Goal: Task Accomplishment & Management: Manage account settings

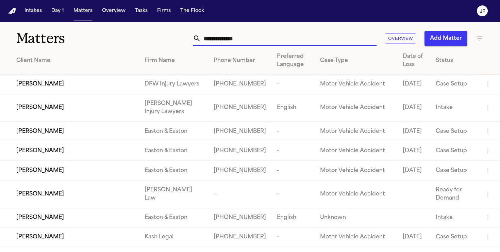
click at [224, 38] on input "text" at bounding box center [289, 38] width 176 height 15
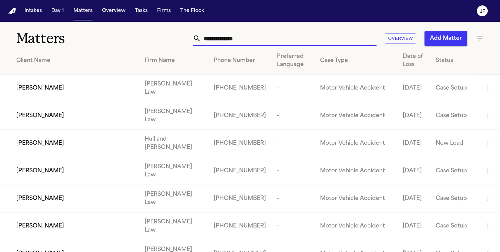
click at [253, 43] on input "text" at bounding box center [289, 38] width 176 height 15
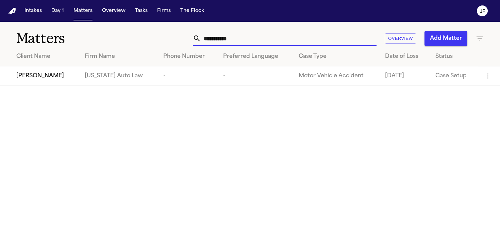
type input "**********"
click at [37, 73] on span "[PERSON_NAME]" at bounding box center [40, 76] width 48 height 8
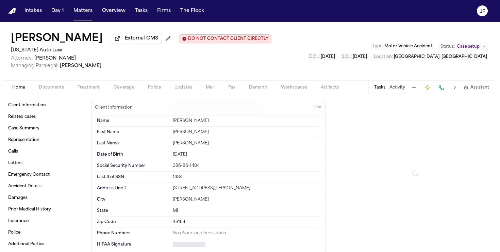
click at [125, 39] on span "External CMS" at bounding box center [141, 38] width 33 height 7
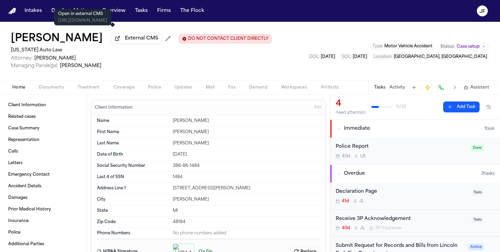
click at [125, 42] on span "External CMS" at bounding box center [141, 38] width 33 height 7
click at [36, 29] on div "Kevin Rowley External CMS DO NOT CONTACT CLIENT DIRECTLY DO NOT CONTACT Michiga…" at bounding box center [250, 51] width 500 height 59
click at [83, 16] on button "Matters" at bounding box center [83, 11] width 24 height 12
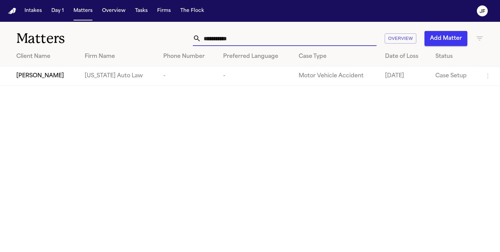
drag, startPoint x: 271, startPoint y: 40, endPoint x: 98, endPoint y: 36, distance: 172.9
click at [98, 36] on div "**********" at bounding box center [250, 34] width 500 height 25
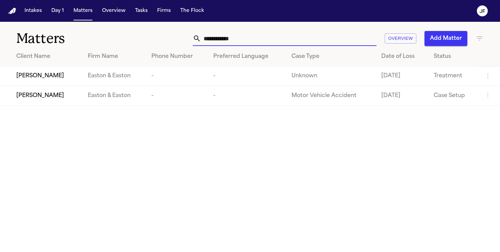
type input "**********"
click at [35, 95] on span "[PERSON_NAME]" at bounding box center [40, 96] width 48 height 8
click at [37, 75] on span "[PERSON_NAME]" at bounding box center [40, 76] width 48 height 8
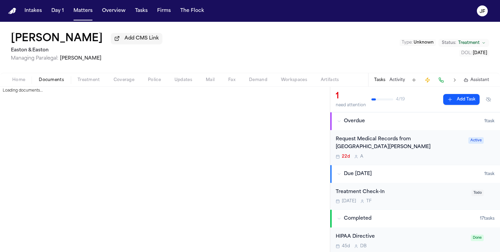
click at [56, 81] on span "Documents" at bounding box center [51, 79] width 25 height 5
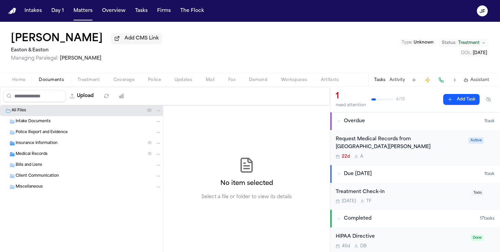
click at [47, 146] on div "Insurance Information ( 1 )" at bounding box center [89, 143] width 146 height 6
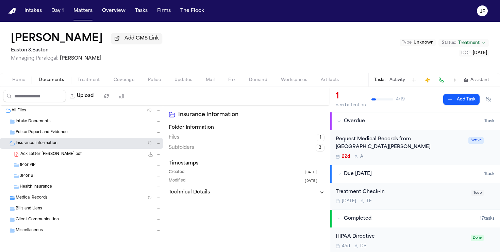
click at [43, 178] on div "3P or BI" at bounding box center [91, 176] width 142 height 6
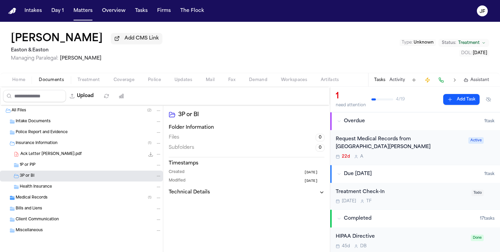
click at [53, 149] on div "Insurance Information ( 1 )" at bounding box center [81, 143] width 163 height 11
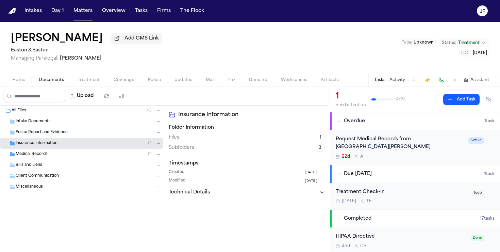
click at [53, 155] on div "Medical Records ( 1 )" at bounding box center [89, 154] width 146 height 6
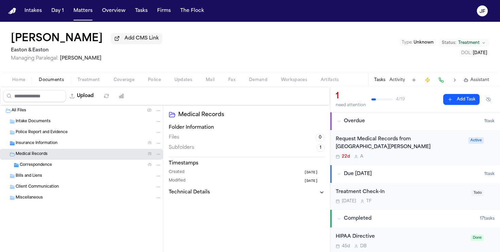
click at [58, 145] on div "Insurance Information ( 1 )" at bounding box center [89, 143] width 146 height 6
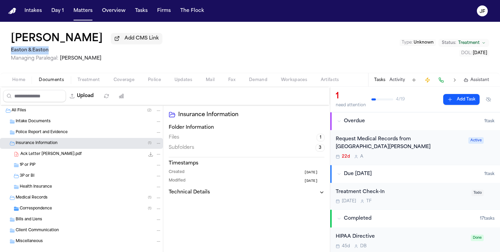
drag, startPoint x: 9, startPoint y: 53, endPoint x: 58, endPoint y: 54, distance: 48.7
click at [58, 54] on div "Jordan Keith Add CMS Link Easton & Easton Managing Paralegal: Thea Feeney Type …" at bounding box center [250, 47] width 500 height 51
click at [28, 53] on h2 "Easton & Easton" at bounding box center [86, 50] width 151 height 8
click at [185, 34] on div "Jordan Keith Add CMS Link Easton & Easton Managing Paralegal: Thea Feeney Type …" at bounding box center [250, 47] width 500 height 51
click at [77, 158] on div "Ack Letter Keith.pdf 200.0 KB • PDF" at bounding box center [90, 154] width 141 height 7
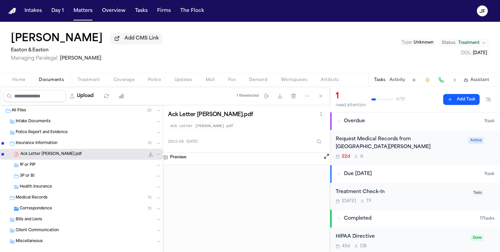
click at [150, 154] on icon "File: Ack Letter Keith.pdf" at bounding box center [150, 153] width 5 height 5
click at [86, 9] on button "Matters" at bounding box center [83, 11] width 24 height 12
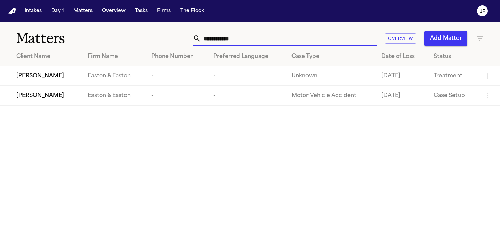
drag, startPoint x: 245, startPoint y: 44, endPoint x: 113, endPoint y: 68, distance: 133.6
click at [113, 68] on div "**********" at bounding box center [250, 64] width 500 height 84
drag, startPoint x: 249, startPoint y: 42, endPoint x: 178, endPoint y: 37, distance: 71.6
click at [179, 37] on div "**********" at bounding box center [315, 38] width 338 height 15
paste input "*******"
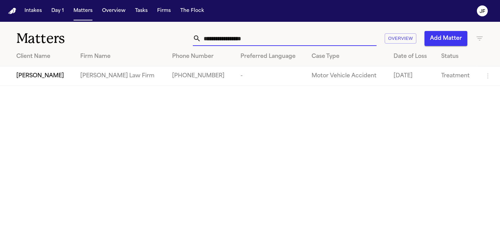
type input "**********"
click at [61, 76] on span "[PERSON_NAME]" at bounding box center [40, 76] width 48 height 8
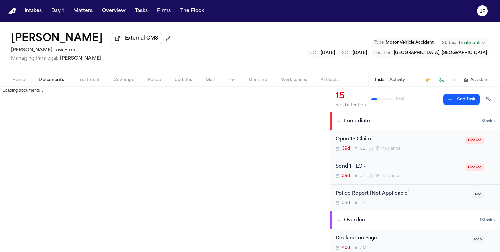
click at [50, 83] on span "Documents" at bounding box center [51, 79] width 25 height 5
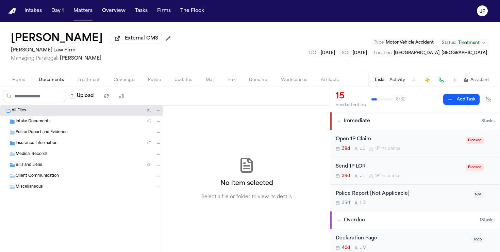
click at [44, 145] on span "Insurance Information" at bounding box center [37, 144] width 42 height 6
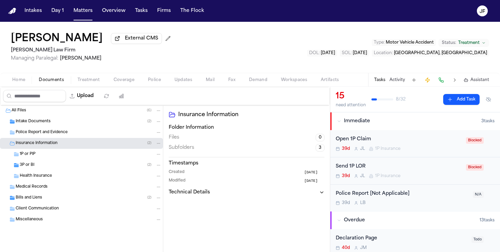
click at [362, 141] on div "Open 1P Claim" at bounding box center [399, 139] width 126 height 8
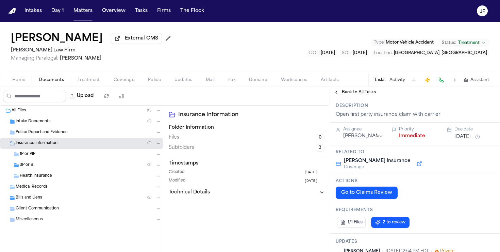
scroll to position [19, 0]
click at [353, 92] on span "Back to All Tasks" at bounding box center [359, 91] width 34 height 5
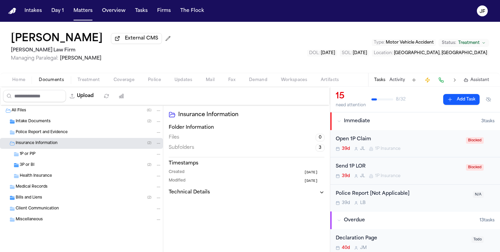
click at [33, 122] on span "Intake Documents" at bounding box center [33, 122] width 35 height 6
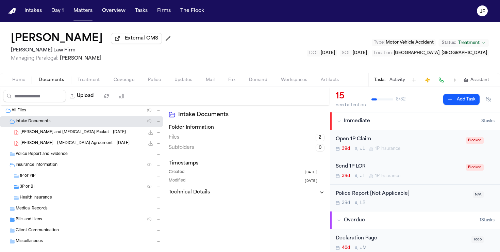
click at [36, 184] on div "3P or BI ( 2 )" at bounding box center [81, 186] width 163 height 11
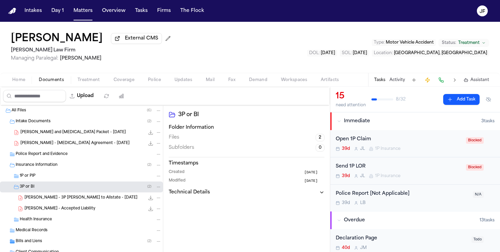
click at [66, 215] on div "Health Insurance" at bounding box center [81, 219] width 163 height 11
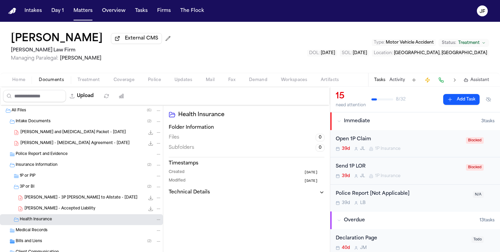
click at [67, 214] on div "J. Christopher - Accepted Liability 129.1 KB • PDF" at bounding box center [81, 208] width 163 height 11
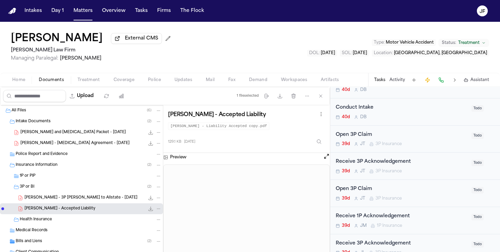
scroll to position [171, 0]
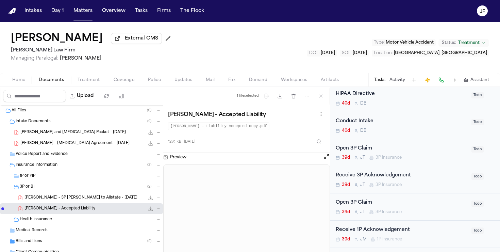
click at [367, 148] on div "Open 3P Claim" at bounding box center [402, 149] width 132 height 8
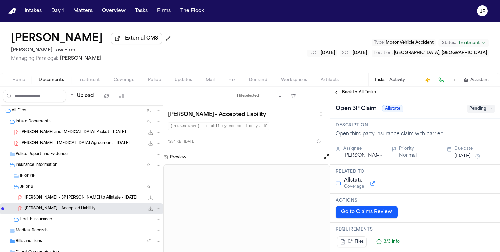
click at [129, 83] on span "Coverage" at bounding box center [124, 79] width 21 height 5
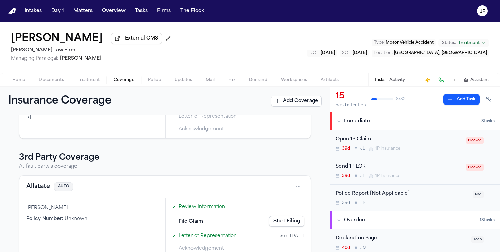
scroll to position [106, 0]
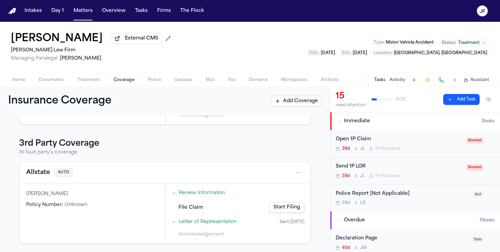
click at [291, 209] on link "Start Filing" at bounding box center [286, 207] width 35 height 11
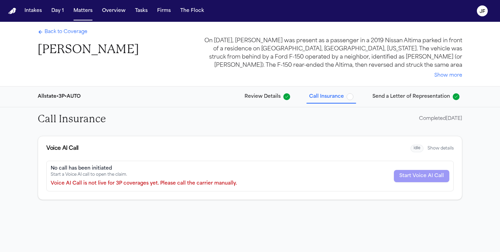
click at [354, 96] on span "button" at bounding box center [350, 96] width 7 height 7
click at [75, 27] on div "Back to Coverage Jaquon Christopher On August 18, 2025, Jaquon Christopher was …" at bounding box center [250, 54] width 436 height 64
click at [75, 31] on span "Back to Coverage" at bounding box center [66, 32] width 43 height 7
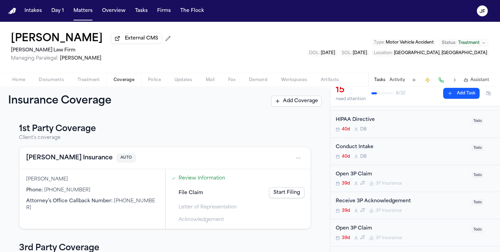
scroll to position [147, 0]
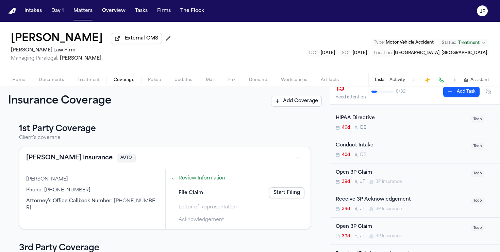
click at [358, 179] on div "Open 3P Claim 39d J T 3P Insurance" at bounding box center [402, 177] width 132 height 16
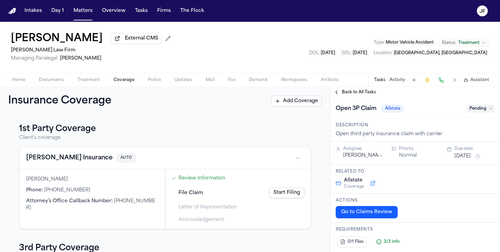
click at [488, 104] on div "Open 3P Claim Allstate Pending" at bounding box center [415, 108] width 159 height 11
click at [488, 110] on span "Pending" at bounding box center [481, 108] width 27 height 8
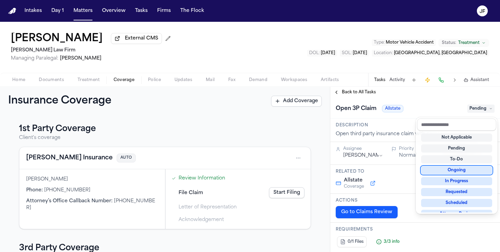
click at [143, 139] on div "**********" at bounding box center [250, 169] width 500 height 165
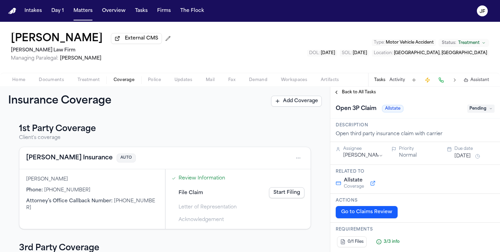
scroll to position [106, 0]
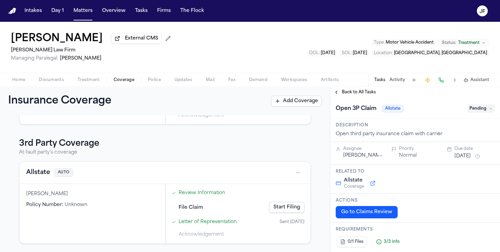
click at [34, 173] on button "Allstate" at bounding box center [38, 173] width 24 height 10
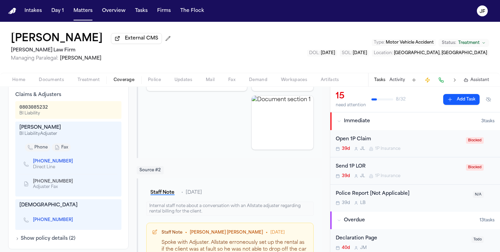
scroll to position [138, 0]
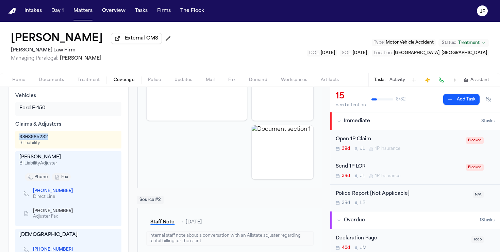
drag, startPoint x: 49, startPoint y: 138, endPoint x: 17, endPoint y: 138, distance: 32.7
click at [17, 138] on div "0803085232 BI Liability" at bounding box center [68, 140] width 106 height 18
copy div "0803085232"
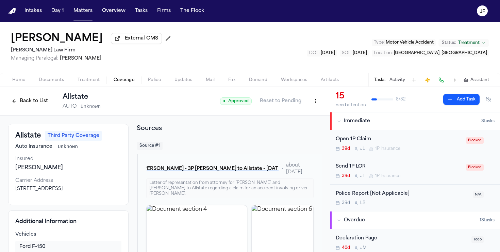
click at [26, 106] on button "Back to List" at bounding box center [29, 101] width 43 height 11
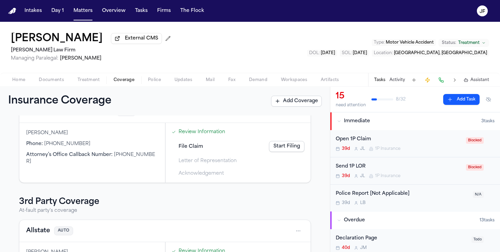
scroll to position [106, 0]
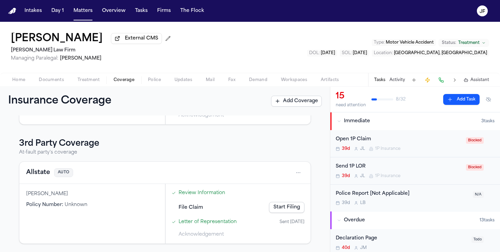
click at [41, 172] on button "Allstate" at bounding box center [38, 173] width 24 height 10
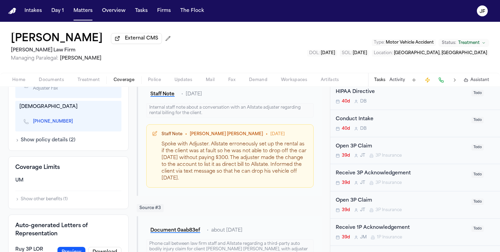
scroll to position [175, 0]
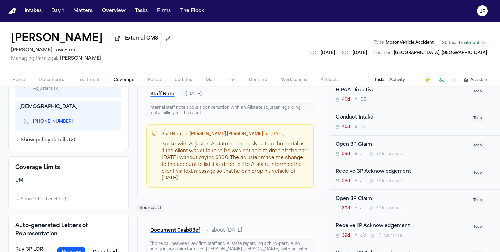
click at [363, 202] on div "Open 3P Claim" at bounding box center [402, 199] width 132 height 8
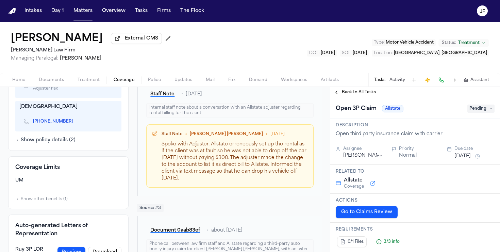
click at [480, 109] on span "Pending" at bounding box center [481, 108] width 27 height 8
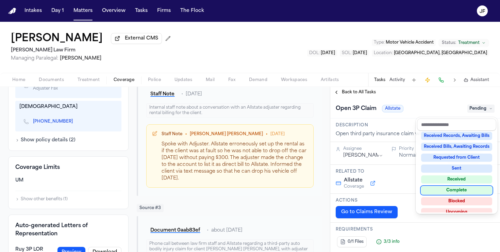
click at [453, 190] on div "Complete" at bounding box center [456, 190] width 71 height 8
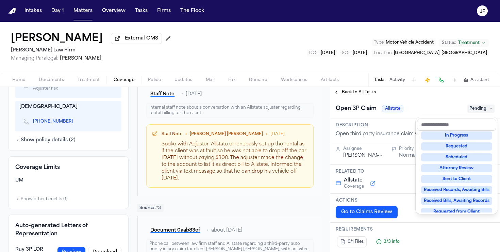
scroll to position [11, 0]
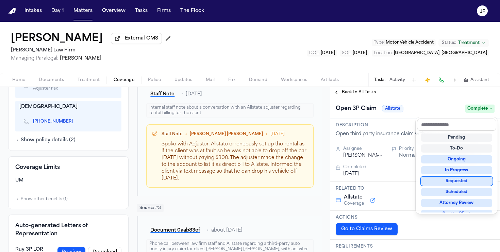
click at [362, 88] on div "Jaquon Christopher External CMS Ruy Mireles Law Firm Managing Paralegal: Jessic…" at bounding box center [250, 137] width 500 height 230
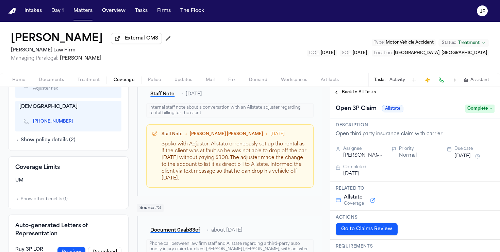
click at [361, 95] on span "Back to All Tasks" at bounding box center [359, 91] width 34 height 5
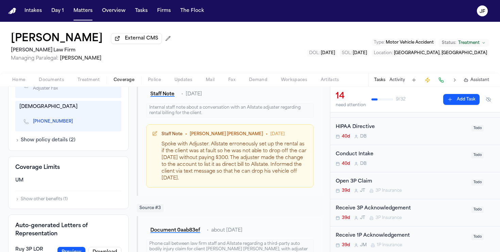
scroll to position [139, 0]
click at [361, 187] on div "Open 3P Claim 39d J T 3P Insurance" at bounding box center [402, 185] width 132 height 16
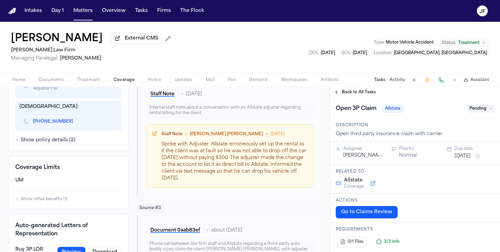
click at [485, 113] on span "Pending" at bounding box center [481, 108] width 27 height 8
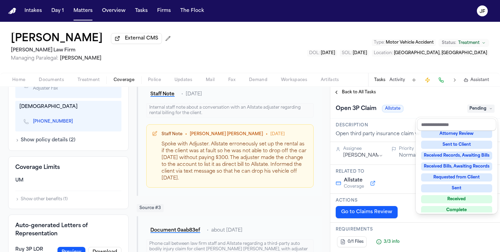
scroll to position [81, 0]
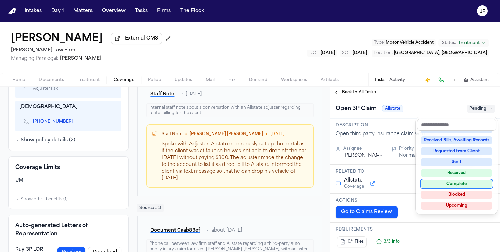
click at [465, 185] on div "Complete" at bounding box center [456, 184] width 71 height 8
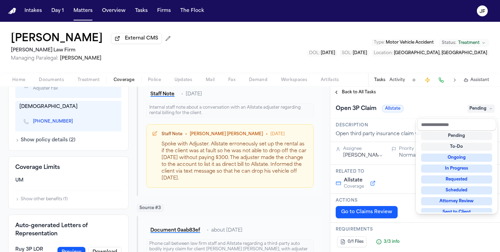
scroll to position [9, 0]
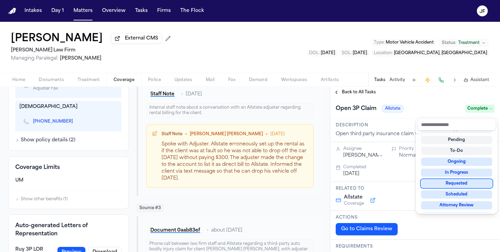
click at [357, 101] on div "Open 3P Claim Allstate Complete" at bounding box center [415, 108] width 170 height 21
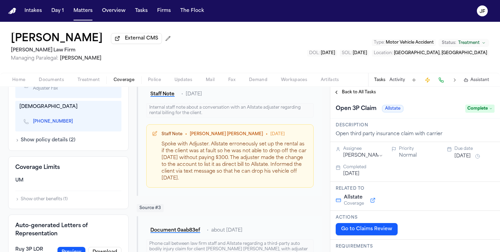
click at [359, 99] on div "Open 3P Claim Allstate Complete" at bounding box center [415, 108] width 170 height 21
click at [361, 95] on span "Back to All Tasks" at bounding box center [359, 91] width 34 height 5
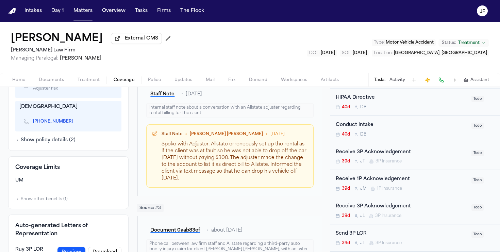
scroll to position [169, 0]
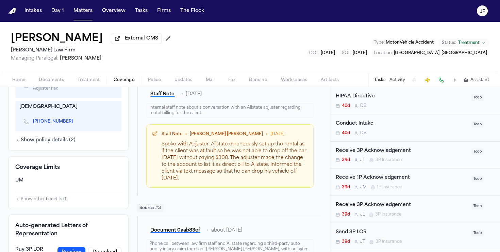
click at [368, 150] on div "Receive 3P Acknowledgement" at bounding box center [402, 151] width 132 height 8
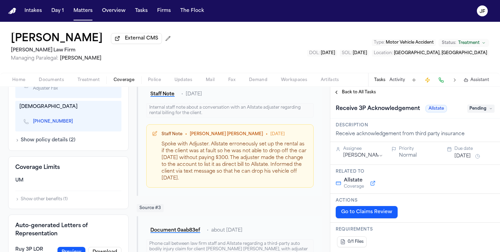
click at [487, 114] on div "Receive 3P Acknowledgement Allstate Pending" at bounding box center [415, 108] width 159 height 11
click at [489, 107] on span "Pending" at bounding box center [481, 108] width 27 height 8
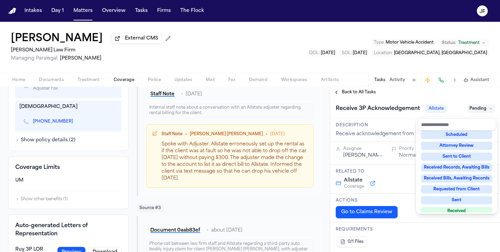
scroll to position [106, 0]
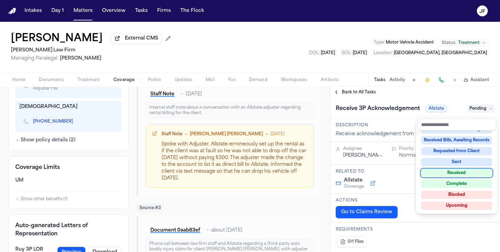
click at [447, 174] on div "Received" at bounding box center [456, 173] width 71 height 8
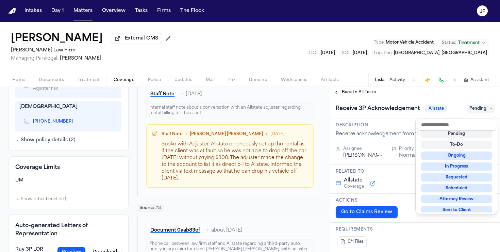
scroll to position [12, 0]
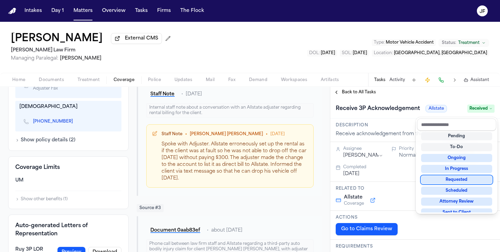
click at [357, 96] on div "**********" at bounding box center [415, 169] width 170 height 165
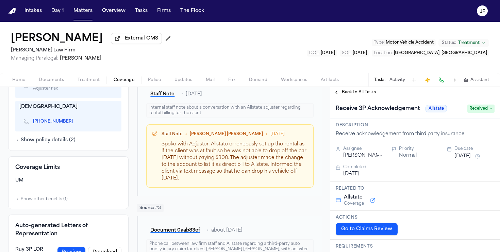
click at [362, 94] on span "Back to All Tasks" at bounding box center [359, 91] width 34 height 5
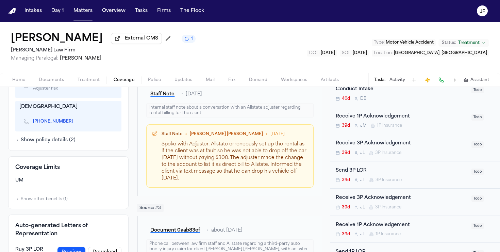
scroll to position [205, 0]
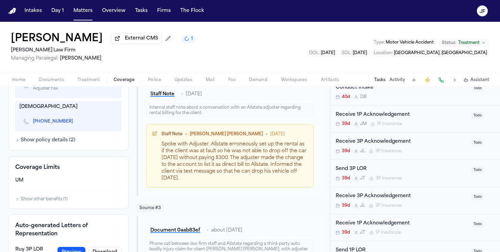
click at [395, 142] on div "Receive 3P Acknowledgement" at bounding box center [402, 142] width 132 height 8
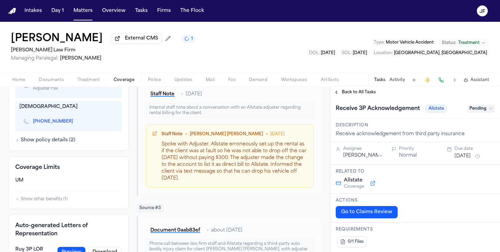
click at [480, 110] on span "Pending" at bounding box center [481, 108] width 27 height 8
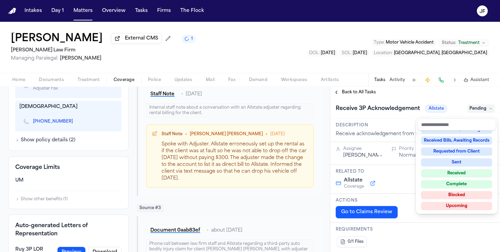
scroll to position [106, 0]
click at [454, 181] on div "Complete" at bounding box center [456, 184] width 71 height 8
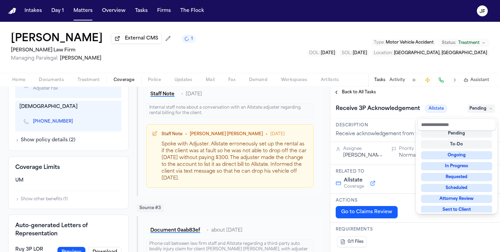
scroll to position [10, 0]
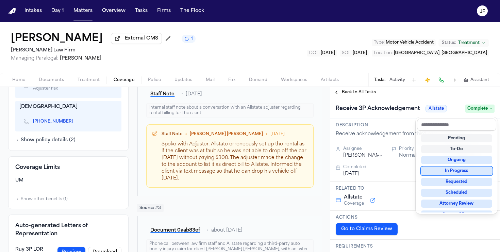
click at [359, 90] on div "**********" at bounding box center [415, 169] width 170 height 165
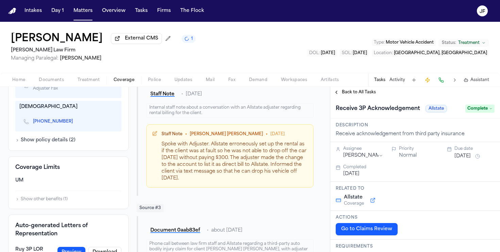
click at [359, 93] on span "Back to All Tasks" at bounding box center [359, 91] width 34 height 5
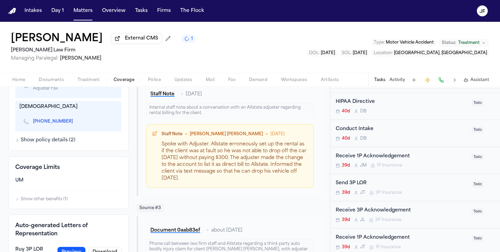
scroll to position [167, 0]
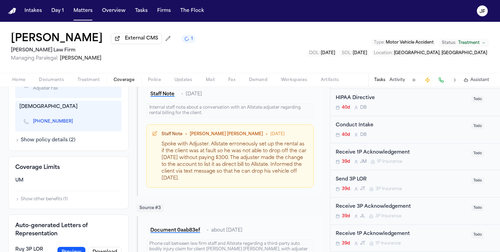
click at [362, 182] on div "Send 3P LOR" at bounding box center [402, 180] width 132 height 8
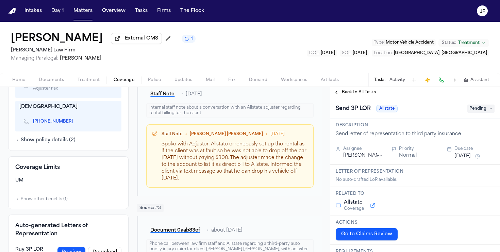
click at [473, 113] on span "Pending" at bounding box center [481, 108] width 27 height 8
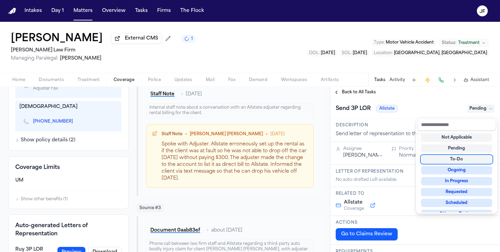
scroll to position [106, 0]
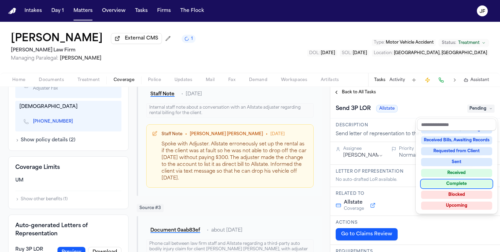
click at [446, 184] on div "Complete" at bounding box center [456, 184] width 71 height 8
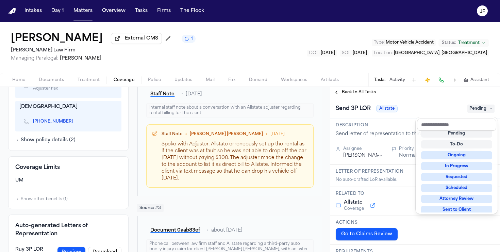
scroll to position [3, 0]
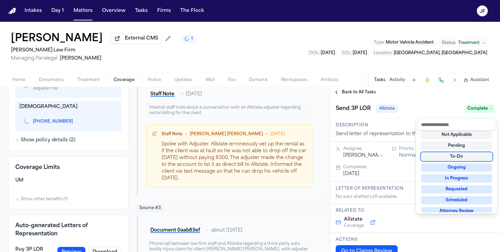
click at [366, 98] on div "**********" at bounding box center [415, 169] width 170 height 165
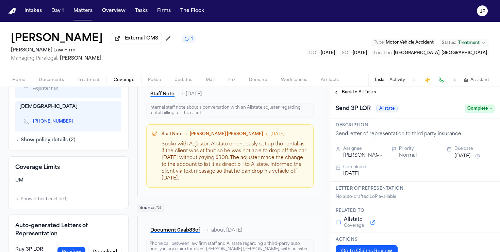
click at [366, 95] on span "Back to All Tasks" at bounding box center [359, 91] width 34 height 5
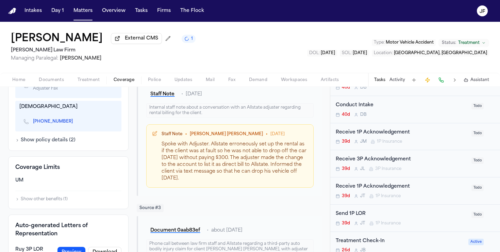
scroll to position [187, 0]
click at [397, 167] on span "3P Insurance" at bounding box center [388, 168] width 26 height 5
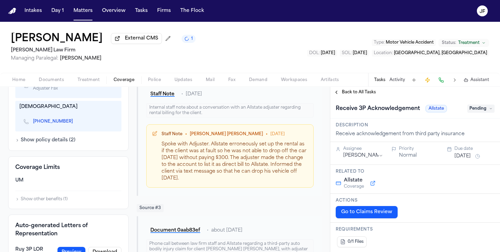
click at [354, 89] on div "Back to All Tasks" at bounding box center [415, 92] width 170 height 11
click at [355, 94] on span "Back to All Tasks" at bounding box center [359, 91] width 34 height 5
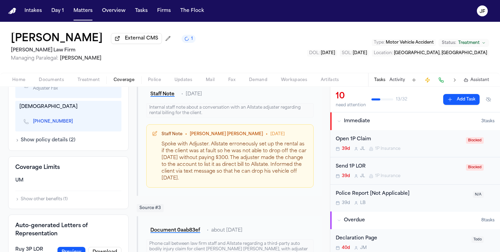
click at [440, 190] on div "Police Report [Not Applicable] 39d L B N/A" at bounding box center [415, 197] width 170 height 27
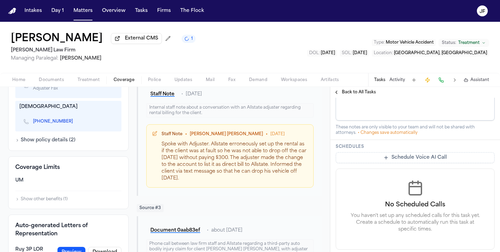
scroll to position [263, 0]
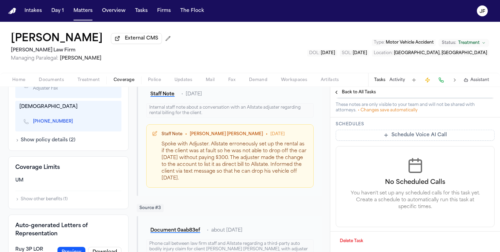
click at [351, 92] on span "Back to All Tasks" at bounding box center [359, 91] width 34 height 5
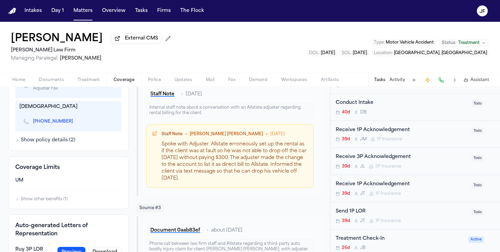
scroll to position [190, 0]
click at [376, 162] on div "Receive 3P Acknowledgement 39d J L 3P Insurance" at bounding box center [402, 161] width 132 height 16
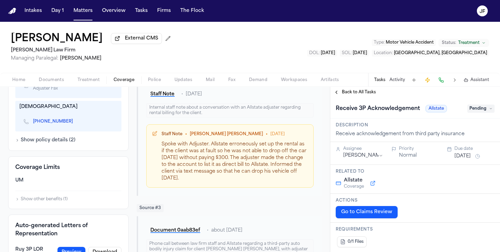
click at [489, 111] on span "Pending" at bounding box center [481, 108] width 27 height 8
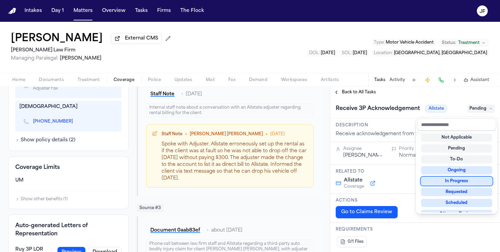
scroll to position [106, 0]
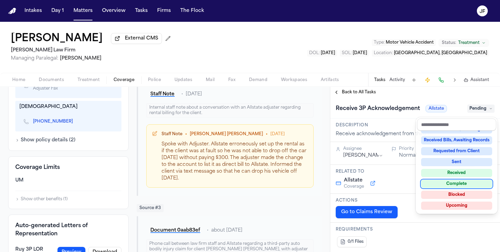
click at [450, 186] on div "Complete" at bounding box center [456, 184] width 71 height 8
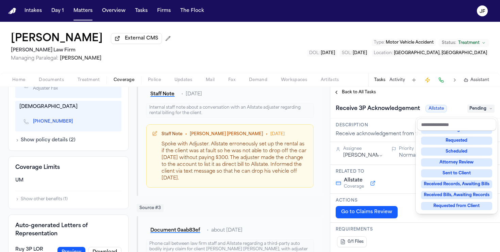
scroll to position [15, 0]
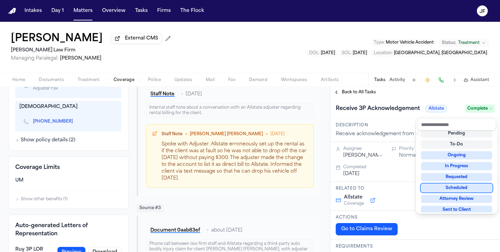
click at [372, 94] on div "**********" at bounding box center [415, 169] width 170 height 165
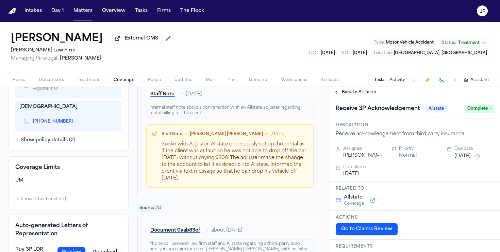
click at [372, 94] on span "Back to All Tasks" at bounding box center [359, 91] width 34 height 5
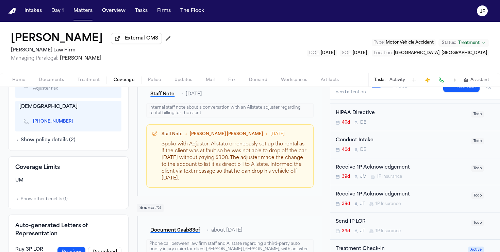
scroll to position [159, 0]
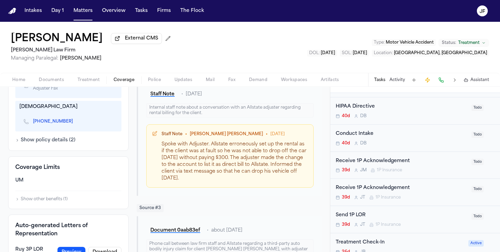
click at [432, 198] on div "39d J T 1P Insurance" at bounding box center [402, 197] width 132 height 5
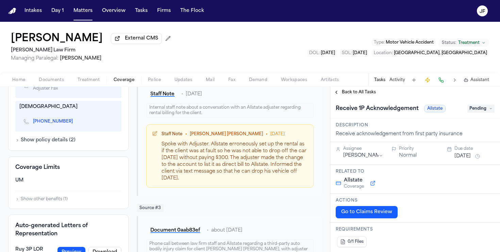
click at [485, 113] on span "Pending" at bounding box center [481, 108] width 27 height 8
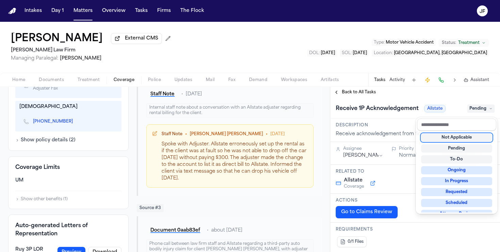
click at [129, 181] on div "Back to List Allstate AUTO Unknown ● Approved Reset to Pending Allstate Third P…" at bounding box center [250, 169] width 500 height 165
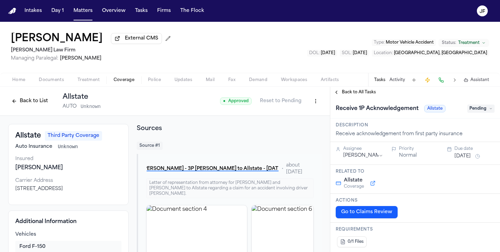
click at [30, 103] on button "Back to List" at bounding box center [29, 101] width 43 height 11
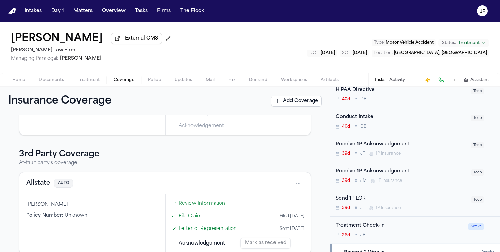
scroll to position [166, 0]
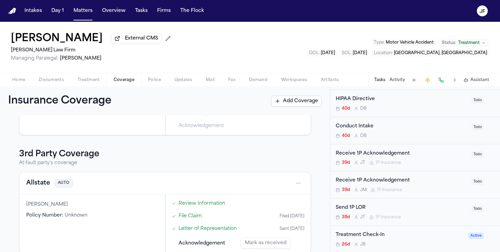
click at [404, 187] on div "Receive 1P Acknowledgement 39d J M 1P Insurance" at bounding box center [402, 185] width 132 height 16
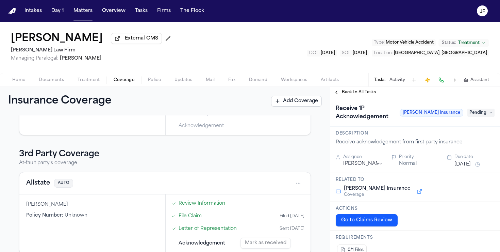
click at [359, 89] on div "Back to All Tasks" at bounding box center [415, 92] width 170 height 11
click at [359, 95] on span "Back to All Tasks" at bounding box center [359, 91] width 34 height 5
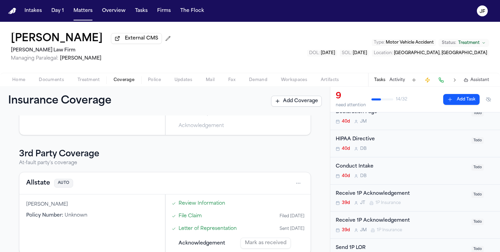
scroll to position [134, 0]
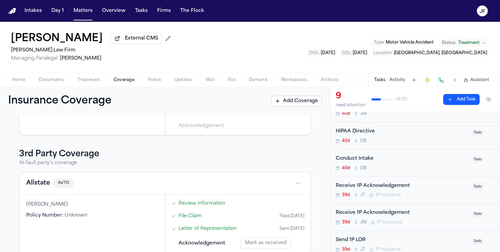
click at [428, 198] on div "39d J T 1P Insurance" at bounding box center [402, 194] width 132 height 5
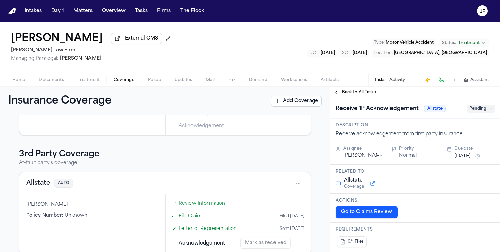
click at [478, 109] on span "Pending" at bounding box center [481, 108] width 27 height 8
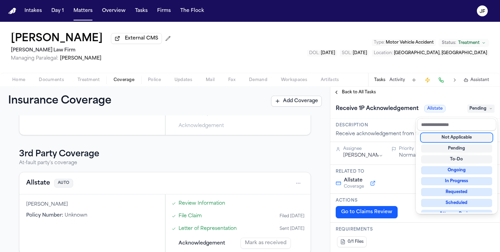
click at [462, 138] on div "Not Applicable" at bounding box center [456, 137] width 71 height 8
click at [368, 104] on div "Receive 1P Acknowledgement Allstate Not Applicable" at bounding box center [415, 108] width 159 height 11
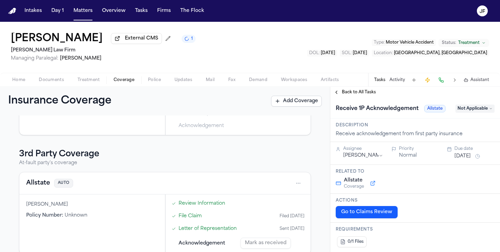
click at [360, 95] on span "Back to All Tasks" at bounding box center [359, 91] width 34 height 5
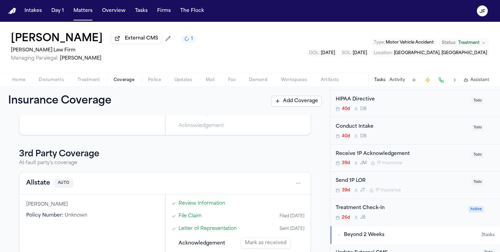
scroll to position [166, 0]
click at [388, 190] on span "1P Insurance" at bounding box center [388, 190] width 25 height 5
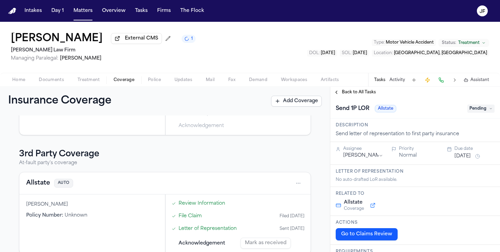
click at [489, 105] on div "Send 1P LOR Allstate Pending" at bounding box center [415, 108] width 159 height 11
click at [482, 108] on span "Pending" at bounding box center [481, 108] width 27 height 8
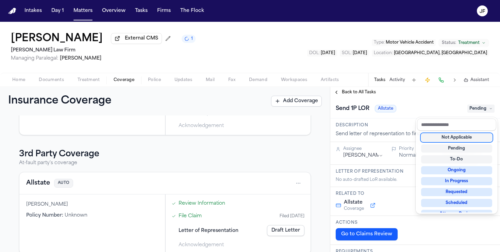
click at [454, 139] on div "Not Applicable" at bounding box center [456, 137] width 71 height 8
click at [358, 97] on div "**********" at bounding box center [415, 169] width 170 height 165
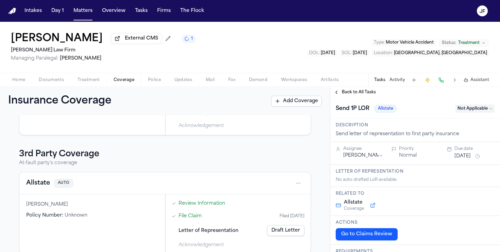
click at [358, 94] on span "Back to All Tasks" at bounding box center [359, 91] width 34 height 5
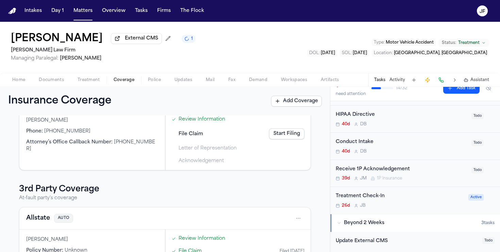
scroll to position [106, 0]
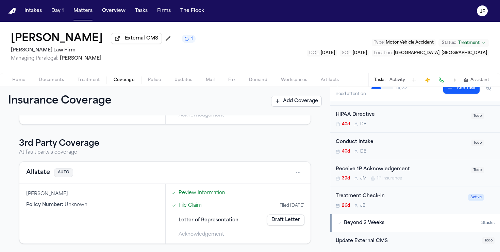
click at [40, 177] on button "Allstate" at bounding box center [38, 173] width 24 height 10
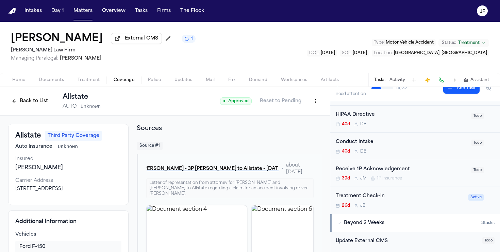
click at [316, 101] on html "Intakes Day 1 Matters Overview Tasks Firms The Flock JF Jaquon Christopher Exte…" at bounding box center [250, 126] width 500 height 252
click at [25, 101] on html "Intakes Day 1 Matters Overview Tasks Firms The Flock JF Jaquon Christopher Exte…" at bounding box center [250, 126] width 500 height 252
click at [29, 105] on button "Back to List" at bounding box center [29, 101] width 43 height 11
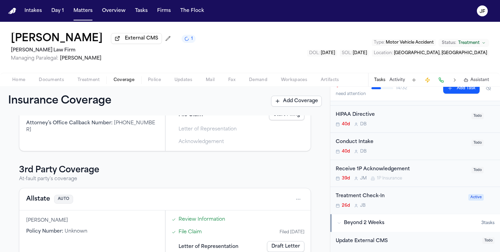
scroll to position [106, 0]
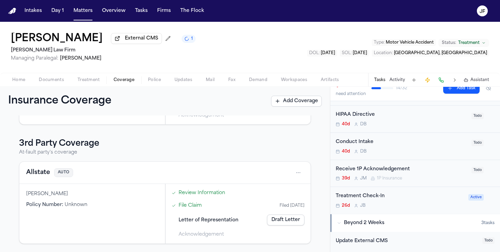
click at [189, 206] on link "File Claim" at bounding box center [190, 205] width 23 height 7
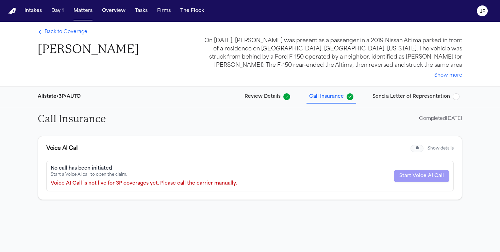
click at [462, 98] on div "Allstate • 3P • AUTO Review Details Call Insurance Send a Letter of Representat…" at bounding box center [250, 96] width 436 height 20
click at [458, 98] on span "button" at bounding box center [456, 96] width 7 height 7
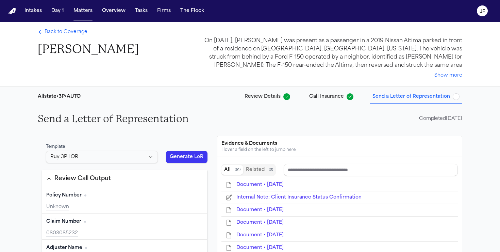
click at [62, 35] on span "Back to Coverage" at bounding box center [66, 32] width 43 height 7
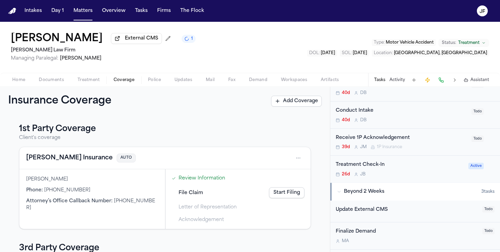
scroll to position [196, 0]
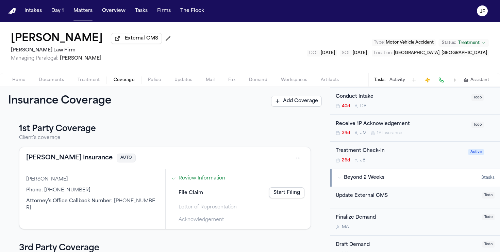
click at [400, 127] on div "Receive 1P Acknowledgement" at bounding box center [402, 124] width 132 height 8
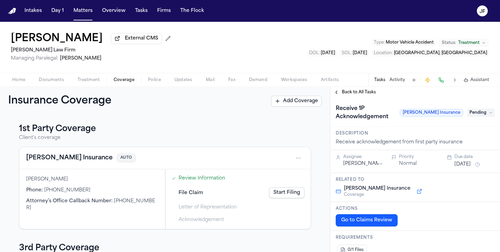
click at [479, 116] on span "Pending" at bounding box center [481, 113] width 27 height 8
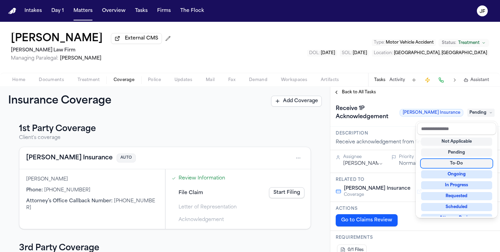
scroll to position [106, 0]
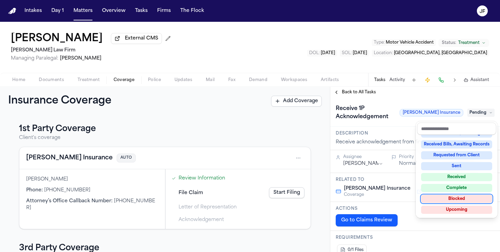
click at [451, 200] on div "Blocked" at bounding box center [456, 199] width 71 height 8
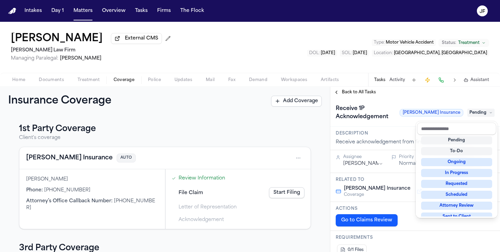
scroll to position [7, 0]
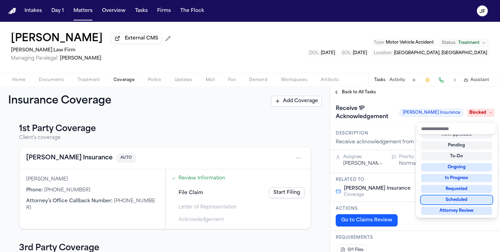
click at [386, 104] on div "Receive 1P Acknowledgement Fred Loya Insurance Blocked" at bounding box center [415, 112] width 170 height 29
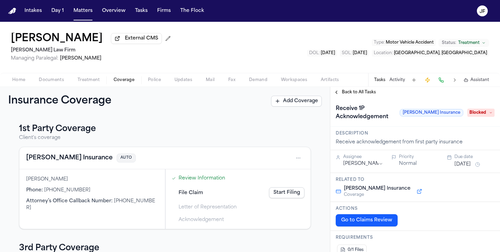
click at [357, 98] on div "Back to All Tasks" at bounding box center [415, 92] width 170 height 11
click at [359, 95] on span "Back to All Tasks" at bounding box center [359, 91] width 34 height 5
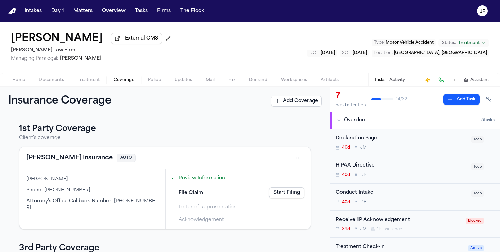
scroll to position [102, 0]
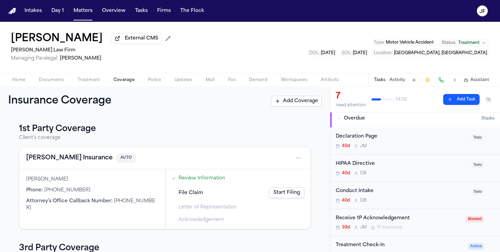
click at [371, 140] on div "Declaration Page" at bounding box center [402, 137] width 132 height 8
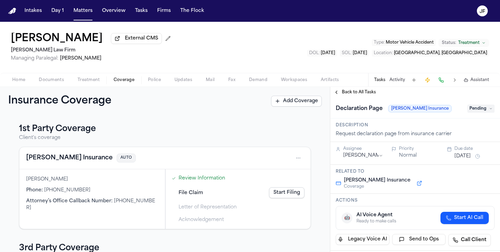
click at [480, 111] on span "Pending" at bounding box center [481, 108] width 27 height 8
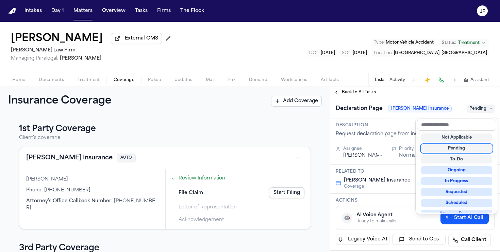
scroll to position [106, 0]
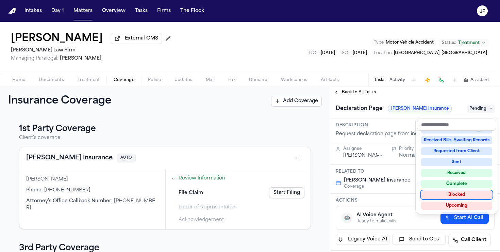
click at [457, 194] on div "Blocked" at bounding box center [456, 195] width 71 height 8
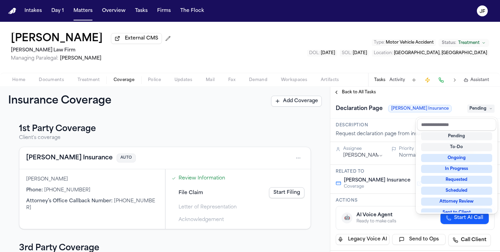
scroll to position [6, 0]
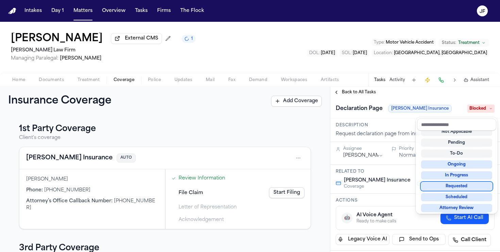
click at [370, 93] on div "**********" at bounding box center [415, 169] width 170 height 165
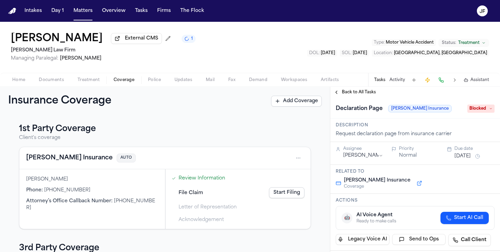
click at [370, 93] on span "Back to All Tasks" at bounding box center [359, 91] width 34 height 5
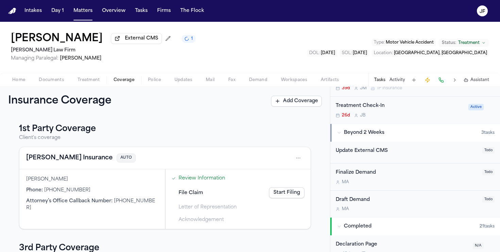
click at [351, 230] on span "Completed" at bounding box center [358, 226] width 28 height 7
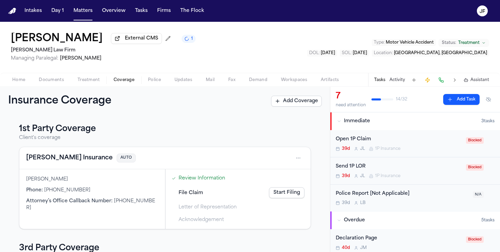
click at [448, 194] on div "Police Report [Not Applicable]" at bounding box center [402, 194] width 133 height 8
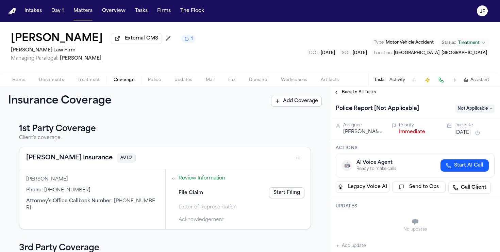
click at [19, 79] on span "Home" at bounding box center [18, 79] width 13 height 5
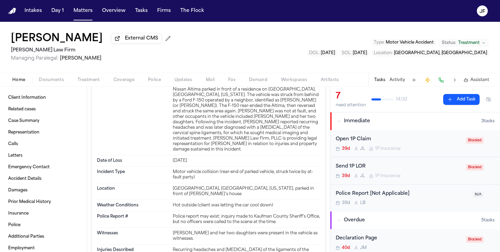
scroll to position [1475, 0]
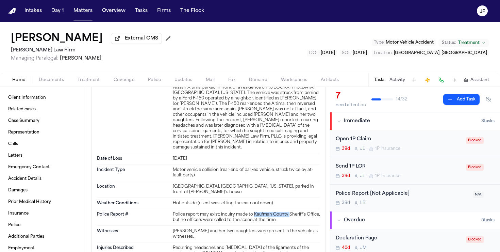
drag, startPoint x: 254, startPoint y: 189, endPoint x: 289, endPoint y: 187, distance: 35.4
click at [289, 212] on div "Police report may exist; inquiry made to Kaufman County Sheriff’s Office, but n…" at bounding box center [246, 217] width 147 height 11
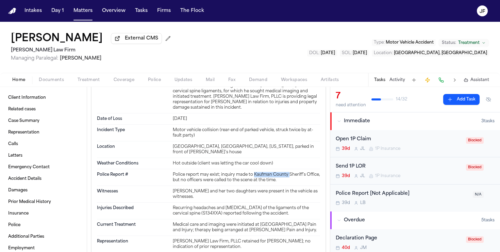
scroll to position [1523, 0]
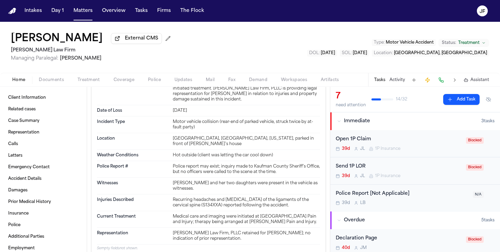
click at [232, 214] on div "Medical care and imaging were initiated at Fort Worth Pain and Injury; therapy …" at bounding box center [246, 219] width 147 height 11
click at [83, 9] on button "Matters" at bounding box center [83, 11] width 24 height 12
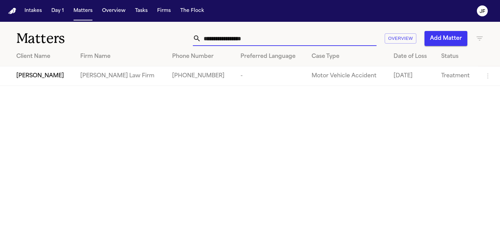
drag, startPoint x: 265, startPoint y: 37, endPoint x: 110, endPoint y: 14, distance: 157.5
click at [110, 14] on div "**********" at bounding box center [250, 126] width 500 height 252
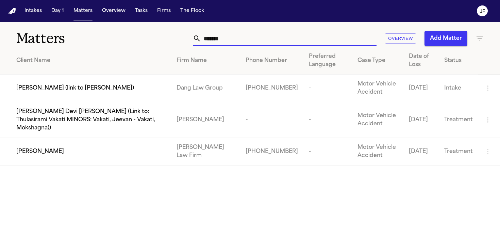
type input "*******"
click at [37, 147] on span "[PERSON_NAME]" at bounding box center [40, 151] width 48 height 8
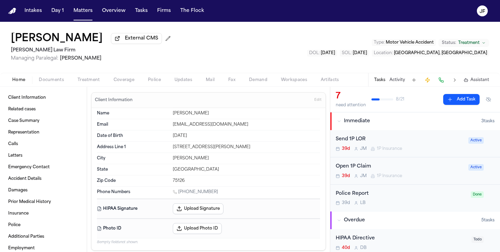
click at [49, 80] on span "Documents" at bounding box center [51, 79] width 25 height 5
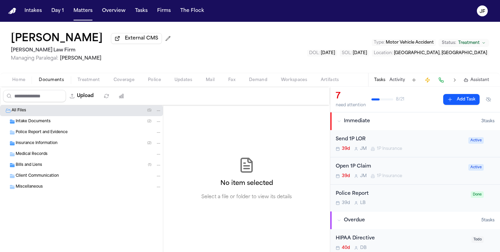
click at [73, 146] on div "Insurance Information ( 2 )" at bounding box center [89, 143] width 146 height 6
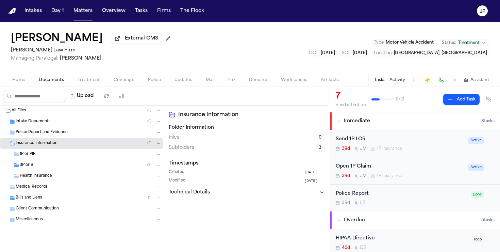
click at [67, 167] on div "3P or BI ( 2 )" at bounding box center [91, 165] width 142 height 6
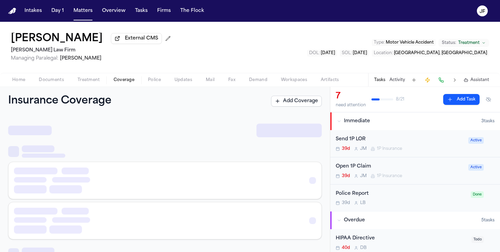
click at [119, 77] on button "Coverage" at bounding box center [124, 80] width 34 height 8
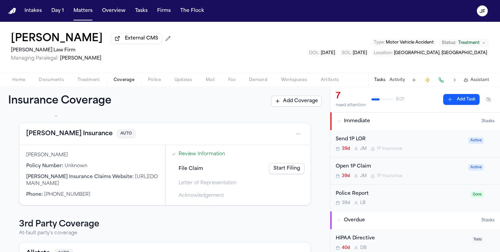
scroll to position [39, 0]
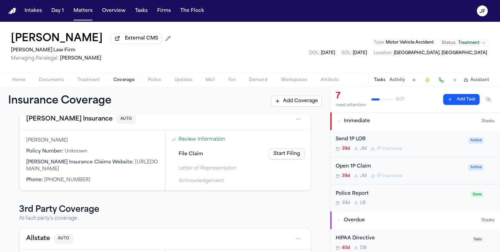
click at [63, 124] on button "Fred Loya Insurance" at bounding box center [69, 119] width 86 height 10
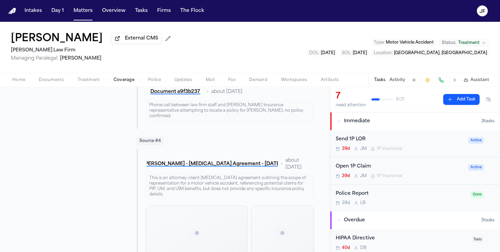
scroll to position [425, 0]
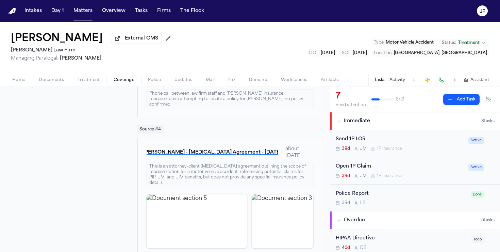
click at [354, 139] on div "Send 1P LOR" at bounding box center [400, 139] width 129 height 8
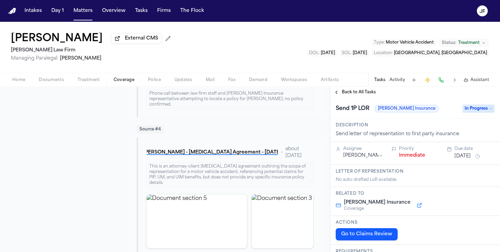
click at [354, 93] on span "Back to All Tasks" at bounding box center [359, 91] width 34 height 5
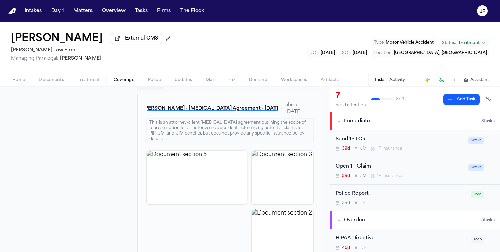
scroll to position [485, 0]
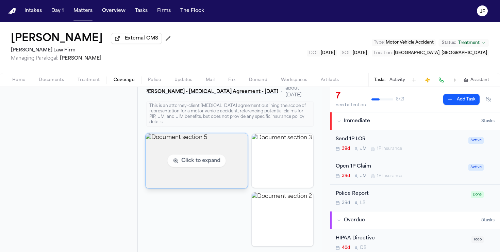
click at [182, 133] on img "View document section 5" at bounding box center [197, 160] width 102 height 55
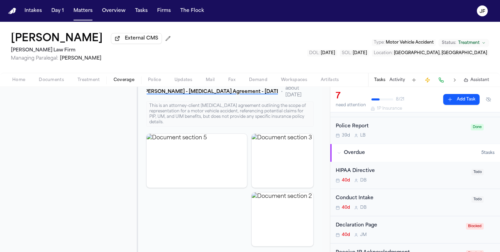
scroll to position [73, 0]
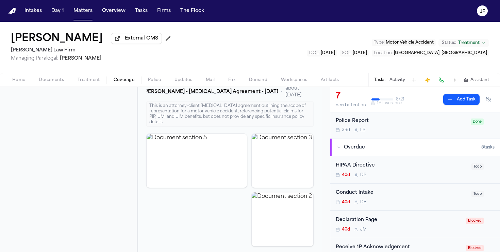
click at [17, 82] on span "Home" at bounding box center [18, 79] width 13 height 5
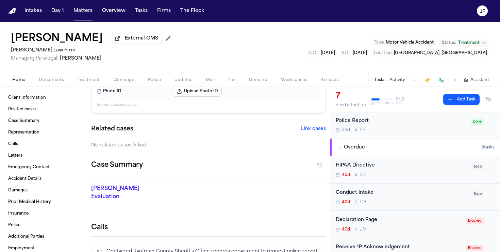
scroll to position [141, 0]
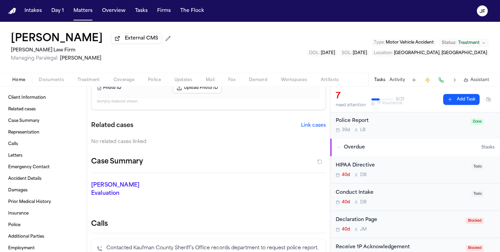
click at [313, 128] on button "Link cases" at bounding box center [313, 125] width 25 height 7
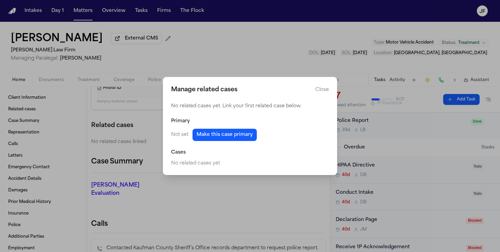
click at [215, 135] on button "Make this case primary" at bounding box center [225, 135] width 64 height 12
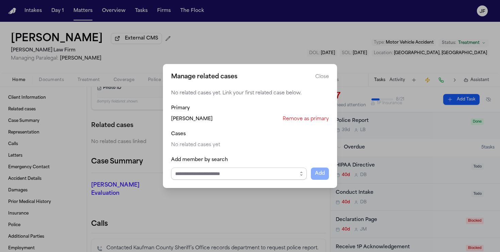
click at [200, 176] on input "Select case to add" at bounding box center [239, 173] width 136 height 12
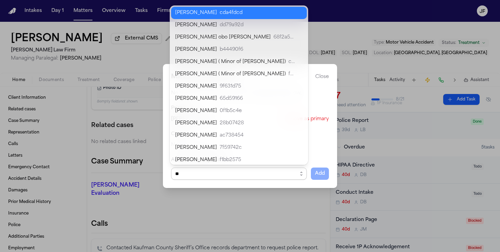
type input "*"
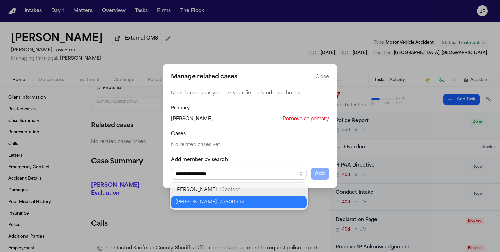
click at [212, 202] on body "Intakes Day 1 Matters Overview Tasks Firms The Flock JF Vereeka Turner External…" at bounding box center [250, 126] width 500 height 252
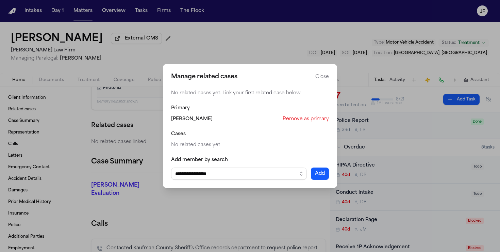
type input "**********"
click at [324, 173] on button "Add" at bounding box center [320, 173] width 18 height 12
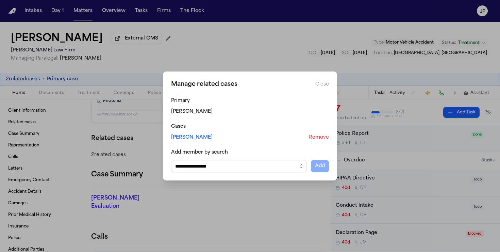
click at [323, 87] on button "Close" at bounding box center [322, 84] width 14 height 7
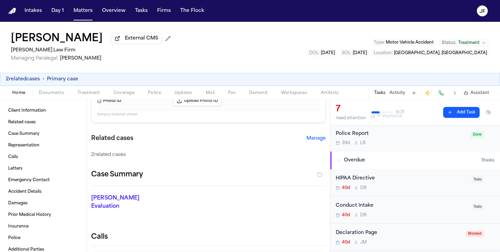
click at [300, 53] on div "Vereeka Turner External CMS Ruy Mireles Law Firm Managing Paralegal: Jessica Ba…" at bounding box center [250, 47] width 500 height 51
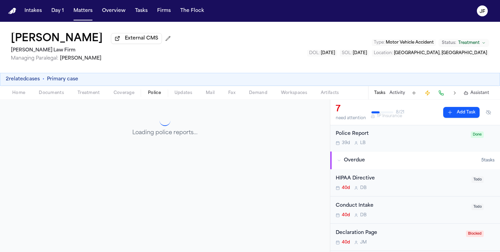
click at [153, 92] on span "Police" at bounding box center [154, 92] width 13 height 5
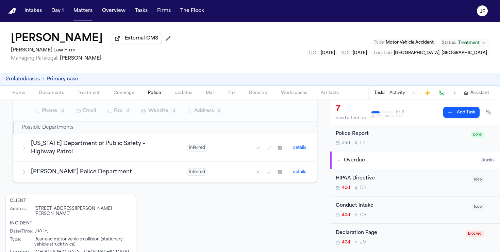
scroll to position [232, 0]
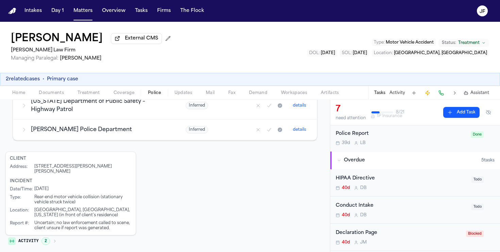
click at [392, 148] on div "Police Report 39d L B Done" at bounding box center [415, 138] width 170 height 27
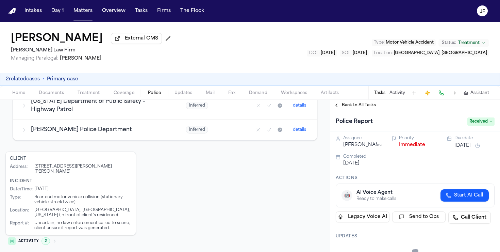
click at [51, 91] on span "Documents" at bounding box center [51, 92] width 25 height 5
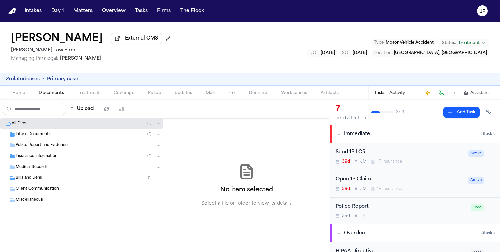
click at [45, 148] on span "Police Report and Evidence" at bounding box center [42, 146] width 52 height 6
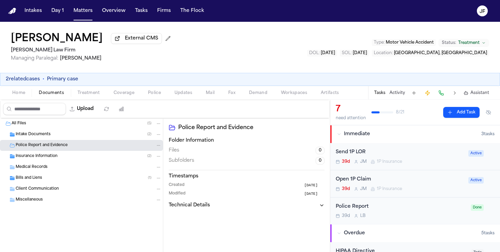
click at [385, 204] on div "Police Report" at bounding box center [401, 207] width 131 height 8
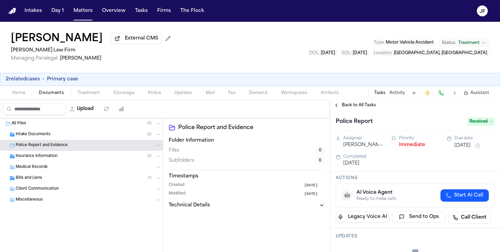
click at [402, 92] on button "Activity" at bounding box center [398, 92] width 16 height 5
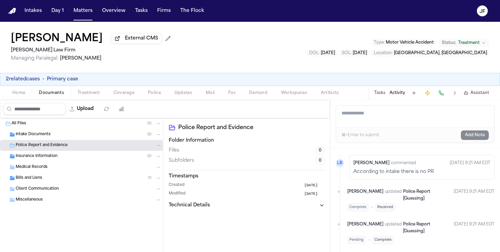
scroll to position [419, 0]
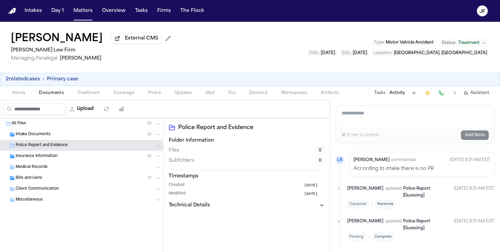
click at [28, 143] on div "Police Report and Evidence" at bounding box center [81, 145] width 163 height 11
click at [34, 136] on span "Intake Documents" at bounding box center [33, 135] width 35 height 6
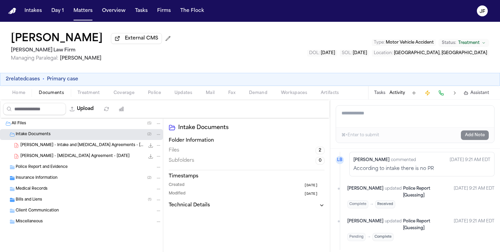
click at [47, 148] on span "V. Turner - Intake and Retainer Agreements - 8.18.25" at bounding box center [82, 146] width 124 height 6
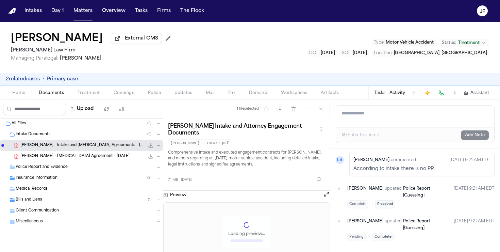
click at [151, 147] on icon "File: V. Turner - Intake and Retainer Agreements - 8.18.25" at bounding box center [150, 145] width 5 height 5
click at [84, 13] on button "Matters" at bounding box center [83, 11] width 24 height 12
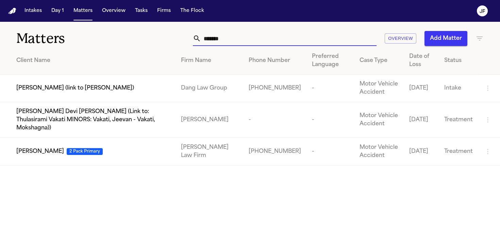
drag, startPoint x: 247, startPoint y: 41, endPoint x: 0, endPoint y: 10, distance: 249.0
click at [0, 15] on div "Intakes Day 1 Matters Overview Tasks Firms The Flock JF Matters ******* Overvie…" at bounding box center [250, 126] width 500 height 252
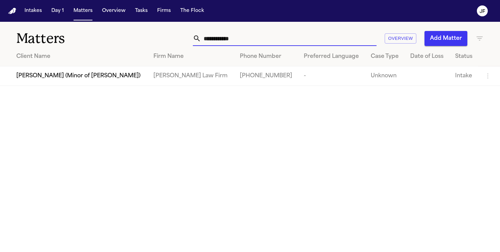
type input "**********"
click at [35, 79] on span "[PERSON_NAME] (Minor of [PERSON_NAME])" at bounding box center [78, 76] width 124 height 8
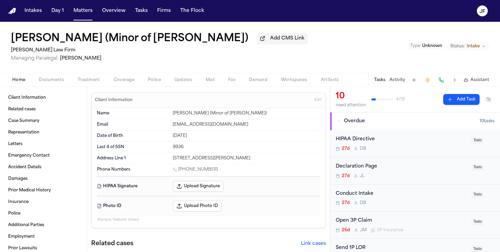
click at [50, 78] on span "Documents" at bounding box center [51, 79] width 25 height 5
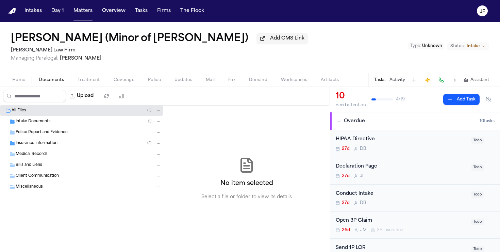
click at [31, 130] on div "Police Report and Evidence" at bounding box center [81, 132] width 163 height 11
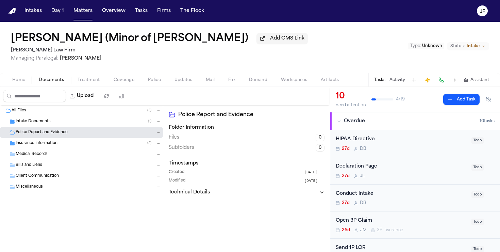
click at [31, 129] on div "Police Report and Evidence" at bounding box center [81, 132] width 163 height 11
click at [31, 126] on div "Intake Documents ( 1 )" at bounding box center [81, 121] width 163 height 11
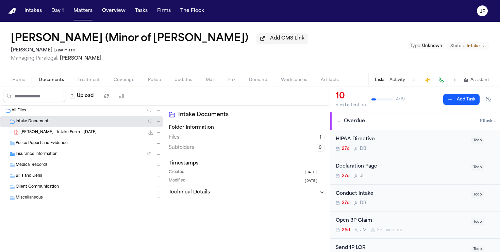
click at [34, 135] on span "C. Jones - Intake Form - 9.10.25" at bounding box center [58, 133] width 76 height 6
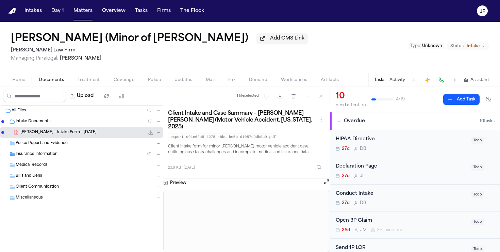
click at [152, 131] on icon "File: C. Jones - Intake Form - 9.10.25" at bounding box center [150, 132] width 5 height 5
click at [79, 15] on button "Matters" at bounding box center [83, 11] width 24 height 12
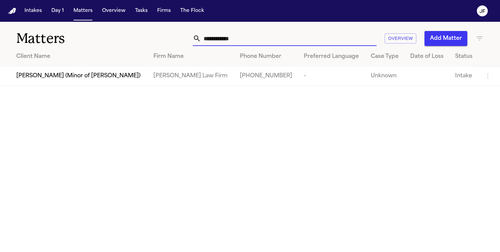
drag, startPoint x: 222, startPoint y: 38, endPoint x: 156, endPoint y: 27, distance: 67.1
click at [156, 27] on div "**********" at bounding box center [250, 34] width 500 height 25
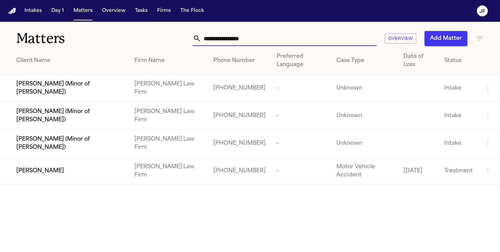
type input "**********"
click at [87, 91] on span "[PERSON_NAME] (Minor of [PERSON_NAME])" at bounding box center [69, 88] width 107 height 16
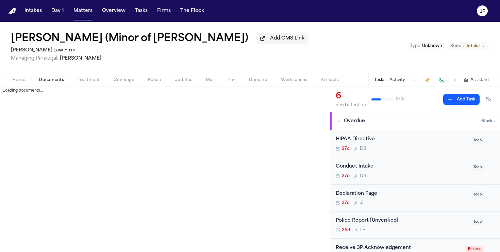
click at [57, 82] on span "Documents" at bounding box center [51, 79] width 25 height 5
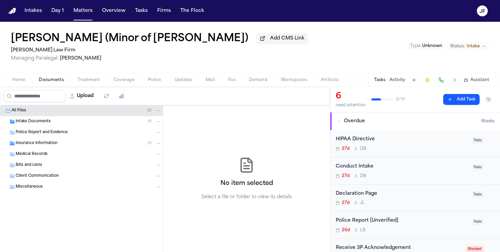
click at [34, 124] on span "Intake Documents" at bounding box center [33, 122] width 35 height 6
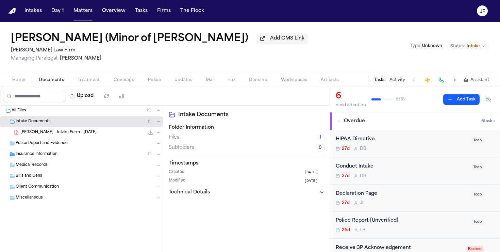
click at [57, 132] on span "J. Jones - Intake Form - 9.10.25" at bounding box center [58, 133] width 76 height 6
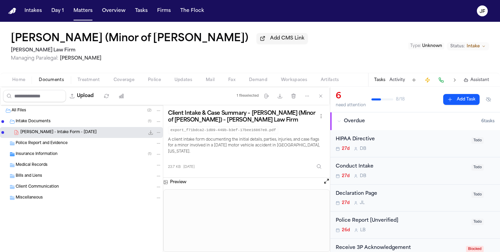
click at [151, 135] on icon "File: J. Jones - Intake Form - 9.10.25" at bounding box center [151, 132] width 4 height 4
click at [79, 10] on button "Matters" at bounding box center [83, 11] width 24 height 12
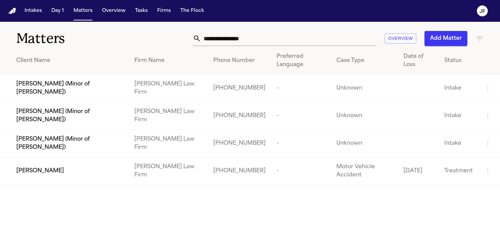
click at [53, 171] on span "[PERSON_NAME]" at bounding box center [40, 171] width 48 height 8
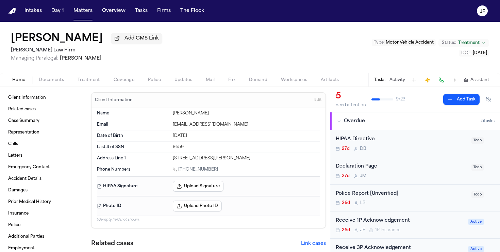
click at [45, 73] on div "Christopher Jones Add CMS Link Ruy Mireles Law Firm Managing Paralegal: Jessica…" at bounding box center [250, 47] width 500 height 51
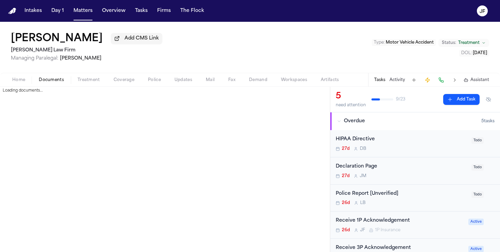
click at [45, 78] on span "Documents" at bounding box center [51, 79] width 25 height 5
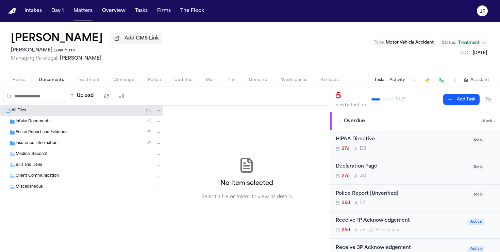
click at [40, 127] on div "Intake Documents ( 2 )" at bounding box center [81, 121] width 163 height 11
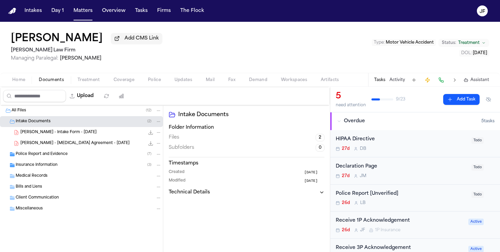
click at [41, 135] on span "C. Jones - Intake Form - 9.10.25" at bounding box center [58, 133] width 76 height 6
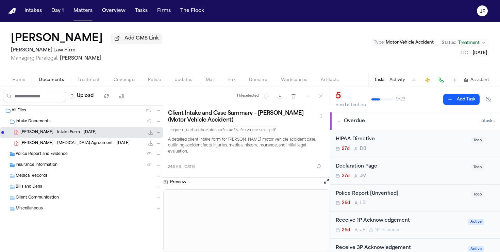
click at [63, 156] on span "Police Report and Evidence" at bounding box center [42, 154] width 52 height 6
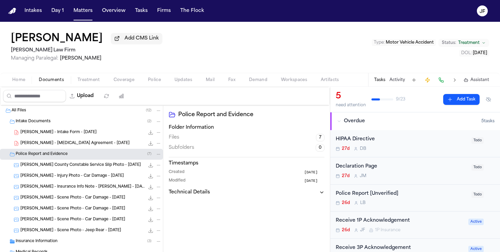
click at [75, 135] on span "C. Jones - Intake Form - 9.10.25" at bounding box center [58, 133] width 76 height 6
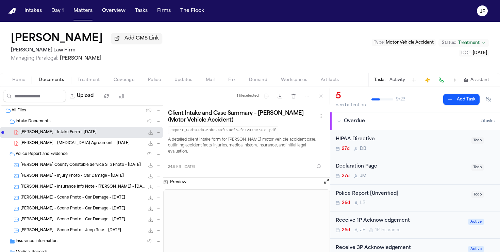
click at [149, 133] on icon "File: C. Jones - Intake Form - 9.10.25" at bounding box center [150, 132] width 5 height 5
click at [24, 78] on button "Home" at bounding box center [18, 80] width 27 height 8
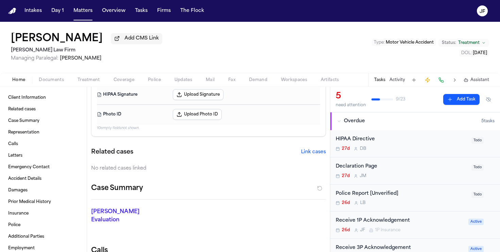
scroll to position [93, 0]
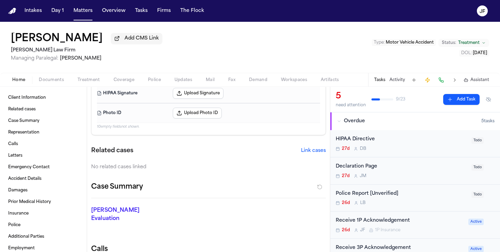
click at [310, 152] on button "Link cases" at bounding box center [313, 150] width 25 height 7
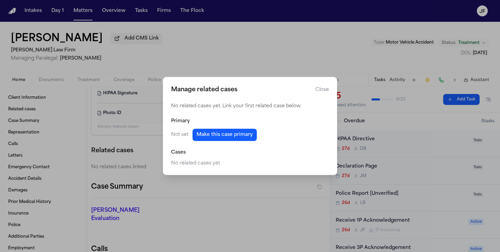
click at [210, 134] on button "Make this case primary" at bounding box center [225, 135] width 64 height 12
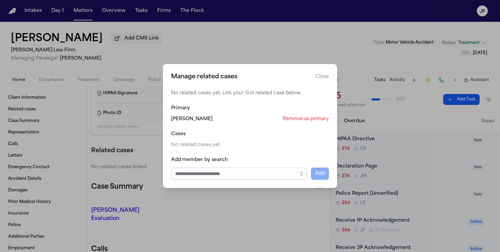
click at [205, 174] on input "Select case to add" at bounding box center [239, 173] width 136 height 12
click at [210, 192] on body "Intakes Day 1 Matters Overview Tasks Firms The Flock JF Christopher Jones Add C…" at bounding box center [250, 126] width 500 height 252
type input "**********"
click at [320, 172] on button "Add" at bounding box center [320, 173] width 18 height 12
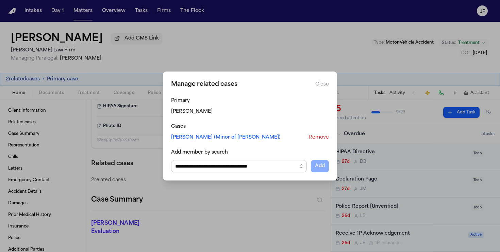
click at [278, 162] on input "**********" at bounding box center [239, 166] width 136 height 12
drag, startPoint x: 280, startPoint y: 167, endPoint x: 149, endPoint y: 167, distance: 131.0
click at [149, 167] on div "**********" at bounding box center [250, 126] width 500 height 252
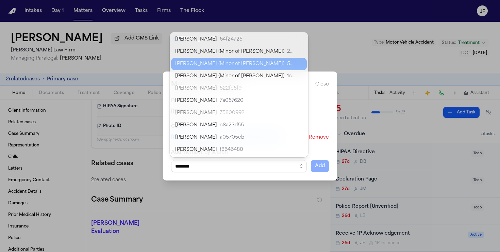
scroll to position [0, 0]
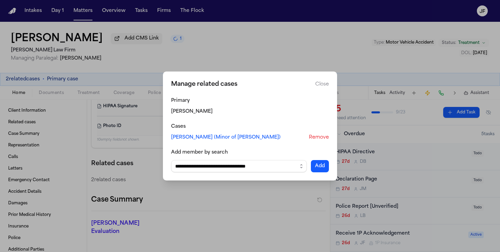
click at [214, 182] on body "Intakes Day 1 Matters Overview Tasks Firms The Flock JF Christopher Jones Add C…" at bounding box center [250, 126] width 500 height 252
click at [325, 164] on button "Add" at bounding box center [320, 166] width 18 height 12
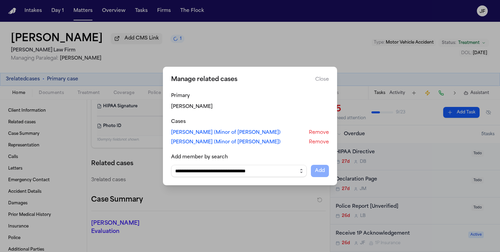
click at [302, 172] on icon "button" at bounding box center [301, 170] width 5 height 5
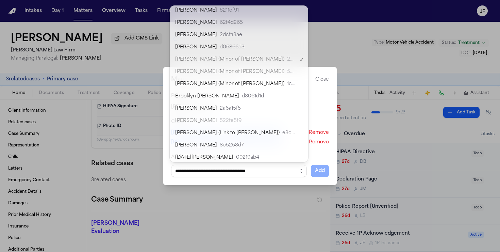
scroll to position [6159, 0]
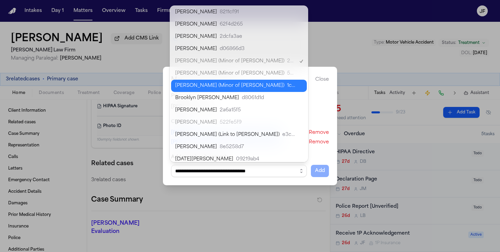
type input "**********"
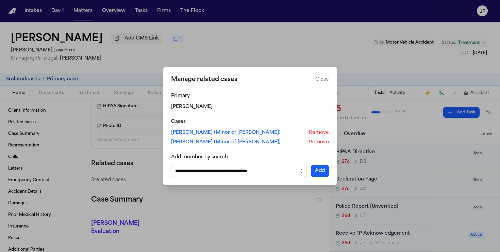
click at [250, 86] on body "Intakes Day 1 Matters Overview Tasks Firms The Flock JF Christopher Jones Add C…" at bounding box center [250, 126] width 500 height 252
click at [322, 173] on button "Add" at bounding box center [320, 171] width 18 height 12
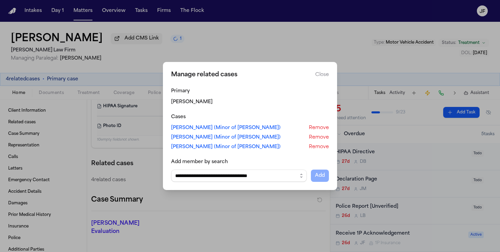
click at [323, 73] on button "Close" at bounding box center [322, 74] width 14 height 7
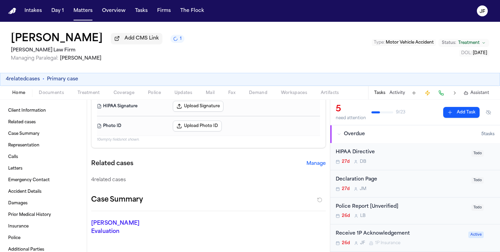
click at [227, 61] on div "Christopher Jones Add CMS Link 1 Ruy Mireles Law Firm Managing Paralegal: Jessi…" at bounding box center [250, 47] width 500 height 51
click at [80, 9] on button "Matters" at bounding box center [83, 11] width 24 height 12
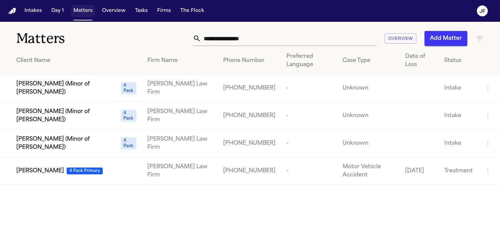
click at [79, 12] on button "Matters" at bounding box center [83, 11] width 24 height 12
drag, startPoint x: 263, startPoint y: 38, endPoint x: 101, endPoint y: 27, distance: 162.7
click at [108, 31] on div "**********" at bounding box center [250, 34] width 500 height 25
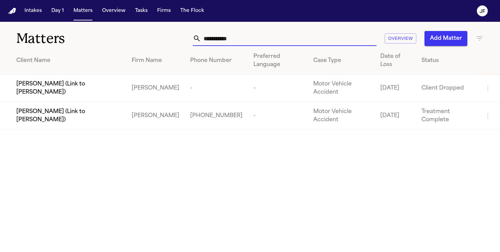
type input "**********"
click at [45, 108] on span "Nelson Campos (Link to Emily Campos)" at bounding box center [68, 116] width 104 height 16
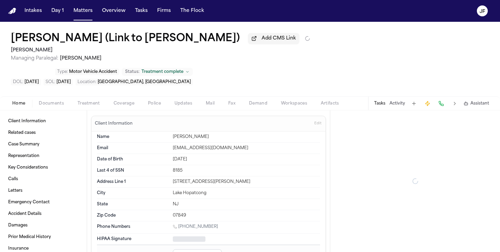
type textarea "*"
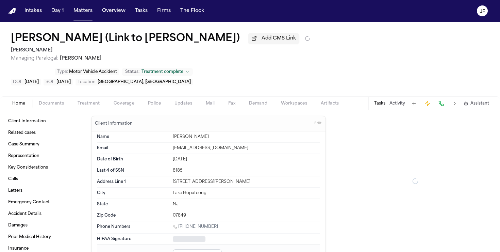
type textarea "*"
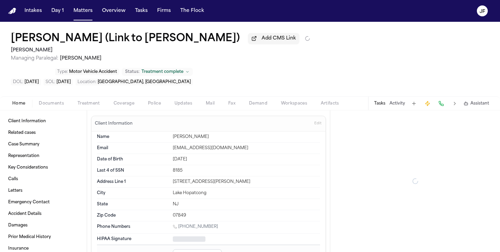
type textarea "*"
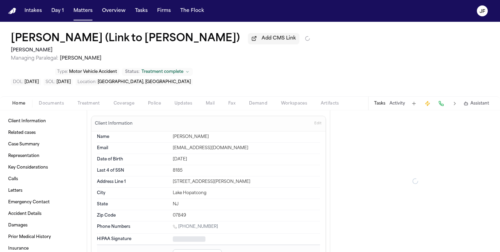
type textarea "*"
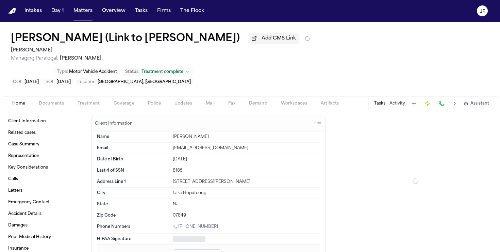
type textarea "*"
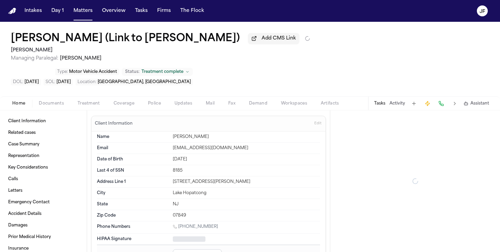
type textarea "*"
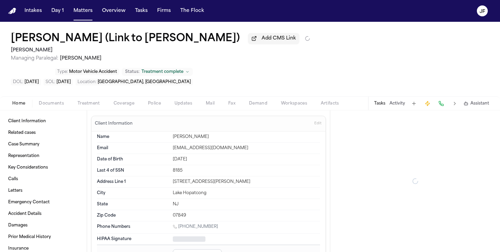
type textarea "*"
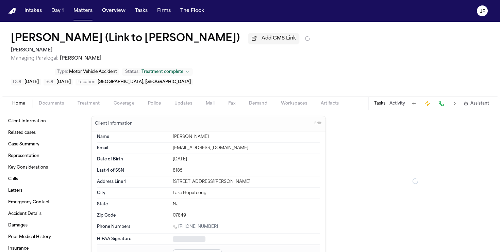
type textarea "*"
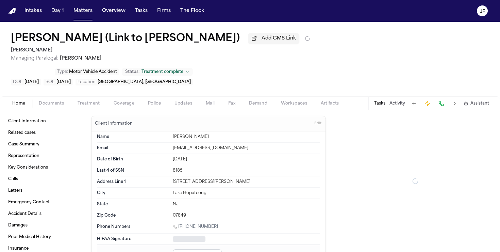
type textarea "*"
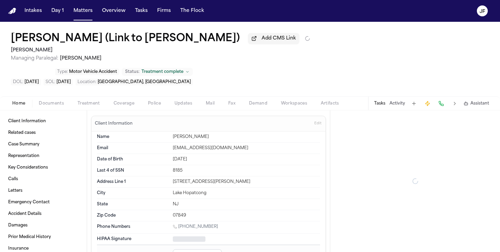
type textarea "*"
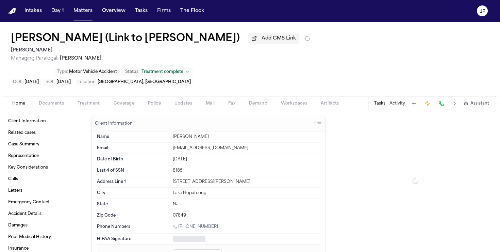
type textarea "*"
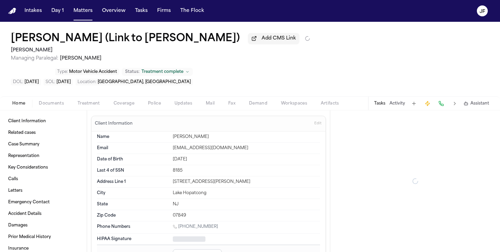
type textarea "*"
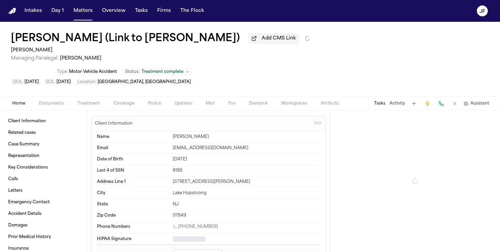
type textarea "*"
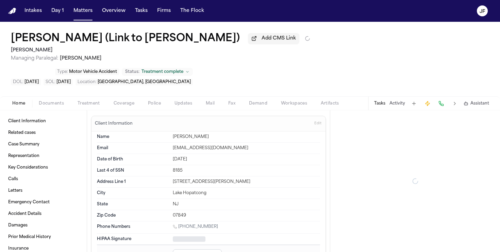
type textarea "*"
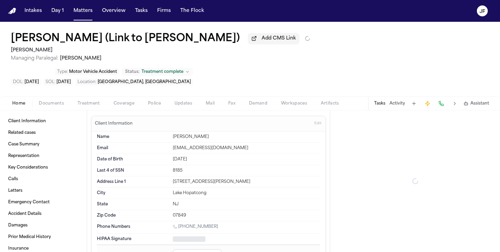
type textarea "*"
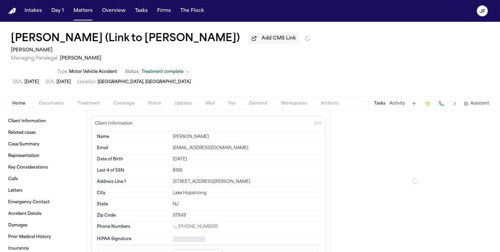
type textarea "*"
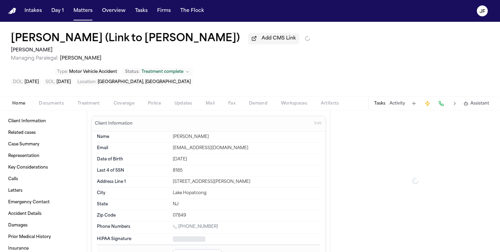
type textarea "*"
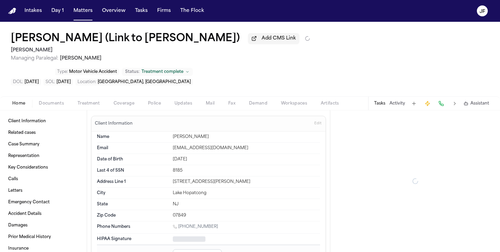
type textarea "*"
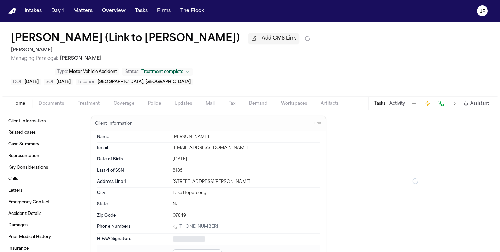
type textarea "*"
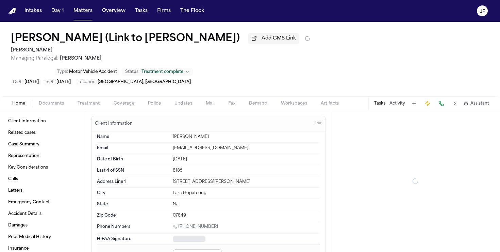
type textarea "*"
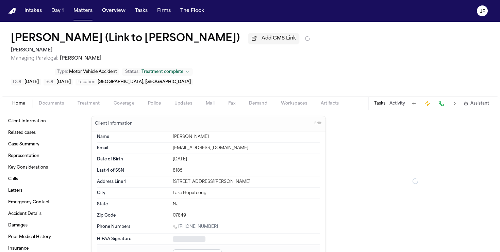
type textarea "*"
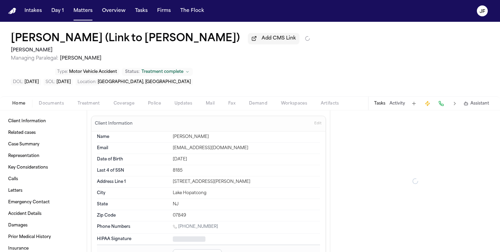
type textarea "*"
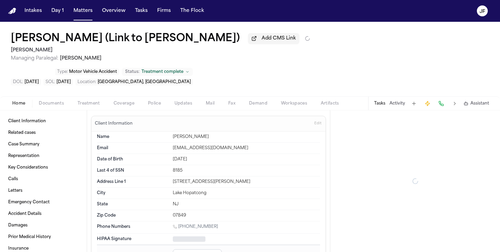
type textarea "*"
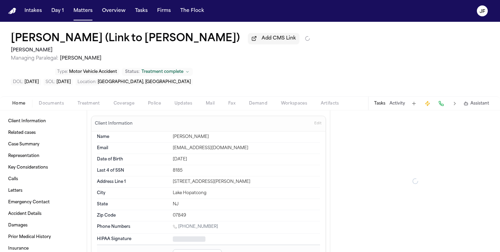
type textarea "*"
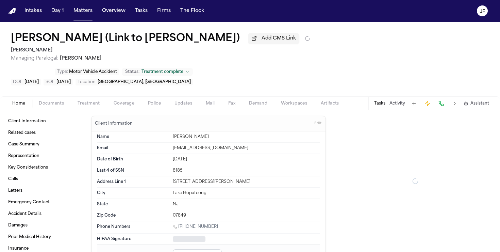
type textarea "*"
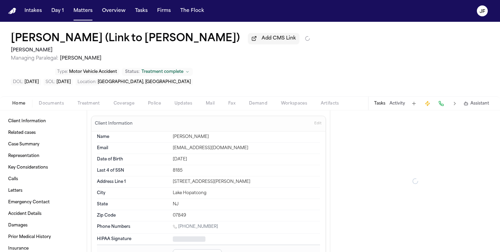
type textarea "*"
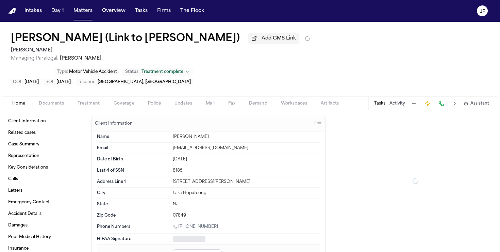
type textarea "*"
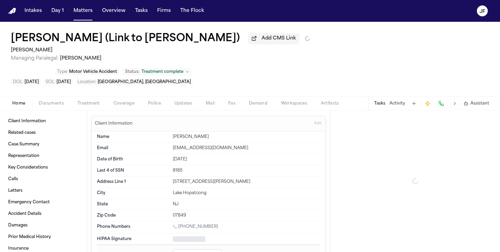
type textarea "*"
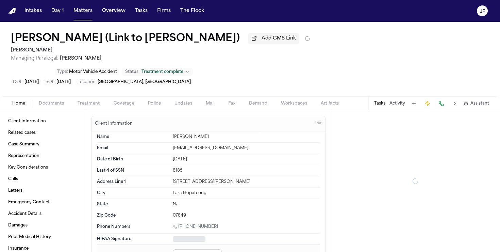
type textarea "*"
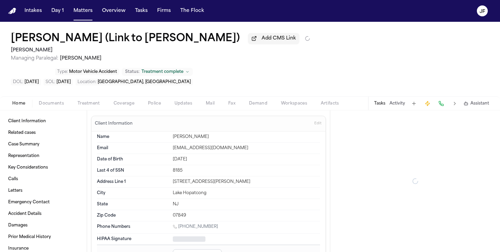
type textarea "*"
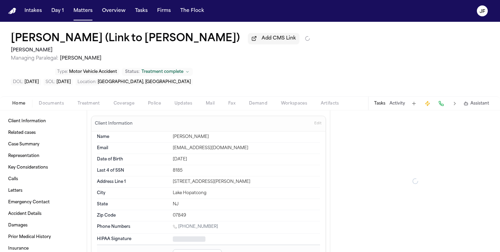
type textarea "*"
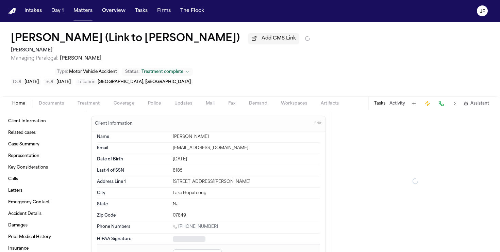
type textarea "*"
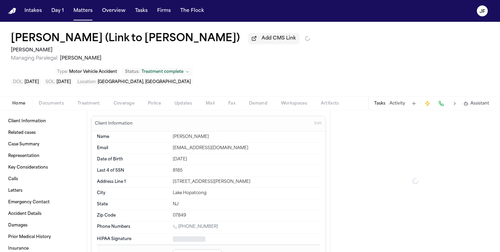
type textarea "*"
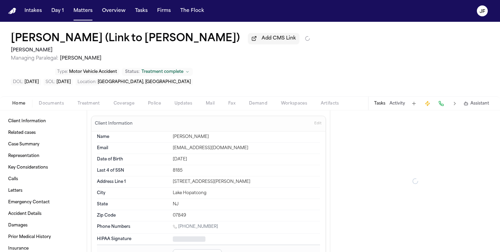
type textarea "*"
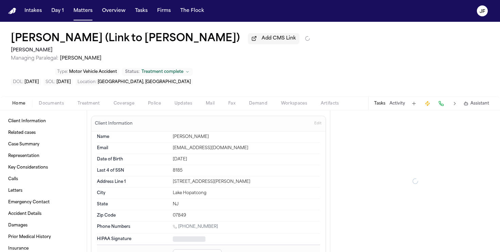
type textarea "*"
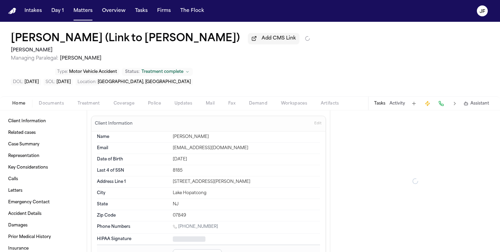
type textarea "*"
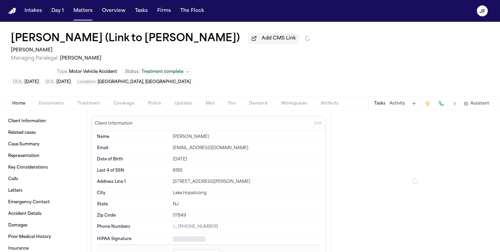
type textarea "*"
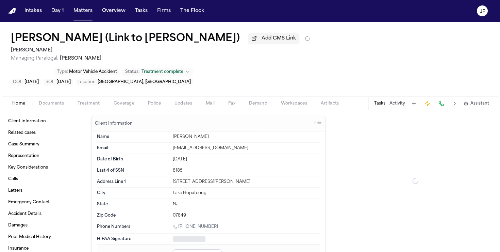
type textarea "*"
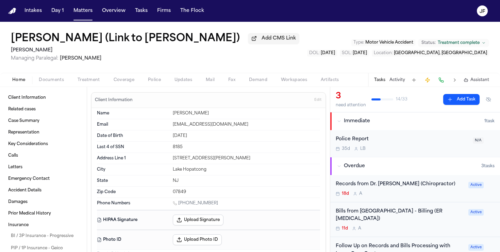
click at [48, 83] on span "Documents" at bounding box center [51, 79] width 25 height 5
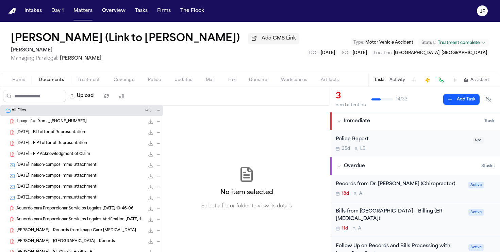
click at [78, 17] on nav "Intakes Day 1 Matters Overview Tasks Firms The [PERSON_NAME]" at bounding box center [250, 11] width 500 height 22
click at [82, 14] on button "Matters" at bounding box center [83, 11] width 24 height 12
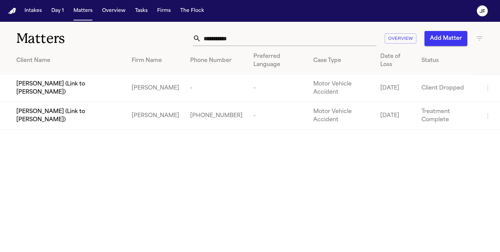
click at [46, 84] on span "Emily Campos (Link to Nelson Campos)" at bounding box center [68, 88] width 104 height 16
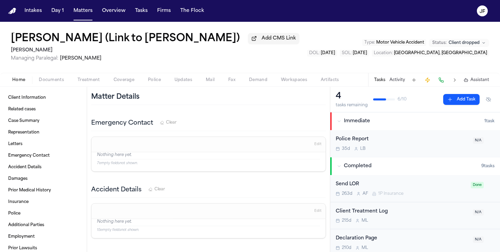
scroll to position [248, 0]
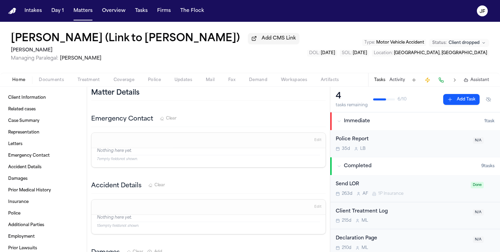
click at [47, 83] on span "Documents" at bounding box center [51, 79] width 25 height 5
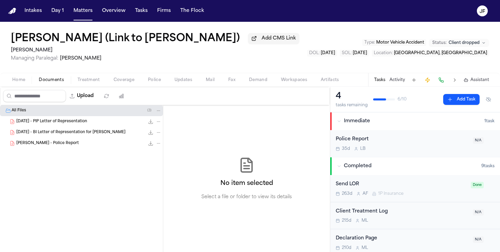
click at [45, 125] on div "2025.01.17 - PIP Letter of Representation 156.9 KB • PDF" at bounding box center [88, 121] width 145 height 7
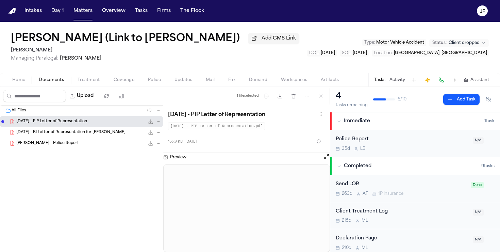
click at [54, 138] on div "2025.01.27 - BI Letter of Representation for Emily Campos 161.1 KB • PDF" at bounding box center [81, 132] width 163 height 11
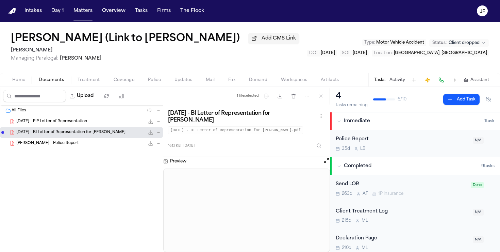
click at [17, 82] on span "Home" at bounding box center [18, 79] width 13 height 5
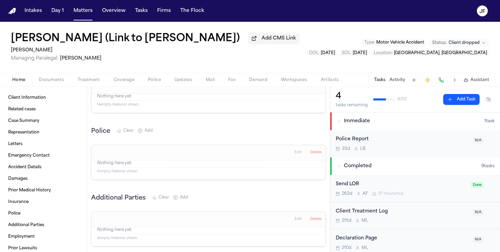
scroll to position [593, 0]
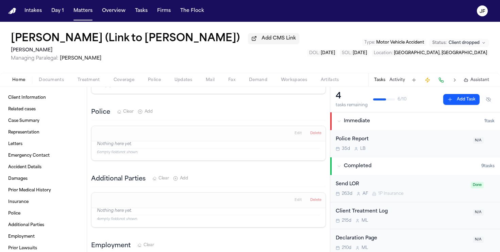
click at [50, 76] on div "Home Documents Treatment Coverage Police Updates Mail Fax Demand Workspaces Art…" at bounding box center [250, 80] width 500 height 14
click at [50, 86] on div "Home Documents Treatment Coverage Police Updates Mail Fax Demand Workspaces Art…" at bounding box center [250, 80] width 500 height 14
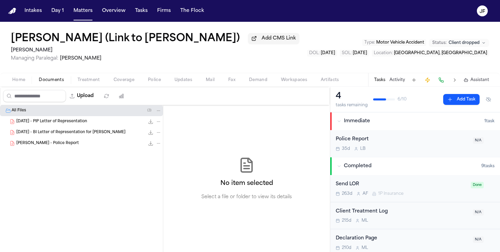
click at [52, 83] on span "Documents" at bounding box center [51, 79] width 25 height 5
click at [47, 146] on span "N. Campos - Police Report" at bounding box center [47, 144] width 63 height 6
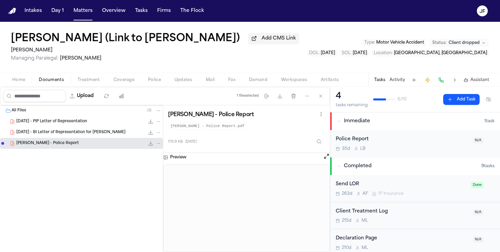
click at [149, 146] on icon "File: N. Campos - Police Report" at bounding box center [150, 143] width 5 height 5
click at [77, 12] on button "Matters" at bounding box center [83, 11] width 24 height 12
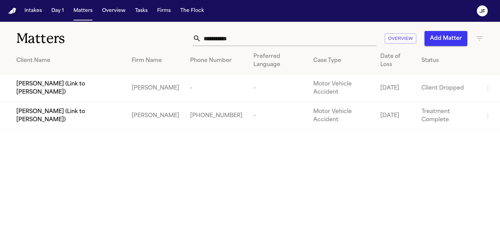
click at [51, 116] on span "Nelson Campos (Link to Emily Campos)" at bounding box center [68, 116] width 104 height 16
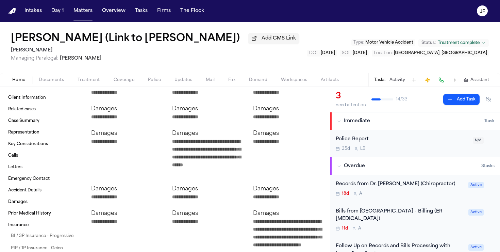
scroll to position [382, 0]
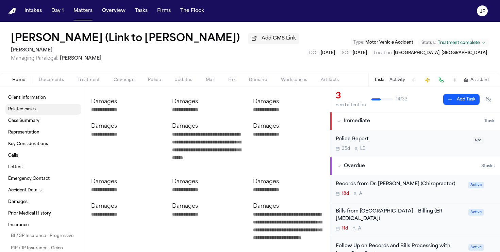
click at [36, 110] on link "Related cases" at bounding box center [43, 109] width 76 height 11
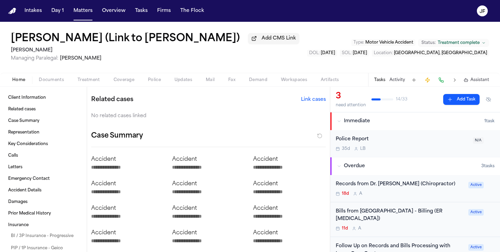
scroll to position [177, 0]
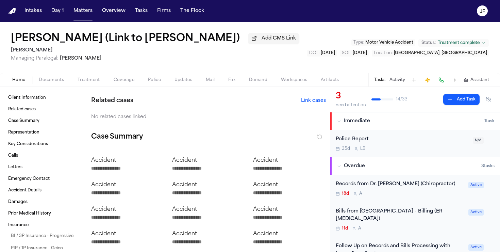
click at [322, 99] on button "Link cases" at bounding box center [313, 100] width 25 height 7
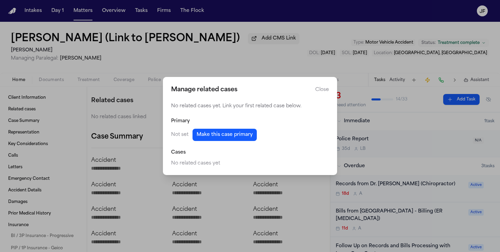
click at [208, 134] on button "Make this case primary" at bounding box center [225, 135] width 64 height 12
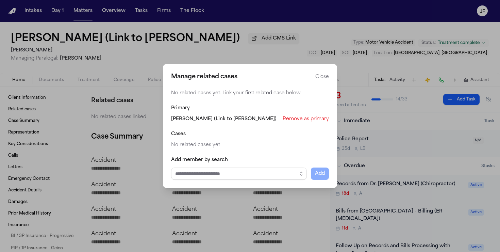
click at [213, 165] on div "Add member by search Add" at bounding box center [250, 168] width 158 height 23
click at [213, 171] on input "Select case to add" at bounding box center [239, 173] width 136 height 12
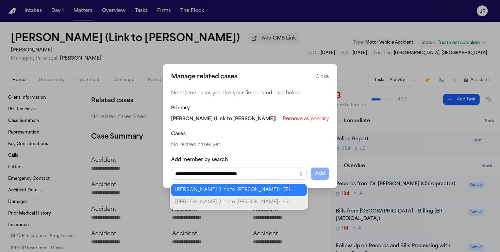
click at [219, 194] on body "Intakes Day 1 Matters Overview Tasks Firms The Flock JF Nelson Campos (Link to …" at bounding box center [250, 126] width 500 height 252
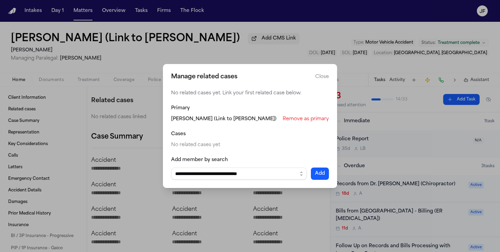
click at [320, 174] on button "Add" at bounding box center [320, 173] width 18 height 12
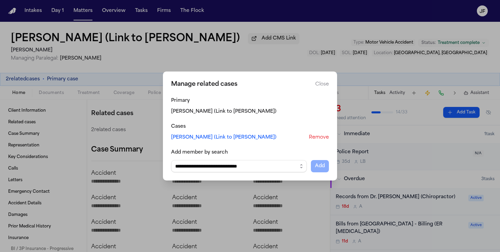
click at [314, 86] on div "Manage related cases Close" at bounding box center [250, 85] width 158 height 10
click at [320, 85] on button "Close" at bounding box center [322, 84] width 14 height 7
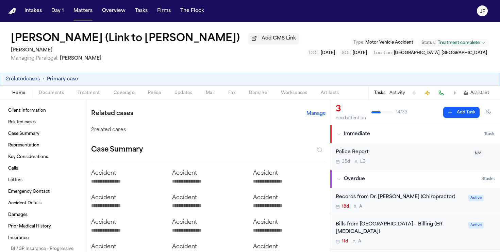
click at [130, 48] on h2 "[PERSON_NAME]" at bounding box center [155, 50] width 289 height 8
click at [137, 38] on h1 "Nelson Campos (Link to Emily Campos)" at bounding box center [125, 39] width 229 height 12
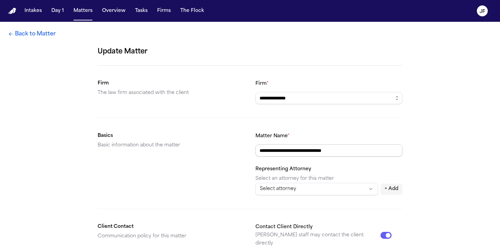
drag, startPoint x: 298, startPoint y: 149, endPoint x: 378, endPoint y: 150, distance: 80.0
click at [377, 152] on input "**********" at bounding box center [329, 150] width 147 height 12
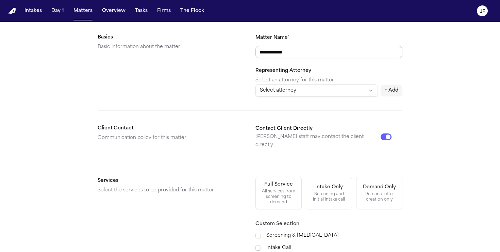
scroll to position [265, 0]
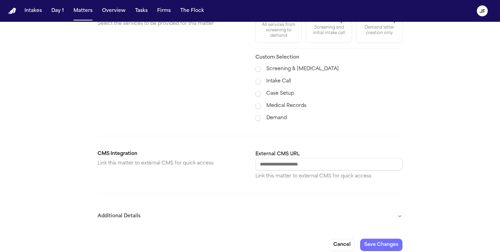
click at [382, 239] on button "Save Changes" at bounding box center [381, 245] width 42 height 12
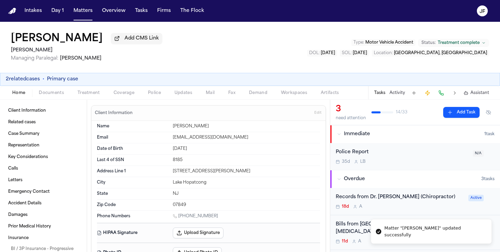
click at [23, 83] on button "2 related cases" at bounding box center [23, 79] width 34 height 7
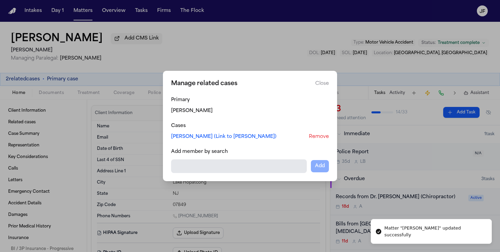
click at [200, 138] on link "Emily Campos (Link to Nelson Campos)" at bounding box center [223, 136] width 105 height 7
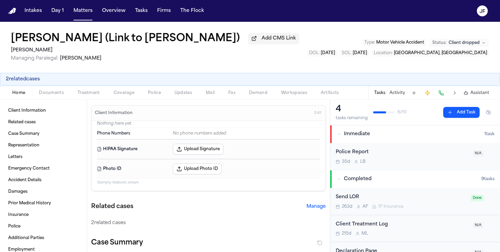
click at [185, 39] on h1 "[PERSON_NAME] (Link to [PERSON_NAME])" at bounding box center [125, 39] width 229 height 12
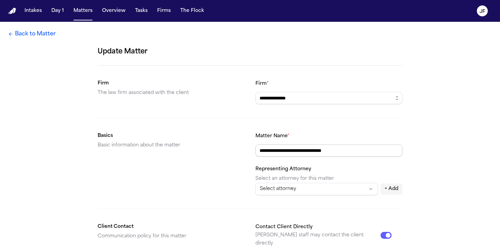
drag, startPoint x: 294, startPoint y: 151, endPoint x: 415, endPoint y: 152, distance: 120.5
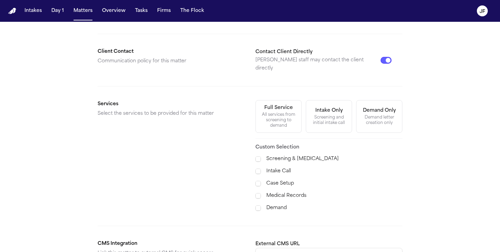
scroll to position [265, 0]
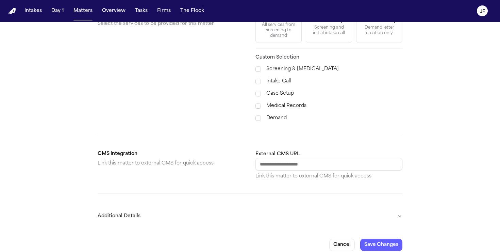
type input "**********"
click at [373, 240] on button "Save Changes" at bounding box center [381, 245] width 42 height 12
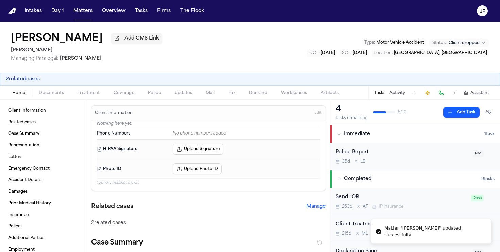
click at [30, 78] on button "2 related cases" at bounding box center [23, 79] width 34 height 7
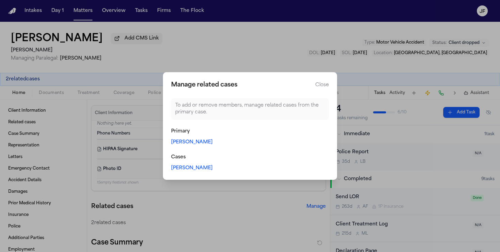
click at [323, 82] on button "Close" at bounding box center [322, 85] width 14 height 7
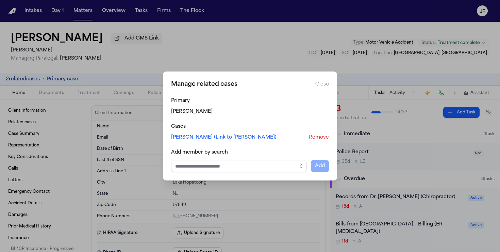
click at [323, 81] on button "Close" at bounding box center [322, 84] width 14 height 7
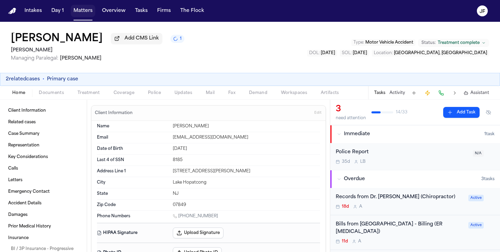
click at [81, 12] on button "Matters" at bounding box center [83, 11] width 24 height 12
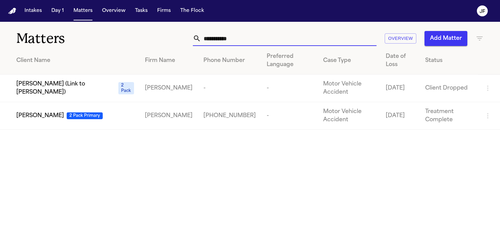
drag, startPoint x: 263, startPoint y: 41, endPoint x: 164, endPoint y: 42, distance: 99.0
click at [164, 42] on div "**********" at bounding box center [315, 38] width 338 height 15
type input "**********"
click at [43, 120] on span "Nelson Campos" at bounding box center [40, 116] width 48 height 8
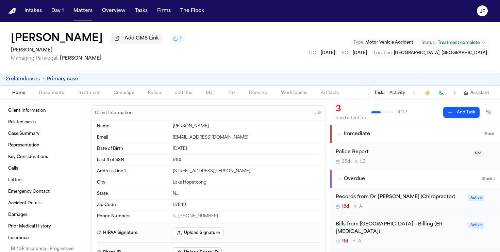
type textarea "*"
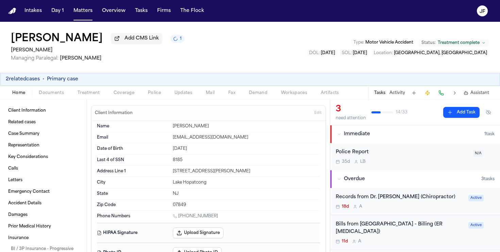
type textarea "*"
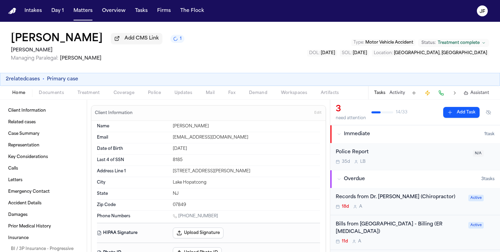
type textarea "*"
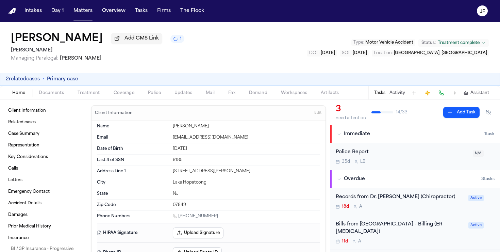
type textarea "*"
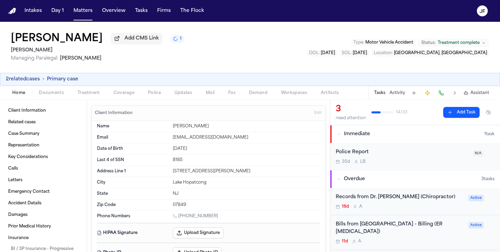
type textarea "*"
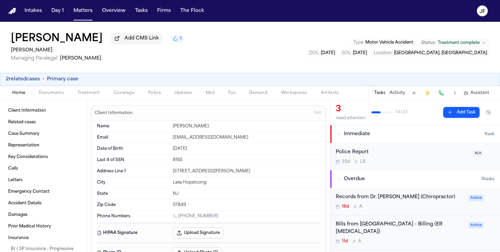
type textarea "*"
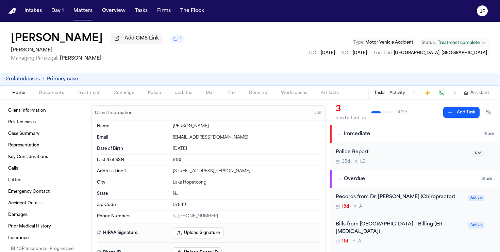
type textarea "*"
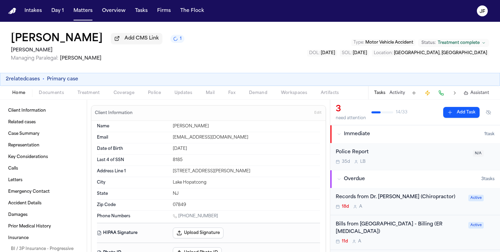
type textarea "*"
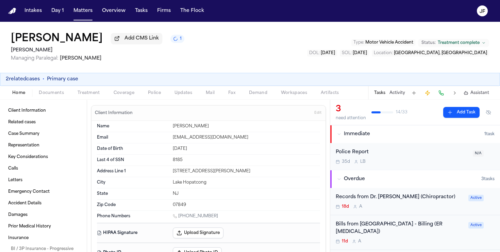
type textarea "*"
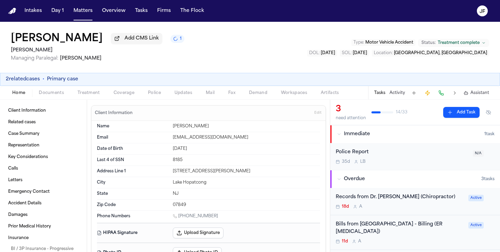
type textarea "*"
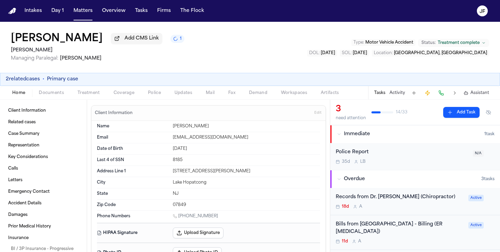
type textarea "*"
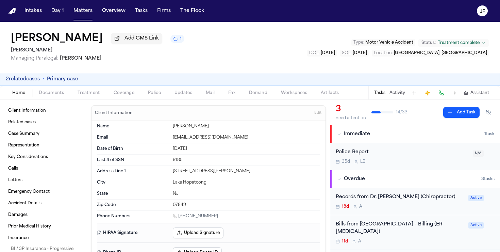
type textarea "*"
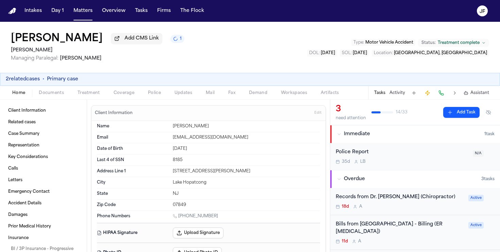
type textarea "*"
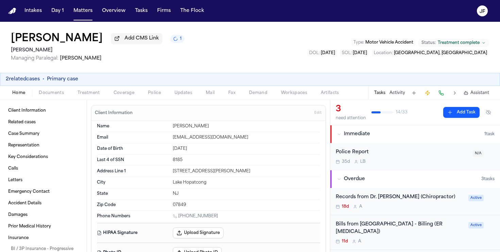
type textarea "*"
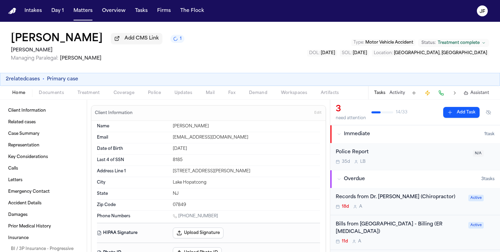
type textarea "*"
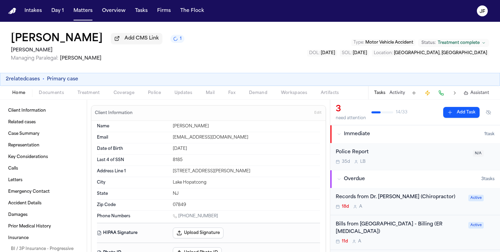
type textarea "*"
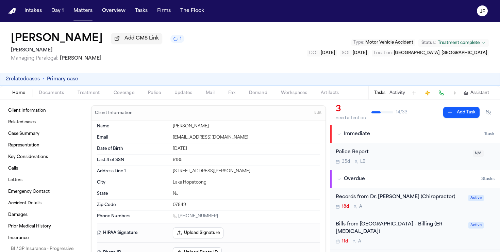
type textarea "*"
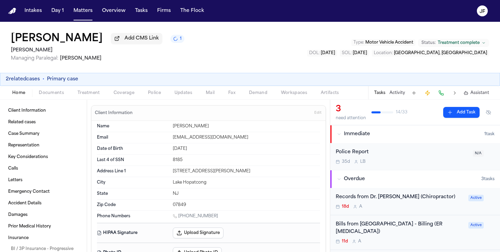
type textarea "*"
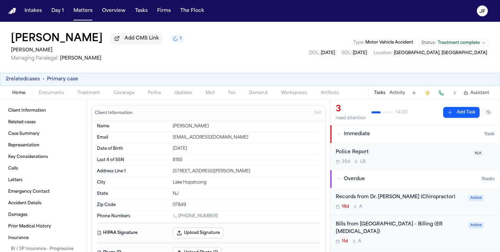
type textarea "*"
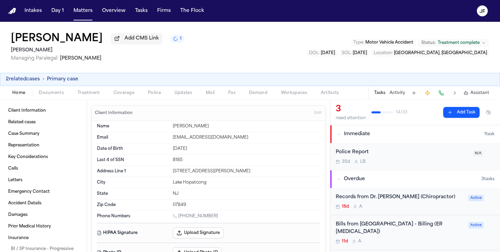
type textarea "*"
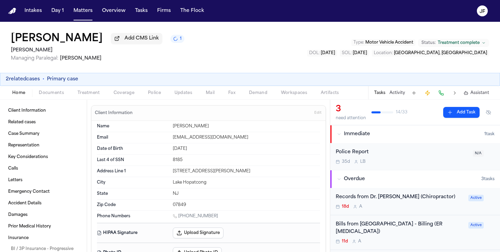
type textarea "*"
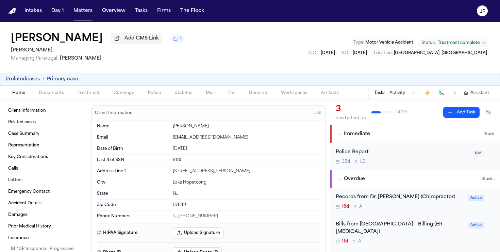
type textarea "*"
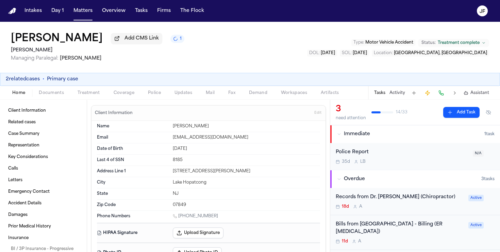
type textarea "*"
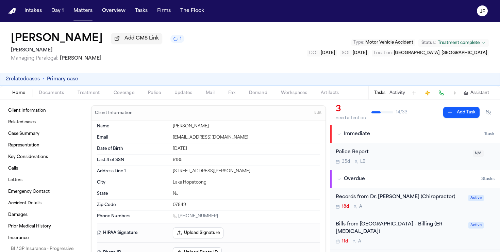
type textarea "*"
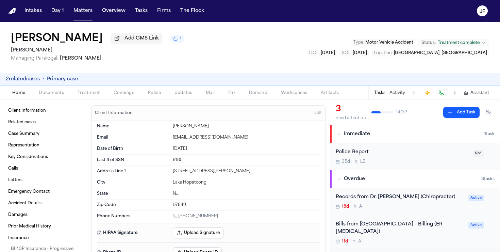
type textarea "*"
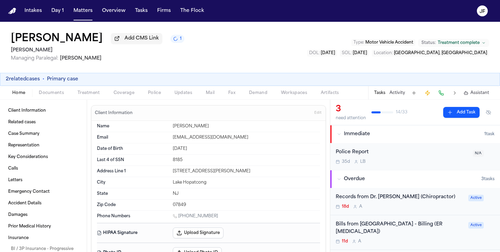
type textarea "*"
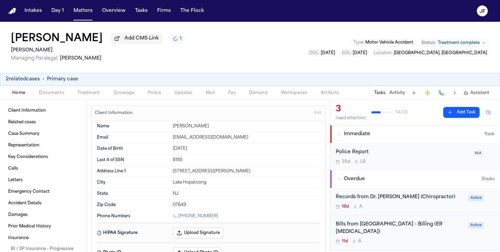
type textarea "*"
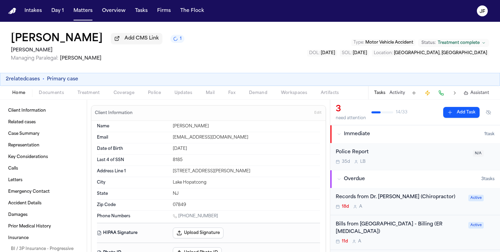
type textarea "*"
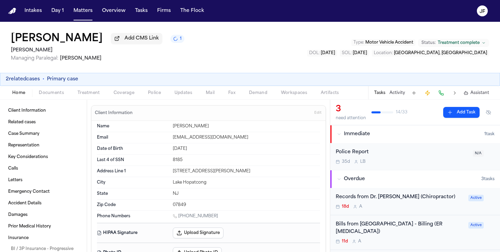
type textarea "*"
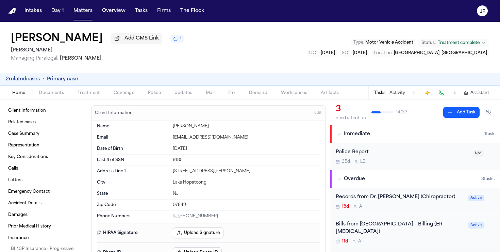
type textarea "*"
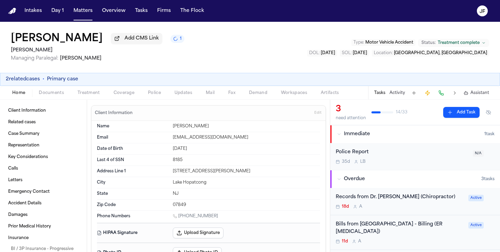
type textarea "*"
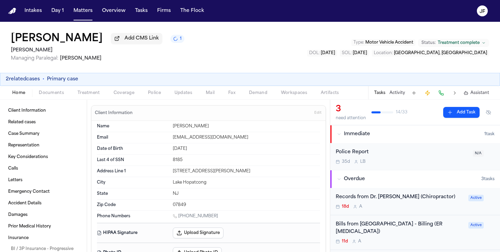
type textarea "*"
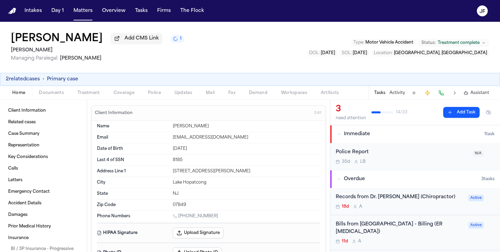
type textarea "*"
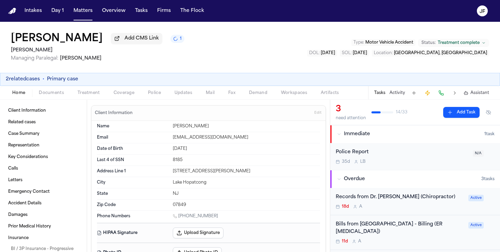
type textarea "*"
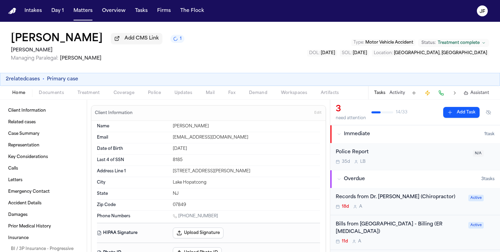
type textarea "*"
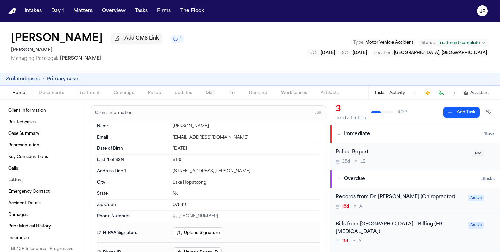
type textarea "*"
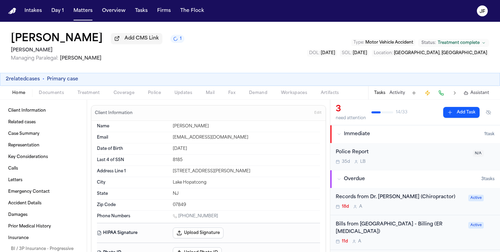
type textarea "*"
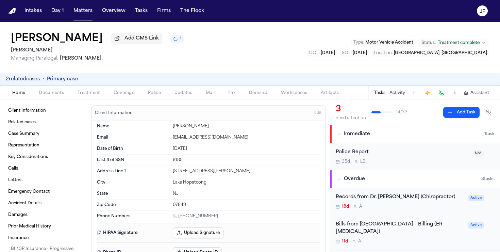
type textarea "*"
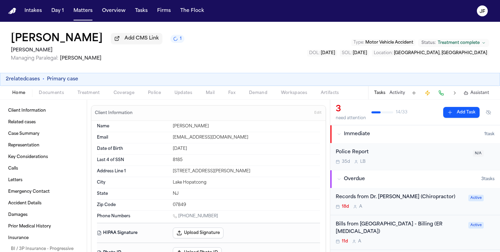
type textarea "*"
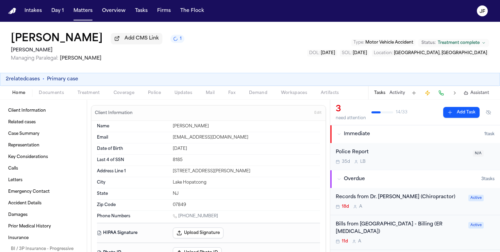
type textarea "*"
click at [39, 99] on div "Home Documents Treatment Coverage Police Updates Mail Fax Demand Workspaces Art…" at bounding box center [250, 93] width 500 height 14
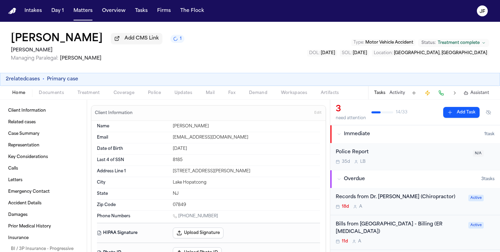
click at [45, 95] on span "Documents" at bounding box center [51, 92] width 25 height 5
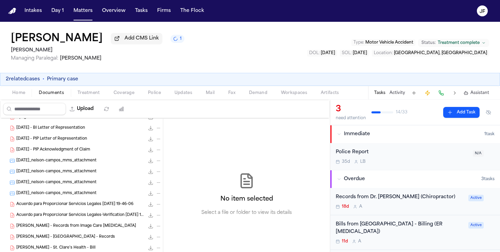
scroll to position [18, 0]
click at [55, 150] on span "2025.01.21 - PIP Acknowledgment of Claim" at bounding box center [53, 149] width 74 height 6
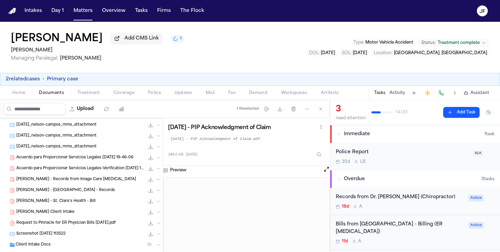
scroll to position [123, 0]
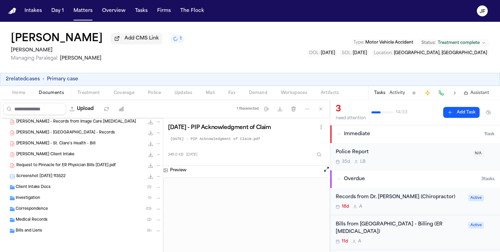
click at [69, 215] on div "Medical Records ( 2 )" at bounding box center [81, 219] width 163 height 11
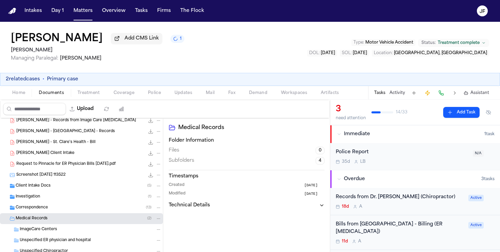
click at [70, 210] on div "Correspondence ( 13 )" at bounding box center [89, 207] width 146 height 6
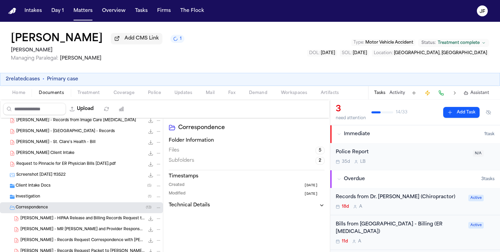
click at [70, 210] on div "Correspondence ( 13 )" at bounding box center [89, 207] width 146 height 6
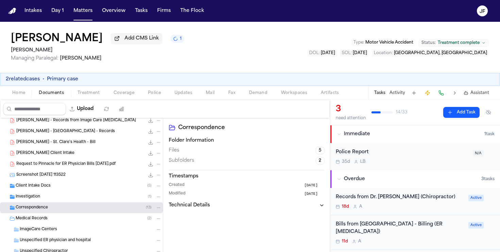
click at [70, 210] on div "Correspondence ( 13 )" at bounding box center [89, 207] width 146 height 6
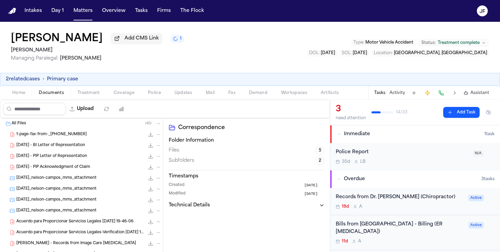
scroll to position [11, 0]
click at [160, 137] on icon "File: 2025.01.17 - BI Letter of Representation" at bounding box center [158, 134] width 5 height 5
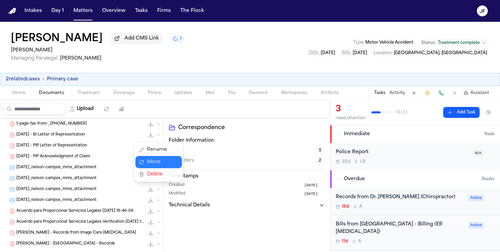
click at [159, 164] on button "Move" at bounding box center [158, 162] width 47 height 12
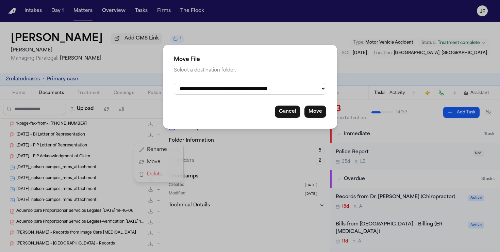
click at [224, 93] on select "**********" at bounding box center [250, 89] width 152 height 12
click at [174, 83] on select "**********" at bounding box center [250, 89] width 152 height 12
click at [317, 115] on button "Move" at bounding box center [316, 111] width 22 height 12
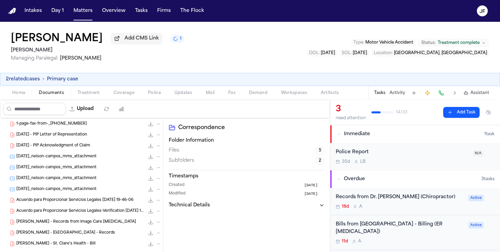
click at [160, 136] on icon "File: 2025.01.17 - PIP Letter of Representation" at bounding box center [158, 134] width 5 height 5
click at [163, 158] on button "Move" at bounding box center [158, 162] width 47 height 12
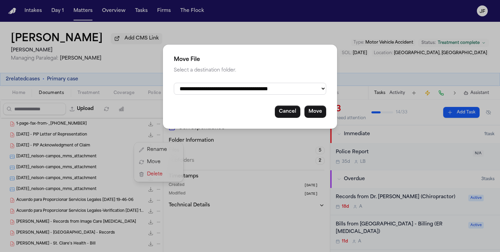
click at [213, 85] on select "**********" at bounding box center [250, 89] width 152 height 12
click at [174, 83] on select "**********" at bounding box center [250, 89] width 152 height 12
click at [317, 117] on button "Move" at bounding box center [316, 111] width 22 height 12
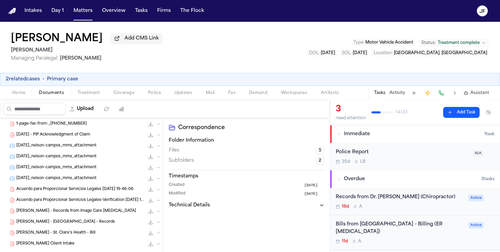
click at [157, 137] on icon "File: 2025.01.21 - PIP Acknowledgment of Claim" at bounding box center [158, 134] width 5 height 5
click at [151, 162] on button "Move" at bounding box center [158, 162] width 47 height 12
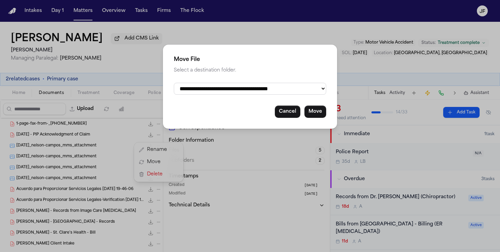
click at [236, 91] on select "**********" at bounding box center [250, 89] width 152 height 12
click at [174, 83] on select "**********" at bounding box center [250, 89] width 152 height 12
click at [311, 115] on button "Move" at bounding box center [316, 111] width 22 height 12
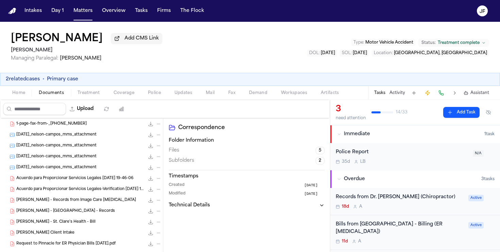
click at [81, 146] on span "2025-03-12_nelson-campos_mms_attachment" at bounding box center [56, 146] width 80 height 6
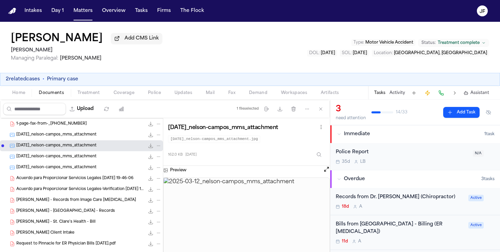
click at [161, 148] on icon "File: 2025-03-12_nelson-campos_mms_attachment" at bounding box center [158, 145] width 5 height 5
click at [166, 176] on button "Move" at bounding box center [158, 173] width 47 height 12
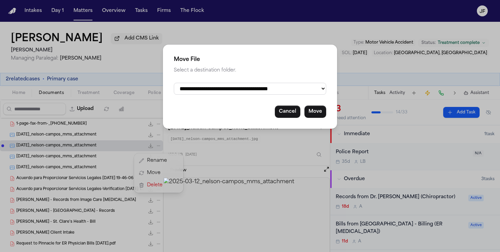
click at [253, 94] on select "**********" at bounding box center [250, 89] width 152 height 12
click at [174, 83] on select "**********" at bounding box center [250, 89] width 152 height 12
click at [315, 114] on button "Move" at bounding box center [316, 111] width 22 height 12
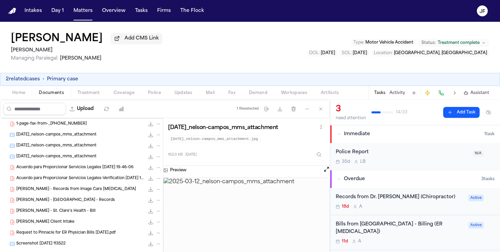
click at [91, 154] on div "2025-09-15_nelson-campos_mms_attachment 427.2 KB • JPG" at bounding box center [81, 156] width 163 height 11
click at [159, 159] on icon "File: 2025-09-15_nelson-campos_mms_attachment" at bounding box center [158, 156] width 5 height 5
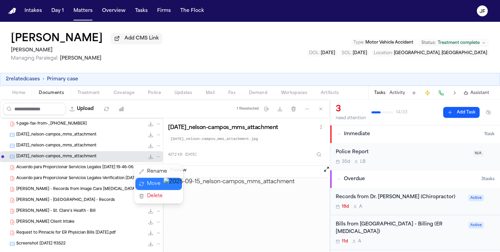
click at [152, 184] on button "Move" at bounding box center [158, 184] width 47 height 12
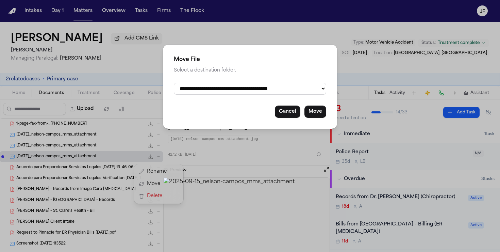
click at [224, 90] on select "**********" at bounding box center [250, 89] width 152 height 12
click at [174, 83] on select "**********" at bounding box center [250, 89] width 152 height 12
click at [315, 114] on button "Move" at bounding box center [316, 111] width 22 height 12
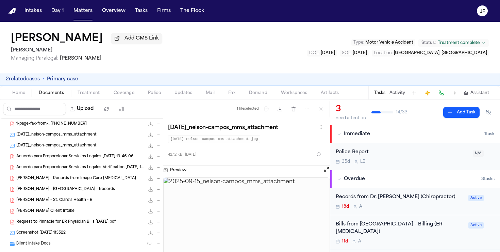
click at [76, 147] on span "2025-03-12_nelson-campos_mms_attachment" at bounding box center [56, 146] width 80 height 6
click at [160, 148] on icon "File: 2025-03-12_nelson-campos_mms_attachment" at bounding box center [158, 145] width 5 height 5
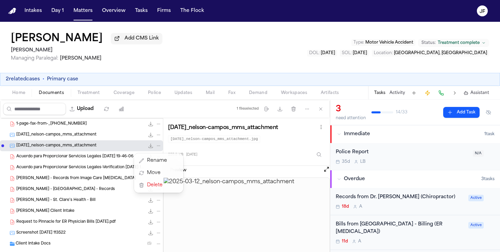
click at [109, 138] on div "2025-03-06_nelson-campos_mms_attachment 236.2 KB • JPG" at bounding box center [88, 134] width 145 height 7
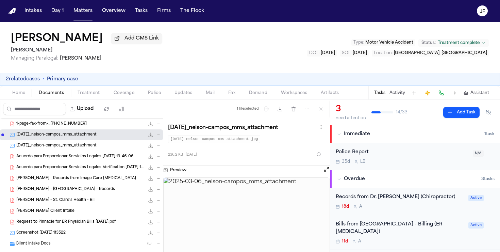
click at [107, 162] on div "Acuerdo para Proporcionar Servicios Legales 2025-01-23 19-46-06 966.3 KB • PDF" at bounding box center [81, 156] width 163 height 11
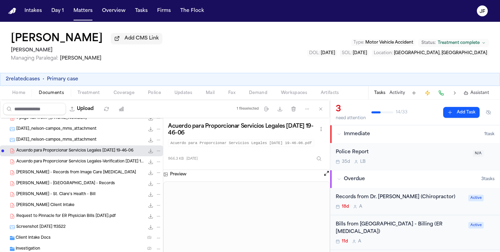
scroll to position [0, 0]
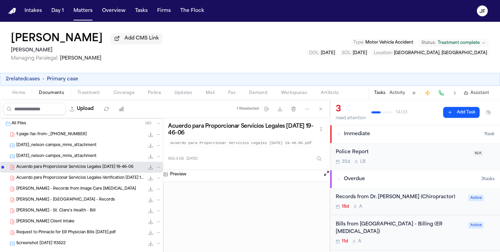
click at [149, 168] on icon "File: Acuerdo para Proporcionar Servicios Legales 2025-01-23 19-46-06" at bounding box center [150, 166] width 5 height 5
click at [159, 169] on icon "File: Acuerdo para Proporcionar Servicios Legales 2025-01-23 19-46-06" at bounding box center [158, 167] width 5 height 5
click at [153, 194] on button "Move" at bounding box center [158, 194] width 47 height 12
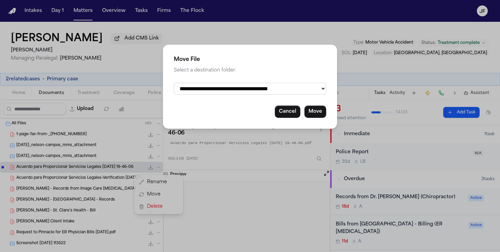
click at [235, 79] on div "**********" at bounding box center [250, 87] width 174 height 84
click at [234, 83] on select "**********" at bounding box center [250, 89] width 152 height 12
click at [174, 83] on select "**********" at bounding box center [250, 89] width 152 height 12
click at [318, 118] on button "Move" at bounding box center [316, 111] width 22 height 12
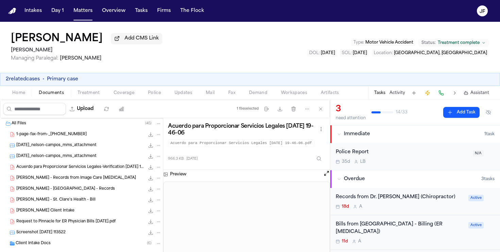
click at [92, 170] on span "Acuerdo para Proporcionar Servicios Legales-Verification 2025-01-23 19-46-06" at bounding box center [80, 167] width 128 height 6
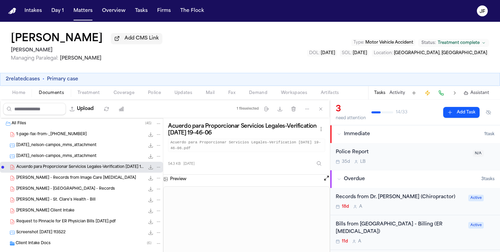
click at [158, 168] on icon "File: Acuerdo para Proporcionar Servicios Legales-Verification 2025-01-23 19-46…" at bounding box center [158, 167] width 5 height 5
click at [152, 196] on button "Move" at bounding box center [158, 194] width 47 height 12
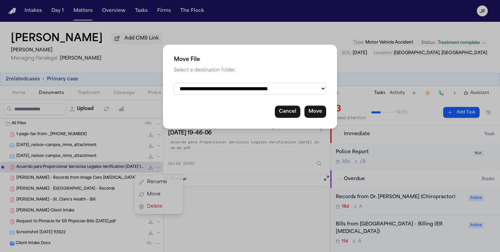
click at [235, 95] on select "**********" at bounding box center [250, 89] width 152 height 12
click at [174, 83] on select "**********" at bounding box center [250, 89] width 152 height 12
click at [317, 114] on button "Move" at bounding box center [316, 111] width 22 height 12
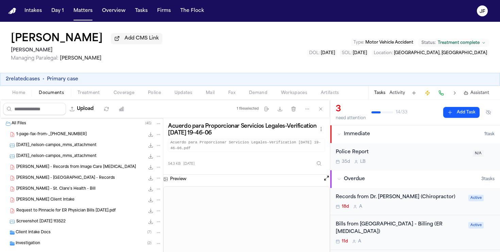
click at [83, 169] on span "N. Campos - Records from Image Care Radiology" at bounding box center [76, 167] width 120 height 6
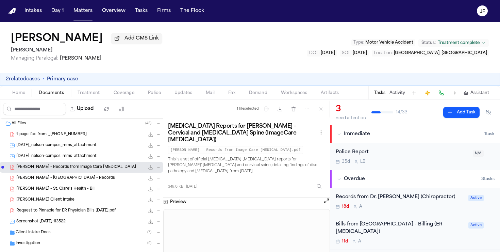
click at [159, 166] on icon "File: N. Campos - Records from Image Care Radiology" at bounding box center [158, 167] width 5 height 5
click at [157, 196] on button "Move" at bounding box center [158, 194] width 47 height 12
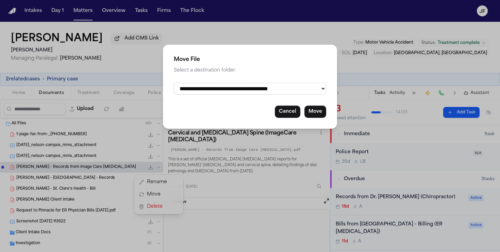
click at [268, 89] on select "**********" at bounding box center [250, 89] width 152 height 12
click at [174, 83] on select "**********" at bounding box center [250, 89] width 152 height 12
click at [322, 122] on div "**********" at bounding box center [250, 87] width 174 height 84
click at [321, 118] on button "Move" at bounding box center [316, 111] width 22 height 12
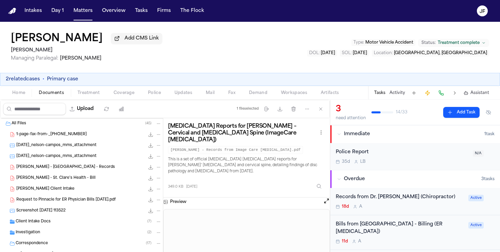
click at [72, 178] on span "N. Campos - St. Clare's Health - Bill" at bounding box center [55, 178] width 79 height 6
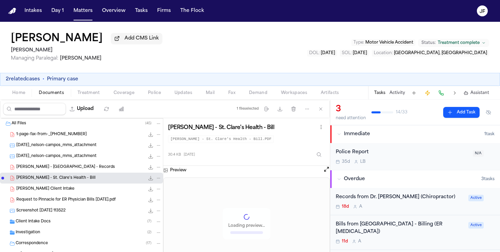
click at [84, 169] on span "N. Campos - Saint Clares Dover Hospital - Records" at bounding box center [65, 167] width 99 height 6
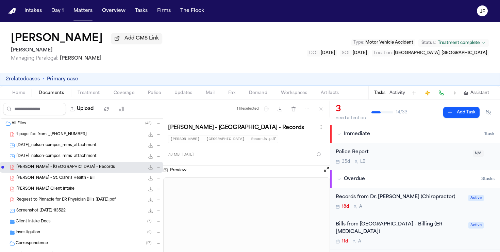
click at [162, 170] on div "N. Campos - Saint Clares Dover Hospital - Records 7.8 MB • PDF" at bounding box center [81, 167] width 163 height 11
click at [160, 169] on icon "File: N. Campos - Saint Clares Dover Hospital - Records" at bounding box center [158, 167] width 5 height 5
click at [152, 191] on button "Move" at bounding box center [158, 194] width 47 height 12
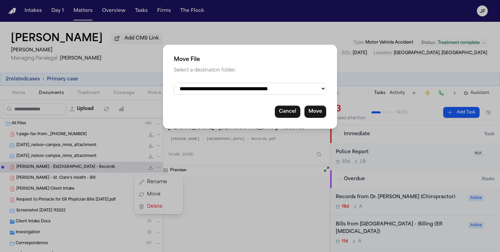
click at [233, 92] on select "**********" at bounding box center [250, 89] width 152 height 12
click at [174, 83] on select "**********" at bounding box center [250, 89] width 152 height 12
click at [312, 116] on button "Move" at bounding box center [316, 111] width 22 height 12
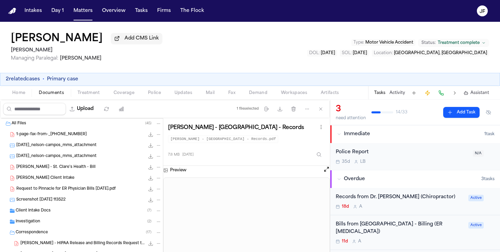
click at [104, 168] on div "N. Campos - St. Clare's Health - Bill 30.4 KB • PDF" at bounding box center [88, 167] width 145 height 7
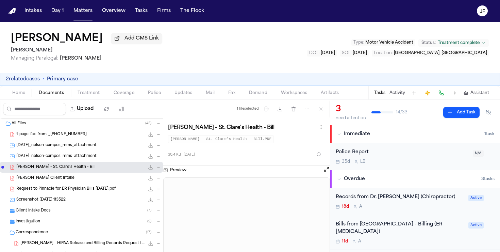
click at [159, 168] on icon "File: N. Campos - St. Clare's Health - Bill" at bounding box center [158, 167] width 5 height 5
click at [154, 194] on button "Move" at bounding box center [158, 194] width 47 height 12
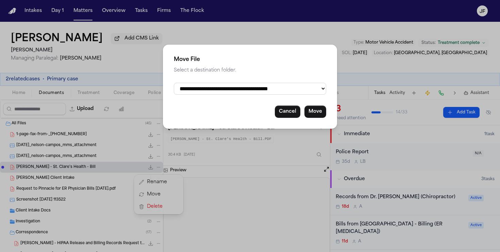
click at [246, 95] on select "**********" at bounding box center [250, 89] width 152 height 12
click at [174, 83] on select "**********" at bounding box center [250, 89] width 152 height 12
click at [318, 121] on div "**********" at bounding box center [250, 87] width 174 height 84
click at [319, 117] on button "Move" at bounding box center [316, 111] width 22 height 12
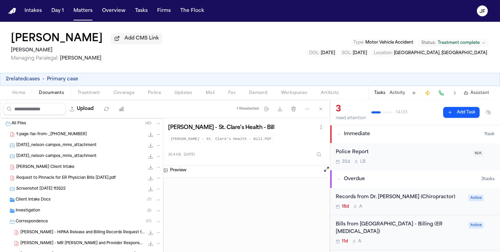
click at [54, 170] on span "Nelson Campos - Finch Client Intake" at bounding box center [45, 167] width 58 height 6
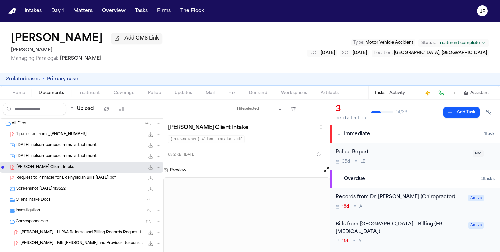
click at [160, 167] on icon "File: Nelson Campos - Finch Client Intake" at bounding box center [158, 167] width 5 height 5
click at [158, 196] on button "Move" at bounding box center [158, 194] width 47 height 12
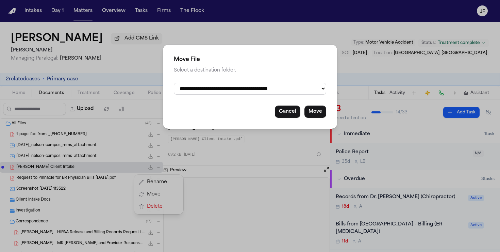
click at [243, 90] on select "**********" at bounding box center [250, 89] width 152 height 12
click at [174, 83] on select "**********" at bounding box center [250, 89] width 152 height 12
click at [316, 121] on div "**********" at bounding box center [250, 87] width 174 height 84
click at [317, 117] on button "Move" at bounding box center [316, 111] width 22 height 12
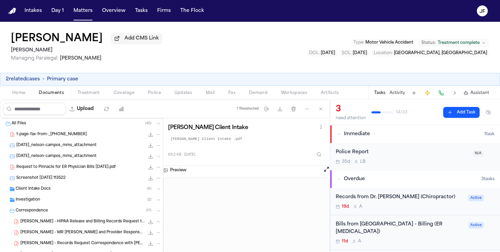
click at [76, 169] on span "Request to Pinnacle for ER Physician Bills 3-28-25.pdf" at bounding box center [65, 167] width 99 height 6
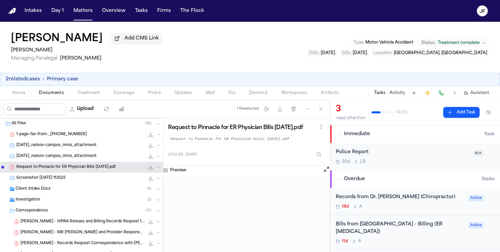
click at [52, 210] on div "Correspondence ( 17 )" at bounding box center [89, 211] width 146 height 6
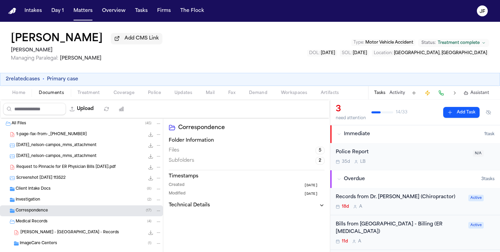
click at [90, 168] on span "Request to Pinnacle for ER Physician Bills 3-28-25.pdf" at bounding box center [65, 167] width 99 height 6
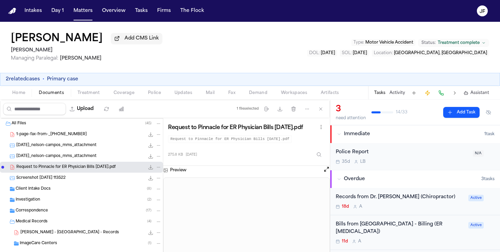
click at [158, 169] on icon "File: Request to Pinnacle for ER Physician Bills 3-28-25.pdf" at bounding box center [158, 167] width 5 height 5
click at [153, 194] on button "Move" at bounding box center [158, 194] width 47 height 12
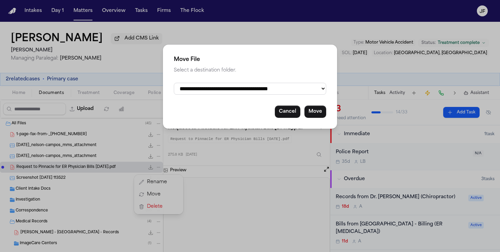
click at [246, 77] on div "**********" at bounding box center [250, 87] width 174 height 84
click at [240, 98] on div "**********" at bounding box center [250, 87] width 174 height 84
click at [248, 91] on select "**********" at bounding box center [250, 89] width 152 height 12
click at [174, 83] on select "**********" at bounding box center [250, 89] width 152 height 12
click at [315, 117] on button "Move" at bounding box center [316, 111] width 22 height 12
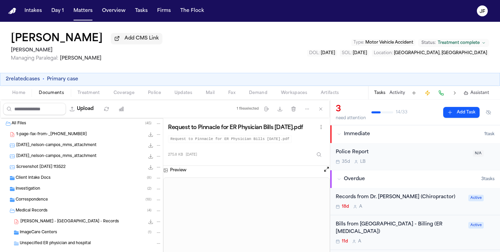
click at [74, 132] on div "1-page-fax-from-_13174283710 45.1 KB • PDF" at bounding box center [81, 134] width 163 height 11
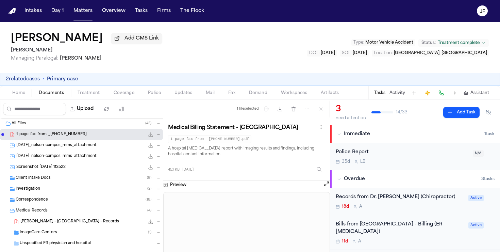
click at [159, 134] on icon "File: 1-page-fax-from-_13174283710" at bounding box center [158, 134] width 5 height 5
click at [167, 160] on button "Move" at bounding box center [158, 161] width 47 height 12
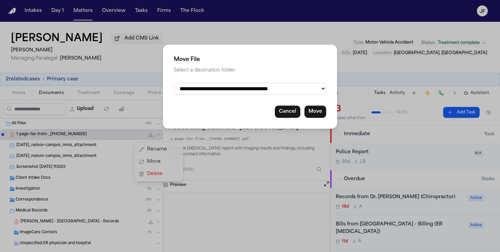
click at [253, 88] on select "**********" at bounding box center [250, 89] width 152 height 12
click at [174, 83] on select "**********" at bounding box center [250, 89] width 152 height 12
click at [318, 113] on button "Move" at bounding box center [316, 111] width 22 height 12
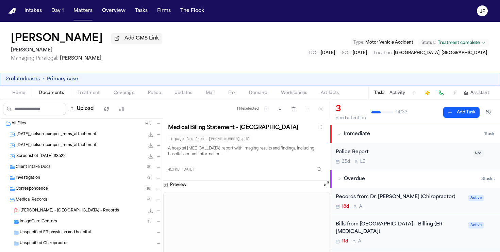
click at [93, 140] on div "2025-03-06_nelson-campos_mms_attachment 236.2 KB • JPG" at bounding box center [81, 134] width 163 height 11
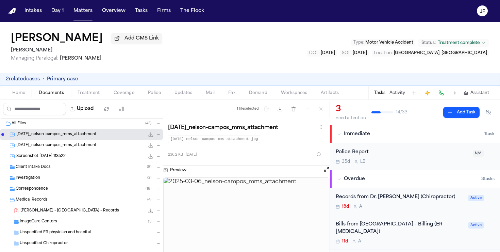
click at [150, 137] on icon "File: 2025-03-06_nelson-campos_mms_attachment" at bounding box center [150, 134] width 5 height 5
click at [0, 0] on span "259.8 KB • JPG" at bounding box center [0, 0] width 0 height 0
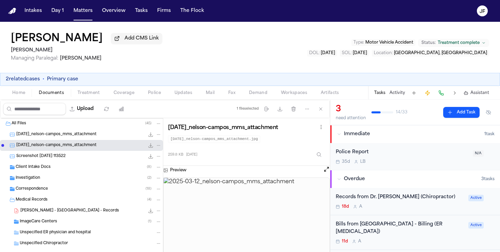
click at [0, 0] on span "236.2 KB • JPG" at bounding box center [0, 0] width 0 height 0
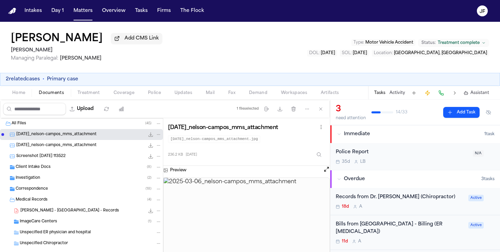
click at [158, 134] on icon "File: 2025-03-06_nelson-campos_mms_attachment" at bounding box center [158, 134] width 5 height 5
click at [161, 163] on button "Move" at bounding box center [158, 161] width 47 height 12
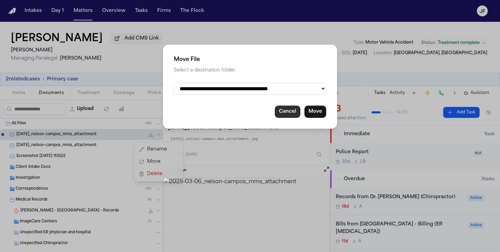
click at [283, 114] on button "Cancel" at bounding box center [288, 111] width 26 height 12
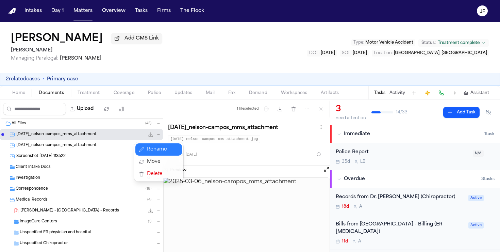
click at [159, 149] on button "Rename" at bounding box center [158, 149] width 47 height 12
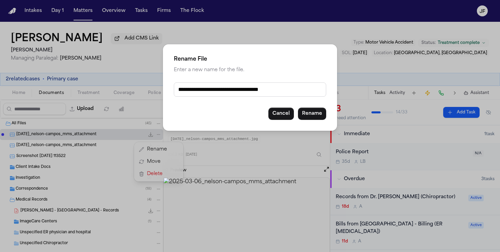
drag, startPoint x: 310, startPoint y: 89, endPoint x: 136, endPoint y: 81, distance: 173.7
click at [136, 81] on div "**********" at bounding box center [250, 126] width 500 height 252
click at [311, 113] on button "Rename" at bounding box center [312, 114] width 28 height 12
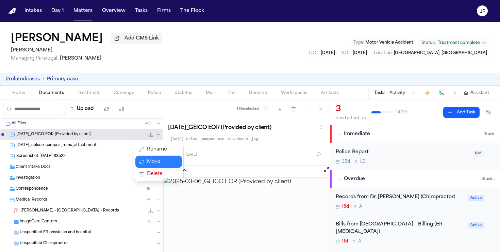
click at [150, 163] on button "Move" at bounding box center [158, 161] width 47 height 12
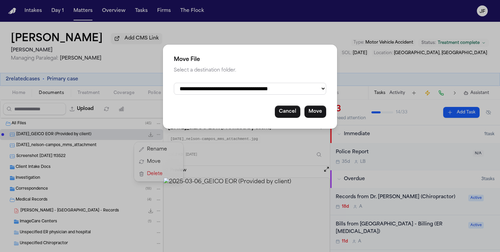
click at [192, 81] on div "**********" at bounding box center [250, 87] width 174 height 84
click at [192, 86] on select "**********" at bounding box center [250, 89] width 152 height 12
click at [174, 83] on select "**********" at bounding box center [250, 89] width 152 height 12
click at [316, 117] on button "Move" at bounding box center [316, 111] width 22 height 12
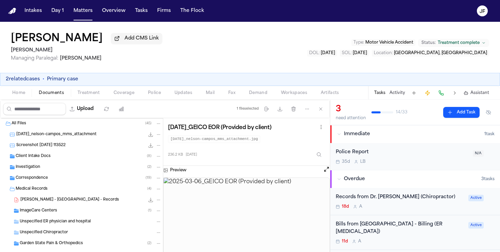
click at [97, 136] on span "2025-03-12_nelson-campos_mms_attachment" at bounding box center [56, 135] width 80 height 6
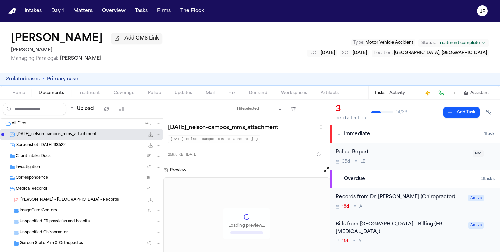
click at [148, 135] on icon "File: 2025-03-12_nelson-campos_mms_attachment" at bounding box center [150, 134] width 5 height 5
click at [105, 144] on div "Screenshot 2025-04-25 113522 38.6 KB • PNG" at bounding box center [88, 145] width 145 height 7
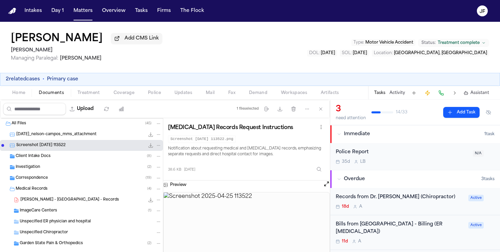
click at [64, 137] on span "2025-03-12_nelson-campos_mms_attachment" at bounding box center [56, 135] width 80 height 6
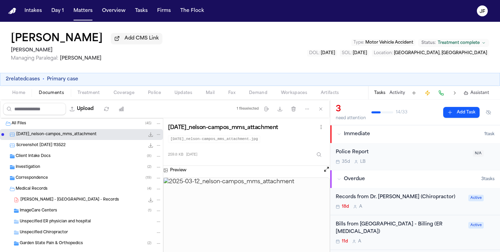
click at [49, 190] on div "Medical Records ( 4 )" at bounding box center [89, 189] width 146 height 6
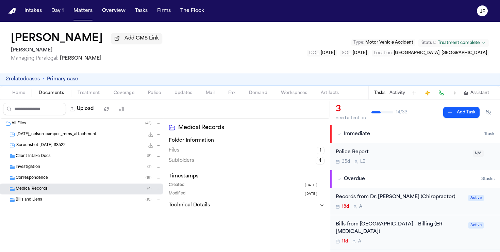
click at [62, 164] on div "Investigation ( 2 )" at bounding box center [81, 167] width 163 height 11
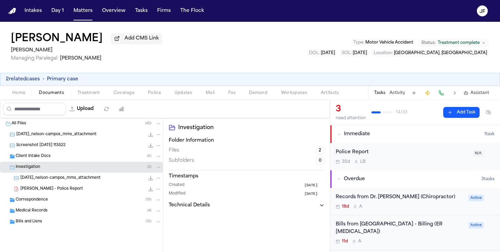
click at [65, 158] on div "Client Intake Docs ( 8 )" at bounding box center [89, 156] width 146 height 6
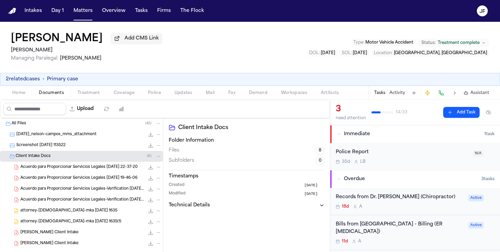
click at [59, 156] on div "Client Intake Docs ( 8 )" at bounding box center [89, 156] width 146 height 6
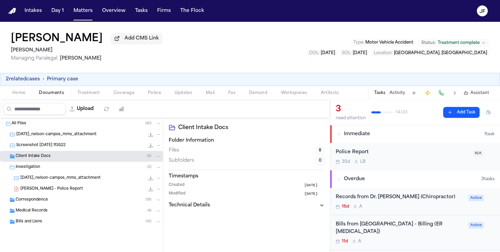
click at [56, 201] on div "Correspondence ( 19 )" at bounding box center [89, 200] width 146 height 6
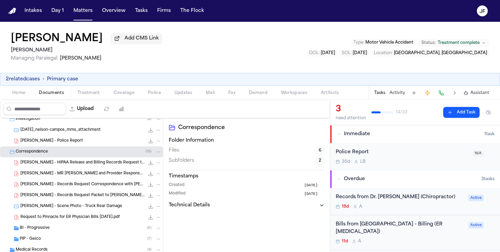
scroll to position [47, 0]
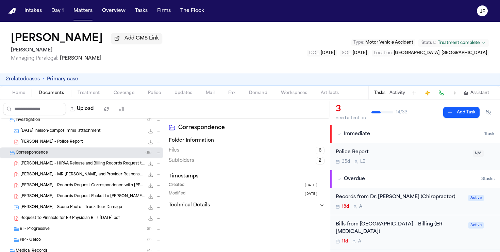
click at [71, 211] on div "N. Campos - Scene Photo - Truck Rear Damage 144.5 KB • JPG" at bounding box center [90, 207] width 141 height 7
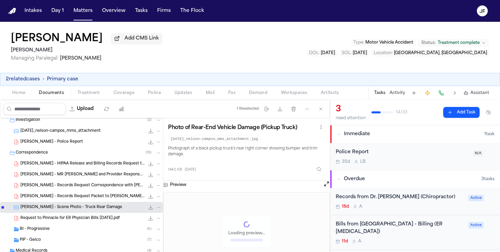
click at [159, 210] on button "File: N. Campos - Scene Photo - Truck Rear Damage" at bounding box center [158, 207] width 6 height 6
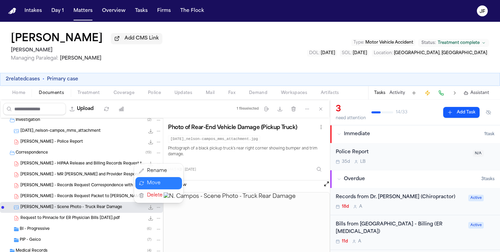
click at [165, 185] on button "Move" at bounding box center [158, 183] width 47 height 12
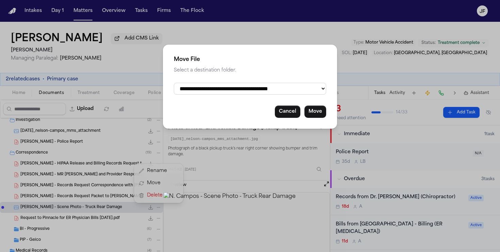
click at [234, 91] on select "**********" at bounding box center [250, 89] width 152 height 12
click at [174, 83] on select "**********" at bounding box center [250, 89] width 152 height 12
click at [321, 116] on button "Move" at bounding box center [316, 111] width 22 height 12
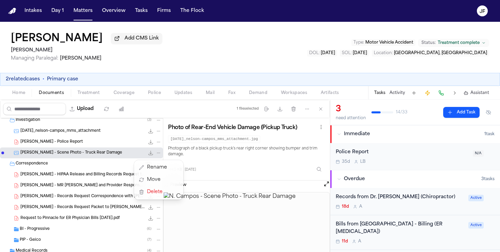
click at [70, 217] on div "All Files ( 45 ) 2025-03-12_nelson-campos_mms_attachment 259.8 KB • JPG Screens…" at bounding box center [81, 186] width 163 height 230
click at [92, 168] on div "Correspondence ( 18 )" at bounding box center [81, 163] width 163 height 11
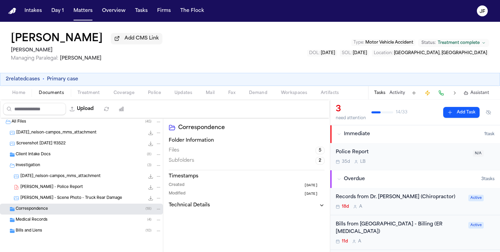
scroll to position [3, 0]
click at [90, 166] on div "Investigation ( 3 )" at bounding box center [89, 165] width 146 height 6
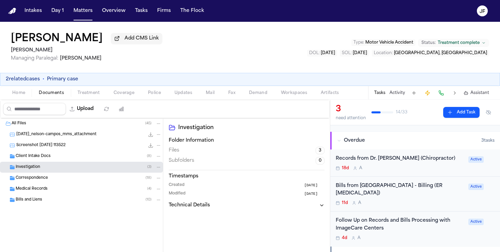
scroll to position [0, 0]
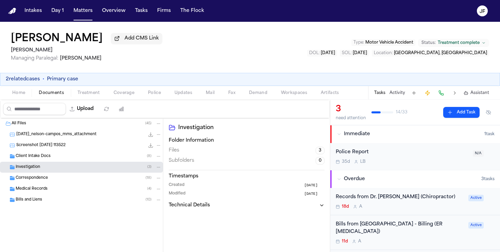
click at [425, 153] on div "Police Report" at bounding box center [402, 152] width 133 height 8
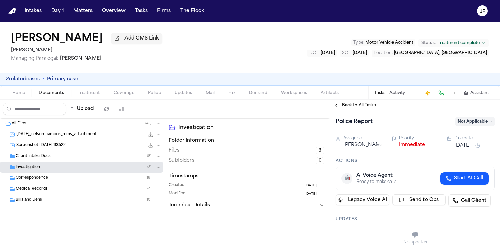
click at [56, 164] on div "Investigation ( 3 )" at bounding box center [81, 167] width 163 height 11
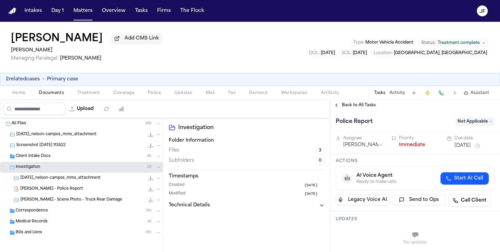
click at [56, 161] on div "Client Intake Docs ( 8 )" at bounding box center [81, 156] width 163 height 11
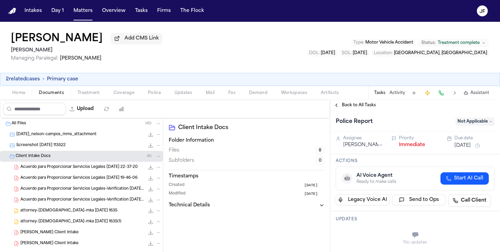
click at [56, 161] on div "Client Intake Docs ( 8 )" at bounding box center [81, 156] width 163 height 11
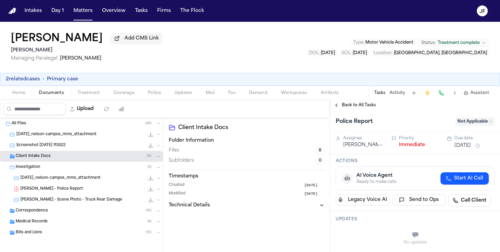
click at [54, 198] on div "N. Campos - Scene Photo - Truck Rear Damage 144.5 KB • JPG" at bounding box center [90, 199] width 141 height 7
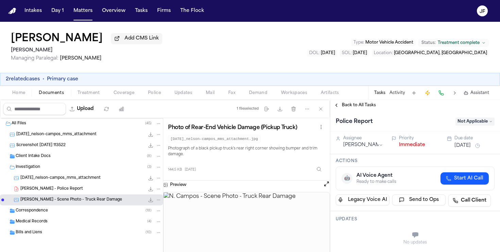
click at [54, 192] on div "N. Campos - Police Report 194.6 KB • PDF" at bounding box center [90, 188] width 141 height 7
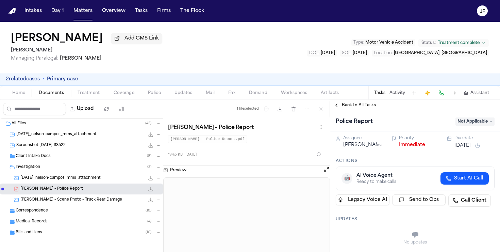
click at [478, 124] on span "Not Applicable" at bounding box center [475, 121] width 39 height 8
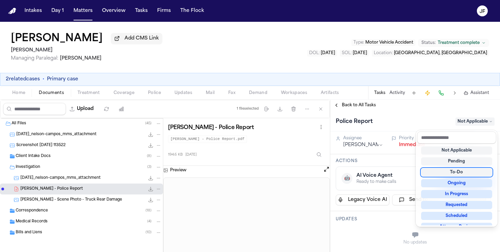
scroll to position [106, 0]
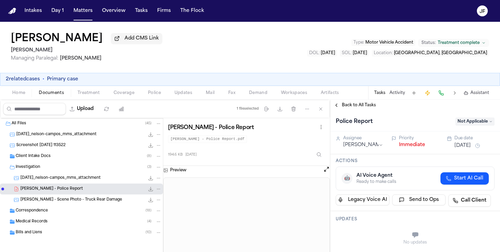
click at [410, 147] on button "Immediate" at bounding box center [412, 145] width 26 height 7
click at [368, 108] on span "Back to All Tasks" at bounding box center [359, 104] width 34 height 5
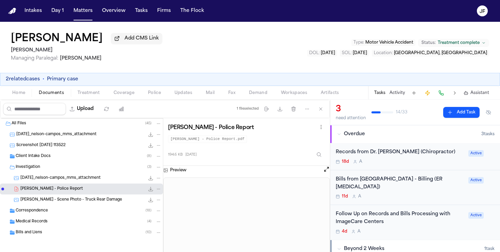
click at [50, 159] on div "Client Intake Docs ( 8 )" at bounding box center [89, 156] width 146 height 6
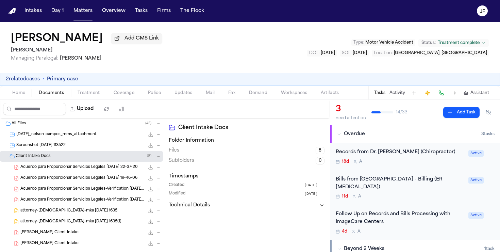
click at [50, 159] on div "Client Intake Docs ( 8 )" at bounding box center [89, 156] width 146 height 6
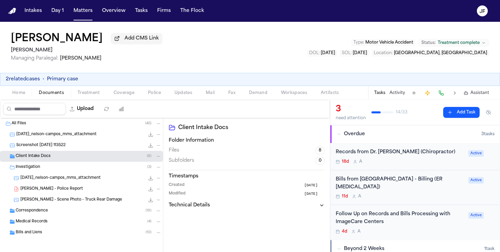
click at [51, 170] on div "Investigation ( 3 )" at bounding box center [89, 167] width 146 height 6
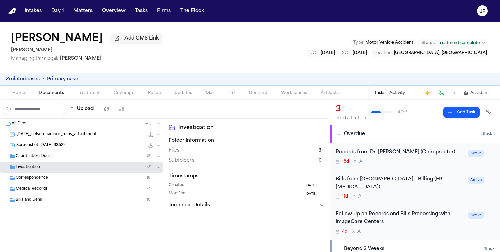
click at [52, 180] on div "Correspondence ( 18 )" at bounding box center [89, 178] width 146 height 6
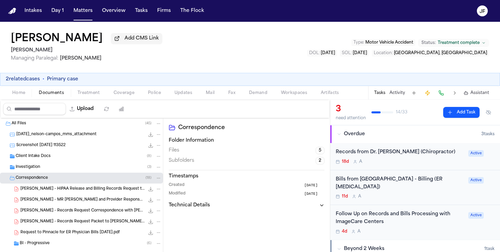
scroll to position [47, 0]
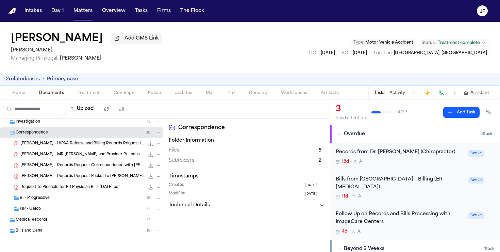
click at [52, 198] on div "BI - Progressive ( 6 )" at bounding box center [91, 198] width 142 height 6
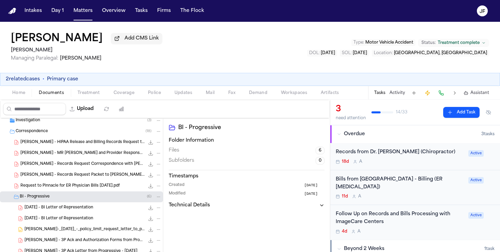
scroll to position [64, 0]
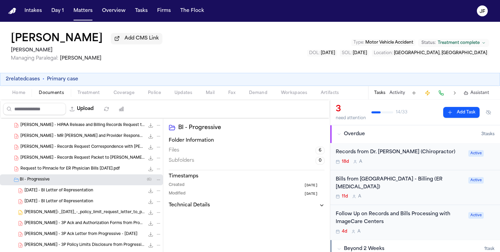
click at [70, 226] on span "N. Campos - 3P Ack and Authorization Forms from Progressive - 12.30.24" at bounding box center [84, 223] width 120 height 6
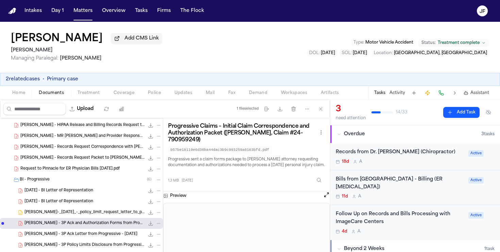
click at [124, 99] on div "Home Documents Treatment Coverage Police Updates Mail Fax Demand Workspaces Art…" at bounding box center [250, 93] width 500 height 14
click at [128, 95] on span "Coverage" at bounding box center [124, 92] width 21 height 5
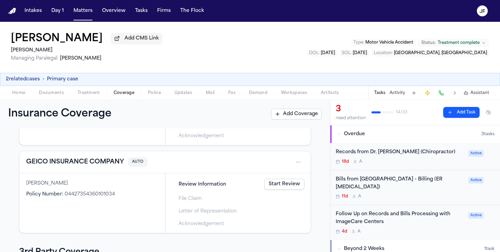
scroll to position [207, 0]
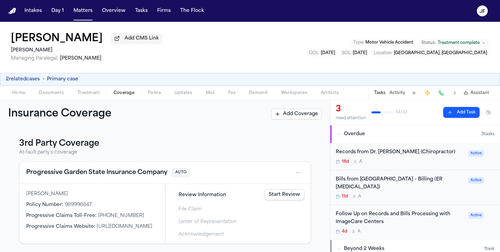
click at [95, 173] on button "Progressive Garden State Insurance Company" at bounding box center [96, 173] width 141 height 10
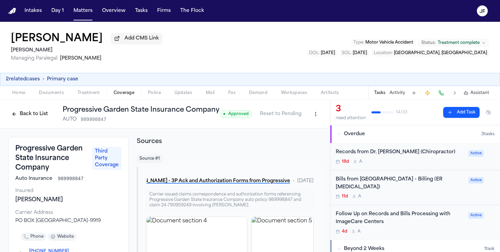
click at [314, 113] on html "Intakes Day 1 Matters Overview Tasks Firms The Flock JF Nelson Campos Add CMS L…" at bounding box center [250, 126] width 500 height 252
click at [287, 130] on div "Edit Coverage" at bounding box center [292, 130] width 57 height 11
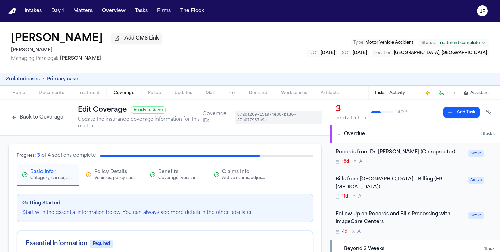
click at [238, 175] on span "Claims Info" at bounding box center [235, 171] width 27 height 7
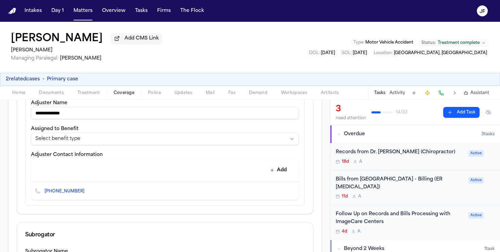
scroll to position [246, 0]
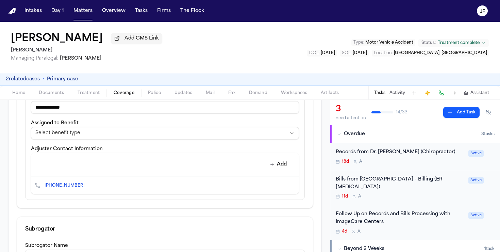
click at [282, 164] on button "Add" at bounding box center [278, 164] width 25 height 12
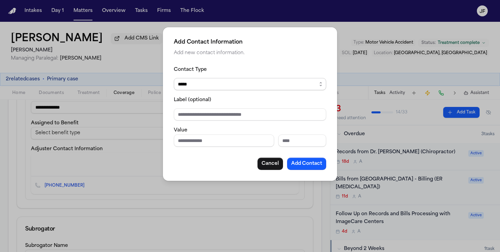
click at [223, 88] on select "***** ***** ******* *** *****" at bounding box center [250, 84] width 152 height 12
click at [174, 78] on select "***** ***** ******* *** *****" at bounding box center [250, 84] width 152 height 12
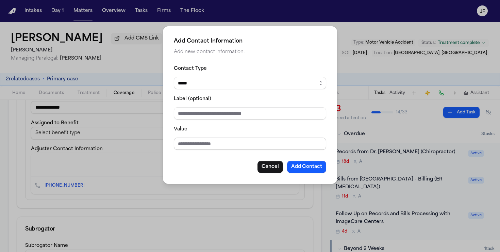
click at [209, 145] on input "Value" at bounding box center [250, 143] width 152 height 12
paste input "**********"
click at [272, 116] on input "Label (optional)" at bounding box center [250, 113] width 152 height 12
click at [320, 173] on button "Add Contact" at bounding box center [306, 167] width 39 height 12
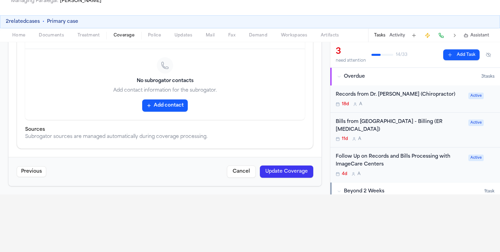
scroll to position [67, 0]
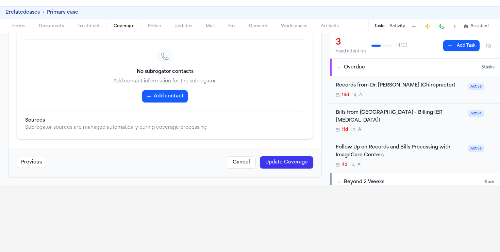
click at [278, 163] on button "Update Coverage" at bounding box center [286, 162] width 53 height 12
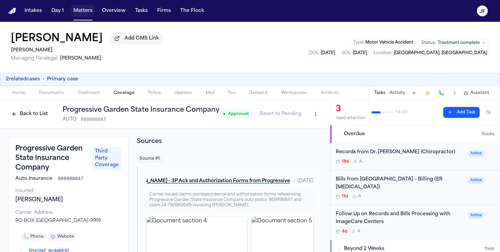
click at [81, 9] on button "Matters" at bounding box center [83, 11] width 24 height 12
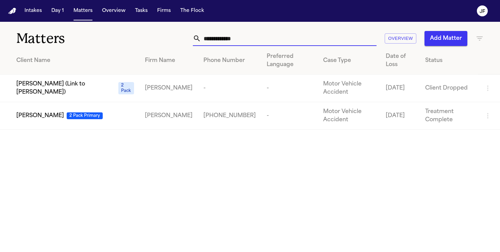
drag, startPoint x: 258, startPoint y: 42, endPoint x: 174, endPoint y: 35, distance: 84.3
click at [174, 35] on div "**********" at bounding box center [315, 38] width 338 height 15
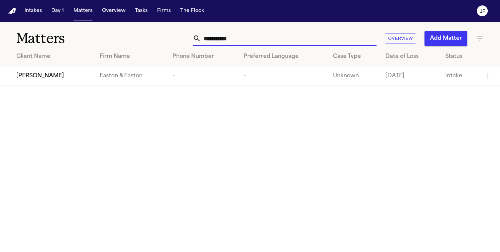
click at [34, 79] on span "[PERSON_NAME]" at bounding box center [40, 76] width 48 height 8
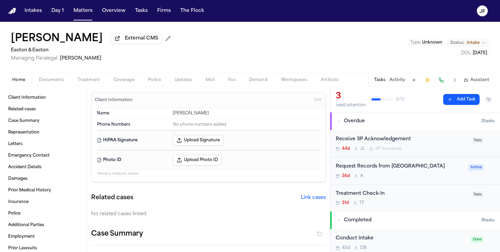
click at [46, 80] on span "Documents" at bounding box center [51, 79] width 25 height 5
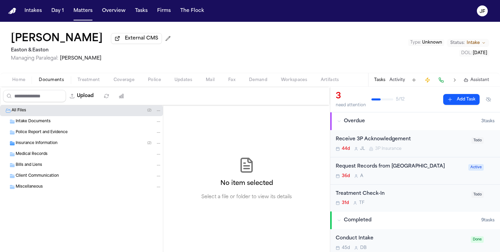
click at [45, 149] on div "Insurance Information ( 2 )" at bounding box center [81, 143] width 163 height 11
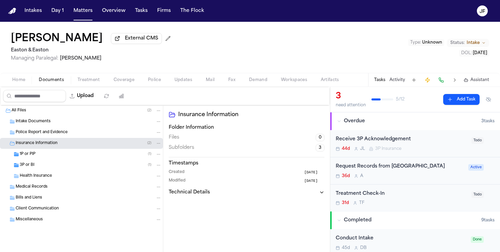
click at [45, 172] on div "Health Insurance" at bounding box center [81, 175] width 163 height 11
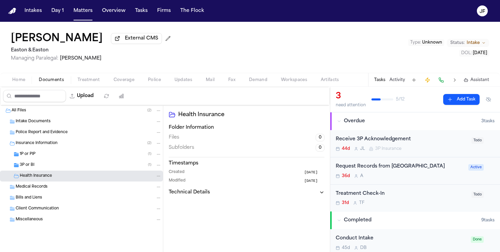
click at [45, 172] on div "Health Insurance" at bounding box center [81, 175] width 163 height 11
click at [45, 168] on div "3P or BI ( 1 )" at bounding box center [91, 165] width 142 height 6
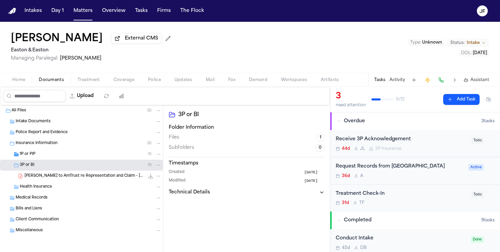
click at [48, 157] on div "1P or PIP ( 1 )" at bounding box center [91, 154] width 142 height 6
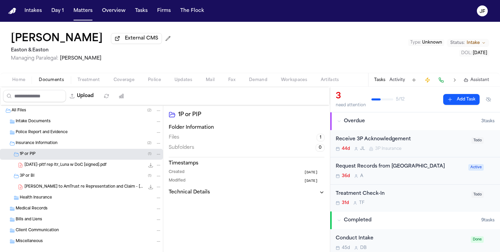
click at [77, 164] on span "2025-08-25-pltf rep ltr_Luna w DoC [signed].pdf" at bounding box center [65, 165] width 82 height 6
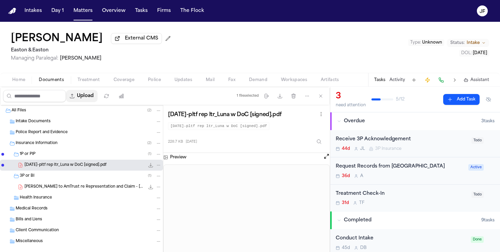
click at [84, 97] on button "Upload" at bounding box center [82, 96] width 32 height 12
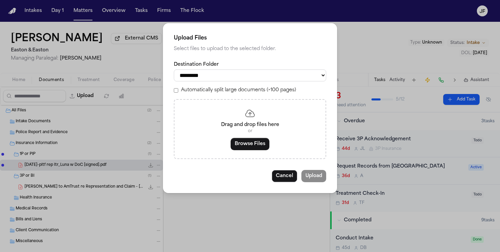
click at [238, 81] on select "**********" at bounding box center [250, 75] width 152 height 12
click at [174, 69] on select "**********" at bounding box center [250, 75] width 152 height 12
click at [261, 144] on button "Browse Files" at bounding box center [250, 144] width 39 height 12
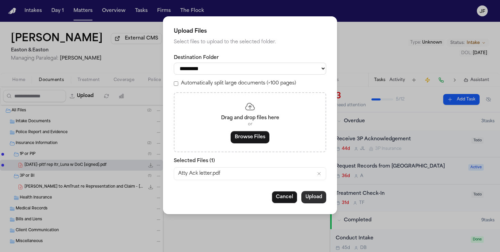
click at [312, 202] on button "Upload" at bounding box center [313, 197] width 25 height 12
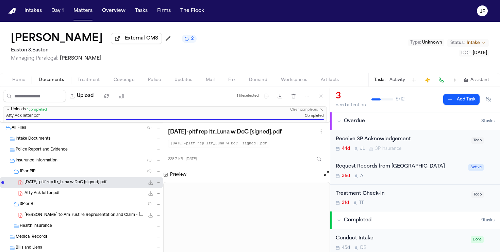
click at [76, 215] on span "D. Luna - LOR to AmTrust re Representation and Claim - 9.2.25" at bounding box center [84, 215] width 120 height 6
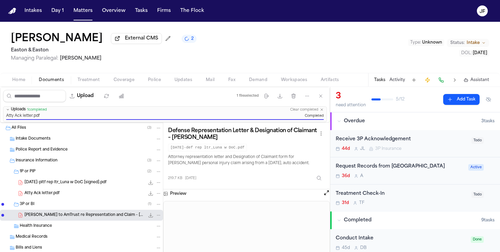
click at [84, 16] on button "Matters" at bounding box center [83, 11] width 24 height 12
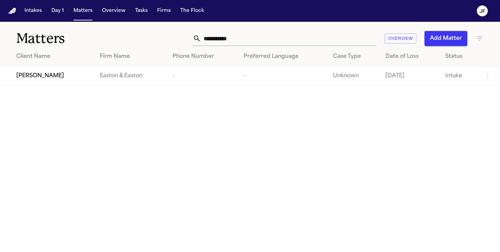
drag, startPoint x: 244, startPoint y: 39, endPoint x: 146, endPoint y: 31, distance: 98.0
click at [146, 31] on div "**********" at bounding box center [315, 38] width 338 height 15
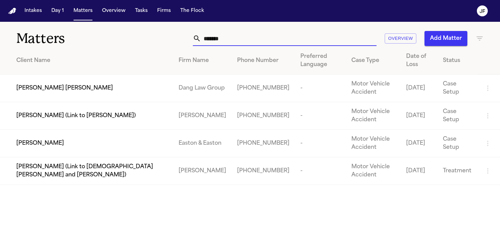
click at [40, 147] on span "[PERSON_NAME]" at bounding box center [40, 143] width 48 height 8
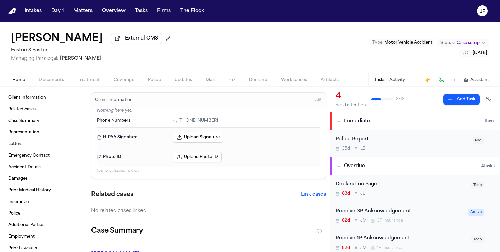
click at [48, 84] on span "button" at bounding box center [51, 83] width 33 height 1
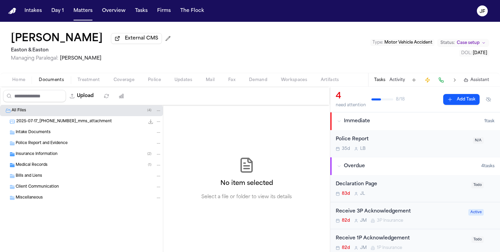
click at [54, 157] on span "Insurance Information" at bounding box center [37, 154] width 42 height 6
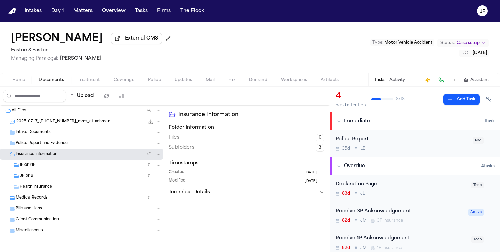
click at [44, 170] on div "1P or PIP ( 1 )" at bounding box center [81, 165] width 163 height 11
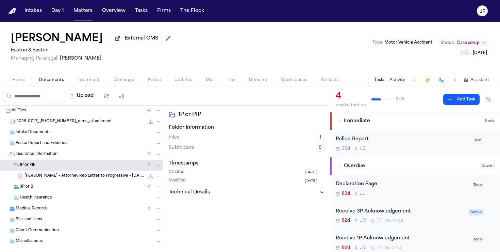
click at [42, 188] on div "3P or BI ( 1 )" at bounding box center [91, 187] width 142 height 6
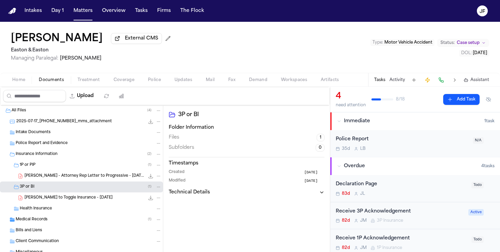
click at [62, 179] on span "B. Salinas - Attorney Rep Letter to Progressive - 7.16.25" at bounding box center [84, 176] width 120 height 6
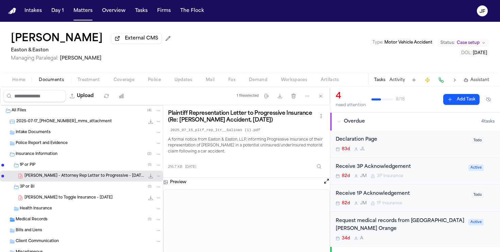
scroll to position [50, 0]
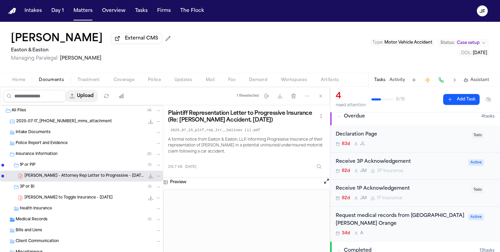
click at [87, 97] on button "Upload" at bounding box center [82, 96] width 32 height 12
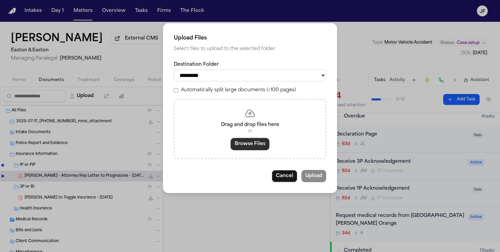
click at [236, 146] on button "Browse Files" at bounding box center [250, 144] width 39 height 12
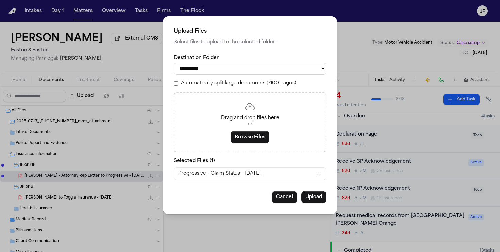
click at [243, 75] on select "**********" at bounding box center [250, 69] width 152 height 12
click at [174, 63] on select "**********" at bounding box center [250, 69] width 152 height 12
click at [315, 197] on button "Upload" at bounding box center [313, 197] width 25 height 12
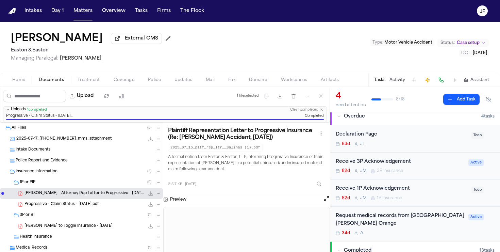
click at [42, 207] on span "Progressive - Claim Status - 7.16.25.pdf" at bounding box center [61, 204] width 74 height 6
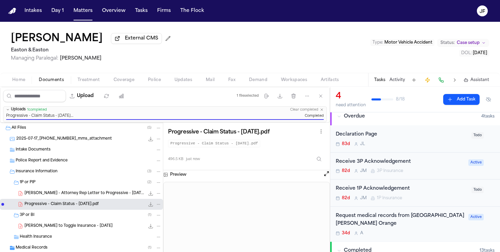
click at [41, 217] on div "3P or BI ( 1 )" at bounding box center [91, 215] width 142 height 6
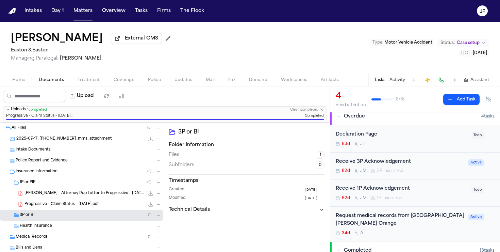
click at [92, 101] on button "Upload" at bounding box center [82, 96] width 32 height 12
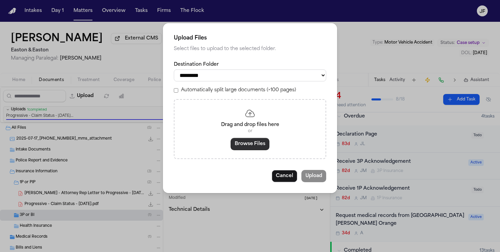
click at [243, 147] on button "Browse Files" at bounding box center [250, 144] width 39 height 12
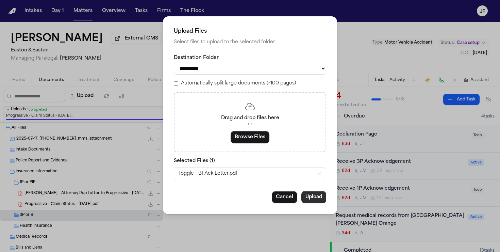
click at [313, 201] on button "Upload" at bounding box center [313, 197] width 25 height 12
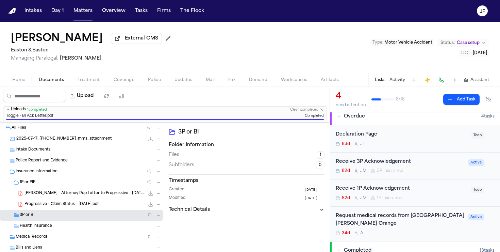
click at [388, 163] on div "Receive 3P Acknowledgement" at bounding box center [400, 162] width 129 height 8
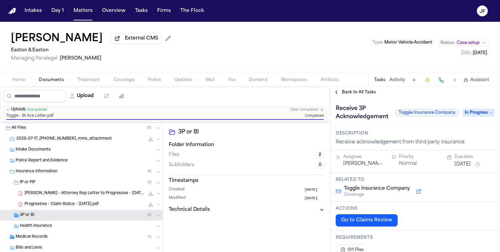
click at [478, 112] on span "In Progress" at bounding box center [479, 113] width 32 height 8
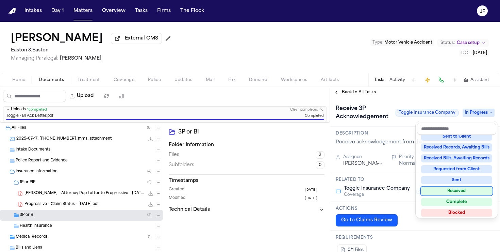
click at [463, 194] on div "Received" at bounding box center [456, 191] width 71 height 8
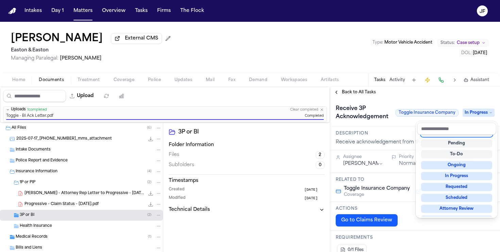
scroll to position [4, 0]
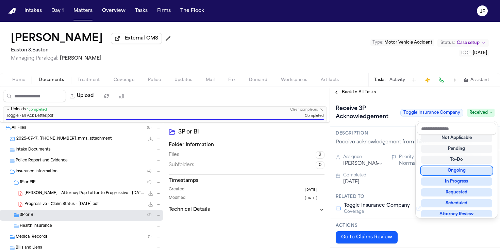
click at [367, 108] on div "Receive 3P Acknowledgement Toggle Insurance Company Received" at bounding box center [415, 112] width 159 height 19
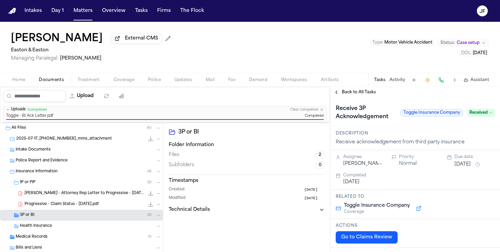
click at [367, 98] on div "Back to All Tasks" at bounding box center [415, 92] width 170 height 11
click at [367, 94] on span "Back to All Tasks" at bounding box center [359, 91] width 34 height 5
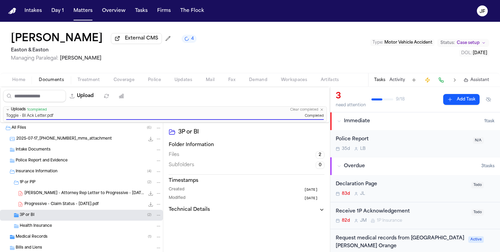
click at [375, 214] on div "Receive 1P Acknowledgement" at bounding box center [402, 212] width 132 height 8
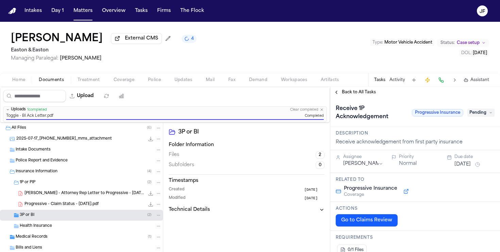
click at [478, 114] on span "Pending" at bounding box center [481, 113] width 27 height 8
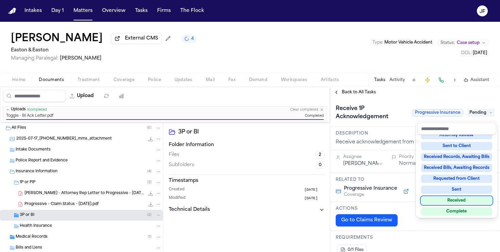
click at [455, 199] on div "Received" at bounding box center [456, 200] width 71 height 8
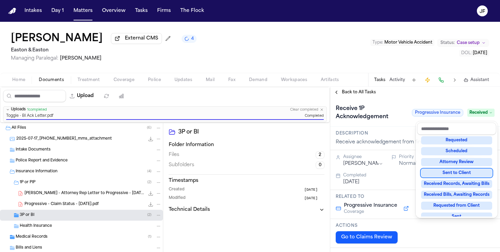
click at [381, 103] on div "Receive 1P Acknowledgement Progressive Insurance Received" at bounding box center [415, 112] width 170 height 29
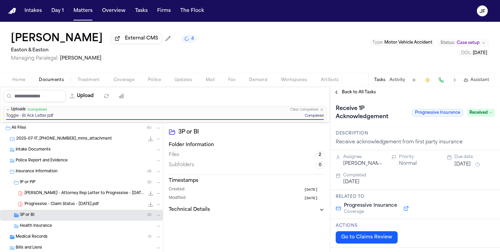
click at [363, 95] on span "Back to All Tasks" at bounding box center [359, 91] width 34 height 5
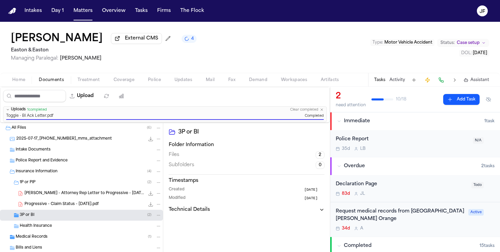
click at [54, 157] on div "Police Report and Evidence" at bounding box center [81, 160] width 163 height 11
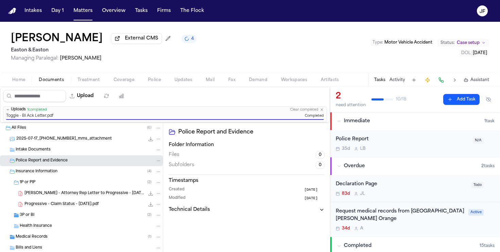
click at [428, 151] on div "35d L B" at bounding box center [402, 148] width 133 height 5
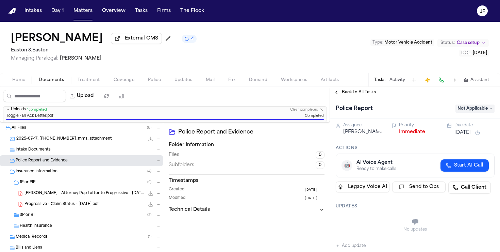
click at [415, 132] on button "Immediate" at bounding box center [412, 132] width 26 height 7
click at [352, 92] on span "Back to All Tasks" at bounding box center [359, 91] width 34 height 5
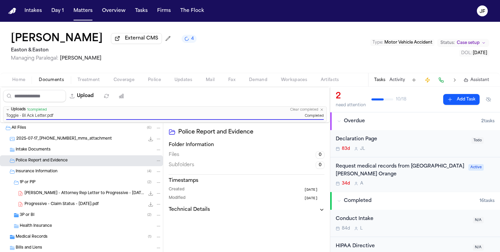
click at [48, 180] on div "1P or PIP ( 2 )" at bounding box center [81, 182] width 163 height 11
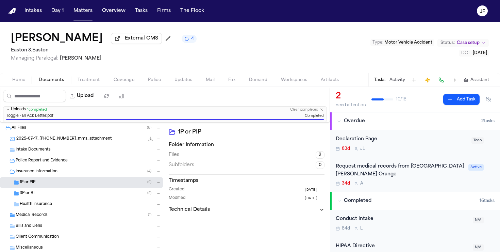
click at [50, 173] on span "Insurance Information" at bounding box center [37, 172] width 42 height 6
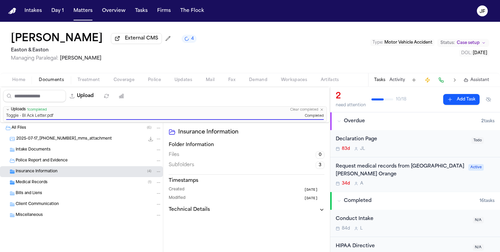
click at [52, 185] on div "Medical Records ( 1 )" at bounding box center [89, 182] width 146 height 6
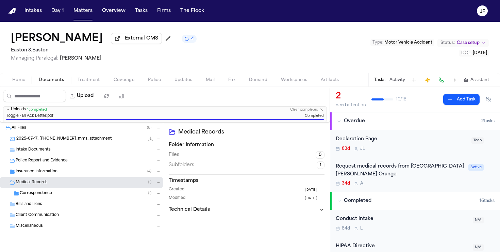
click at [52, 185] on div "Medical Records ( 1 )" at bounding box center [89, 182] width 146 height 6
click at [56, 175] on span "Insurance Information" at bounding box center [37, 172] width 42 height 6
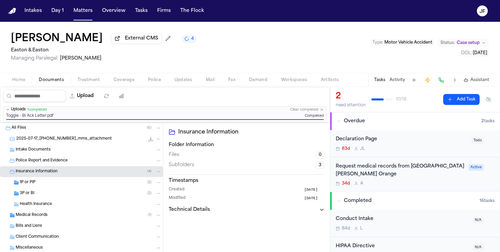
click at [49, 182] on div "1P or PIP ( 2 )" at bounding box center [91, 182] width 142 height 6
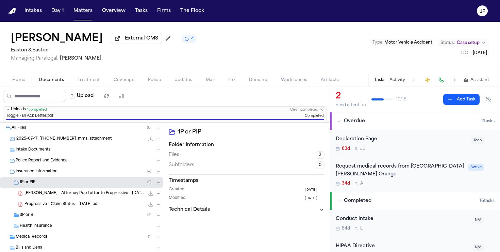
click at [56, 196] on span "B. Salinas - Attorney Rep Letter to Progressive - 7.16.25" at bounding box center [84, 194] width 120 height 6
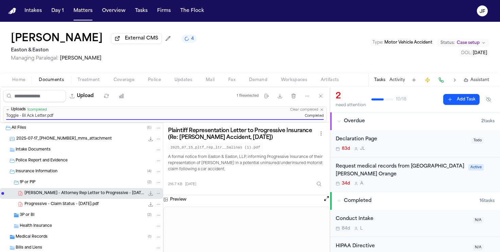
click at [119, 205] on div "Progressive - Claim Status - 7.16.25.pdf 496.5 KB • PDF" at bounding box center [92, 204] width 137 height 7
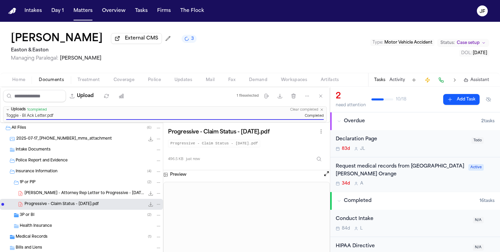
click at [78, 185] on div "1P or PIP ( 2 )" at bounding box center [91, 182] width 142 height 6
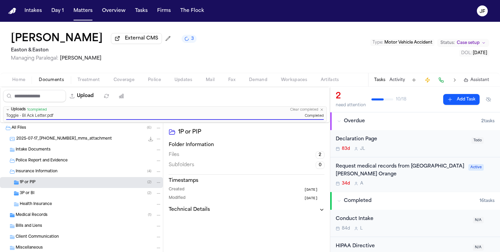
click at [16, 81] on span "Home" at bounding box center [18, 79] width 13 height 5
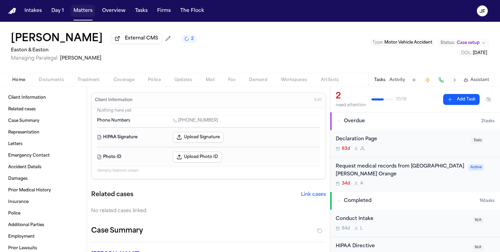
click at [75, 11] on button "Matters" at bounding box center [83, 11] width 24 height 12
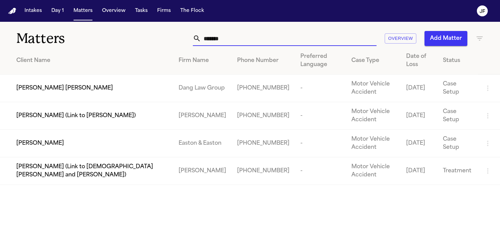
drag, startPoint x: 233, startPoint y: 41, endPoint x: 132, endPoint y: 37, distance: 101.5
click at [132, 37] on div "Matters ****** Overview Add Matter" at bounding box center [250, 34] width 500 height 25
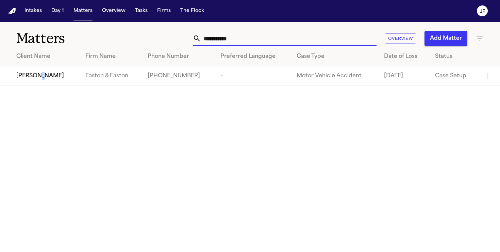
click at [38, 79] on span "[PERSON_NAME]" at bounding box center [40, 76] width 48 height 8
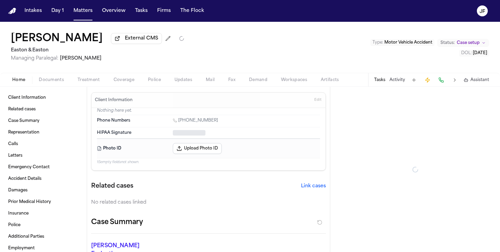
click at [55, 70] on div "Brent Brush External CMS Easton & Easton Managing Paralegal: Thea Feeney Type :…" at bounding box center [250, 47] width 500 height 51
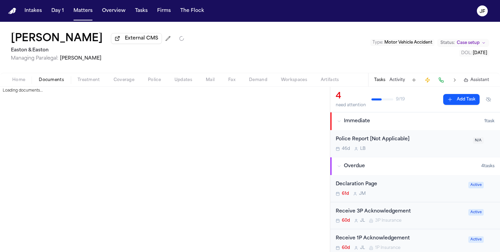
click at [55, 82] on span "Documents" at bounding box center [51, 79] width 25 height 5
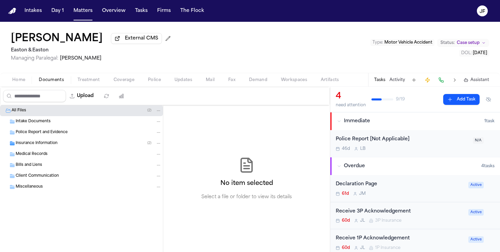
click at [37, 146] on span "Insurance Information" at bounding box center [37, 144] width 42 height 6
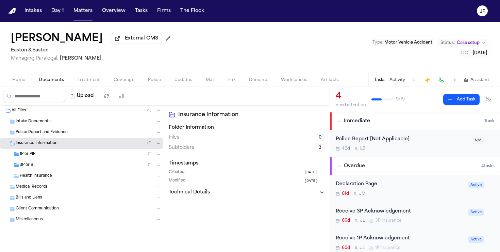
click at [37, 151] on div "1P or PIP ( 1 )" at bounding box center [81, 154] width 163 height 11
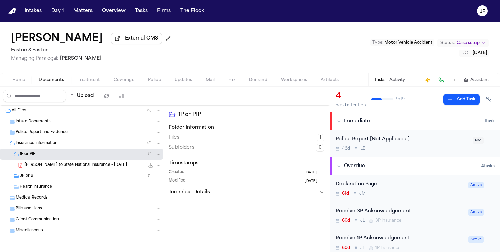
click at [37, 163] on div "B. Brush - LOR to State National Insurance - 8.7.25 119.1 KB • PDF" at bounding box center [92, 165] width 137 height 7
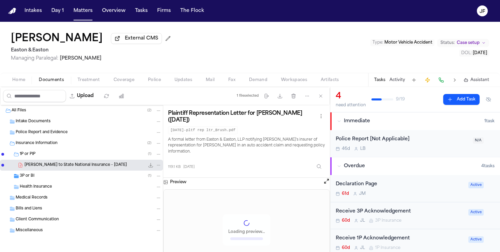
click at [35, 177] on div "3P or BI ( 1 )" at bounding box center [91, 176] width 142 height 6
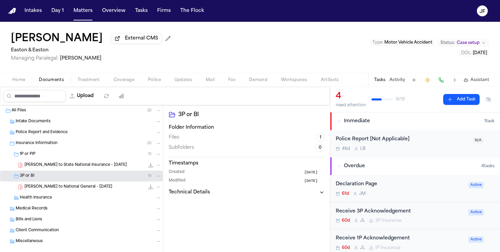
click at [43, 187] on span "B. Brush - LOR to National General - 8.7.25" at bounding box center [68, 187] width 88 height 6
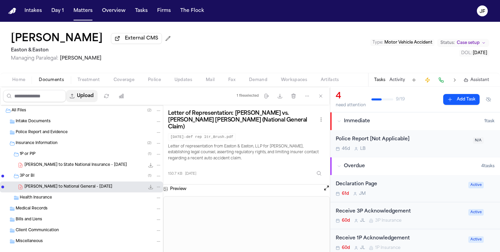
click at [88, 94] on button "Upload" at bounding box center [82, 96] width 32 height 12
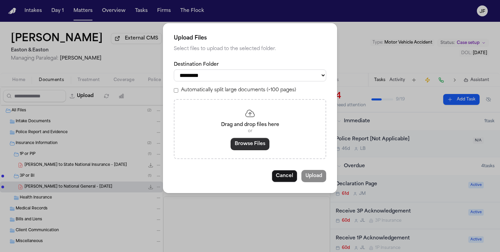
click at [235, 150] on button "Browse Files" at bounding box center [250, 144] width 39 height 12
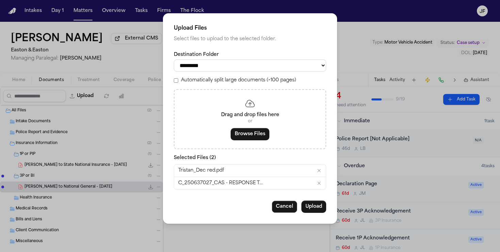
click at [283, 67] on select "**********" at bounding box center [250, 66] width 152 height 12
click at [174, 60] on select "**********" at bounding box center [250, 66] width 152 height 12
click at [313, 206] on button "Upload" at bounding box center [313, 206] width 25 height 12
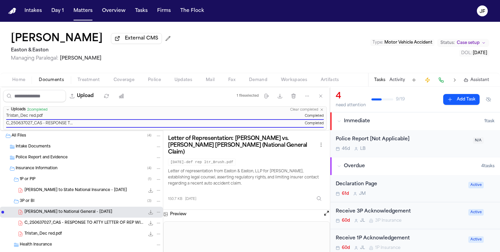
click at [390, 215] on div "Receive 3P Acknowledgement" at bounding box center [400, 212] width 129 height 8
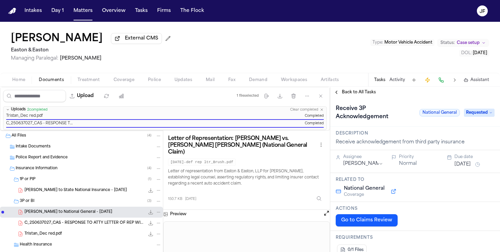
click at [476, 115] on span "Requested" at bounding box center [479, 113] width 31 height 8
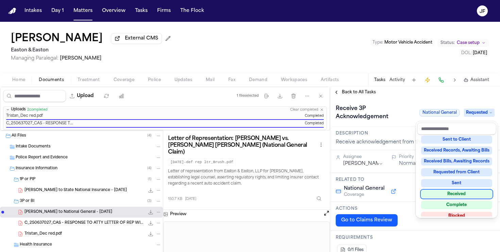
click at [468, 194] on div "Received" at bounding box center [456, 194] width 71 height 8
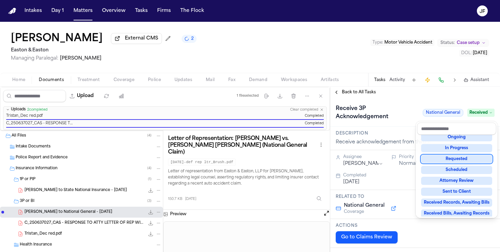
click at [390, 96] on div "**********" at bounding box center [415, 169] width 170 height 165
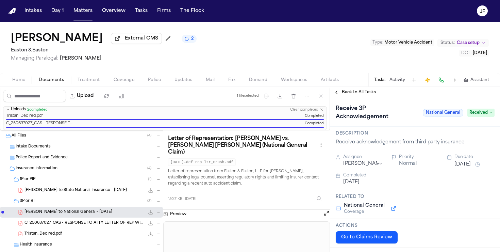
click at [360, 95] on span "Back to All Tasks" at bounding box center [359, 91] width 34 height 5
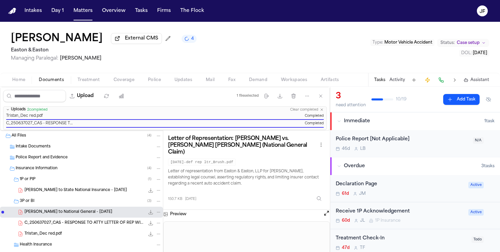
click at [73, 194] on div "B. Brush - LOR to State National Insurance - 8.7.25 119.1 KB • PDF" at bounding box center [92, 190] width 137 height 7
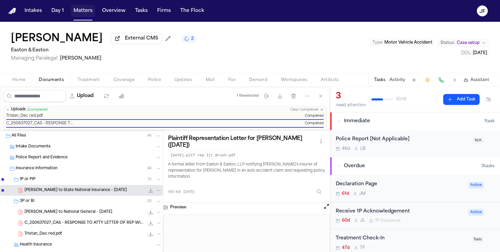
click at [86, 12] on button "Matters" at bounding box center [83, 11] width 24 height 12
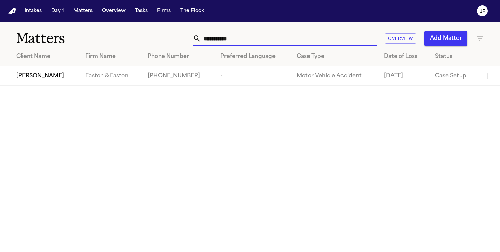
drag, startPoint x: 258, startPoint y: 38, endPoint x: 159, endPoint y: 36, distance: 98.4
click at [159, 36] on div "**********" at bounding box center [315, 38] width 338 height 15
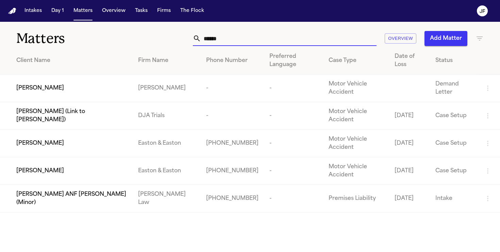
click at [34, 139] on span "[PERSON_NAME]" at bounding box center [40, 143] width 48 height 8
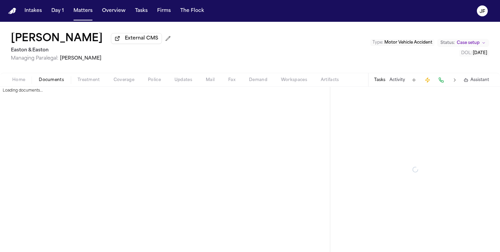
click at [52, 83] on span "Documents" at bounding box center [51, 79] width 25 height 5
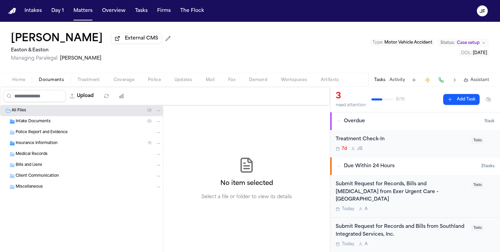
click at [40, 146] on span "Insurance Information" at bounding box center [37, 144] width 42 height 6
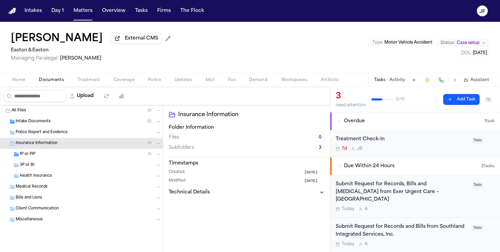
click at [47, 156] on div "1P or PIP ( 1 )" at bounding box center [91, 154] width 142 height 6
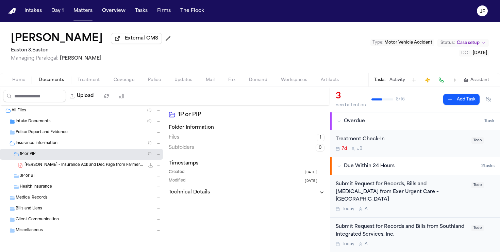
click at [51, 164] on span "P. Nguyen - Insurance Ack and Dec Page from Farmers and Mid-Century - 9.15.25" at bounding box center [84, 165] width 120 height 6
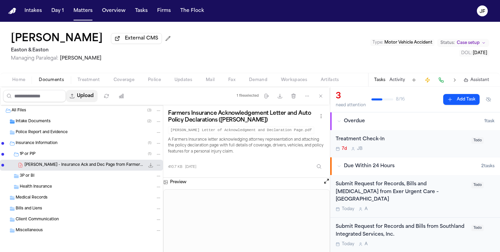
click at [88, 100] on button "Upload" at bounding box center [82, 96] width 32 height 12
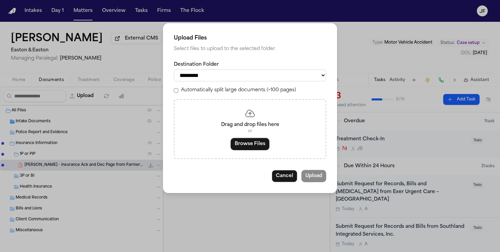
click at [247, 79] on select "**********" at bounding box center [250, 75] width 152 height 12
click at [174, 69] on select "**********" at bounding box center [250, 75] width 152 height 12
click at [245, 140] on div "Drag and drop files here or Browse Files" at bounding box center [250, 129] width 152 height 60
click at [245, 147] on button "Browse Files" at bounding box center [250, 144] width 39 height 12
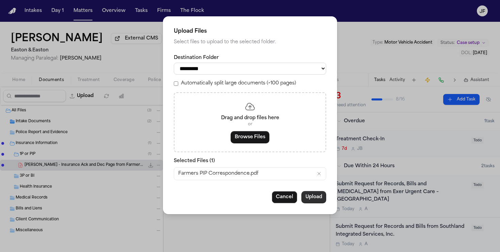
click at [315, 202] on button "Upload" at bounding box center [313, 197] width 25 height 12
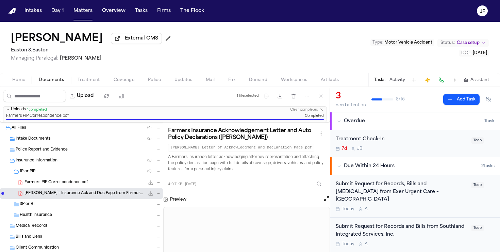
click at [93, 180] on div "Farmers PIP Correspondence.pdf 42.8 KB • PDF" at bounding box center [81, 182] width 163 height 11
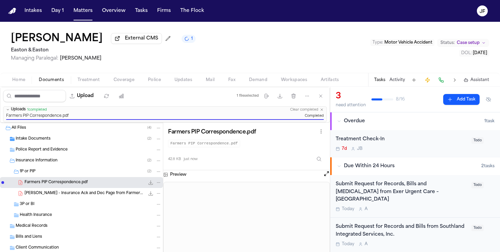
click at [97, 196] on span "P. Nguyen - Insurance Ack and Dec Page from Farmers and Mid-Century - 9.15.25" at bounding box center [84, 194] width 120 height 6
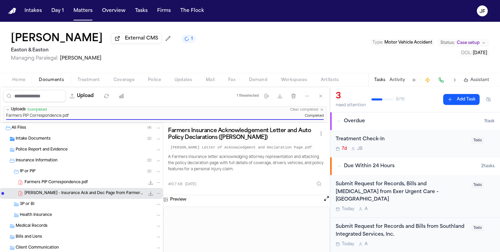
click at [151, 194] on icon "File: P. Nguyen - Insurance Ack and Dec Page from Farmers and Mid-Century - 9.1…" at bounding box center [150, 193] width 5 height 5
click at [93, 94] on button "Upload" at bounding box center [82, 96] width 32 height 12
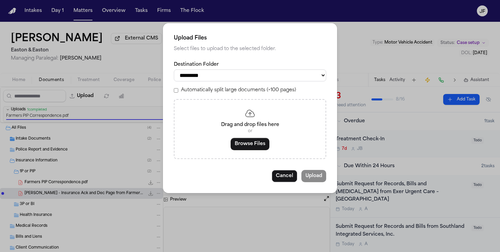
click at [201, 76] on select "**********" at bounding box center [250, 75] width 152 height 12
click at [174, 69] on select "**********" at bounding box center [250, 75] width 152 height 12
click at [244, 146] on button "Browse Files" at bounding box center [250, 144] width 39 height 12
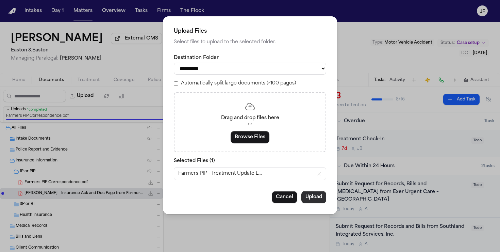
click at [314, 199] on button "Upload" at bounding box center [313, 197] width 25 height 12
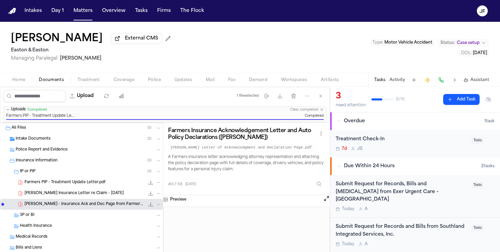
click at [404, 80] on button "Activity" at bounding box center [398, 79] width 16 height 5
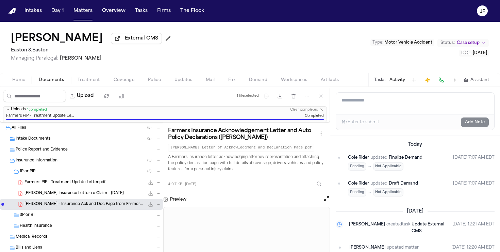
click at [133, 83] on span "Coverage" at bounding box center [124, 79] width 21 height 5
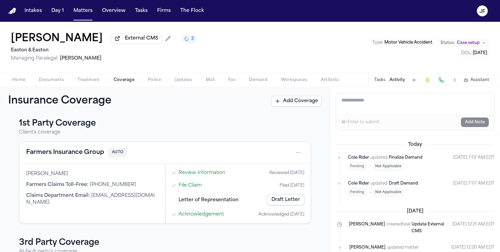
scroll to position [6, 0]
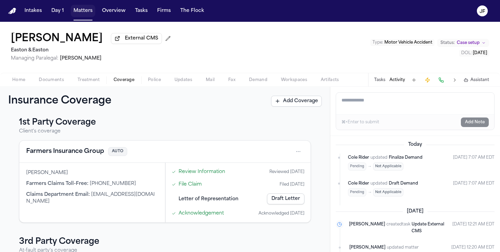
click at [79, 13] on button "Matters" at bounding box center [83, 11] width 24 height 12
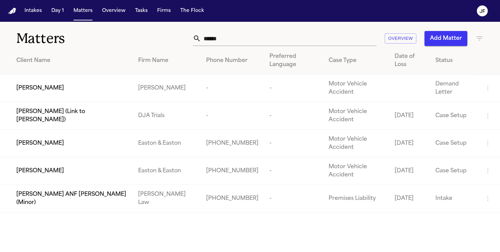
drag, startPoint x: 210, startPoint y: 40, endPoint x: 173, endPoint y: 40, distance: 37.8
click at [173, 40] on div "****** Overview Add Matter" at bounding box center [315, 38] width 338 height 15
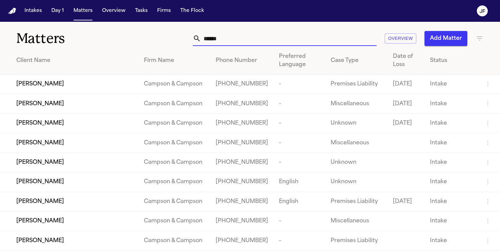
drag, startPoint x: 238, startPoint y: 36, endPoint x: 164, endPoint y: 30, distance: 73.4
click at [164, 30] on div "Matters ****** Overview Add Matter" at bounding box center [250, 34] width 500 height 25
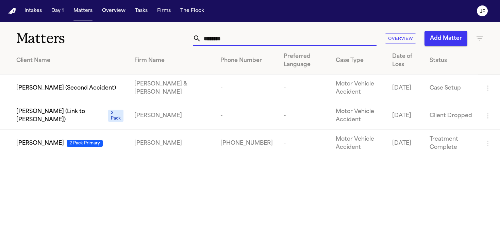
click at [30, 143] on span "[PERSON_NAME]" at bounding box center [40, 143] width 48 height 8
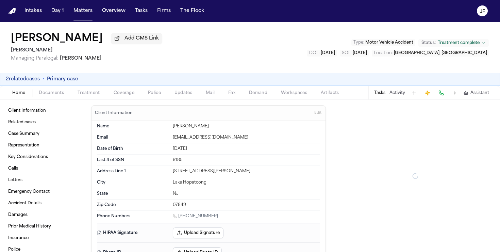
click at [61, 87] on div "Home Documents Treatment Coverage Police Updates Mail Fax Demand Workspaces Art…" at bounding box center [250, 93] width 500 height 14
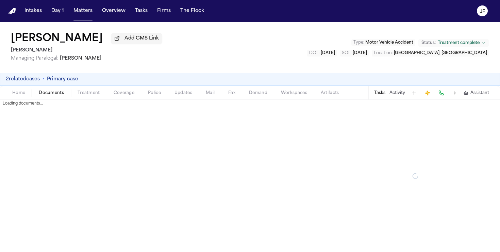
click at [60, 95] on span "Documents" at bounding box center [51, 92] width 25 height 5
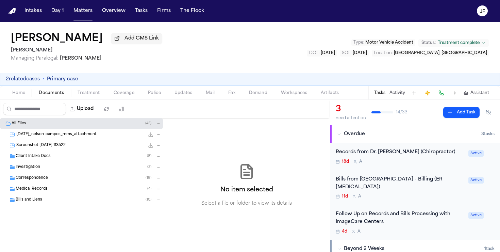
click at [50, 154] on div "Client Intake Docs ( 8 )" at bounding box center [89, 156] width 146 height 6
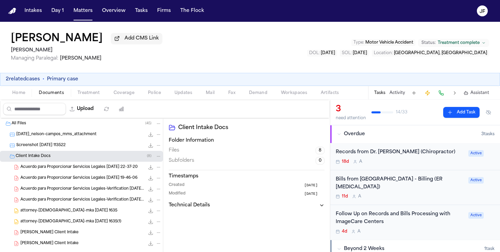
click at [50, 154] on div "Client Intake Docs ( 8 )" at bounding box center [89, 156] width 146 height 6
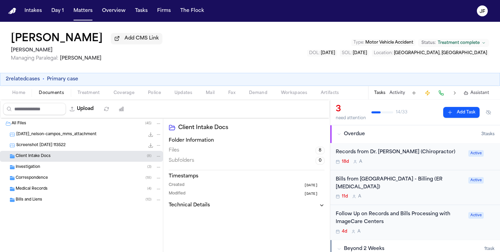
click at [47, 180] on span "Correspondence" at bounding box center [32, 178] width 32 height 6
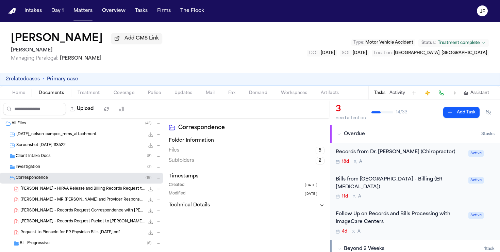
scroll to position [34, 0]
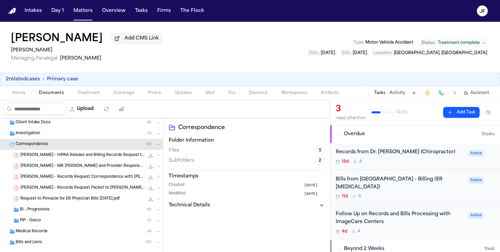
click at [47, 212] on span "BI - Progressive" at bounding box center [35, 210] width 30 height 6
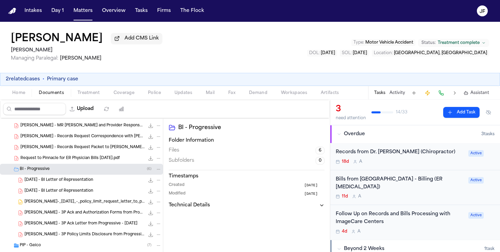
scroll to position [112, 0]
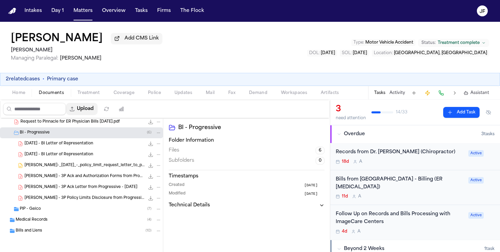
click at [88, 110] on button "Upload" at bounding box center [82, 109] width 32 height 12
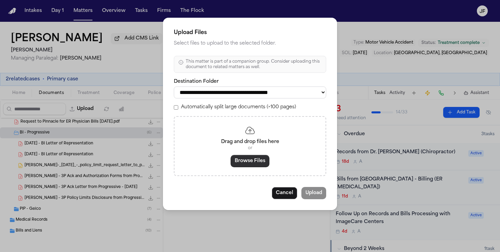
click at [240, 165] on button "Browse Files" at bounding box center [250, 161] width 39 height 12
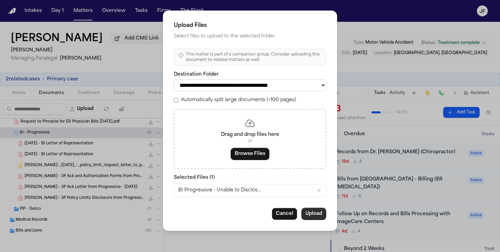
click at [308, 220] on button "Upload" at bounding box center [313, 214] width 25 height 12
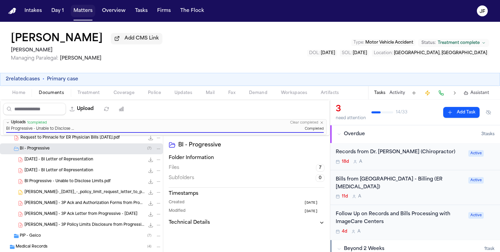
click at [82, 15] on button "Matters" at bounding box center [83, 11] width 24 height 12
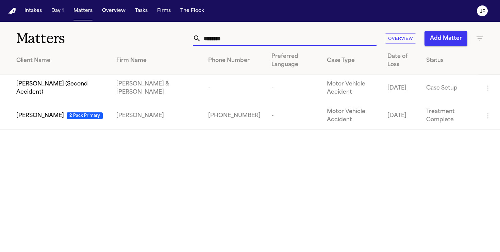
drag, startPoint x: 233, startPoint y: 42, endPoint x: 130, endPoint y: 3, distance: 109.9
click at [137, 16] on div "Intakes Day 1 Matters Overview Tasks Firms The Flock JF Matters ******** Overvi…" at bounding box center [250, 126] width 500 height 252
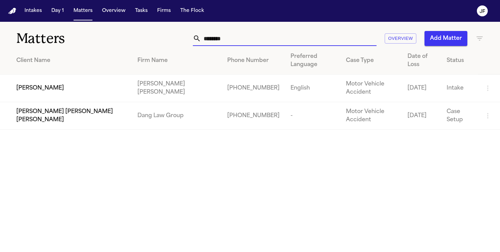
click at [36, 84] on span "[PERSON_NAME]" at bounding box center [40, 88] width 48 height 8
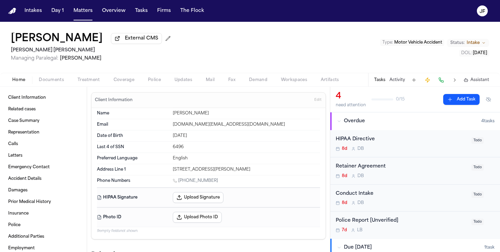
click at [54, 83] on span "Documents" at bounding box center [51, 79] width 25 height 5
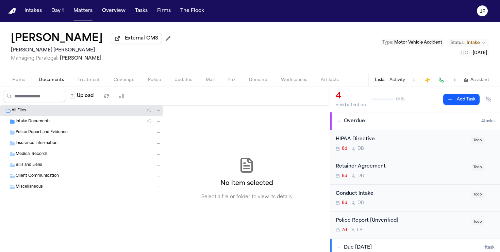
click at [42, 124] on span "Intake Documents" at bounding box center [33, 122] width 35 height 6
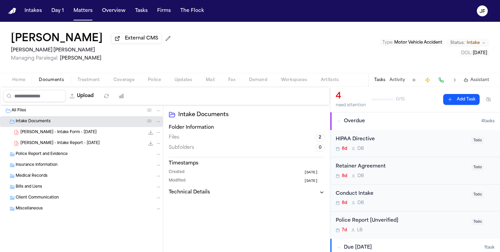
click at [42, 144] on span "J. Rivera - Intake Report - 9.29.25" at bounding box center [59, 144] width 79 height 6
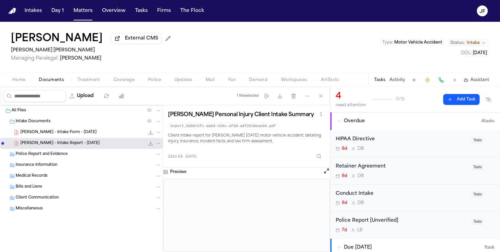
click at [109, 136] on div "J. Rivera - Intake Form - 9.29.25 166.5 KB • PDF" at bounding box center [90, 132] width 141 height 7
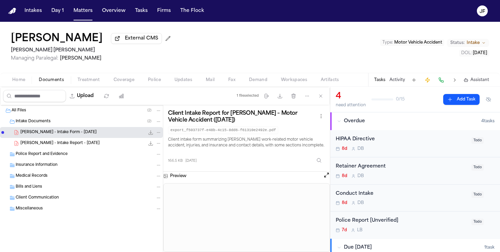
click at [150, 132] on icon "File: J. Rivera - Intake Form - 9.29.25" at bounding box center [150, 132] width 5 height 5
click at [121, 82] on div "Artifact Statistics Artifact Statistics" at bounding box center [127, 82] width 44 height 10
click at [119, 82] on span "Coverage" at bounding box center [124, 79] width 21 height 5
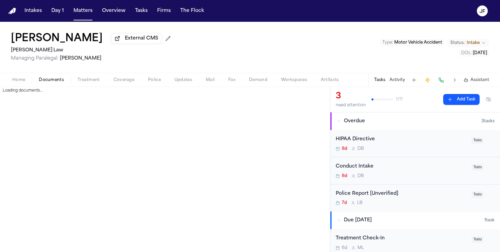
click at [54, 83] on span "Documents" at bounding box center [51, 79] width 25 height 5
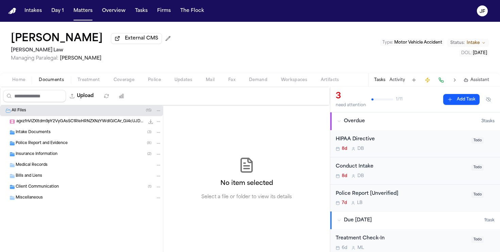
click at [67, 146] on div "Police Report and Evidence ( 8 )" at bounding box center [89, 143] width 146 height 6
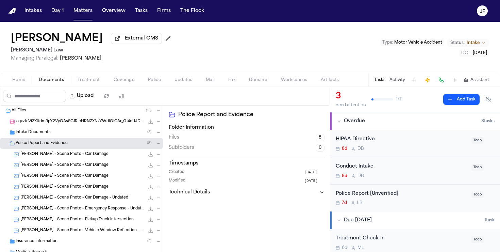
click at [65, 143] on span "Police Report and Evidence" at bounding box center [42, 144] width 52 height 6
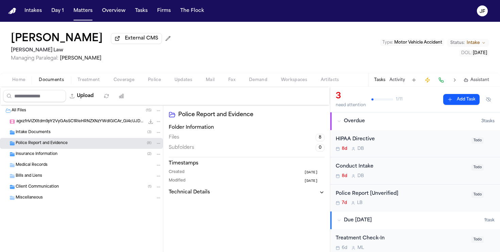
click at [62, 157] on div "Insurance Information ( 2 )" at bounding box center [89, 154] width 146 height 6
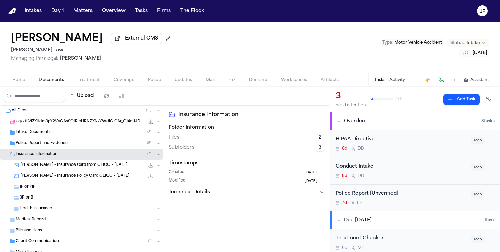
click at [71, 170] on div "L. Hunter - Insurance Card from GEICO - 5.28.25 456.3 KB • PNG" at bounding box center [81, 165] width 163 height 11
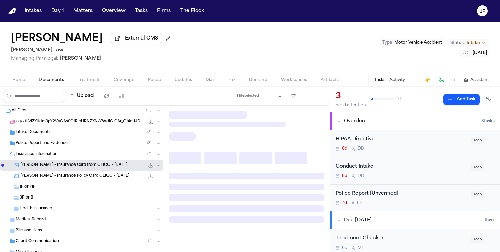
click at [71, 177] on span "L. Hunter - Insurance Policy Card GEICO - 11.28.24" at bounding box center [74, 176] width 109 height 6
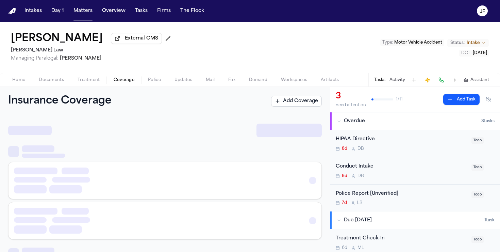
click at [128, 80] on span "Coverage" at bounding box center [124, 79] width 21 height 5
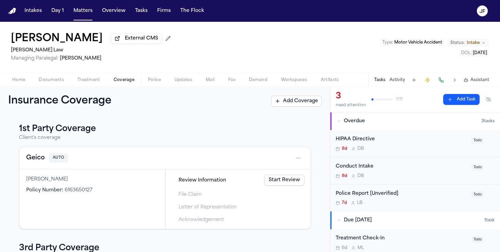
click at [38, 160] on button "Geico" at bounding box center [35, 158] width 19 height 10
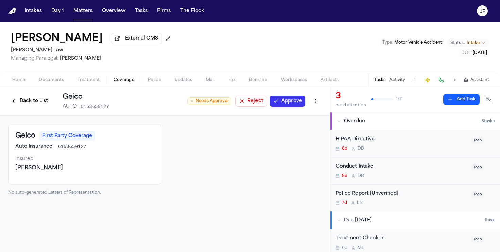
click at [22, 80] on span "Home" at bounding box center [18, 79] width 13 height 5
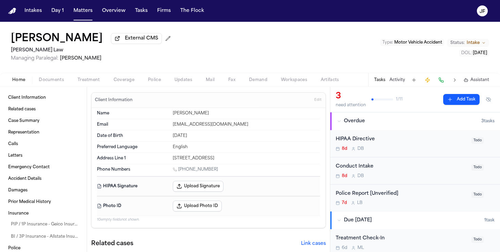
click at [52, 80] on span "Documents" at bounding box center [51, 79] width 25 height 5
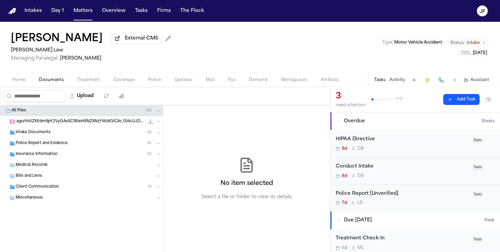
click at [40, 135] on span "Intake Documents" at bounding box center [33, 133] width 35 height 6
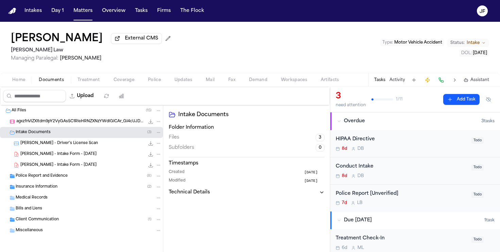
click at [46, 146] on span "L. Hunter - Driver's License Scan" at bounding box center [59, 144] width 78 height 6
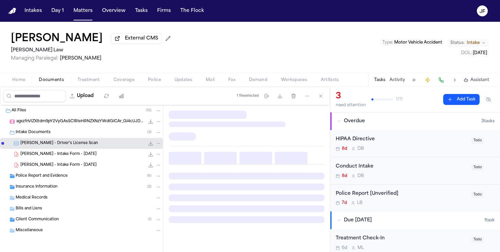
click at [46, 158] on div "L. Hunter - Intake Form - 9.25.25 173.6 KB • PDF" at bounding box center [90, 154] width 141 height 7
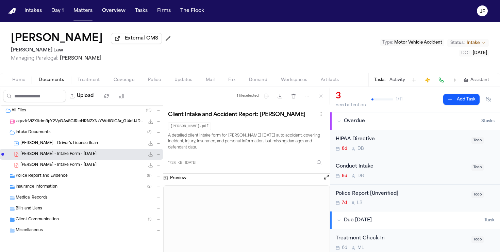
click at [150, 156] on icon "File: L. Hunter - Intake Form - 9.25.25" at bounding box center [151, 154] width 4 height 4
click at [74, 178] on div "Police Report and Evidence ( 8 )" at bounding box center [89, 176] width 146 height 6
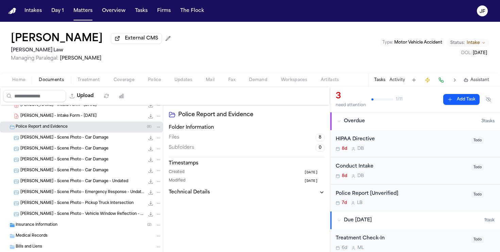
scroll to position [67, 0]
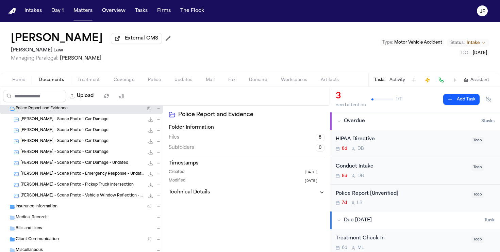
click at [87, 198] on span "[PERSON_NAME] - Scene Photo - Vehicle Window Reflection - Undated" at bounding box center [82, 196] width 124 height 6
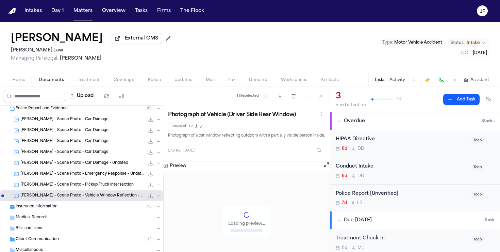
click at [72, 212] on div "Insurance Information ( 2 )" at bounding box center [81, 206] width 163 height 11
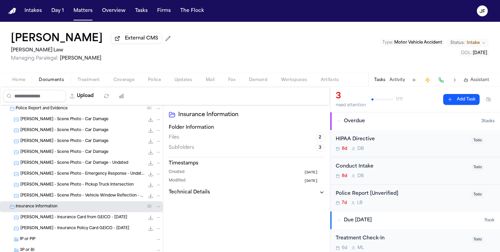
click at [78, 218] on span "[PERSON_NAME] - Insurance Card from GEICO - [DATE]" at bounding box center [73, 218] width 107 height 6
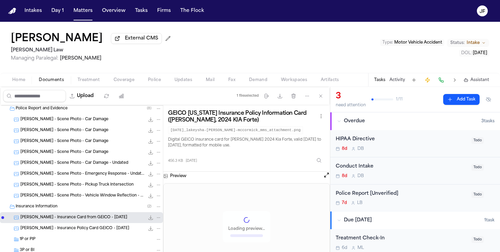
click at [78, 234] on div "L. Hunter - Insurance Policy Card GEICO - 11.28.24 269.0 KB • PNG" at bounding box center [81, 228] width 163 height 11
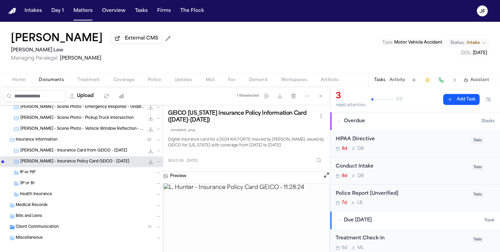
scroll to position [143, 0]
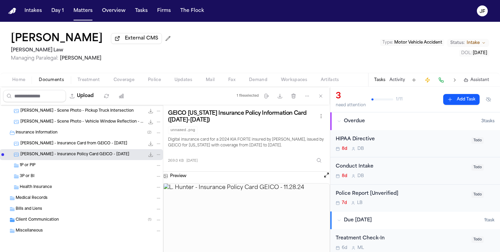
click at [119, 86] on div "Home Documents Treatment Coverage Police Updates Mail Fax Demand Workspaces Art…" at bounding box center [250, 80] width 500 height 14
click at [119, 83] on span "Coverage" at bounding box center [124, 79] width 21 height 5
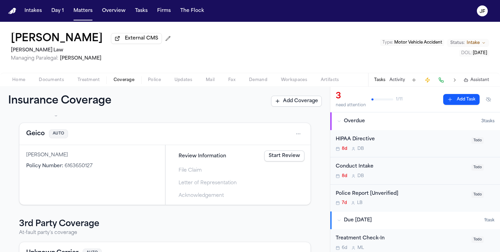
scroll to position [28, 0]
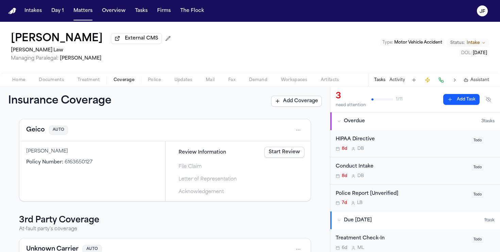
click at [35, 141] on div "Geico AUTO" at bounding box center [164, 130] width 291 height 22
click at [281, 154] on link "Start Review" at bounding box center [284, 152] width 40 height 11
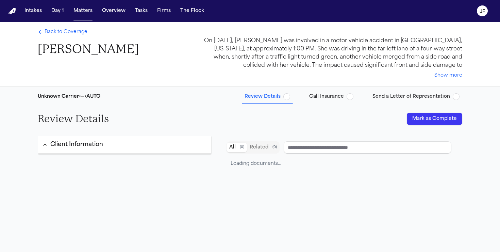
click at [448, 125] on div "Review Details Mark as Complete" at bounding box center [250, 118] width 436 height 23
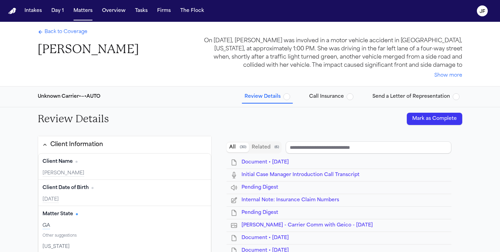
click at [442, 116] on button "Mark as Complete" at bounding box center [434, 119] width 55 height 12
type input "*****"
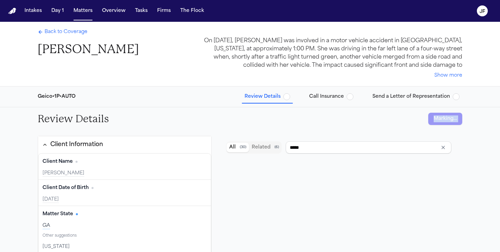
click at [290, 96] on span "button" at bounding box center [286, 96] width 7 height 7
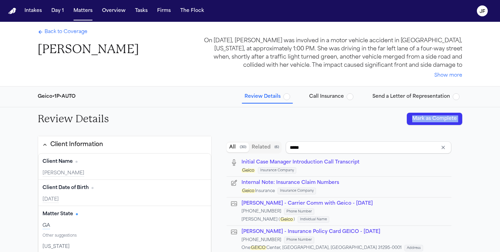
click at [61, 32] on span "Back to Coverage" at bounding box center [66, 32] width 43 height 7
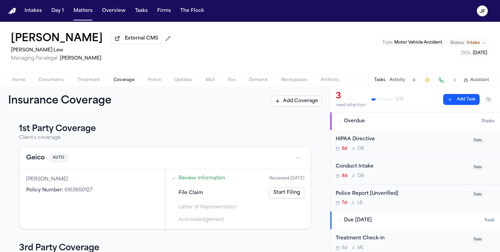
click at [35, 157] on button "Geico" at bounding box center [35, 158] width 19 height 10
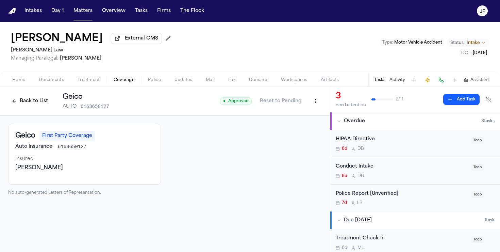
drag, startPoint x: 304, startPoint y: 101, endPoint x: 309, endPoint y: 101, distance: 4.4
click at [305, 101] on button "Reset to Pending" at bounding box center [281, 101] width 50 height 11
click at [310, 101] on html "Intakes Day 1 Matters Overview Tasks Firms The Flock JF Lakeysha Hunter Externa…" at bounding box center [250, 126] width 500 height 252
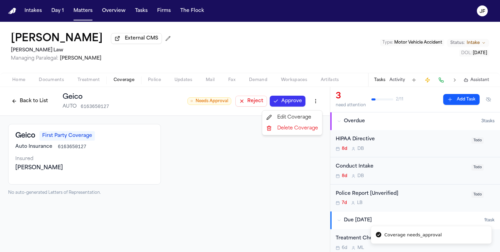
click at [283, 117] on div "Edit Coverage" at bounding box center [292, 117] width 57 height 11
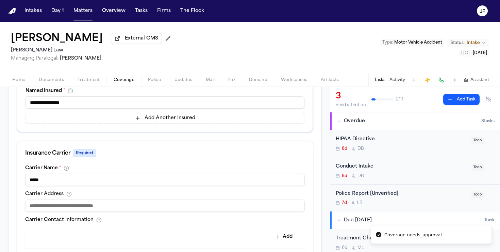
scroll to position [11, 0]
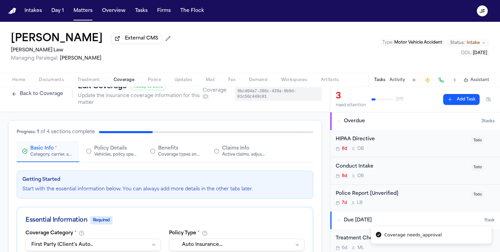
click at [233, 157] on div "Active claims, adjusters, and subrogation details" at bounding box center [244, 154] width 44 height 5
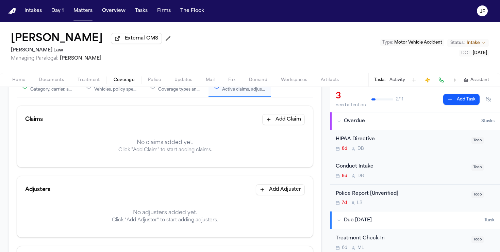
scroll to position [0, 0]
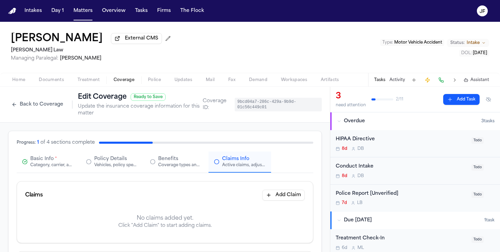
click at [23, 110] on button "Back to Coverage" at bounding box center [37, 104] width 59 height 11
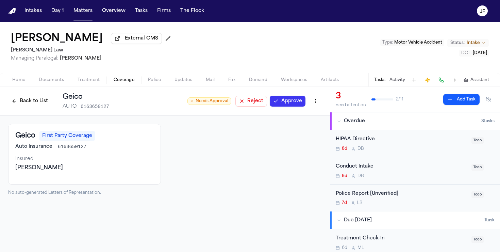
click at [285, 104] on button "Approve" at bounding box center [288, 101] width 36 height 11
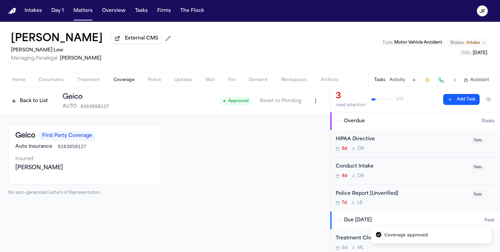
click at [27, 100] on button "Back to List" at bounding box center [29, 101] width 43 height 11
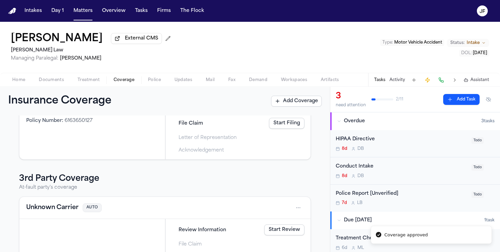
scroll to position [106, 0]
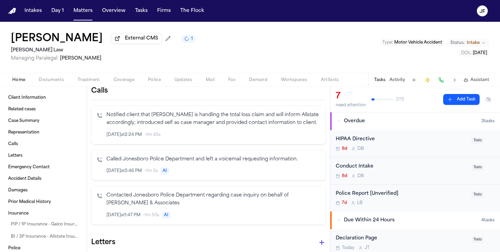
scroll to position [252, 0]
click at [213, 114] on p "Notified client that [PERSON_NAME] is handling the total loss claim and will in…" at bounding box center [214, 118] width 214 height 16
click at [293, 132] on icon "Inspect" at bounding box center [291, 134] width 3 height 4
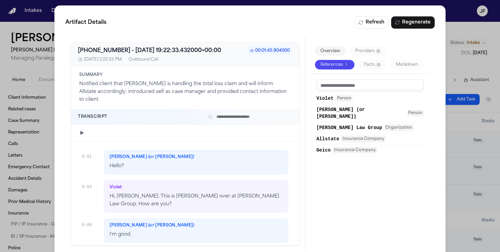
click at [80, 130] on icon "button" at bounding box center [81, 132] width 5 height 5
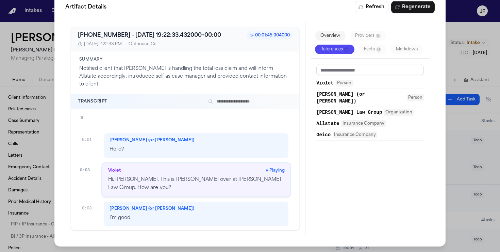
scroll to position [0, 0]
click at [84, 109] on div at bounding box center [185, 117] width 228 height 17
click at [81, 116] on icon "button" at bounding box center [82, 117] width 2 height 3
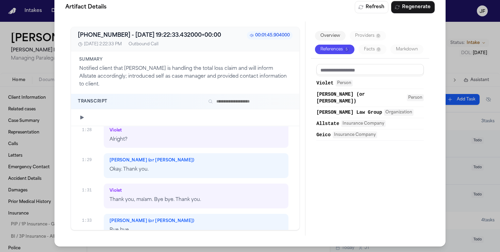
scroll to position [446, 0]
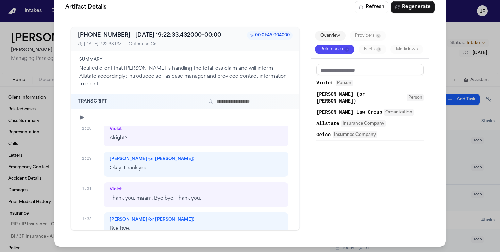
click at [472, 41] on div "Artifact Details Refresh Regenerate +14044511160 - 2025-10-07 19:22:33.432000+0…" at bounding box center [250, 118] width 500 height 267
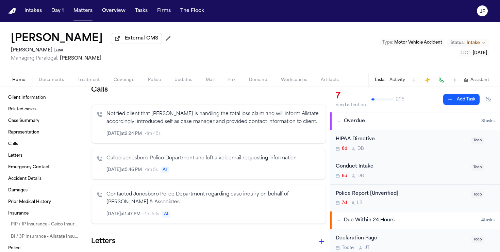
click at [63, 73] on div "Lakeysha Hunter External CMS McCormick Law Managing Paralegal: Violette Patino …" at bounding box center [250, 47] width 500 height 51
click at [57, 78] on span "Documents" at bounding box center [51, 79] width 25 height 5
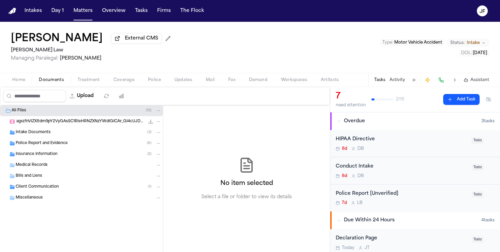
click at [78, 150] on div "Insurance Information ( 2 )" at bounding box center [81, 154] width 163 height 11
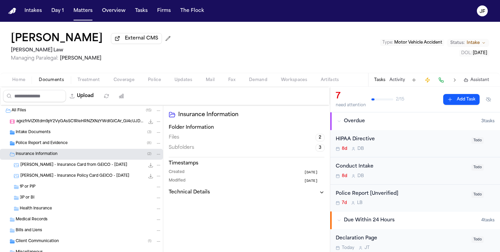
click at [81, 144] on div "Police Report and Evidence ( 8 )" at bounding box center [89, 143] width 146 height 6
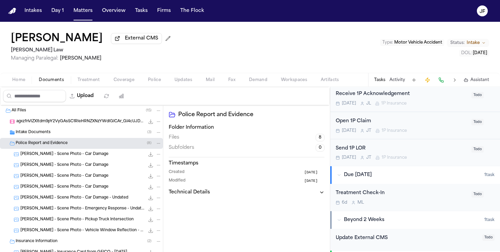
scroll to position [172, 0]
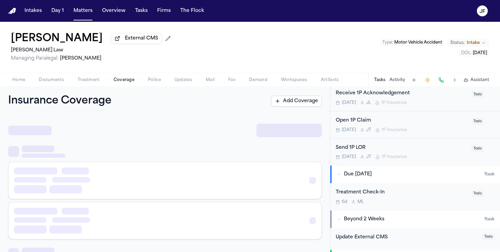
click at [131, 82] on span "Coverage" at bounding box center [124, 79] width 21 height 5
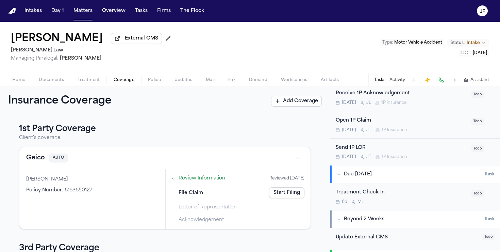
click at [35, 161] on button "Geico" at bounding box center [35, 158] width 19 height 10
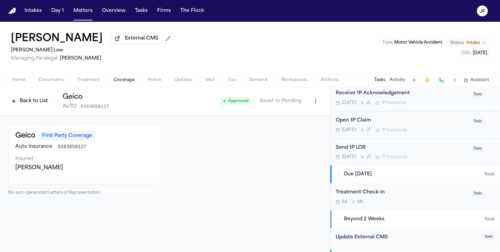
click at [434, 127] on div "Open 1P Claim Tomorrow J T 1P Insurance" at bounding box center [402, 125] width 132 height 16
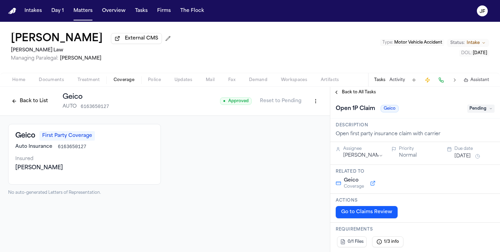
click at [357, 156] on html "**********" at bounding box center [250, 126] width 500 height 252
click at [353, 155] on html "**********" at bounding box center [250, 126] width 500 height 252
click at [362, 95] on span "Back to All Tasks" at bounding box center [359, 91] width 34 height 5
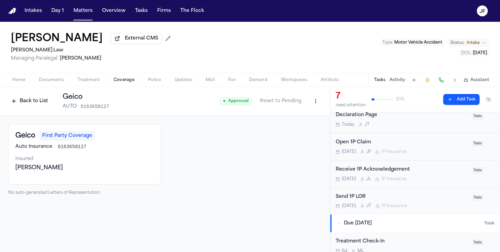
scroll to position [133, 0]
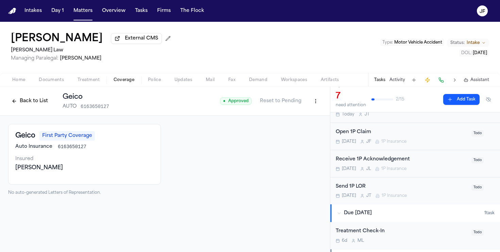
click at [382, 194] on div "Send 1P LOR Tomorrow J T 1P Insurance" at bounding box center [402, 191] width 132 height 16
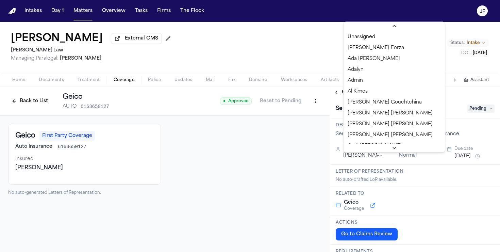
click at [364, 154] on html "**********" at bounding box center [250, 126] width 500 height 252
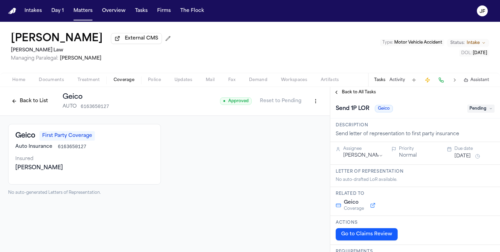
click at [246, 161] on div at bounding box center [245, 159] width 153 height 71
click at [357, 91] on span "Back to All Tasks" at bounding box center [359, 91] width 34 height 5
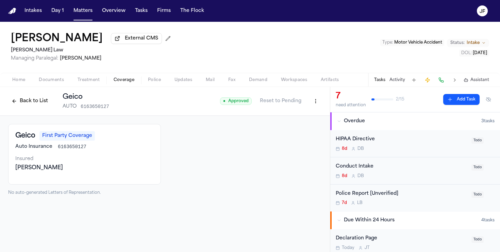
click at [34, 108] on div "Back to List Geico AUTO 6163650127" at bounding box center [58, 101] width 101 height 18
click at [34, 102] on button "Back to List" at bounding box center [29, 101] width 43 height 11
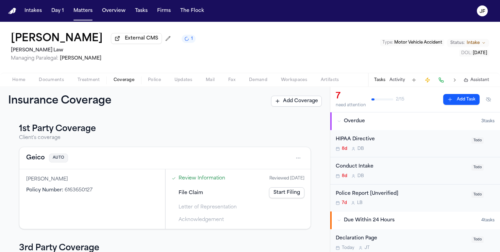
click at [48, 82] on span "Documents" at bounding box center [51, 79] width 25 height 5
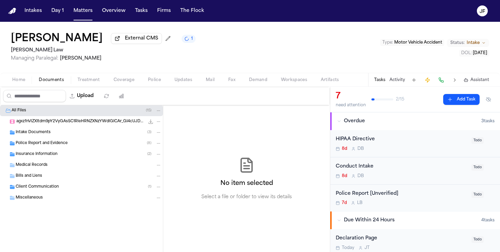
click at [53, 134] on div "Intake Documents ( 3 )" at bounding box center [89, 132] width 146 height 6
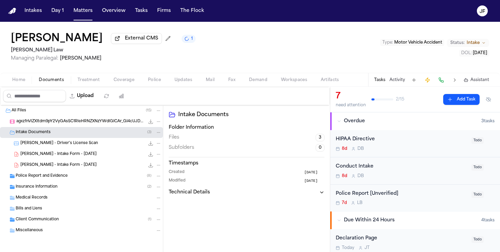
click at [60, 138] on div "Intake Documents ( 3 )" at bounding box center [81, 132] width 163 height 11
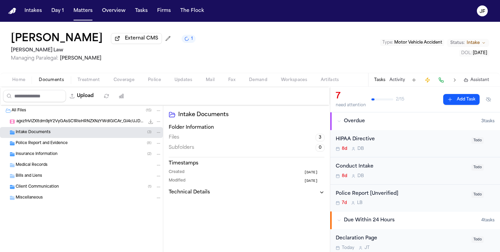
click at [70, 125] on span "agxzfnViZXItdm9pY2VyGAsSC1RleHRNZXNzYWdlGICAr_GI4cUJDA.mp4" at bounding box center [80, 122] width 128 height 6
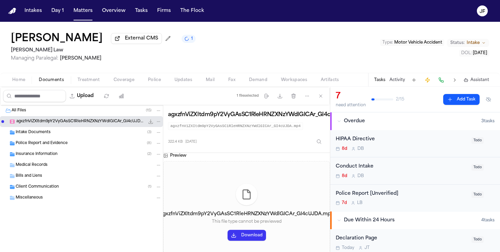
click at [79, 152] on div "Insurance Information ( 2 )" at bounding box center [89, 154] width 146 height 6
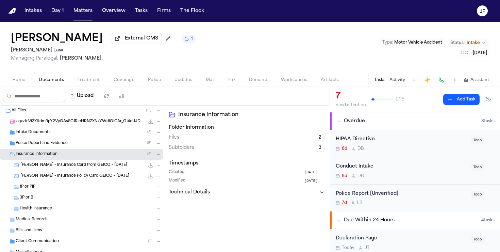
click at [89, 146] on div "Police Report and Evidence ( 8 )" at bounding box center [89, 143] width 146 height 6
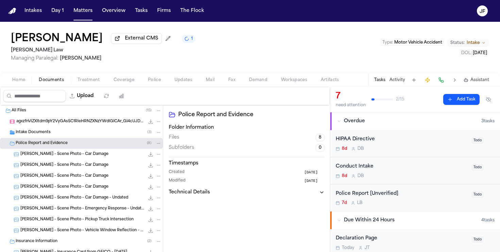
click at [89, 167] on span "L. Hunter - Scene Photo - Car Damage" at bounding box center [64, 165] width 88 height 6
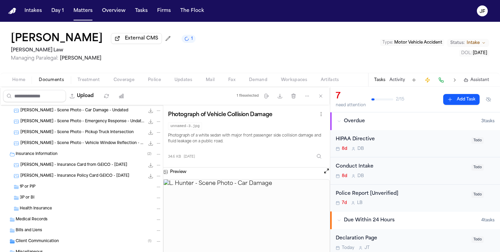
scroll to position [110, 0]
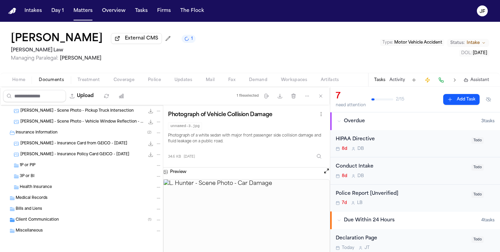
click at [71, 218] on div "Client Communication ( 1 )" at bounding box center [89, 220] width 146 height 6
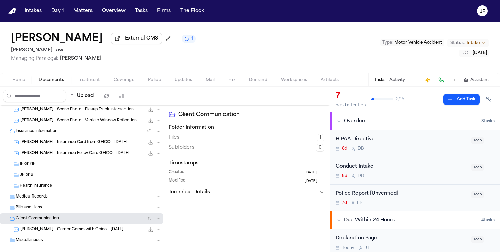
click at [69, 233] on div "L. Hunter - Carrier Comm with Geico - 9.29.25 328.4 KB • PNG" at bounding box center [90, 229] width 141 height 7
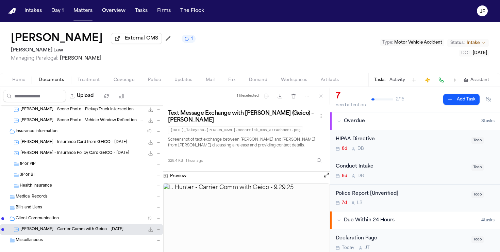
click at [150, 230] on icon "File: L. Hunter - Carrier Comm with Geico - 9.29.25" at bounding box center [150, 229] width 5 height 5
click at [121, 80] on span "Coverage" at bounding box center [124, 79] width 21 height 5
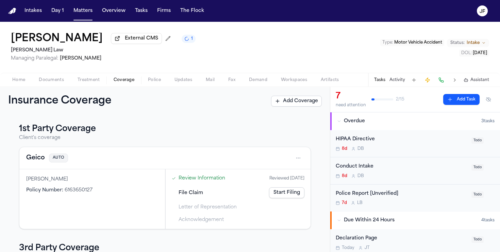
click at [29, 157] on button "Geico" at bounding box center [35, 158] width 19 height 10
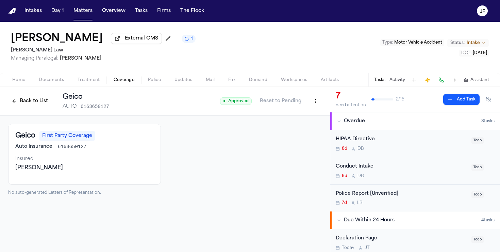
click at [317, 103] on html "Intakes Day 1 Matters Overview Tasks Firms The Flock JF Lakeysha Hunter Externa…" at bounding box center [250, 126] width 500 height 252
click at [310, 116] on div "Edit Coverage" at bounding box center [292, 117] width 57 height 11
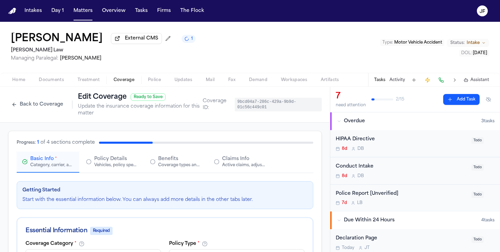
click at [237, 168] on div "Active claims, adjusters, and subrogation details" at bounding box center [244, 164] width 44 height 5
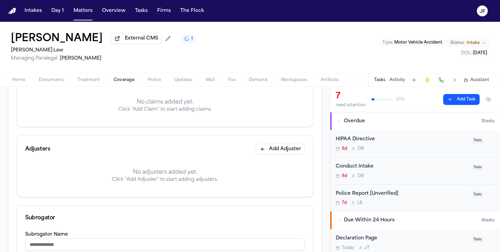
scroll to position [115, 0]
click at [274, 158] on div "Adjusters Add Adjuster" at bounding box center [165, 149] width 296 height 27
click at [274, 153] on button "Add Adjuster" at bounding box center [280, 149] width 49 height 11
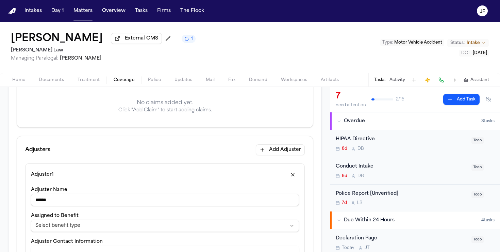
type input "******"
click at [182, 232] on html "**********" at bounding box center [250, 126] width 500 height 252
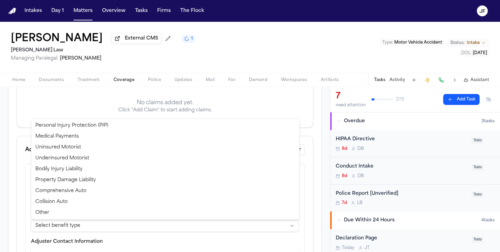
select select "**********"
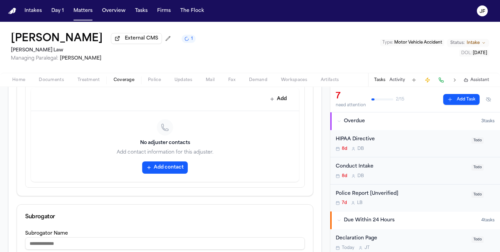
scroll to position [289, 0]
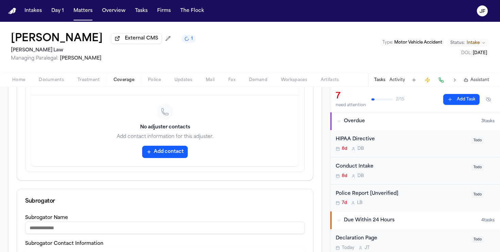
click at [169, 144] on div "No adjuster contacts Add contact information for this adjuster. Add contact" at bounding box center [165, 130] width 268 height 71
click at [169, 149] on button "Add contact" at bounding box center [165, 152] width 46 height 12
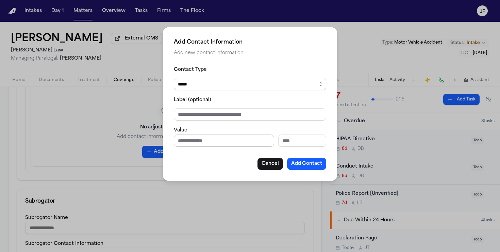
click at [198, 146] on input "Phone number" at bounding box center [224, 140] width 100 height 12
type input "**********"
click at [235, 114] on input "Label (optional)" at bounding box center [250, 114] width 152 height 12
type input "*"
type input "**********"
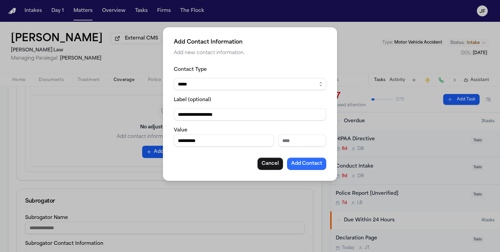
click at [314, 165] on button "Add Contact" at bounding box center [306, 164] width 39 height 12
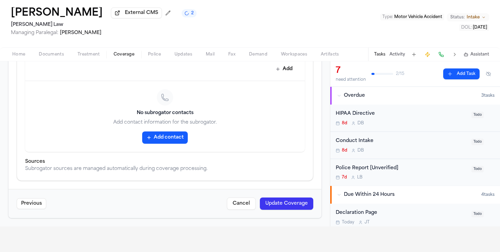
scroll to position [99, 0]
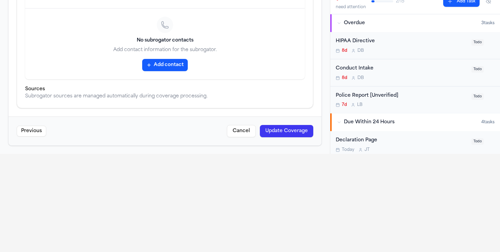
click at [292, 125] on button "Update Coverage" at bounding box center [286, 131] width 53 height 12
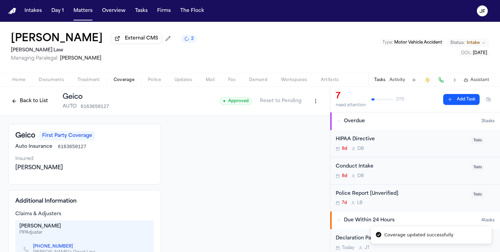
click at [29, 100] on button "Back to List" at bounding box center [29, 101] width 43 height 11
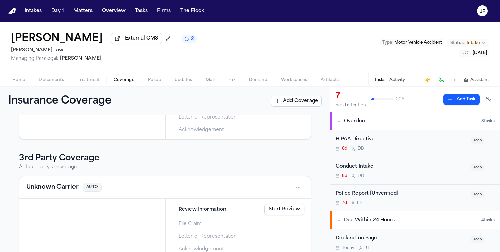
scroll to position [106, 0]
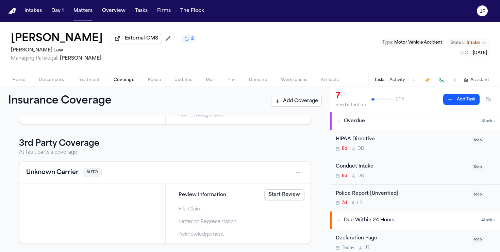
click at [60, 174] on button "Unknown Carrier" at bounding box center [52, 173] width 52 height 10
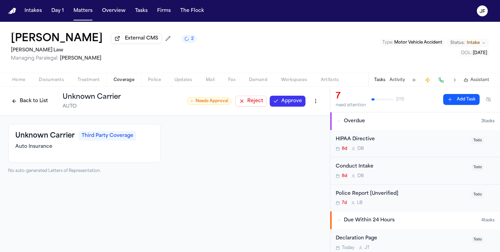
click at [320, 103] on html "Intakes Day 1 Matters Overview Tasks Firms The Flock JF Lakeysha Hunter Externa…" at bounding box center [250, 126] width 500 height 252
click at [294, 116] on div "Edit Coverage" at bounding box center [292, 117] width 57 height 11
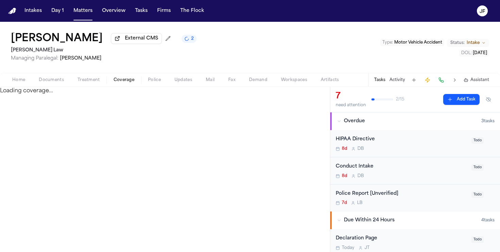
select select "**********"
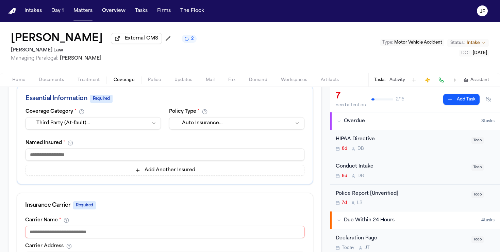
scroll to position [111, 0]
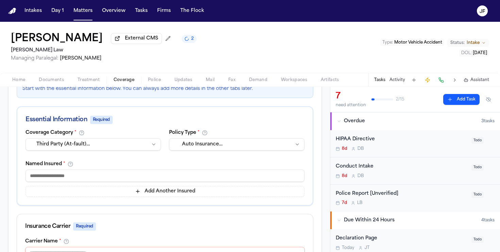
click at [71, 178] on input at bounding box center [165, 175] width 279 height 12
type input "*"
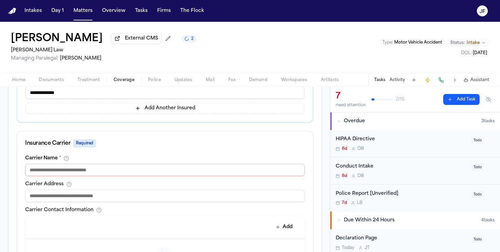
scroll to position [195, 0]
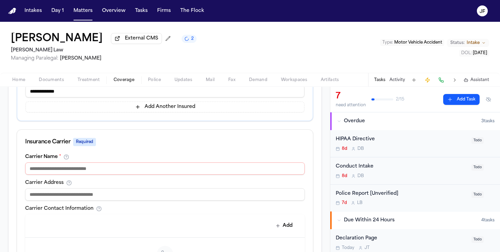
type input "**********"
click at [94, 173] on input at bounding box center [165, 168] width 280 height 12
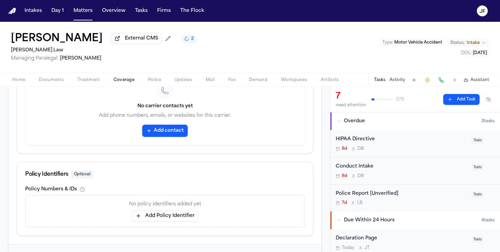
scroll to position [390, 0]
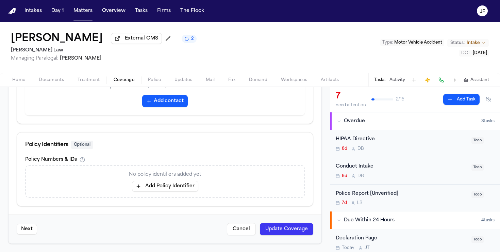
type input "********"
click at [301, 227] on button "Update Coverage" at bounding box center [286, 229] width 53 height 12
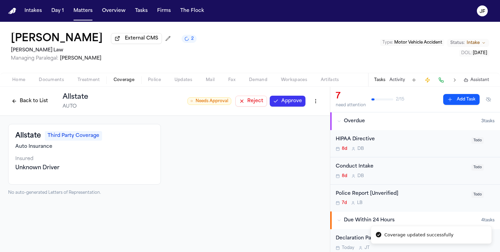
click at [276, 103] on button "Approve" at bounding box center [288, 101] width 36 height 11
click at [33, 104] on button "Back to List" at bounding box center [29, 101] width 43 height 11
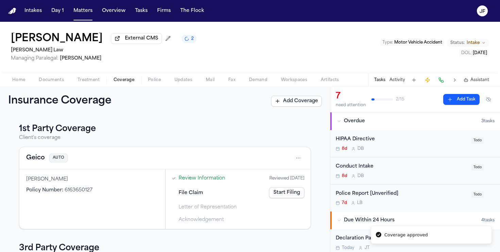
click at [42, 156] on button "Geico" at bounding box center [35, 158] width 19 height 10
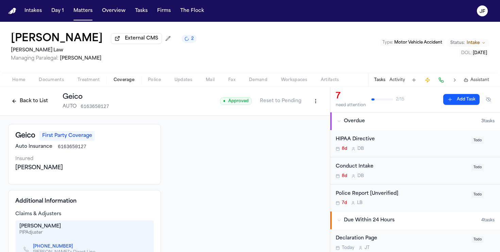
click at [32, 102] on button "Back to List" at bounding box center [29, 101] width 43 height 11
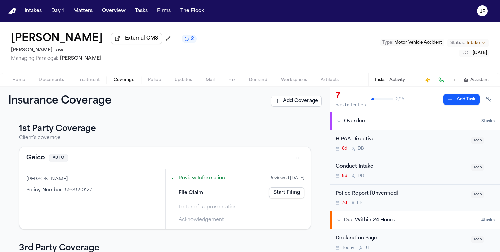
scroll to position [106, 0]
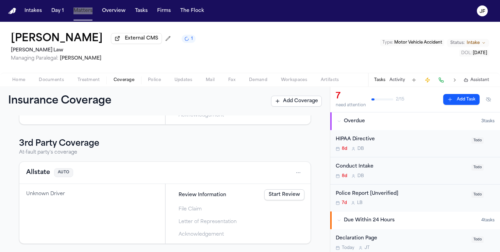
drag, startPoint x: 81, startPoint y: 12, endPoint x: 111, endPoint y: 1, distance: 32.2
click at [0, 0] on nav "Intakes Day 1 Matters Overview Tasks Firms The Flock JF" at bounding box center [250, 11] width 500 height 22
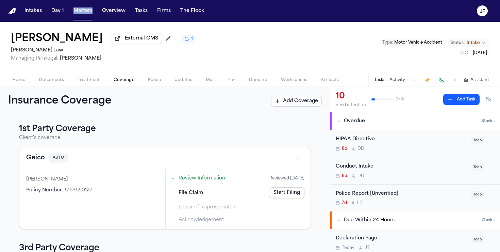
click at [24, 79] on span "Home" at bounding box center [18, 79] width 13 height 5
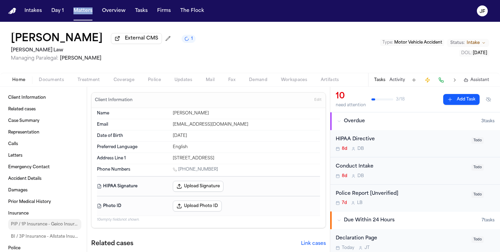
click at [30, 214] on link "Insurance" at bounding box center [43, 213] width 76 height 11
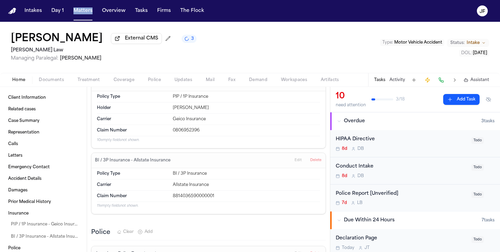
scroll to position [1029, 0]
drag, startPoint x: 218, startPoint y: 188, endPoint x: 168, endPoint y: 188, distance: 49.3
click at [168, 190] on div "Claim Number 8814036590000001" at bounding box center [208, 195] width 223 height 11
click at [197, 193] on div "8814036590000001" at bounding box center [246, 195] width 147 height 5
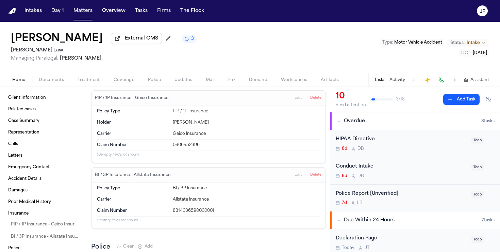
scroll to position [1021, 0]
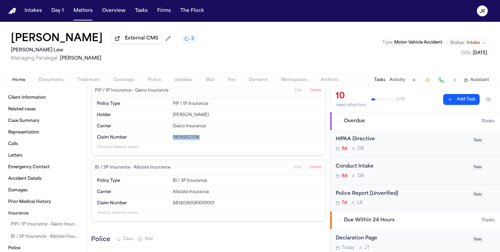
drag, startPoint x: 170, startPoint y: 129, endPoint x: 203, endPoint y: 129, distance: 33.0
click at [203, 132] on div "Claim Number 0806952396" at bounding box center [208, 137] width 223 height 11
copy div "0806952396"
click at [202, 145] on p "10 empty fields not shown." at bounding box center [208, 147] width 223 height 5
drag, startPoint x: 171, startPoint y: 131, endPoint x: 201, endPoint y: 131, distance: 29.6
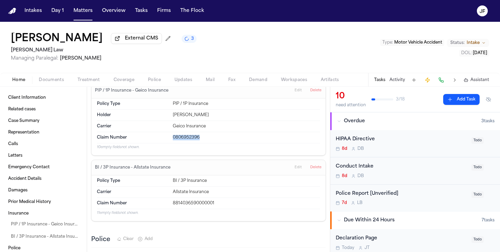
click at [201, 132] on div "Claim Number 0806952396" at bounding box center [208, 137] width 223 height 11
copy div "0806952396"
click at [174, 134] on div "Claim Number 0806952396" at bounding box center [208, 137] width 223 height 11
drag, startPoint x: 181, startPoint y: 129, endPoint x: 172, endPoint y: 128, distance: 8.9
click at [172, 132] on div "Claim Number 0806952396" at bounding box center [208, 137] width 223 height 11
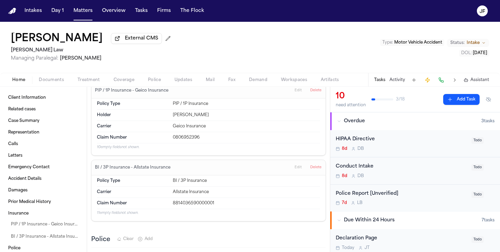
click at [177, 135] on div "0806952396" at bounding box center [246, 137] width 147 height 5
drag, startPoint x: 176, startPoint y: 130, endPoint x: 181, endPoint y: 130, distance: 5.1
click at [181, 135] on div "0806952396" at bounding box center [246, 137] width 147 height 5
drag, startPoint x: 181, startPoint y: 131, endPoint x: 178, endPoint y: 126, distance: 5.9
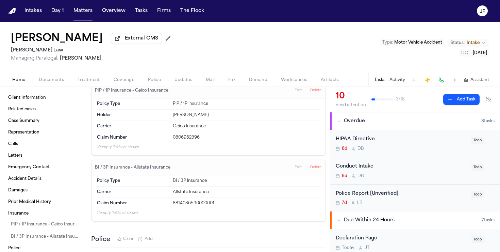
click at [178, 132] on div "Claim Number 0806952396" at bounding box center [208, 137] width 223 height 11
click at [179, 132] on div "Claim Number 0806952396" at bounding box center [208, 137] width 223 height 11
drag, startPoint x: 170, startPoint y: 130, endPoint x: 200, endPoint y: 131, distance: 30.0
click at [200, 132] on div "Claim Number 0806952396" at bounding box center [208, 137] width 223 height 11
copy div "0806952396"
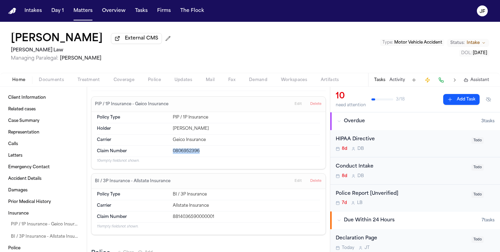
scroll to position [1005, 0]
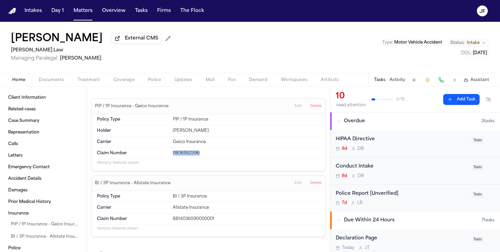
click at [126, 83] on span "Coverage" at bounding box center [124, 79] width 21 height 5
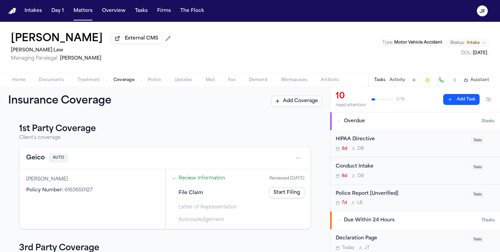
click at [12, 83] on button "Home" at bounding box center [18, 80] width 27 height 8
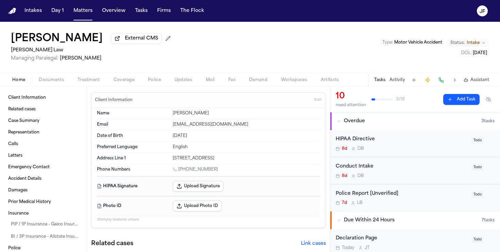
click at [125, 81] on span "Coverage" at bounding box center [124, 79] width 21 height 5
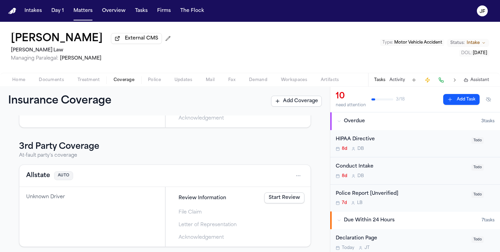
scroll to position [104, 0]
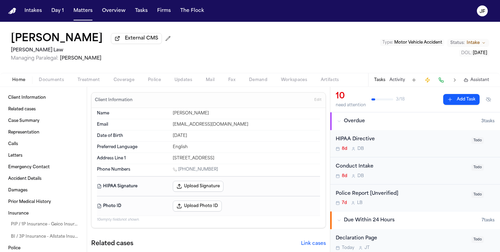
click at [12, 81] on button "Home" at bounding box center [18, 80] width 27 height 8
click at [29, 239] on span "BI / 3P Insurance - Allstate Insurance" at bounding box center [45, 236] width 68 height 5
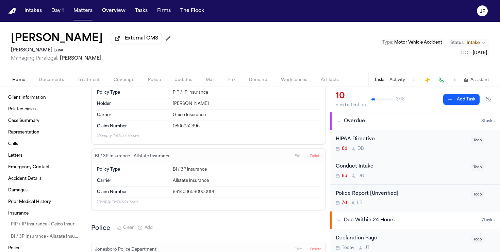
scroll to position [1036, 0]
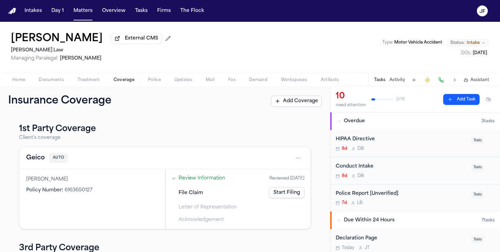
click at [125, 83] on span "Coverage" at bounding box center [124, 79] width 21 height 5
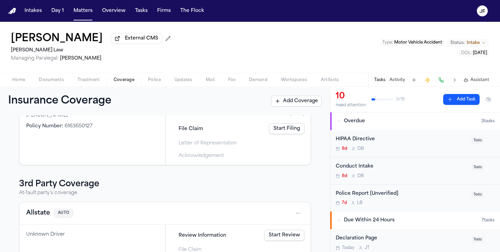
scroll to position [106, 0]
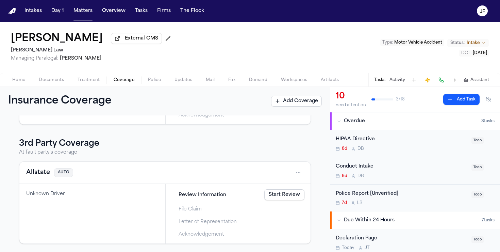
click at [36, 176] on button "Allstate" at bounding box center [38, 173] width 24 height 10
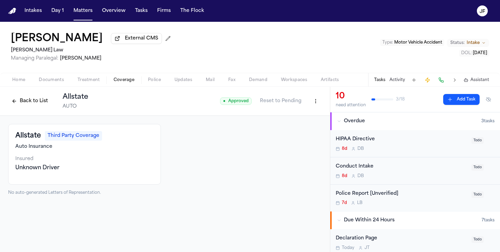
click at [315, 106] on html "Intakes Day 1 Matters Overview Tasks Firms The Flock JF Lakeysha Hunter Externa…" at bounding box center [250, 126] width 500 height 252
click at [35, 106] on html "Intakes Day 1 Matters Overview Tasks Firms The Flock JF Lakeysha Hunter Externa…" at bounding box center [250, 126] width 500 height 252
click at [36, 103] on button "Back to List" at bounding box center [29, 101] width 43 height 11
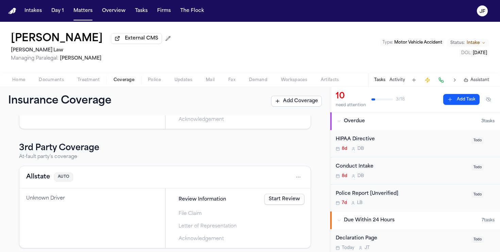
scroll to position [106, 0]
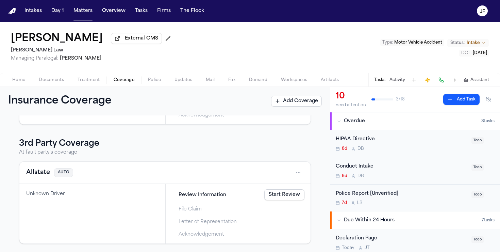
click at [73, 183] on div "Allstate AUTO" at bounding box center [164, 173] width 291 height 22
click at [79, 177] on div "Allstate AUTO" at bounding box center [165, 172] width 278 height 11
click at [86, 177] on div "Allstate AUTO" at bounding box center [165, 172] width 278 height 11
drag, startPoint x: 115, startPoint y: 166, endPoint x: 93, endPoint y: 206, distance: 44.9
click at [94, 205] on div "Allstate AUTO Unknown Driver Review Information Start Review File Claim Letter …" at bounding box center [165, 202] width 292 height 82
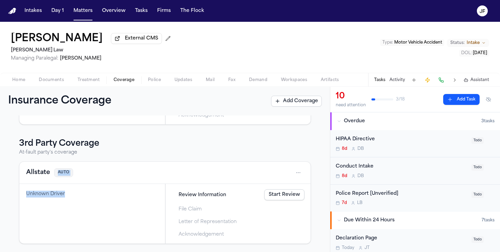
click at [93, 206] on div "Unknown Driver" at bounding box center [92, 214] width 146 height 60
click at [284, 196] on link "Start Review" at bounding box center [284, 194] width 40 height 11
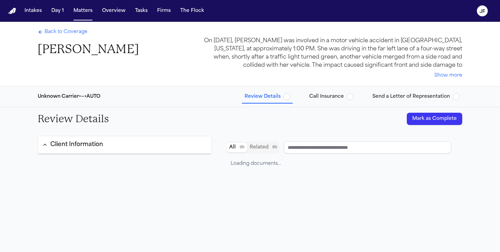
type input "********"
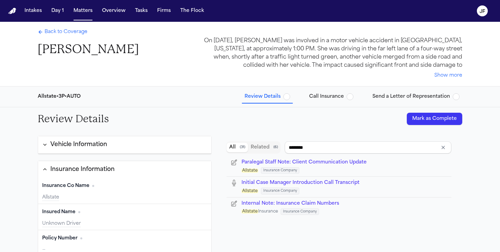
click at [56, 31] on span "Back to Coverage" at bounding box center [66, 32] width 43 height 7
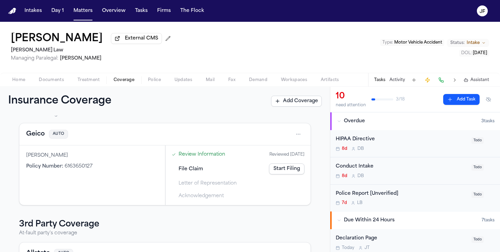
scroll to position [34, 0]
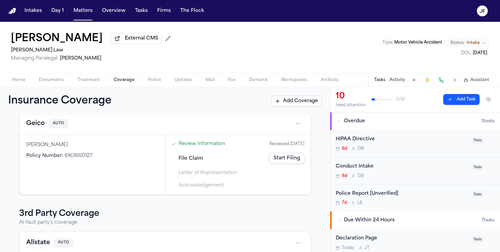
click at [284, 158] on link "Start Filing" at bounding box center [286, 158] width 35 height 11
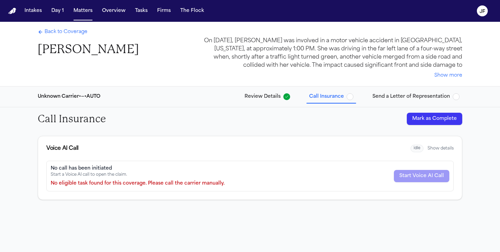
click at [270, 98] on span "Review Details" at bounding box center [263, 96] width 36 height 7
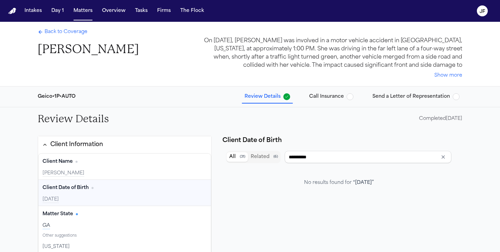
type input "**********"
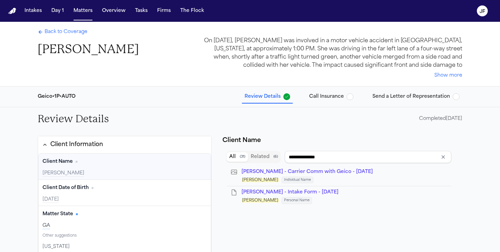
click at [331, 96] on span "Call Insurance" at bounding box center [326, 96] width 35 height 7
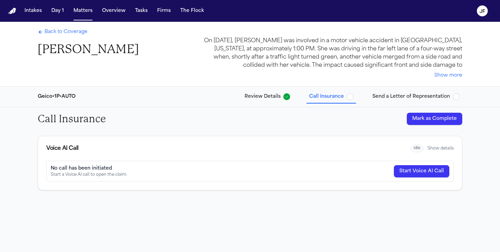
click at [443, 97] on span "Send a Letter of Representation" at bounding box center [412, 96] width 78 height 7
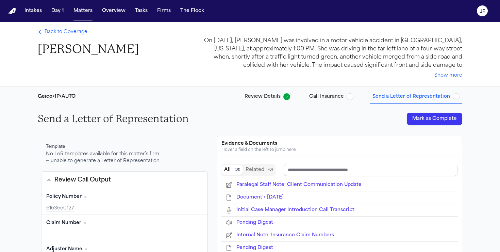
click at [71, 32] on span "Back to Coverage" at bounding box center [66, 32] width 43 height 7
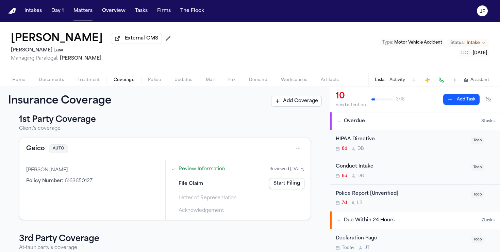
scroll to position [10, 0]
click at [30, 153] on button "Geico" at bounding box center [35, 148] width 19 height 10
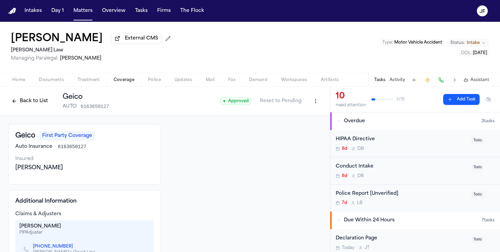
click at [321, 102] on html "Intakes Day 1 Matters Overview Tasks Firms The Flock JF Lakeysha Hunter Externa…" at bounding box center [250, 126] width 500 height 252
click at [19, 110] on html "Intakes Day 1 Matters Overview Tasks Firms The Flock JF Lakeysha Hunter Externa…" at bounding box center [250, 126] width 500 height 252
click at [24, 103] on button "Back to List" at bounding box center [29, 101] width 43 height 11
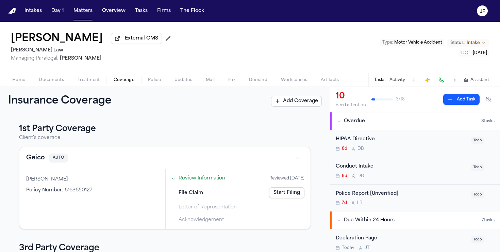
scroll to position [106, 0]
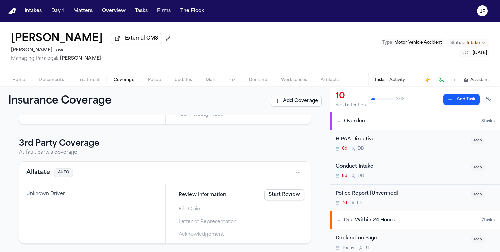
click at [35, 169] on button "Allstate" at bounding box center [38, 173] width 24 height 10
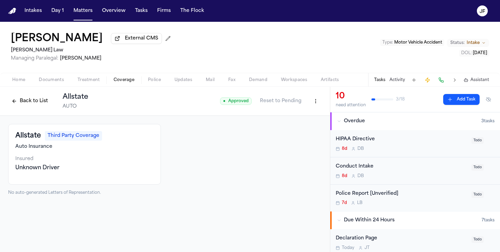
click at [315, 100] on html "Intakes Day 1 Matters Overview Tasks Firms The Flock JF Lakeysha Hunter Externa…" at bounding box center [250, 126] width 500 height 252
click at [301, 114] on div "Edit Coverage" at bounding box center [292, 117] width 57 height 11
select select "**********"
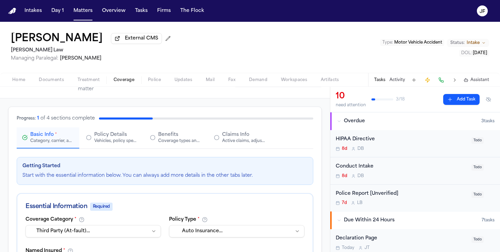
scroll to position [27, 0]
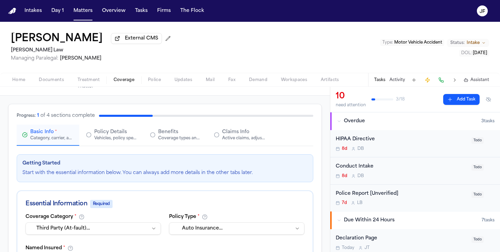
click at [238, 145] on button "Claims Info Active claims, adjusters, and subrogation details" at bounding box center [240, 135] width 63 height 21
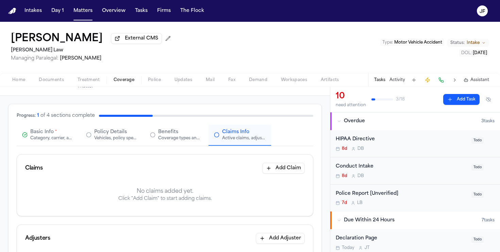
scroll to position [67, 0]
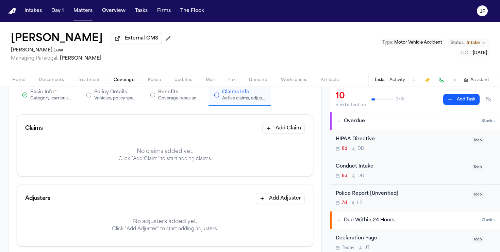
click at [293, 128] on button "Add Claim" at bounding box center [283, 128] width 43 height 11
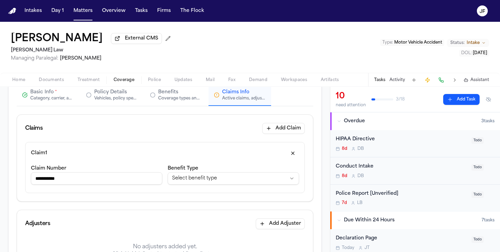
type input "**********"
click at [208, 178] on html "**********" at bounding box center [250, 126] width 500 height 252
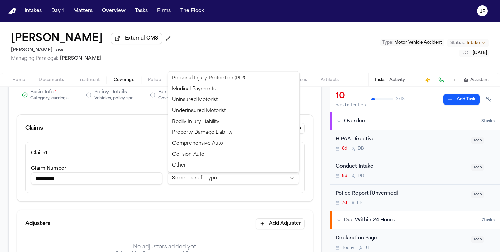
select select "**********"
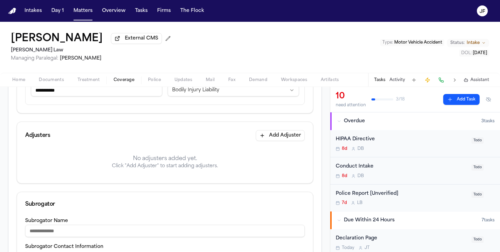
scroll to position [157, 0]
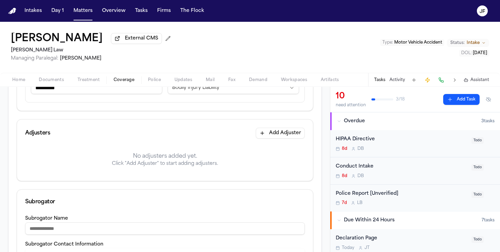
click at [288, 133] on button "Add Adjuster" at bounding box center [280, 133] width 49 height 11
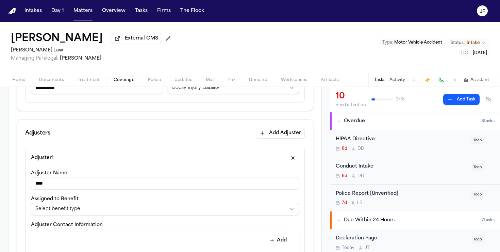
type input "****"
click at [76, 179] on input "****" at bounding box center [165, 183] width 268 height 12
click at [72, 185] on input "****" at bounding box center [165, 183] width 268 height 12
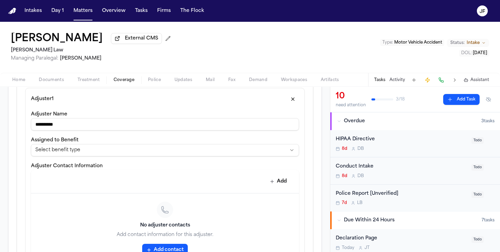
scroll to position [228, 0]
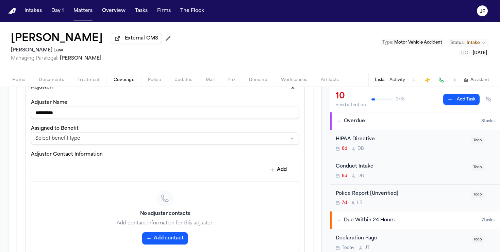
type input "**********"
click at [113, 142] on html "**********" at bounding box center [250, 126] width 500 height 252
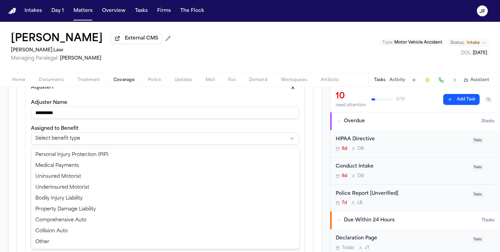
select select "**********"
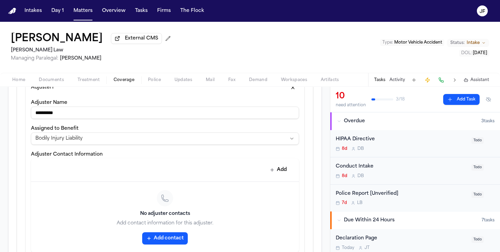
click at [115, 144] on html "**********" at bounding box center [250, 126] width 500 height 252
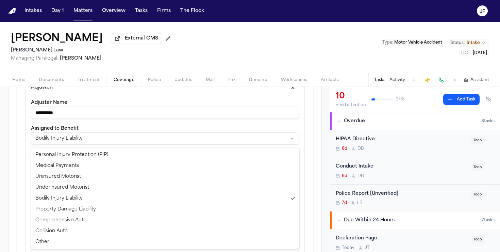
click at [124, 128] on html "**********" at bounding box center [250, 126] width 500 height 252
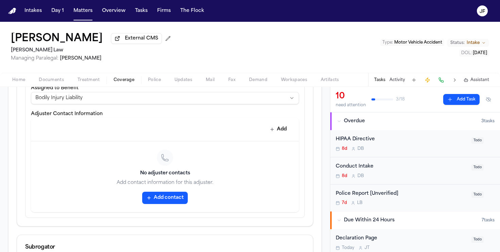
scroll to position [275, 0]
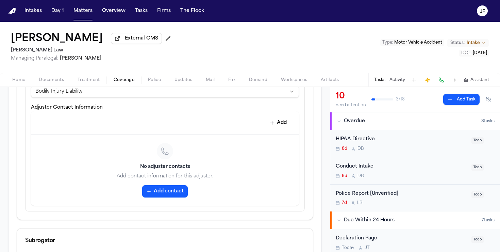
click at [161, 196] on button "Add contact" at bounding box center [165, 191] width 46 height 12
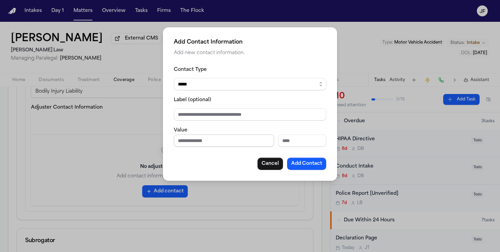
click at [205, 145] on input "Phone number" at bounding box center [224, 140] width 100 height 12
paste input "**********"
type input "**********"
click at [229, 115] on input "Label (optional)" at bounding box center [250, 114] width 152 height 12
type input "***"
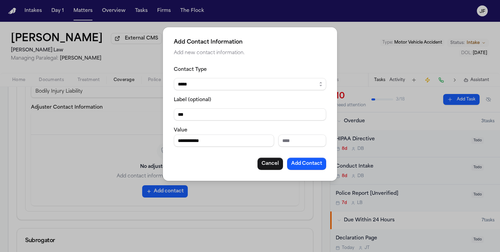
click at [249, 78] on select "***** ***** ******* *** *****" at bounding box center [250, 84] width 152 height 12
select select "***"
click at [174, 78] on select "***** ***** ******* *** *****" at bounding box center [250, 84] width 152 height 12
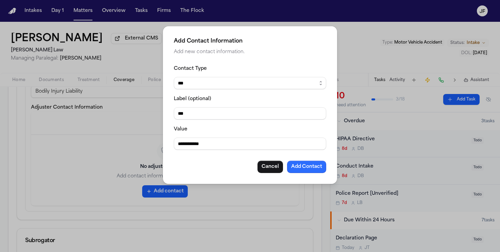
click at [308, 167] on button "Add Contact" at bounding box center [306, 167] width 39 height 12
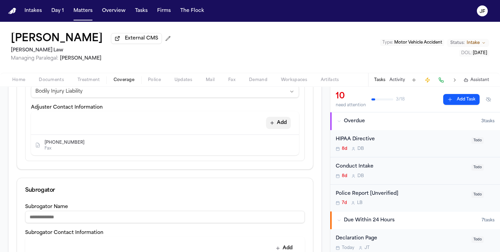
click at [274, 129] on button "Add" at bounding box center [278, 123] width 25 height 12
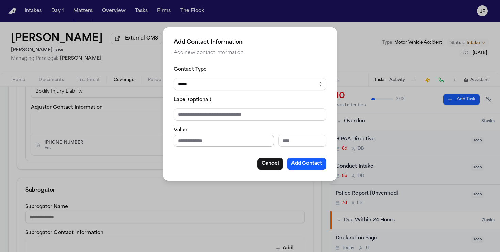
click at [186, 143] on input "Phone number" at bounding box center [224, 140] width 100 height 12
paste input "**********"
type input "**********"
click at [206, 78] on select "***** ***** ******* *** *****" at bounding box center [250, 84] width 152 height 12
select select "*****"
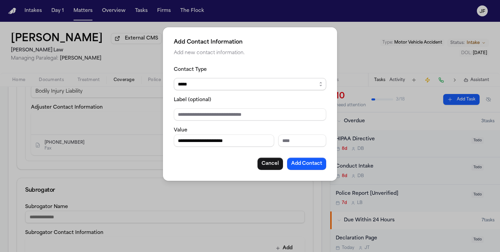
click at [174, 78] on select "***** ***** ******* *** *****" at bounding box center [250, 84] width 152 height 12
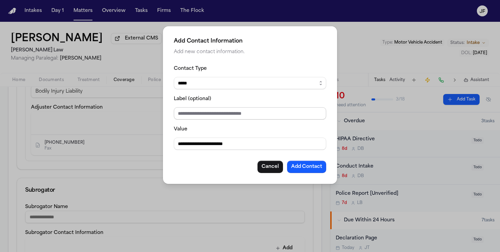
click at [205, 109] on input "Label (optional)" at bounding box center [250, 113] width 152 height 12
type input "**********"
click at [300, 169] on button "Add Contact" at bounding box center [306, 167] width 39 height 12
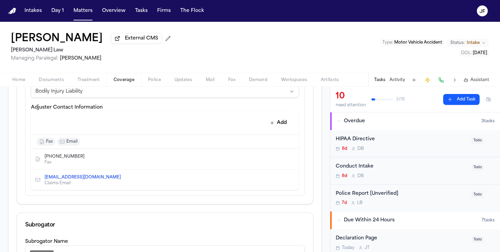
click at [279, 159] on icon "Edit contact" at bounding box center [280, 159] width 5 height 5
select select "***"
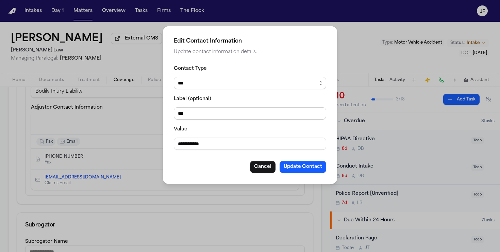
click at [177, 113] on input "***" at bounding box center [250, 113] width 152 height 12
type input "**********"
click at [295, 167] on button "Update Contact" at bounding box center [303, 167] width 47 height 12
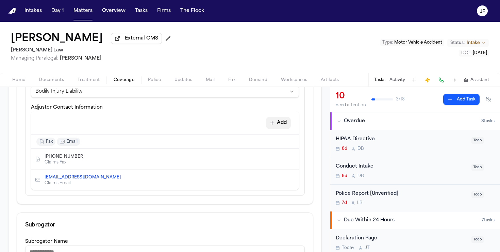
click at [288, 122] on button "Add" at bounding box center [278, 123] width 25 height 12
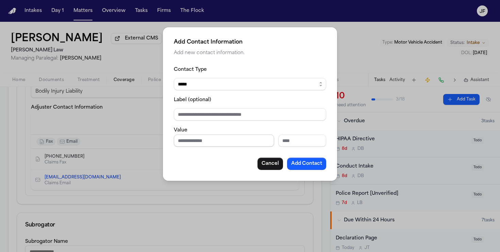
click at [206, 140] on input "Phone number" at bounding box center [224, 140] width 100 height 12
paste input "**********"
type input "**********"
click at [218, 113] on input "Label (optional)" at bounding box center [250, 114] width 152 height 12
type input "**********"
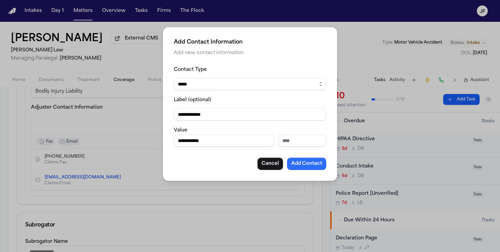
click at [294, 167] on button "Add Contact" at bounding box center [306, 164] width 39 height 12
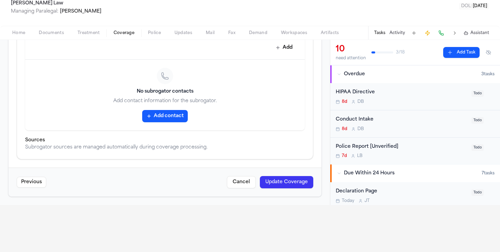
scroll to position [125, 0]
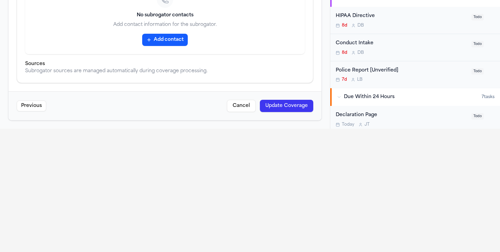
click at [300, 102] on button "Update Coverage" at bounding box center [286, 106] width 53 height 12
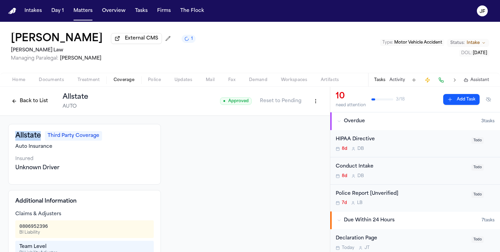
drag, startPoint x: 14, startPoint y: 140, endPoint x: 42, endPoint y: 140, distance: 27.6
click at [42, 140] on div "Allstate Third Party Coverage Auto Insurance Insured Unknown Driver" at bounding box center [84, 154] width 153 height 61
click at [311, 106] on html "Intakes Day 1 Matters Overview Tasks Firms The Flock JF Lakeysha Hunter Externa…" at bounding box center [250, 126] width 500 height 252
click at [303, 118] on div "Edit Coverage" at bounding box center [292, 117] width 57 height 11
select select "**********"
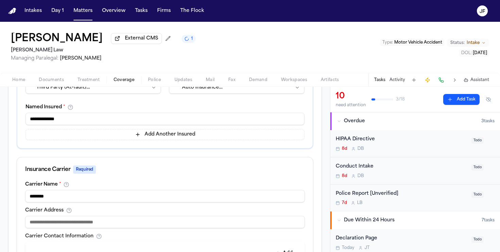
click at [62, 196] on input "********" at bounding box center [165, 196] width 280 height 12
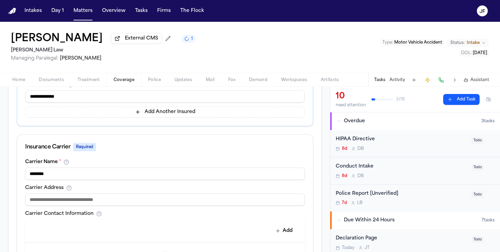
scroll to position [201, 0]
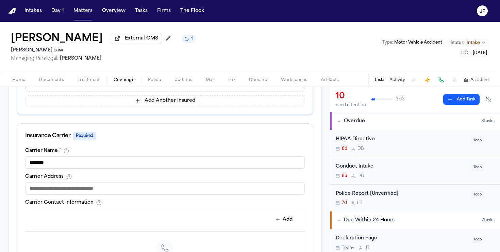
drag, startPoint x: 56, startPoint y: 165, endPoint x: 31, endPoint y: 165, distance: 24.8
click at [32, 165] on input "********" at bounding box center [165, 162] width 280 height 12
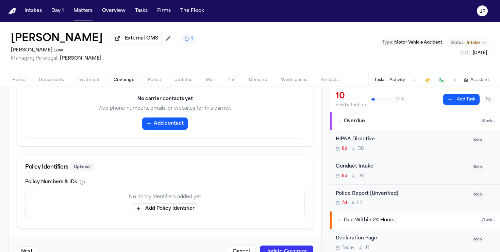
scroll to position [366, 0]
click at [295, 247] on button "Update Coverage" at bounding box center [286, 251] width 53 height 12
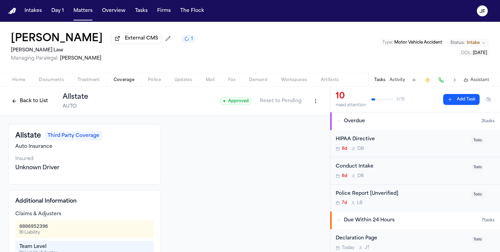
click at [39, 105] on button "Back to List" at bounding box center [29, 101] width 43 height 11
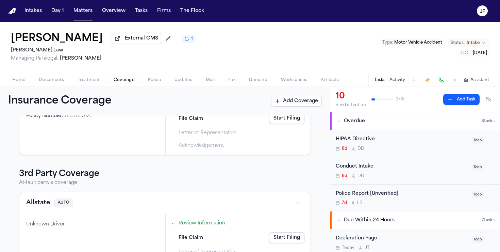
scroll to position [106, 0]
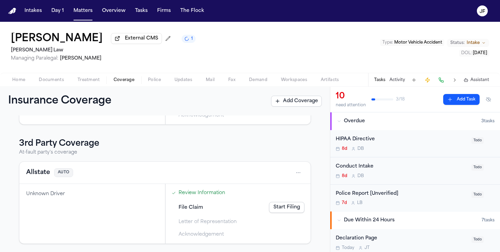
click at [290, 205] on link "Start Filing" at bounding box center [286, 207] width 35 height 11
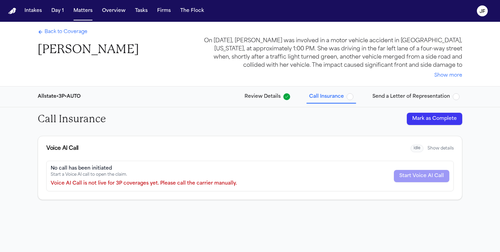
click at [428, 115] on button "Mark as Complete" at bounding box center [434, 119] width 55 height 12
click at [457, 95] on span "button" at bounding box center [456, 96] width 7 height 7
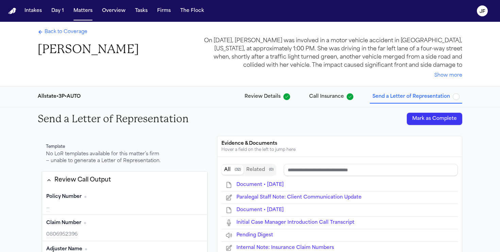
click at [68, 32] on span "Back to Coverage" at bounding box center [66, 32] width 43 height 7
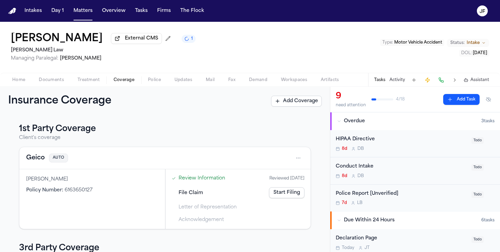
click at [20, 83] on span "Home" at bounding box center [18, 79] width 13 height 5
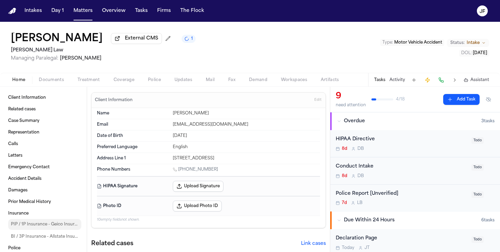
click at [36, 230] on link "PIP / 1P Insurance - Geico Insurance" at bounding box center [44, 224] width 73 height 11
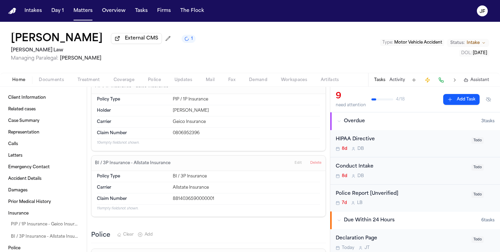
scroll to position [1039, 0]
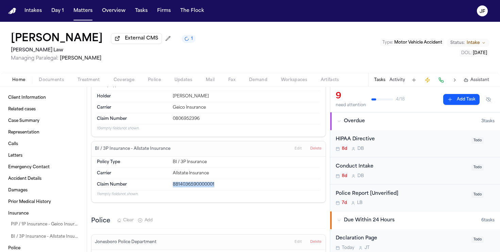
drag, startPoint x: 169, startPoint y: 177, endPoint x: 224, endPoint y: 175, distance: 54.1
click at [224, 179] on div "Claim Number 8814036590000001" at bounding box center [208, 184] width 223 height 11
copy div "8814036590000001"
click at [116, 77] on div "Home Documents Treatment Coverage Police Updates Mail Fax Demand Workspaces Art…" at bounding box center [250, 80] width 500 height 14
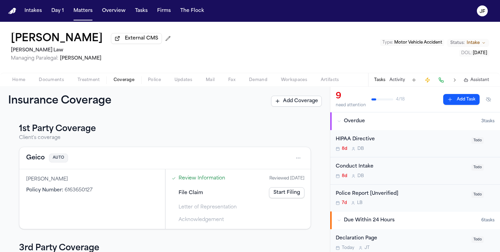
click at [126, 81] on span "Coverage" at bounding box center [124, 79] width 21 height 5
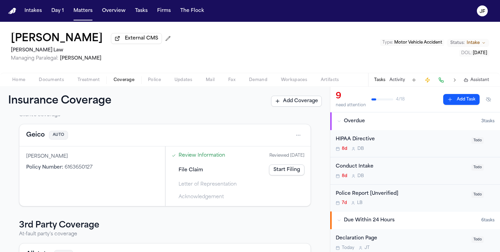
click at [36, 137] on button "Geico" at bounding box center [35, 135] width 19 height 10
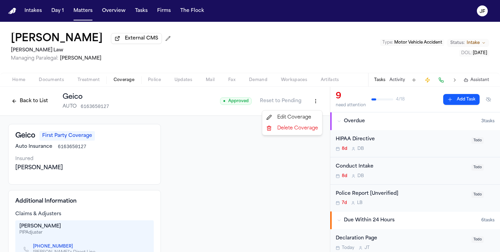
click at [313, 106] on html "Intakes Day 1 Matters Overview Tasks Firms The Flock JF Lakeysha Hunter Externa…" at bounding box center [250, 126] width 500 height 252
click at [304, 121] on div "Edit Coverage" at bounding box center [292, 117] width 57 height 11
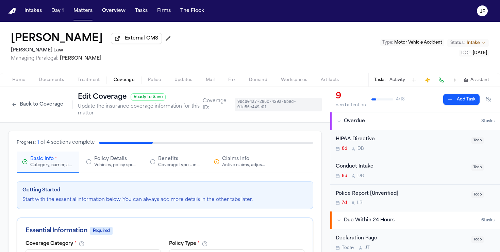
click at [256, 153] on button "Claims Info Active claims, adjusters, and subrogation details" at bounding box center [240, 161] width 63 height 21
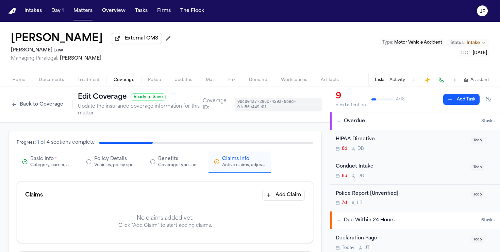
click at [248, 161] on span "Claims Info" at bounding box center [235, 158] width 27 height 7
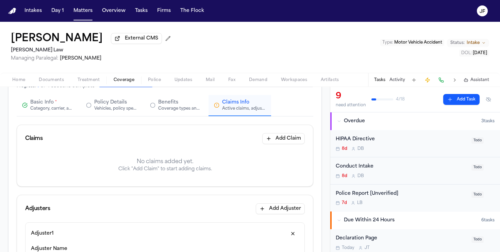
scroll to position [65, 0]
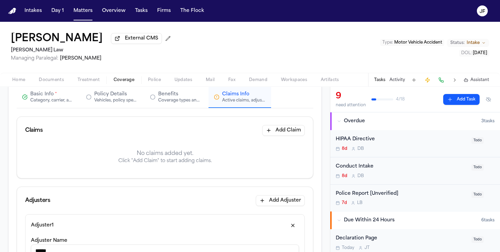
click at [291, 133] on button "Add Claim" at bounding box center [283, 130] width 43 height 11
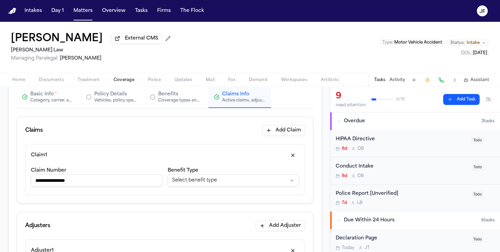
type input "**********"
click at [187, 181] on html "**********" at bounding box center [250, 126] width 500 height 252
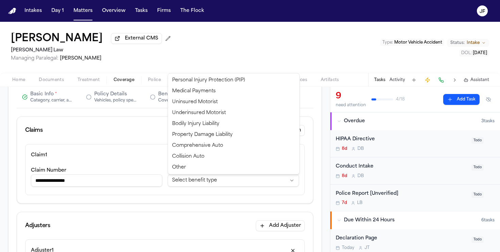
select select "**********"
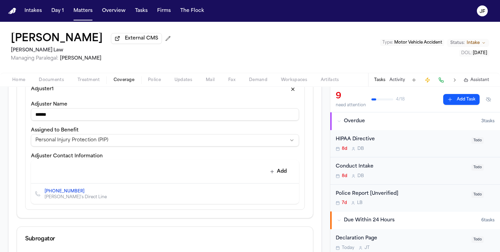
scroll to position [217, 0]
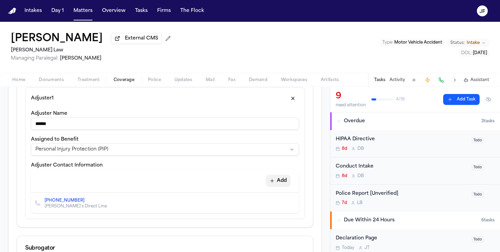
click at [283, 180] on button "Add" at bounding box center [278, 181] width 25 height 12
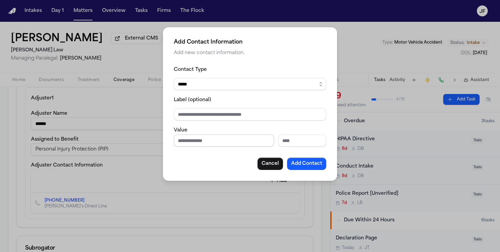
click at [206, 138] on input "Phone number" at bounding box center [224, 140] width 100 height 12
paste input "**********"
type input "**********"
click at [218, 112] on input "Label (optional)" at bounding box center [250, 114] width 152 height 12
type input "*********"
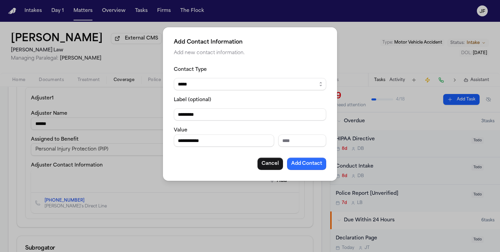
click at [298, 169] on button "Add Contact" at bounding box center [306, 164] width 39 height 12
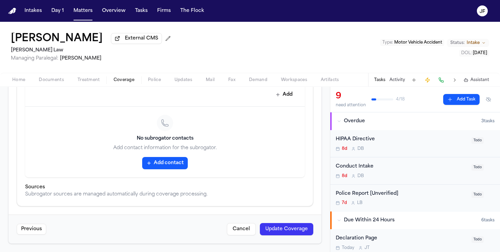
scroll to position [432, 0]
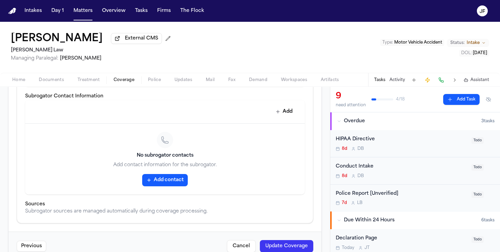
click at [297, 250] on button "Update Coverage" at bounding box center [286, 246] width 53 height 12
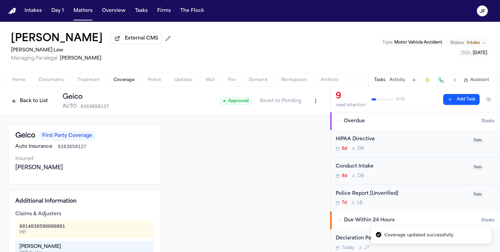
click at [23, 103] on button "Back to List" at bounding box center [29, 101] width 43 height 11
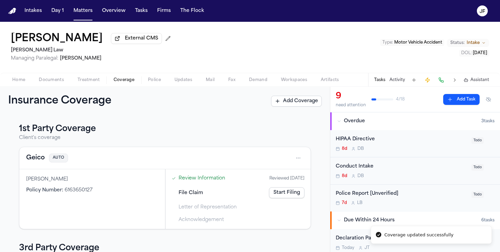
click at [285, 197] on link "Start Filing" at bounding box center [286, 192] width 35 height 11
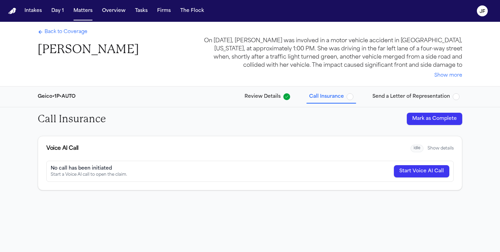
click at [419, 120] on button "Mark as Complete" at bounding box center [434, 119] width 55 height 12
click at [60, 30] on span "Back to Coverage" at bounding box center [66, 32] width 43 height 7
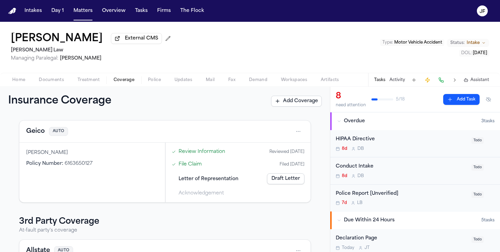
scroll to position [30, 0]
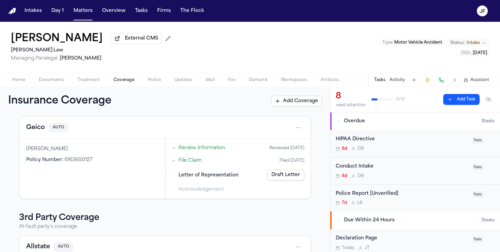
click at [47, 83] on span "Documents" at bounding box center [51, 79] width 25 height 5
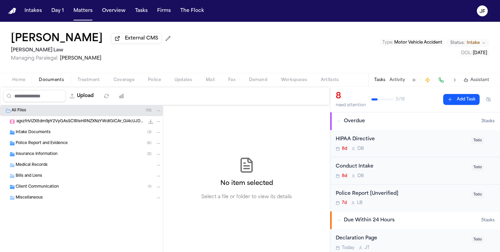
click at [23, 82] on span "Home" at bounding box center [18, 79] width 13 height 5
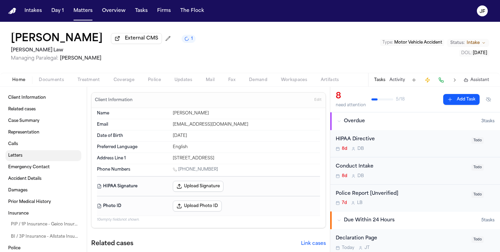
click at [24, 156] on link "Letters" at bounding box center [43, 155] width 76 height 11
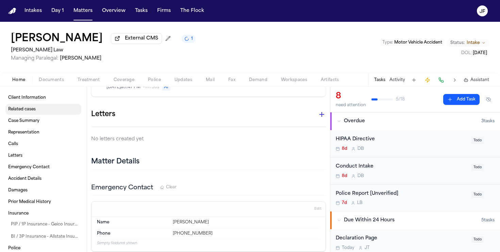
scroll to position [382, 0]
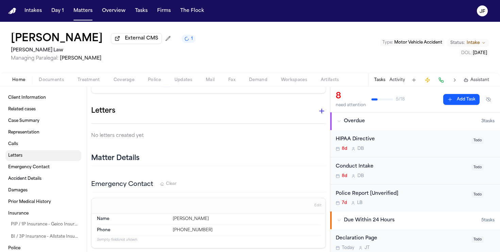
click at [19, 160] on link "Letters" at bounding box center [43, 155] width 76 height 11
click at [115, 82] on span "Coverage" at bounding box center [124, 79] width 21 height 5
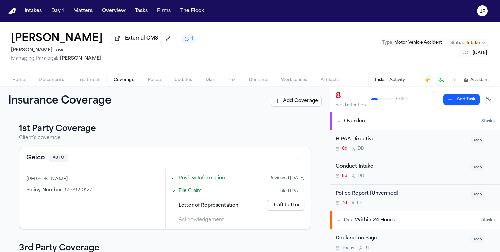
click at [36, 154] on button "Geico" at bounding box center [35, 158] width 19 height 10
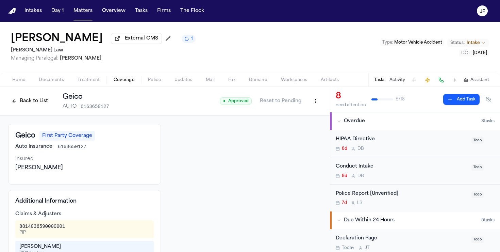
click at [33, 98] on button "Back to List" at bounding box center [29, 101] width 43 height 11
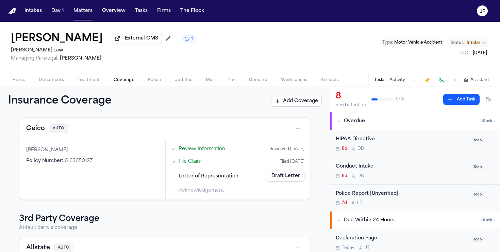
scroll to position [35, 0]
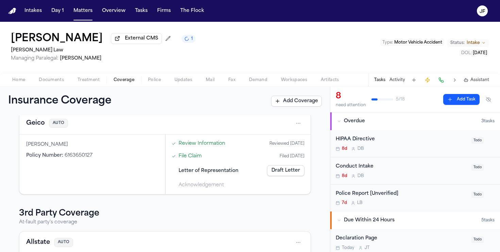
click at [284, 172] on link "Draft Letter" at bounding box center [285, 170] width 37 height 11
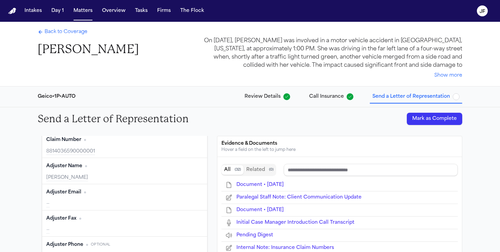
scroll to position [90, 0]
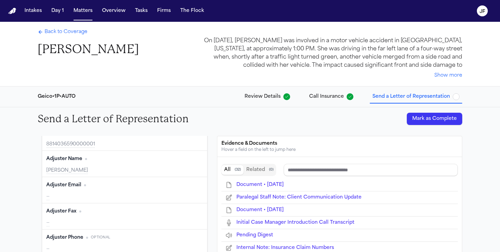
type input "**********"
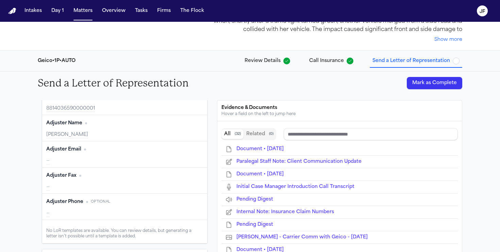
scroll to position [47, 0]
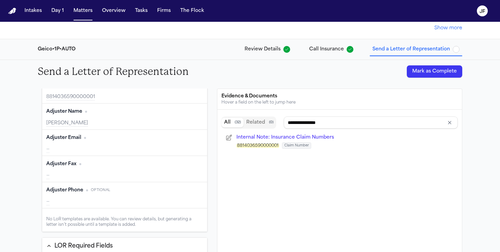
type input "******"
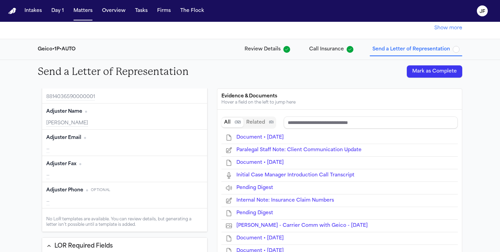
click at [71, 175] on div "—" at bounding box center [124, 175] width 157 height 7
click at [192, 166] on button "Edit" at bounding box center [194, 164] width 17 height 11
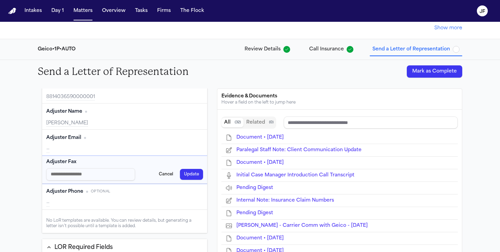
type input "**********"
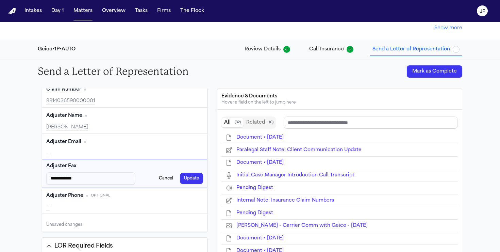
type input "**********"
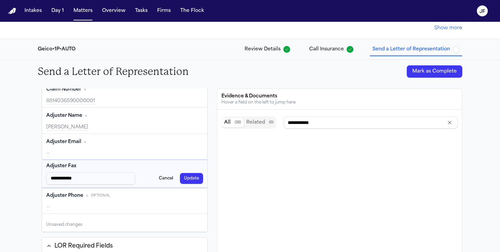
click at [193, 179] on button "Update" at bounding box center [191, 178] width 23 height 11
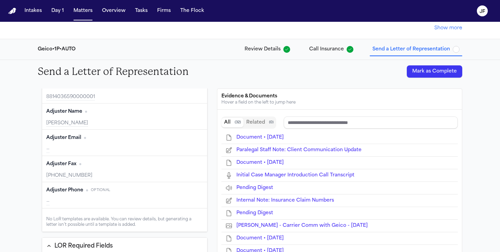
scroll to position [72, 0]
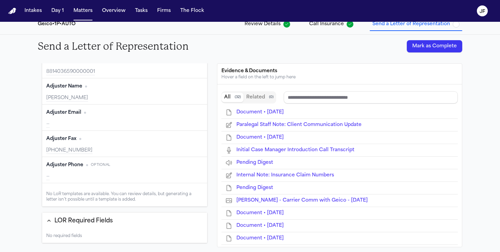
type input "**********"
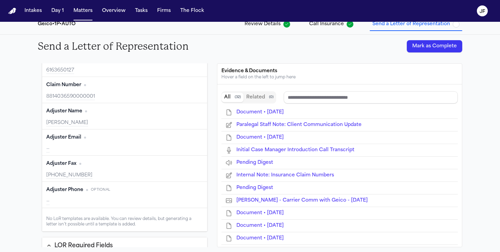
type input "**********"
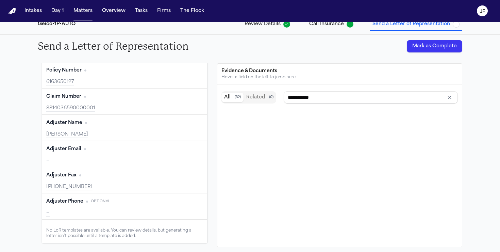
scroll to position [51, 0]
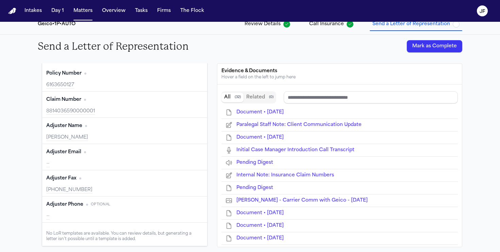
type input "******"
type input "**********"
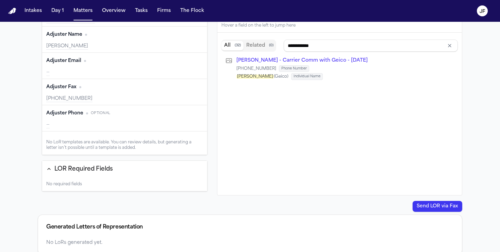
scroll to position [132, 0]
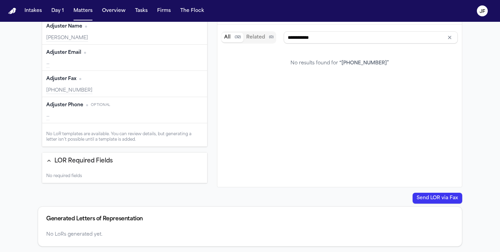
click at [86, 169] on div "No required fields" at bounding box center [124, 176] width 165 height 14
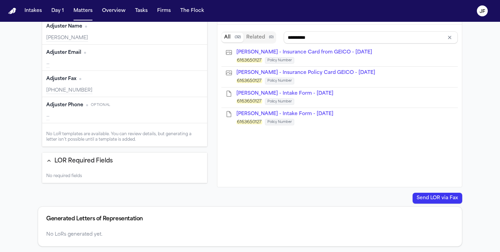
type input "**********"
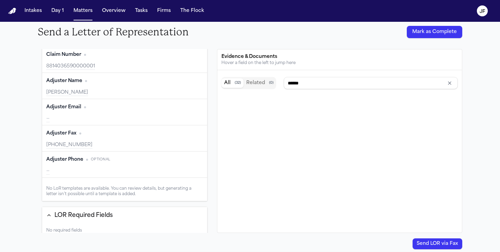
scroll to position [90, 0]
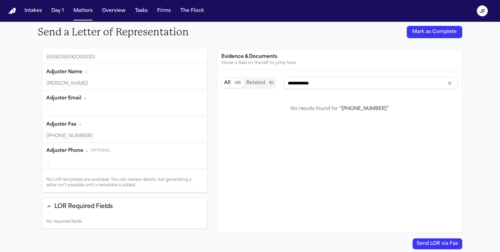
type input "******"
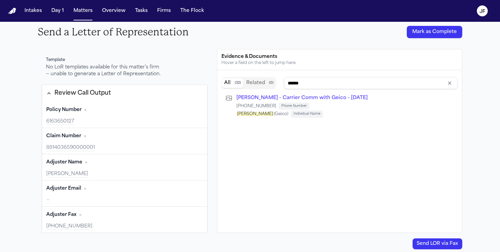
scroll to position [0, 0]
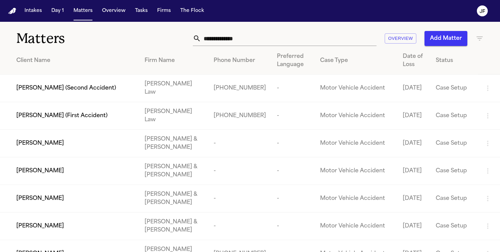
click at [296, 49] on th "Preferred Language" at bounding box center [293, 61] width 43 height 28
click at [299, 43] on input "text" at bounding box center [289, 38] width 176 height 15
paste input "**********"
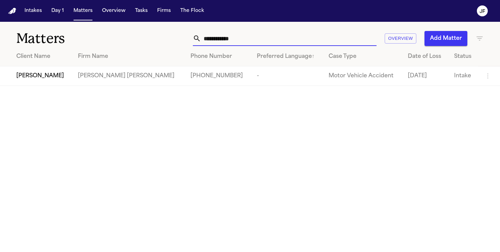
type input "**********"
click at [29, 77] on span "[PERSON_NAME]" at bounding box center [40, 76] width 48 height 8
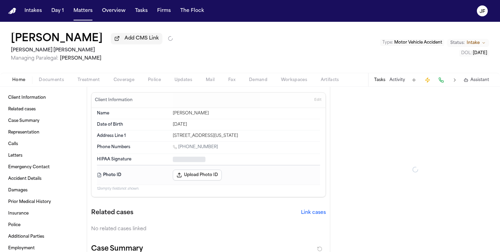
click at [50, 80] on span "Documents" at bounding box center [51, 79] width 25 height 5
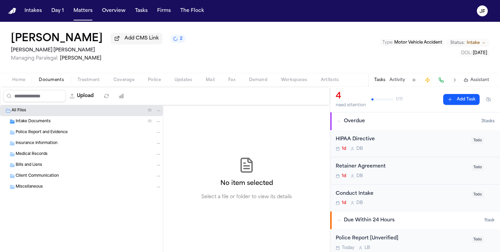
click at [43, 121] on span "Intake Documents" at bounding box center [33, 122] width 35 height 6
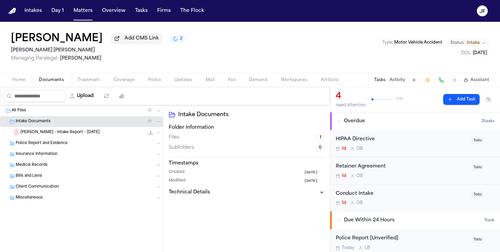
click at [129, 82] on span "Coverage" at bounding box center [124, 79] width 21 height 5
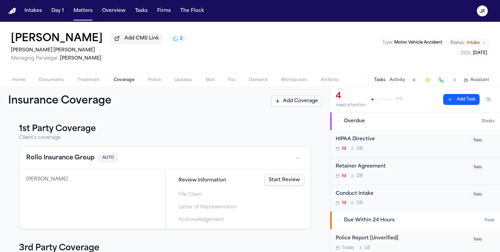
click at [67, 157] on button "Rollo Insurance Group" at bounding box center [60, 158] width 68 height 10
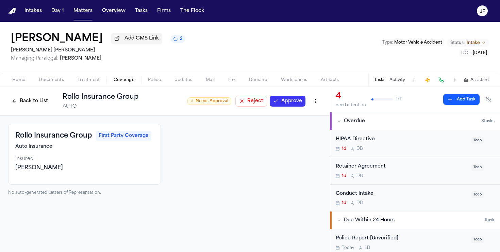
click at [22, 103] on button "Back to List" at bounding box center [29, 101] width 43 height 11
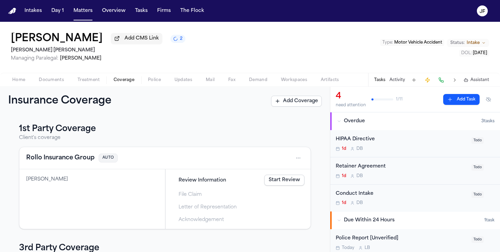
click at [57, 76] on div "Home Documents Treatment Coverage Police Updates Mail Fax Demand Workspaces Art…" at bounding box center [250, 80] width 500 height 14
click at [296, 177] on link "Start Review" at bounding box center [284, 180] width 40 height 11
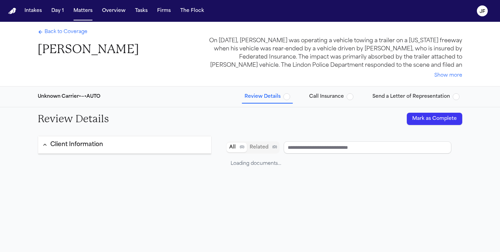
type input "**********"
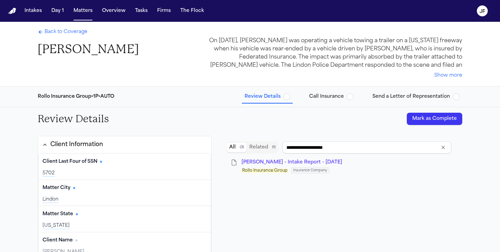
click at [286, 163] on span "[PERSON_NAME] - Intake Report - [DATE]" at bounding box center [292, 162] width 101 height 5
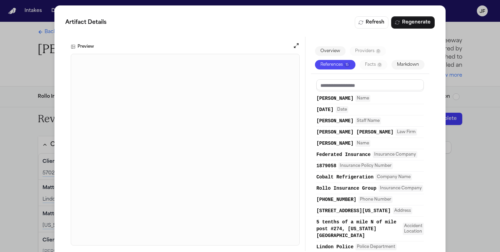
click at [470, 139] on div "Artifact Details Refresh Regenerate Preview Overview Providers 0 References 15 …" at bounding box center [250, 133] width 500 height 267
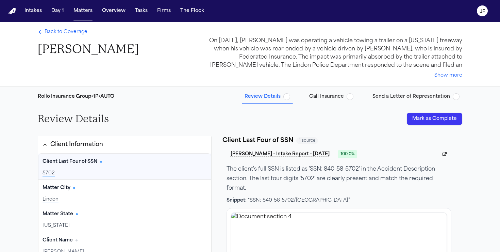
click at [459, 95] on span "button" at bounding box center [456, 96] width 7 height 7
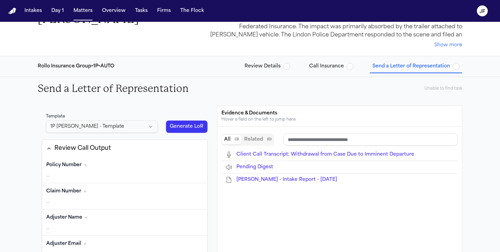
scroll to position [35, 0]
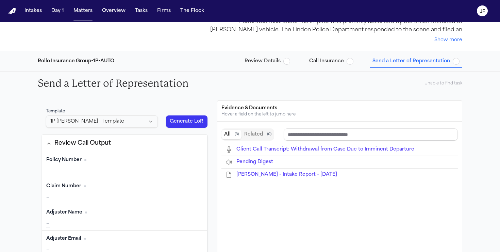
click at [128, 113] on div "Template" at bounding box center [102, 111] width 112 height 5
click at [129, 118] on html "Intakes Day 1 Matters Overview Tasks Firms The [PERSON_NAME] Back to Coverage […" at bounding box center [250, 126] width 500 height 252
click at [123, 124] on html "Intakes Day 1 Matters Overview Tasks Firms The [PERSON_NAME] Back to Coverage […" at bounding box center [250, 126] width 500 height 252
click at [164, 97] on div "Template 1P [PERSON_NAME] - Template Generate LoR Review Call Output Policy Num…" at bounding box center [250, 222] width 436 height 254
click at [136, 118] on html "Intakes Day 1 Matters Overview Tasks Firms The [PERSON_NAME] Back to Coverage […" at bounding box center [250, 126] width 500 height 252
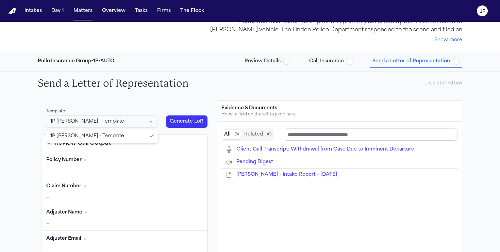
click at [136, 95] on html "Intakes Day 1 Matters Overview Tasks Firms The [PERSON_NAME] Back to Coverage […" at bounding box center [250, 126] width 500 height 252
click at [134, 122] on html "Intakes Day 1 Matters Overview Tasks Firms The [PERSON_NAME] Back to Coverage […" at bounding box center [250, 126] width 500 height 252
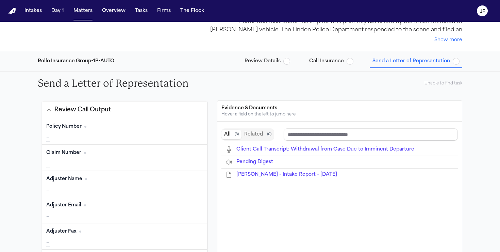
scroll to position [40, 0]
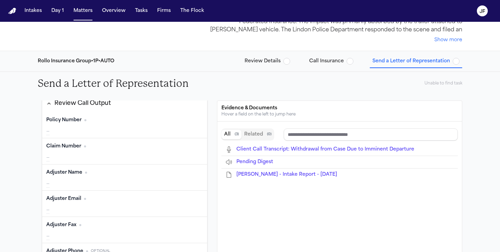
click at [78, 127] on div "Policy Number Edit —" at bounding box center [124, 125] width 165 height 26
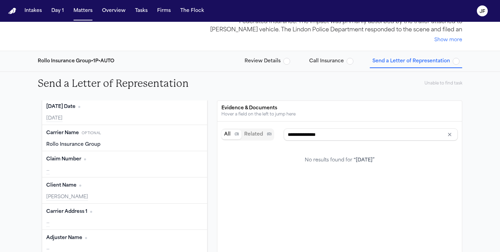
type input "**********"
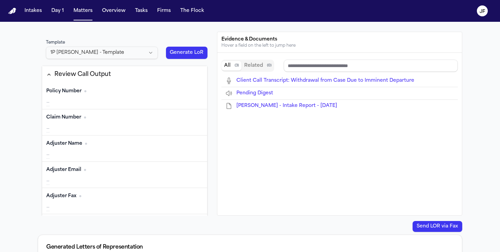
scroll to position [94, 0]
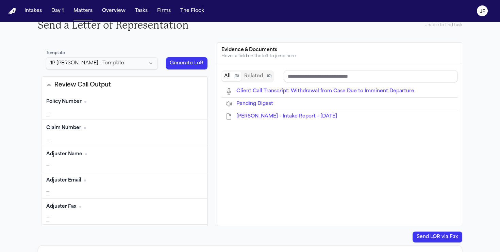
click at [195, 102] on button "Edit" at bounding box center [194, 101] width 17 height 11
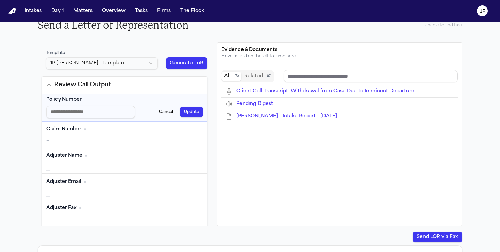
click at [198, 112] on button "Update" at bounding box center [191, 112] width 23 height 11
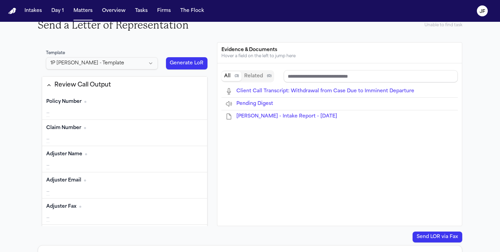
click at [194, 103] on button "Edit" at bounding box center [194, 101] width 17 height 11
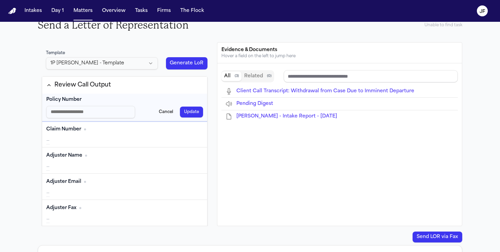
click at [162, 112] on button "Cancel" at bounding box center [166, 112] width 22 height 11
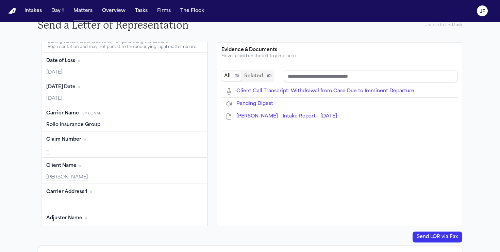
scroll to position [0, 0]
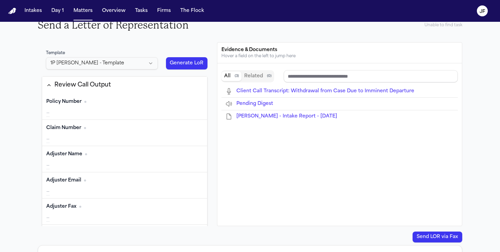
click at [193, 65] on button "Generate LoR" at bounding box center [187, 63] width 42 height 12
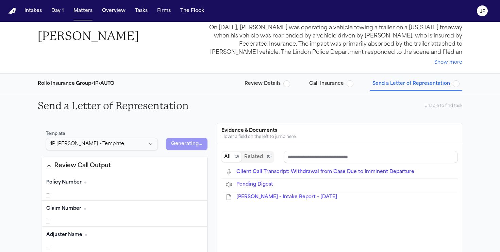
scroll to position [11, 0]
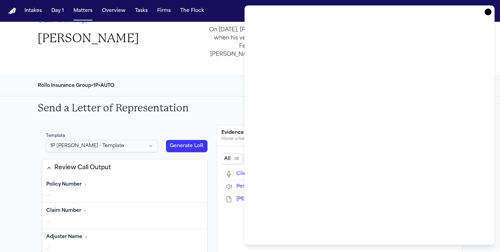
click at [488, 10] on icon "button" at bounding box center [488, 12] width 7 height 7
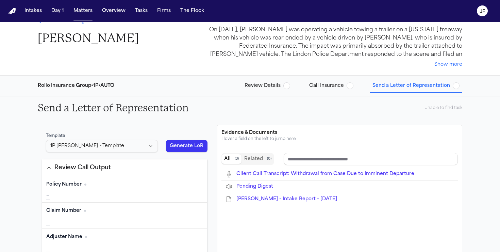
scroll to position [0, 0]
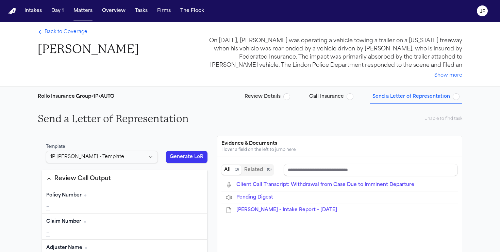
click at [76, 35] on span "Back to Coverage" at bounding box center [66, 32] width 43 height 7
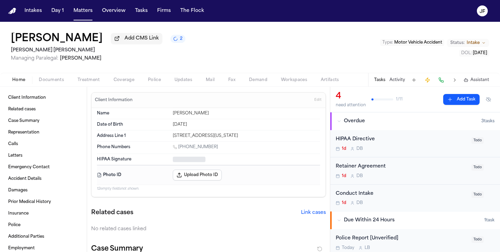
click at [18, 81] on span "Home" at bounding box center [18, 79] width 13 height 5
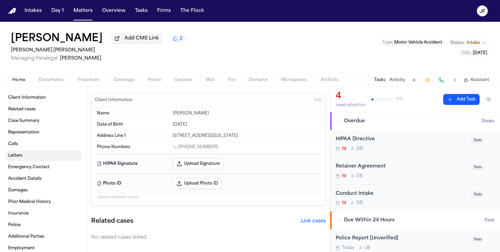
click at [14, 154] on span "Letters" at bounding box center [15, 155] width 14 height 5
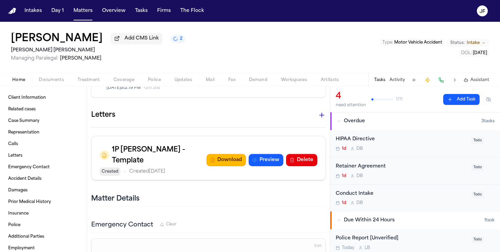
scroll to position [288, 0]
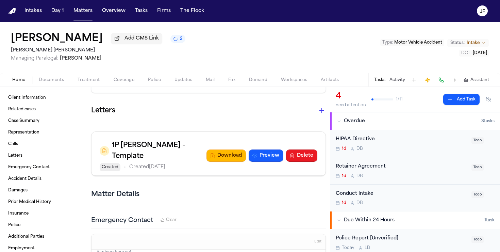
click at [305, 149] on button "Delete" at bounding box center [301, 155] width 31 height 12
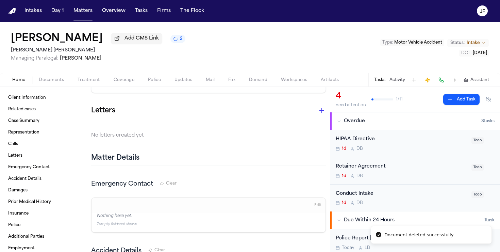
click at [52, 80] on span "Documents" at bounding box center [51, 79] width 25 height 5
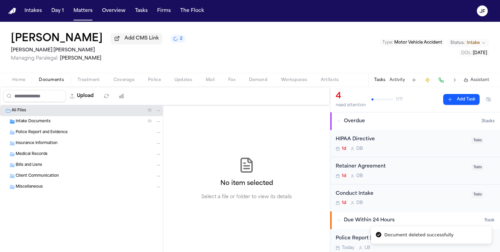
click at [44, 146] on span "Insurance Information" at bounding box center [37, 144] width 42 height 6
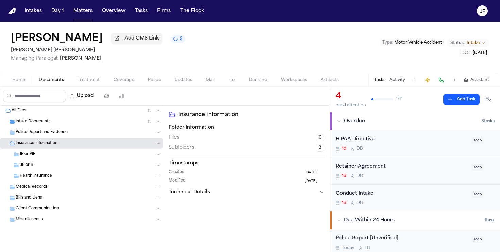
click at [45, 155] on div "1P or PIP" at bounding box center [91, 154] width 142 height 6
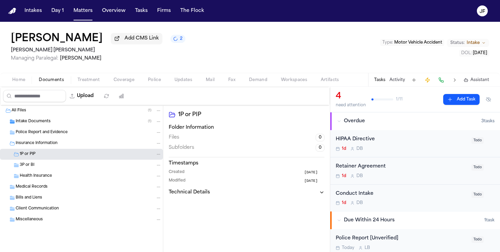
click at [21, 76] on div "Home Documents Treatment Coverage Police Updates Mail Fax Demand Workspaces Art…" at bounding box center [250, 80] width 500 height 14
click at [23, 79] on span "Home" at bounding box center [18, 79] width 13 height 5
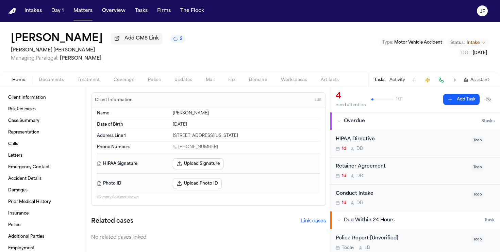
click at [5, 164] on div "Client Information Related cases Case Summary Representation Calls Letters Emer…" at bounding box center [43, 169] width 87 height 165
click at [8, 164] on link "Emergency Contact" at bounding box center [43, 167] width 76 height 11
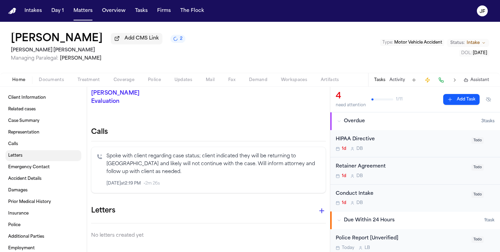
click at [13, 158] on span "Letters" at bounding box center [15, 155] width 14 height 5
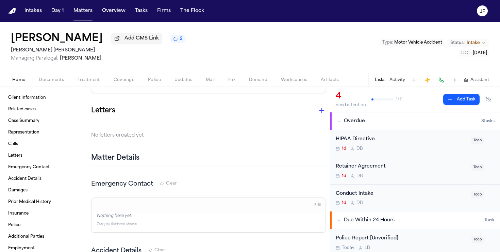
click at [325, 107] on icon "button" at bounding box center [322, 111] width 8 height 8
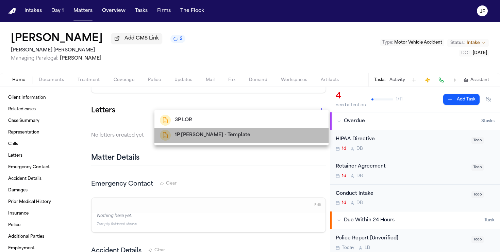
click at [213, 132] on h2 "1P [PERSON_NAME] - Template" at bounding box center [213, 135] width 76 height 8
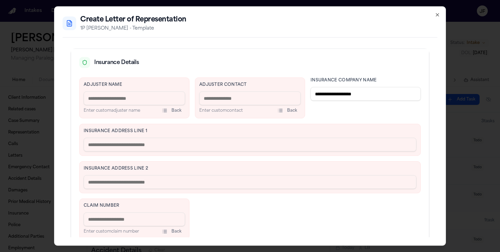
scroll to position [168, 0]
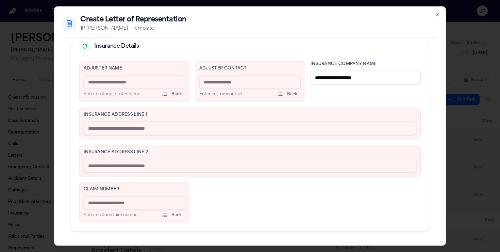
click at [251, 88] on input at bounding box center [249, 82] width 101 height 14
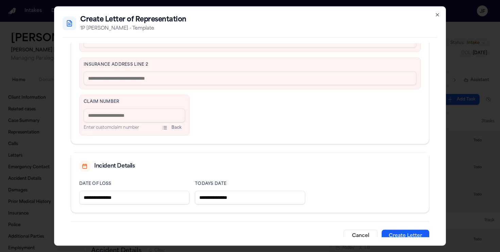
scroll to position [268, 0]
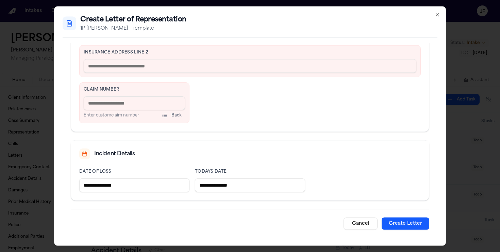
click at [413, 225] on button "Create Letter" at bounding box center [406, 223] width 48 height 12
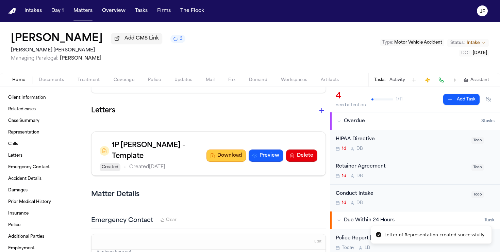
click at [229, 149] on button "Download" at bounding box center [226, 155] width 39 height 12
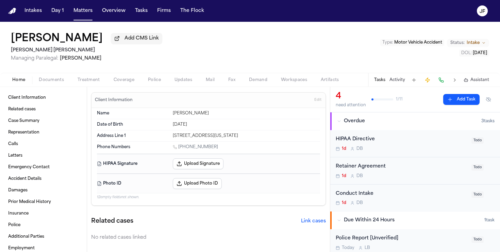
click at [40, 83] on span "Documents" at bounding box center [51, 79] width 25 height 5
click at [25, 80] on span "Home" at bounding box center [18, 79] width 13 height 5
click at [132, 83] on span "Coverage" at bounding box center [124, 79] width 21 height 5
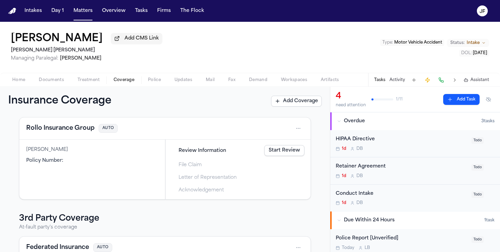
scroll to position [29, 0]
click at [62, 131] on button "Rollo Insurance Group" at bounding box center [60, 130] width 68 height 10
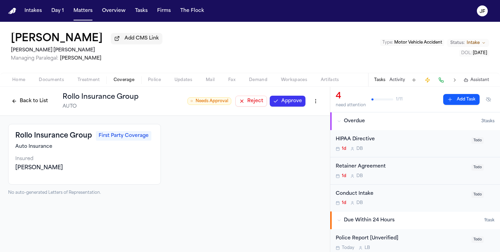
click at [22, 103] on button "Back to List" at bounding box center [29, 101] width 43 height 11
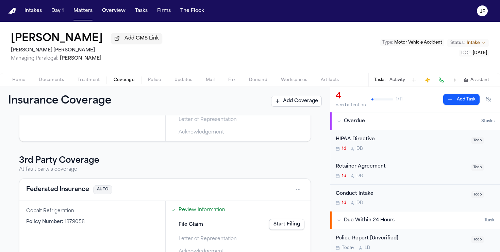
scroll to position [106, 0]
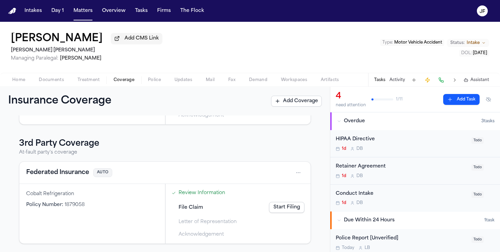
click at [53, 83] on span "Documents" at bounding box center [51, 79] width 25 height 5
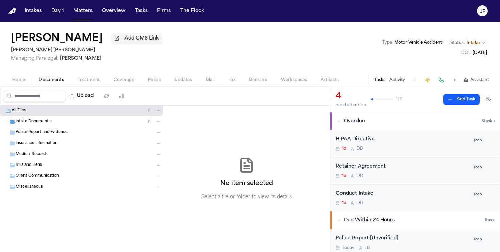
click at [16, 86] on div "Home Documents Treatment Coverage Police Updates Mail Fax Demand Workspaces Art…" at bounding box center [250, 80] width 500 height 14
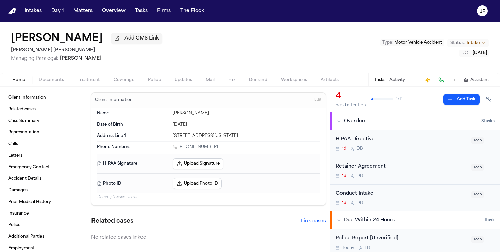
click at [21, 83] on span "Home" at bounding box center [18, 79] width 13 height 5
click at [21, 158] on span "Letters" at bounding box center [15, 155] width 14 height 5
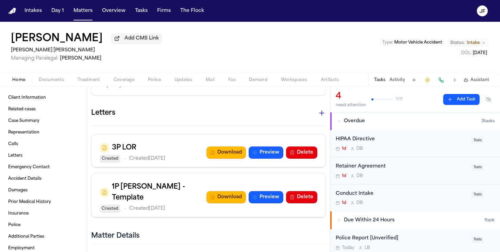
scroll to position [288, 0]
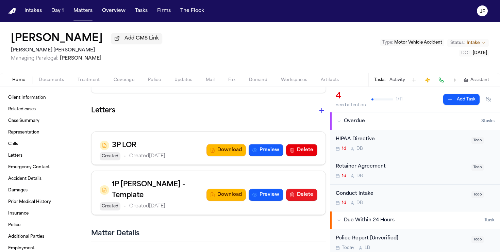
click at [299, 189] on button "Delete" at bounding box center [301, 195] width 31 height 12
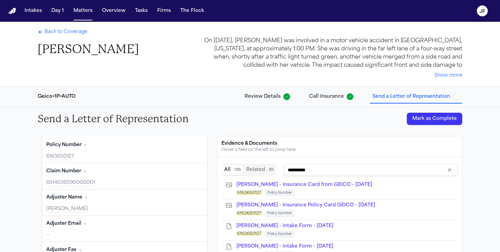
scroll to position [60, 0]
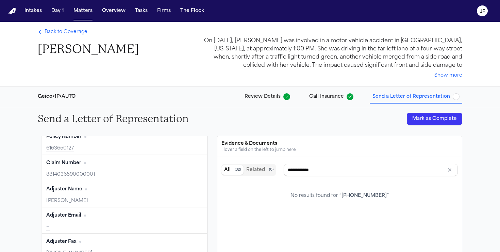
type input "**********"
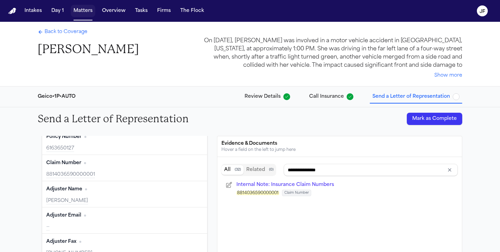
click at [78, 14] on button "Matters" at bounding box center [83, 11] width 24 height 12
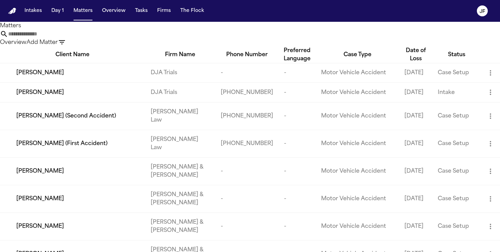
click at [227, 30] on div "Matters Overview Add Matter" at bounding box center [250, 34] width 500 height 25
click at [63, 38] on input "text" at bounding box center [35, 34] width 54 height 8
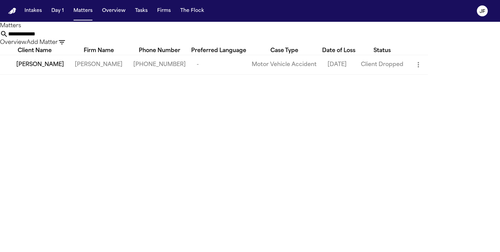
type input "**********"
click at [47, 69] on span "[PERSON_NAME]" at bounding box center [40, 65] width 48 height 8
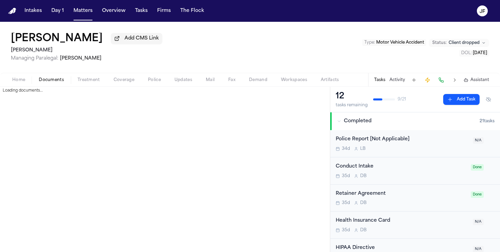
click at [49, 81] on span "Documents" at bounding box center [51, 79] width 25 height 5
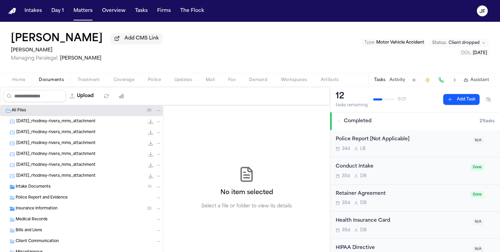
click at [44, 168] on div "[DATE]_rhodney-rivera_mms_attachment 676.5 KB • JPG" at bounding box center [88, 165] width 145 height 7
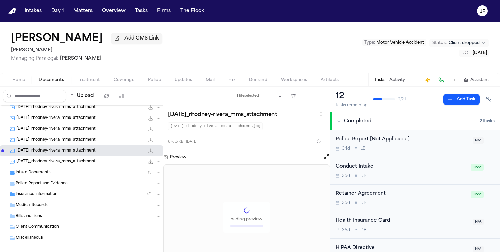
scroll to position [23, 0]
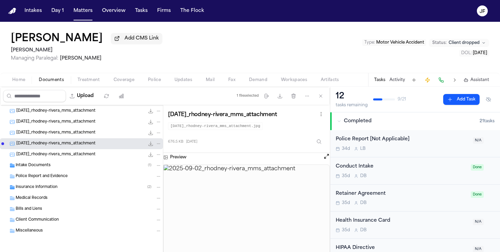
click at [69, 163] on div "Intake Documents ( 1 )" at bounding box center [89, 165] width 146 height 6
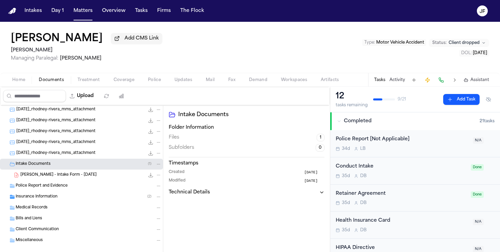
click at [70, 191] on div "Police Report and Evidence" at bounding box center [81, 185] width 163 height 11
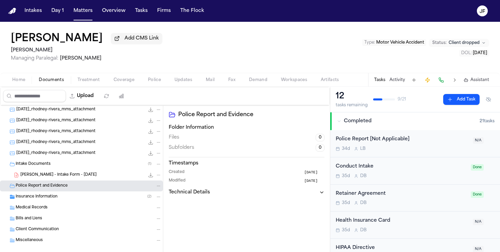
click at [70, 201] on div "Insurance Information ( 2 )" at bounding box center [81, 196] width 163 height 11
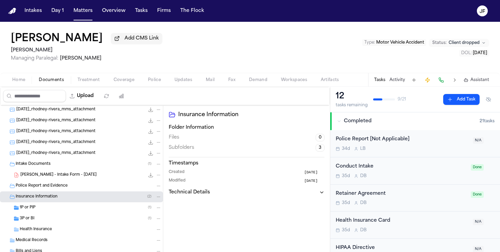
scroll to position [45, 0]
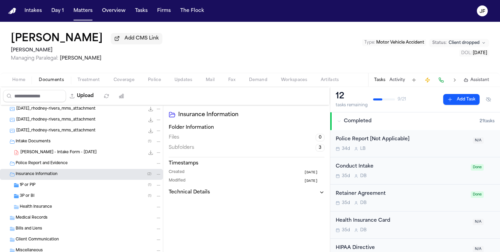
click at [73, 193] on div "3P or BI ( 1 )" at bounding box center [81, 196] width 163 height 11
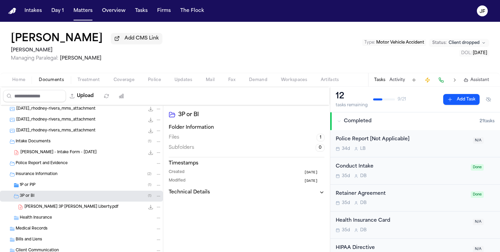
click at [74, 184] on div "1P or PIP ( 1 )" at bounding box center [91, 185] width 142 height 6
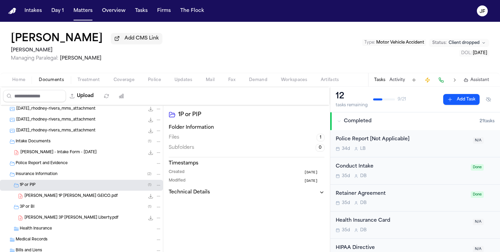
click at [82, 144] on div "Intake Documents ( 1 )" at bounding box center [89, 141] width 146 height 6
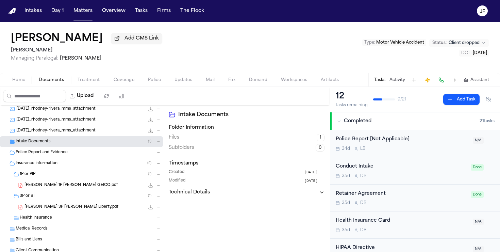
click at [82, 144] on div "Intake Documents ( 1 )" at bounding box center [89, 141] width 146 height 6
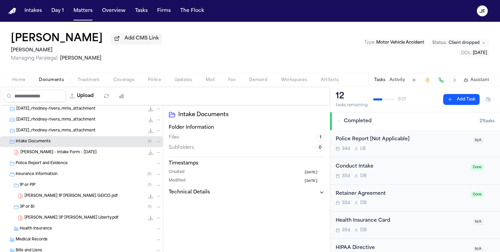
click at [77, 166] on div "Police Report and Evidence" at bounding box center [89, 163] width 146 height 6
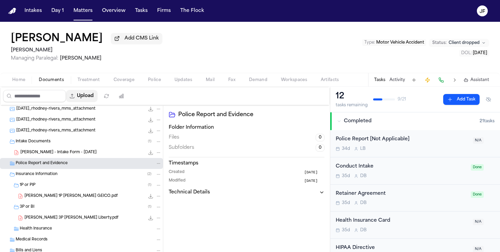
click at [91, 99] on button "Upload" at bounding box center [82, 96] width 32 height 12
select select "**********"
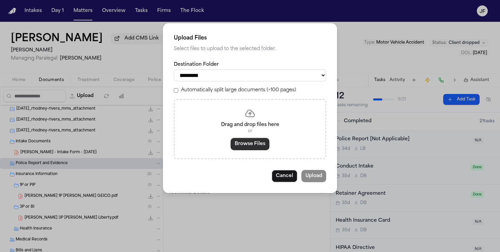
click at [250, 146] on button "Browse Files" at bounding box center [250, 144] width 39 height 12
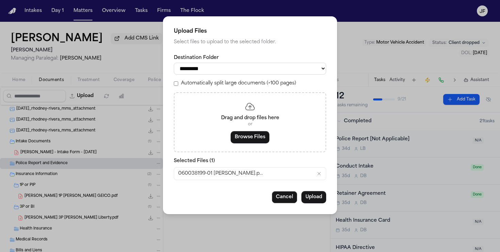
click at [316, 194] on button "Upload" at bounding box center [313, 197] width 25 height 12
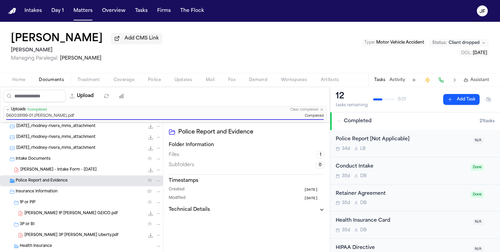
click at [80, 178] on div "Police Report and Evidence ( 1 )" at bounding box center [81, 180] width 163 height 11
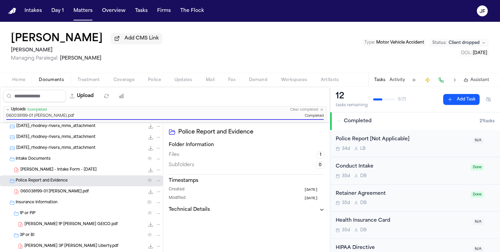
click at [94, 195] on div "060038199-01 [PERSON_NAME].pdf 1.2 MB • PDF" at bounding box center [90, 191] width 141 height 7
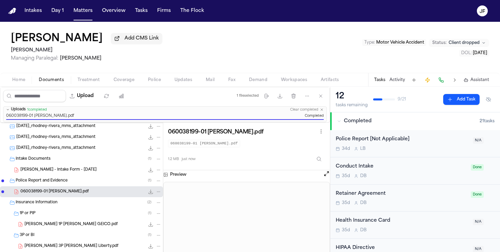
click at [160, 192] on icon "File: 060038199-01 RODNEY RIVERA.pdf" at bounding box center [158, 191] width 5 height 5
click at [153, 208] on button "Rename" at bounding box center [158, 206] width 47 height 12
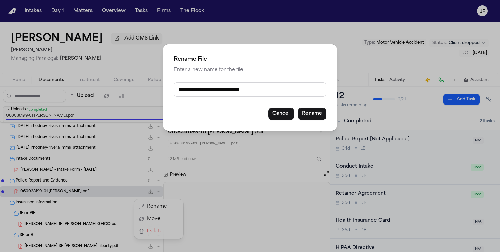
scroll to position [0, 0]
drag, startPoint x: 281, startPoint y: 91, endPoint x: 127, endPoint y: 88, distance: 153.8
click at [127, 88] on div "**********" at bounding box center [250, 126] width 500 height 252
type input "**********"
drag, startPoint x: 323, startPoint y: 121, endPoint x: 321, endPoint y: 111, distance: 10.0
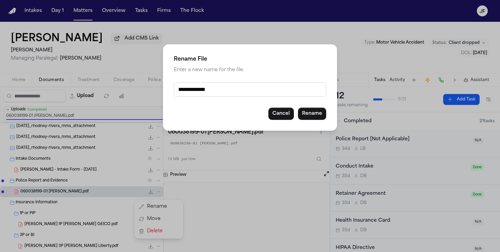
click at [321, 113] on div "**********" at bounding box center [250, 87] width 174 height 86
click at [321, 111] on button "Rename" at bounding box center [312, 114] width 28 height 12
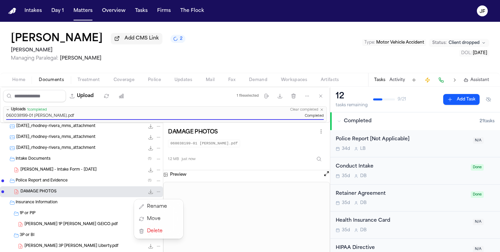
click at [83, 10] on div "Intakes Day 1 Matters Overview Tasks Firms The [PERSON_NAME] [PERSON_NAME] Add …" at bounding box center [250, 126] width 500 height 252
click at [87, 17] on nav "Intakes Day 1 Matters Overview Tasks Firms The [PERSON_NAME]" at bounding box center [250, 11] width 500 height 22
click at [80, 12] on button "Matters" at bounding box center [83, 11] width 24 height 12
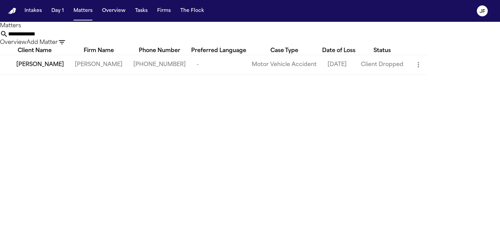
drag, startPoint x: 255, startPoint y: 40, endPoint x: 131, endPoint y: 29, distance: 123.6
click at [131, 29] on div "**********" at bounding box center [250, 34] width 500 height 25
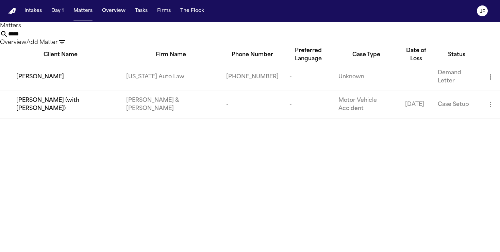
drag, startPoint x: 241, startPoint y: 44, endPoint x: 96, endPoint y: 30, distance: 146.0
click at [97, 31] on div "Matters ***** Overview Add Matter" at bounding box center [250, 34] width 500 height 25
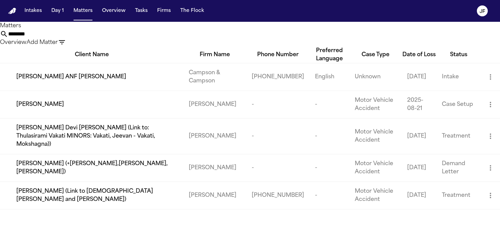
type input "*******"
click at [51, 109] on span "[PERSON_NAME]" at bounding box center [40, 104] width 48 height 8
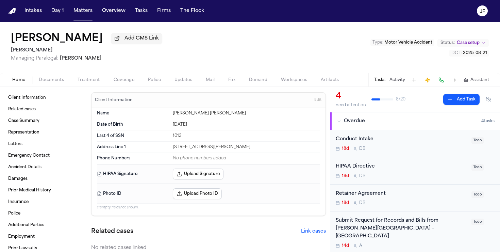
click at [45, 83] on span "Documents" at bounding box center [51, 79] width 25 height 5
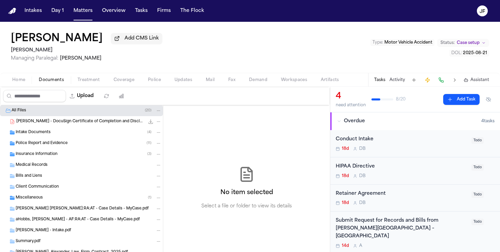
click at [47, 157] on span "Insurance Information" at bounding box center [37, 154] width 42 height 6
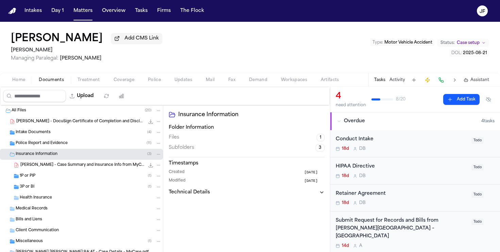
click at [49, 181] on div "1P or PIP ( 1 )" at bounding box center [81, 175] width 163 height 11
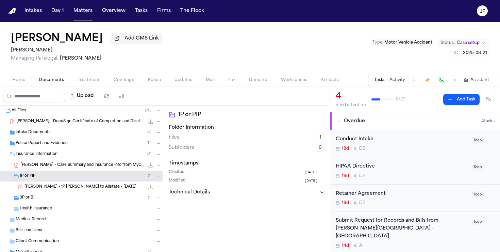
click at [48, 201] on div "3P or BI ( 1 )" at bounding box center [91, 198] width 142 height 6
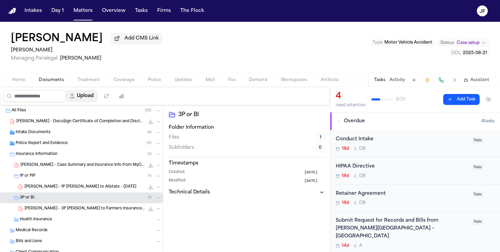
click at [92, 96] on button "Upload" at bounding box center [82, 96] width 32 height 12
select select "**********"
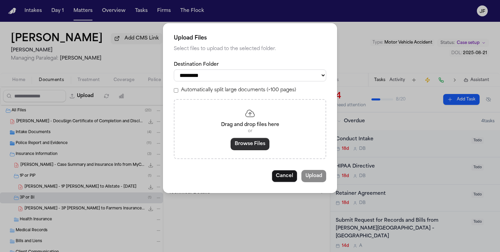
click at [258, 150] on button "Browse Files" at bounding box center [250, 144] width 39 height 12
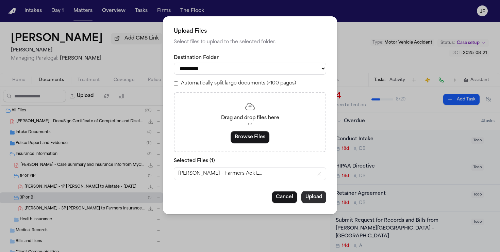
click at [312, 201] on button "Upload" at bounding box center [313, 197] width 25 height 12
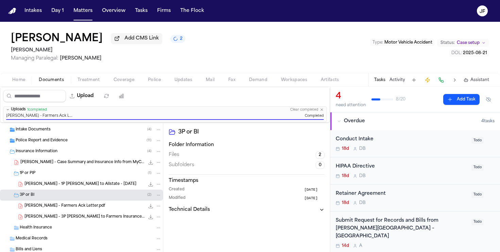
scroll to position [20, 0]
click at [157, 208] on icon "File: T. Dobbs - Farmers Ack Letter.pdf" at bounding box center [158, 206] width 5 height 5
click at [158, 174] on button "Rename" at bounding box center [158, 170] width 47 height 12
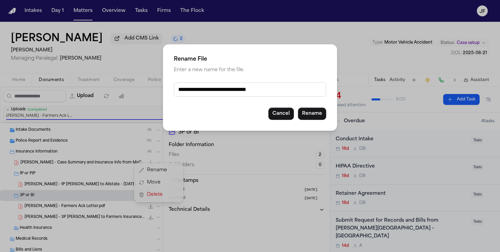
click at [189, 89] on input "**********" at bounding box center [250, 89] width 152 height 14
drag, startPoint x: 176, startPoint y: 91, endPoint x: 285, endPoint y: 94, distance: 110.0
click at [285, 94] on input "**********" at bounding box center [250, 89] width 152 height 14
type input "**********"
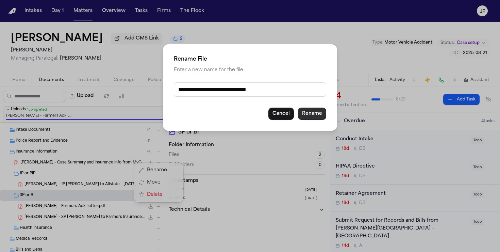
click at [310, 112] on button "Rename" at bounding box center [312, 114] width 28 height 12
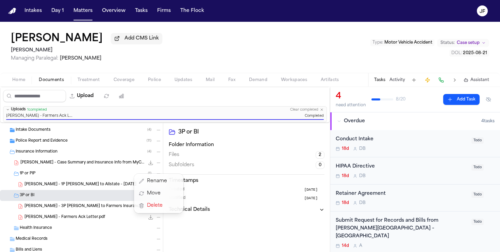
click at [271, 67] on div "[PERSON_NAME] Add CMS Link [PERSON_NAME] Managing Paralegal: [PERSON_NAME] Type…" at bounding box center [250, 137] width 500 height 230
click at [71, 10] on button "Matters" at bounding box center [83, 11] width 24 height 12
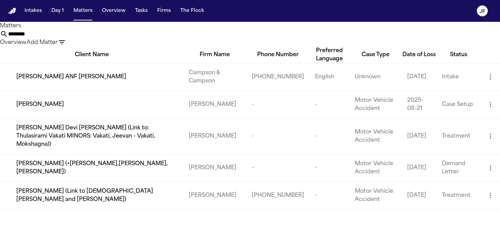
drag, startPoint x: 235, startPoint y: 42, endPoint x: 128, endPoint y: 40, distance: 107.2
click at [128, 40] on div "Matters ******* Overview Add Matter" at bounding box center [250, 34] width 500 height 25
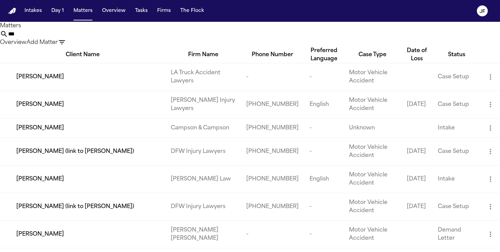
type input "***"
click at [48, 183] on span "[PERSON_NAME]" at bounding box center [40, 179] width 48 height 8
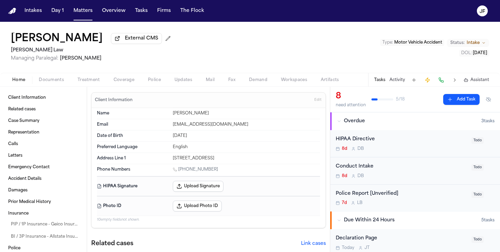
click at [57, 83] on span "Documents" at bounding box center [51, 79] width 25 height 5
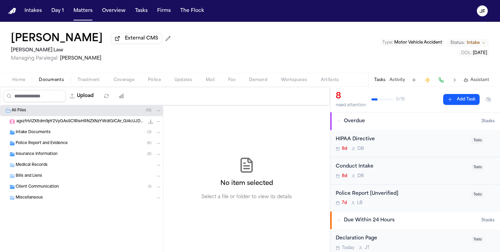
click at [111, 154] on div "Insurance Information ( 2 )" at bounding box center [89, 154] width 146 height 6
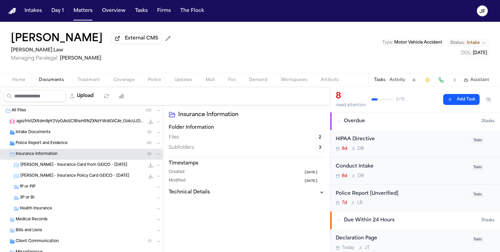
click at [96, 166] on span "[PERSON_NAME] - Insurance Card from GEICO - [DATE]" at bounding box center [73, 165] width 107 height 6
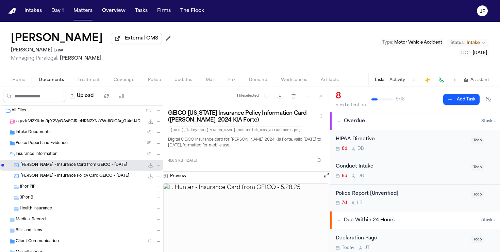
click at [25, 82] on button "Home" at bounding box center [18, 80] width 27 height 8
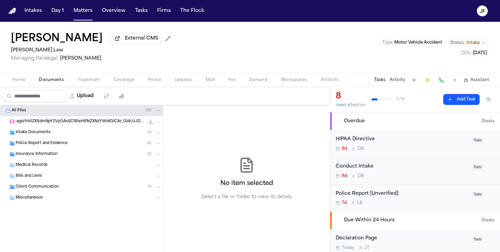
click at [48, 81] on span "Documents" at bounding box center [51, 79] width 25 height 5
click at [118, 80] on span "Coverage" at bounding box center [124, 79] width 21 height 5
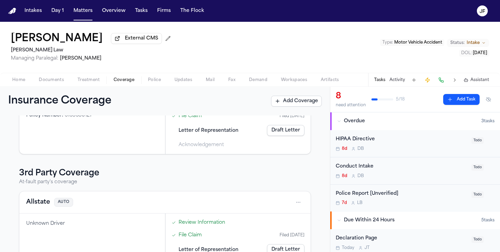
scroll to position [88, 0]
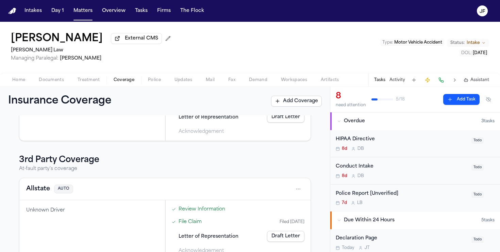
click at [40, 190] on button "Allstate" at bounding box center [38, 189] width 24 height 10
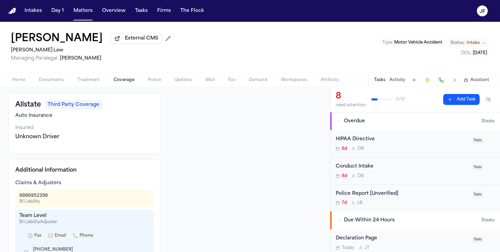
scroll to position [32, 0]
drag, startPoint x: 47, startPoint y: 196, endPoint x: 18, endPoint y: 194, distance: 29.3
click at [18, 194] on div "0806952396 BI Liability" at bounding box center [84, 198] width 138 height 18
copy div "0806952396"
click at [264, 167] on div at bounding box center [245, 207] width 153 height 230
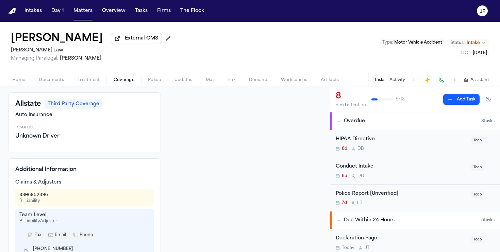
scroll to position [0, 0]
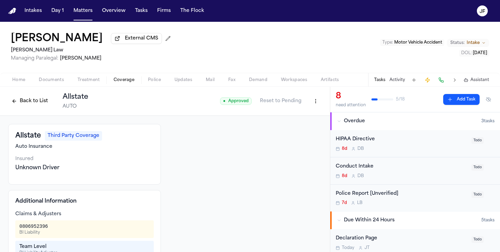
click at [23, 101] on button "Back to List" at bounding box center [29, 101] width 43 height 11
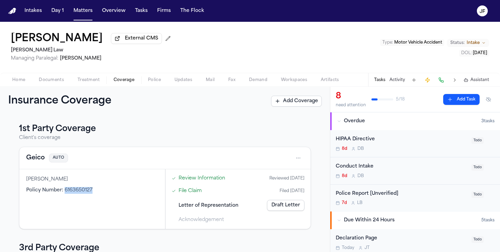
drag, startPoint x: 91, startPoint y: 191, endPoint x: 65, endPoint y: 189, distance: 26.3
click at [65, 189] on span "6163650127" at bounding box center [79, 189] width 28 height 5
copy span "6163650127"
click at [34, 158] on button "Geico" at bounding box center [35, 158] width 19 height 10
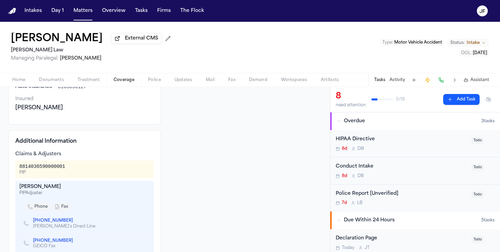
scroll to position [83, 0]
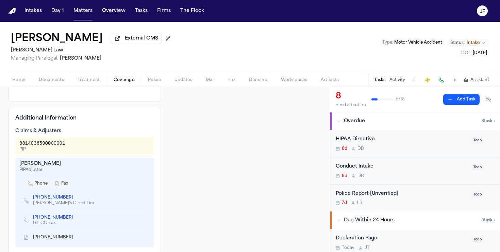
drag, startPoint x: 67, startPoint y: 145, endPoint x: 19, endPoint y: 145, distance: 47.6
click at [19, 145] on div "8814036590000001 PIP" at bounding box center [84, 146] width 130 height 12
copy div "8814036590000001"
click at [232, 83] on span "Fax" at bounding box center [231, 79] width 7 height 5
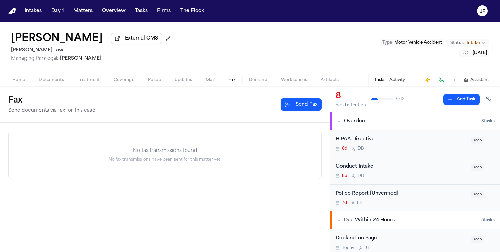
click at [304, 106] on button "Send Fax" at bounding box center [301, 104] width 41 height 12
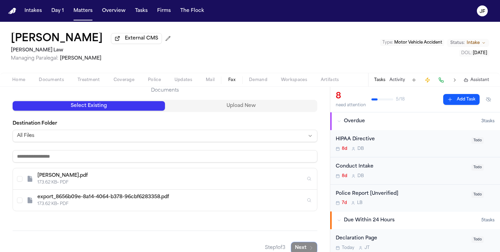
scroll to position [80, 0]
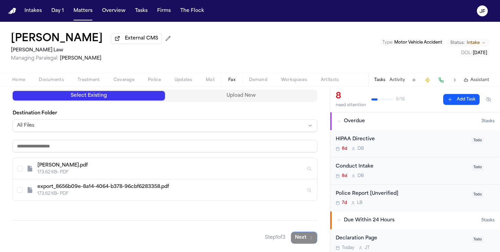
click at [48, 80] on span "Documents" at bounding box center [51, 79] width 25 height 5
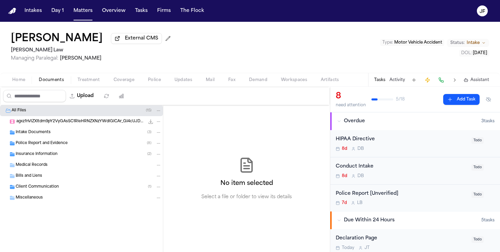
click at [48, 154] on span "Insurance Information" at bounding box center [37, 154] width 42 height 6
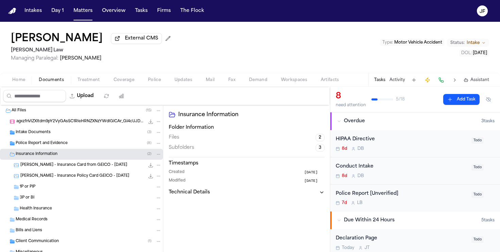
click at [47, 186] on div "1P or PIP" at bounding box center [91, 187] width 142 height 6
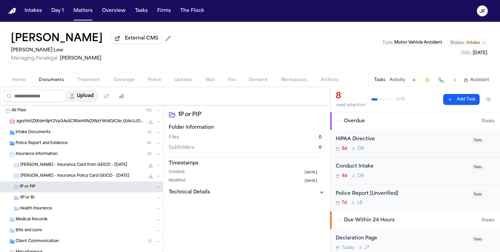
click at [85, 96] on button "Upload" at bounding box center [82, 96] width 32 height 12
select select "**********"
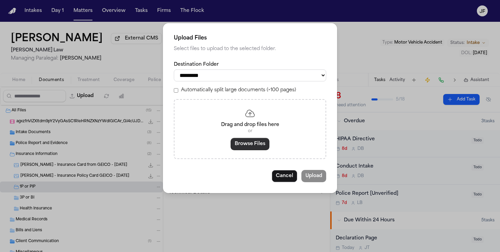
click at [262, 145] on button "Browse Files" at bounding box center [250, 144] width 39 height 12
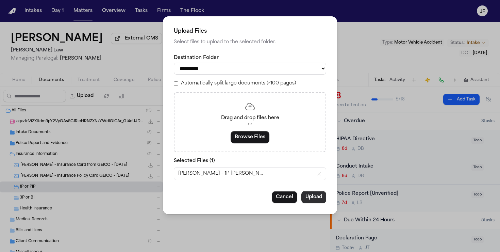
click at [322, 199] on button "Upload" at bounding box center [313, 197] width 25 height 12
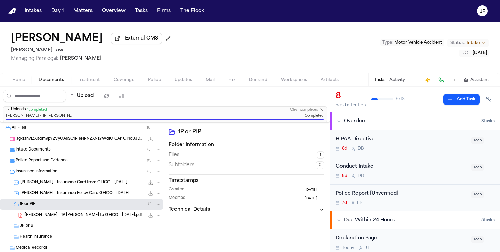
click at [107, 88] on div "Upload" at bounding box center [65, 96] width 130 height 18
click at [98, 94] on button "Upload" at bounding box center [82, 96] width 32 height 12
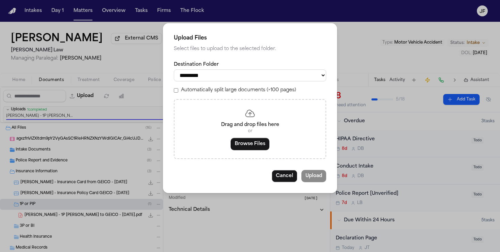
click at [212, 73] on select "**********" at bounding box center [250, 75] width 152 height 12
select select "**********"
click at [174, 69] on select "**********" at bounding box center [250, 75] width 152 height 12
click at [257, 143] on button "Browse Files" at bounding box center [250, 144] width 39 height 12
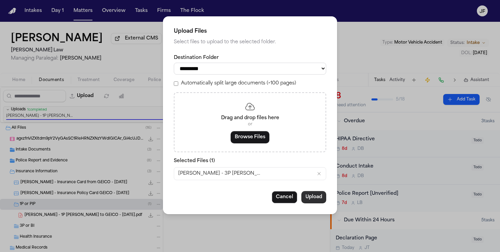
click at [310, 203] on button "Upload" at bounding box center [313, 197] width 25 height 12
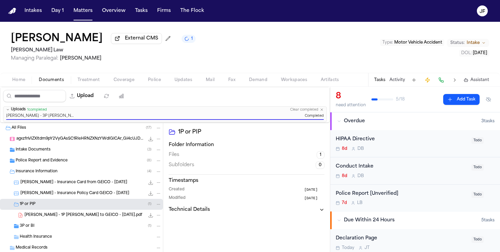
click at [67, 226] on div "3P or BI ( 1 )" at bounding box center [91, 226] width 142 height 6
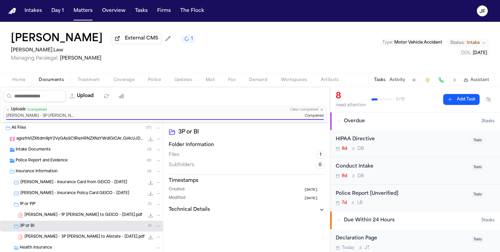
scroll to position [25, 0]
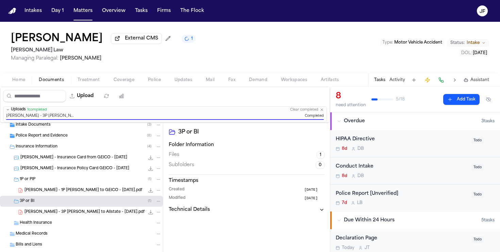
click at [77, 214] on span "[PERSON_NAME] - 3P [PERSON_NAME] to Allstate - [DATE].pdf" at bounding box center [84, 212] width 120 height 6
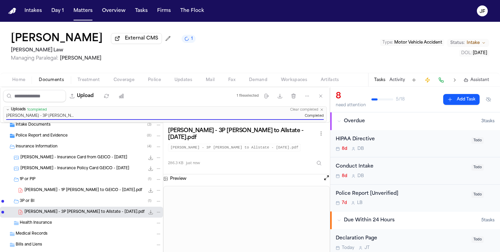
click at [227, 82] on button "Fax" at bounding box center [232, 80] width 21 height 8
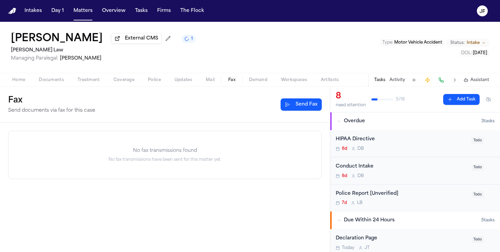
click at [55, 83] on span "Documents" at bounding box center [51, 79] width 25 height 5
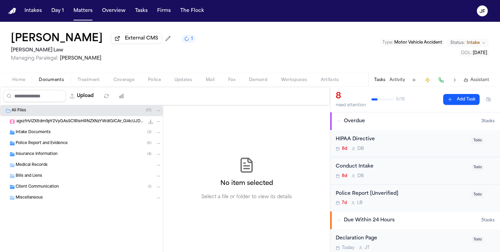
click at [65, 157] on div "Insurance Information ( 4 )" at bounding box center [89, 154] width 146 height 6
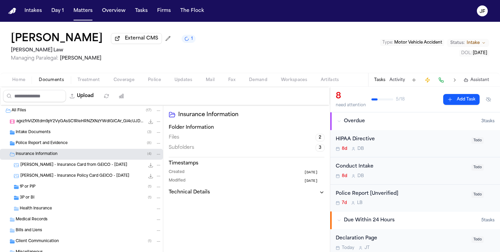
click at [69, 190] on div "1P or PIP ( 1 )" at bounding box center [91, 187] width 142 height 6
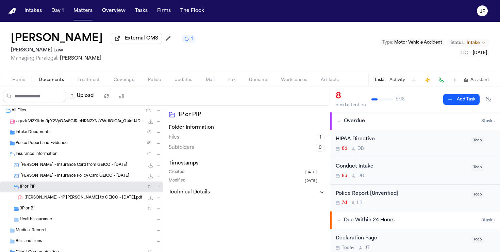
click at [146, 199] on div "217.9 KB • PDF" at bounding box center [153, 197] width 17 height 7
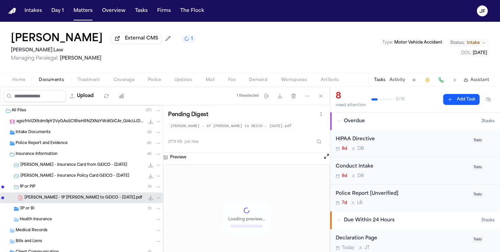
click at [148, 200] on icon "File: L. Hunter - 1P LOR to GEICO - 10.07.25.pdf" at bounding box center [150, 197] width 5 height 5
click at [231, 86] on div "Home Documents Treatment Coverage Police Updates Mail Fax Demand Workspaces Art…" at bounding box center [250, 80] width 500 height 14
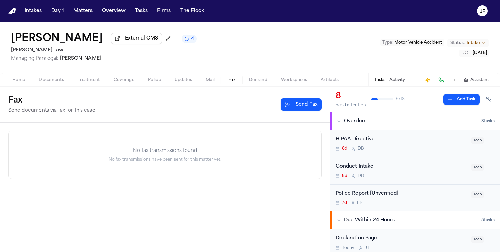
click at [231, 83] on span "Fax" at bounding box center [231, 79] width 7 height 5
click at [307, 114] on div "Fax Send documents via fax for this case Send Fax" at bounding box center [165, 104] width 314 height 19
click at [307, 110] on button "Send Fax" at bounding box center [301, 104] width 41 height 12
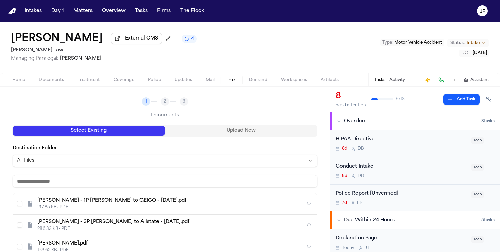
scroll to position [63, 0]
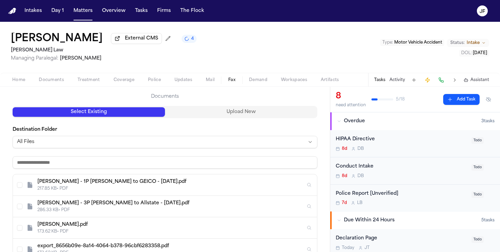
click at [139, 142] on html "Intakes Day 1 Matters Overview Tasks Firms The [PERSON_NAME] [PERSON_NAME] Exte…" at bounding box center [250, 126] width 500 height 252
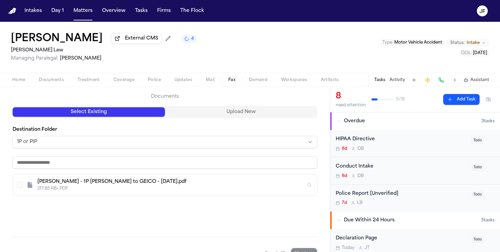
click at [93, 184] on div "[PERSON_NAME] - 1P [PERSON_NAME] to GEICO - [DATE].pdf" at bounding box center [171, 181] width 268 height 7
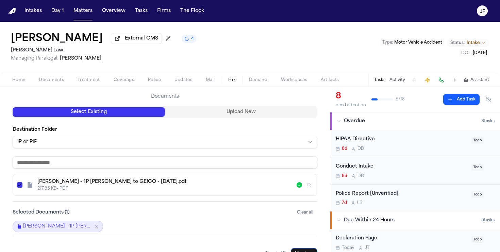
scroll to position [80, 0]
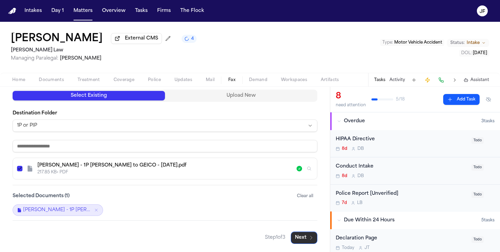
click at [304, 240] on button "Next" at bounding box center [304, 237] width 27 height 12
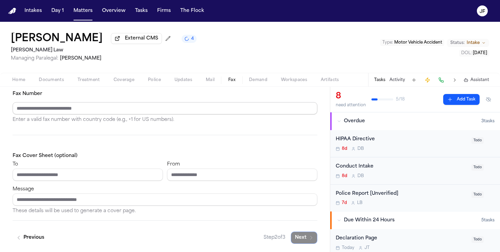
click at [131, 108] on input "Fax Number" at bounding box center [165, 108] width 305 height 12
paste input "**********"
type input "**********"
click at [139, 171] on input "To" at bounding box center [88, 174] width 150 height 12
paste input "**********"
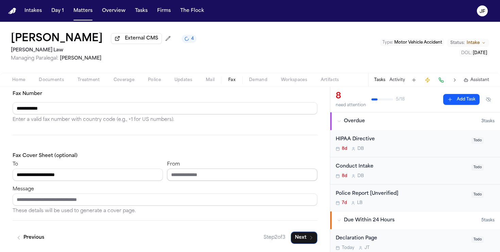
type input "**********"
click at [223, 173] on input "From" at bounding box center [242, 174] width 150 height 12
type input "**********"
click at [181, 198] on input "Message" at bounding box center [165, 199] width 305 height 12
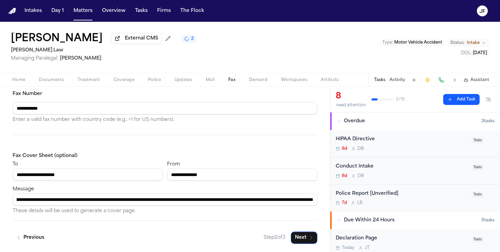
scroll to position [0, 125]
drag, startPoint x: 260, startPoint y: 198, endPoint x: 337, endPoint y: 202, distance: 77.0
click at [337, 202] on div "**********" at bounding box center [250, 169] width 500 height 165
paste input "**********"
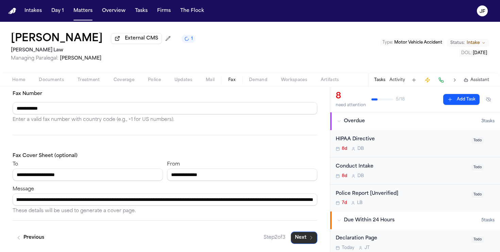
type input "**********"
click at [301, 231] on button "Next" at bounding box center [304, 237] width 27 height 12
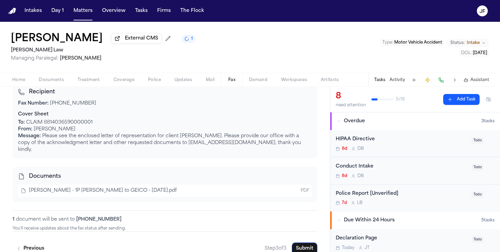
scroll to position [92, 0]
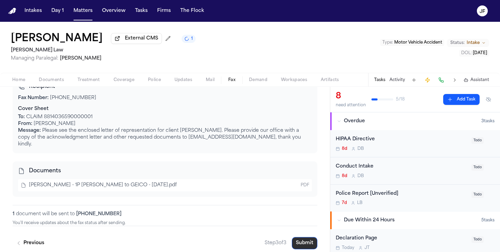
click at [304, 238] on button "Submit" at bounding box center [305, 243] width 26 height 12
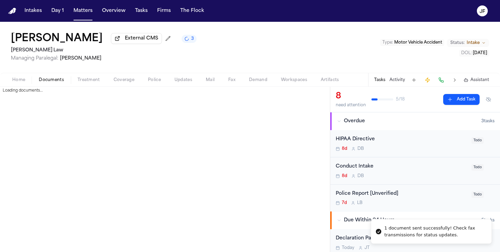
click at [40, 82] on span "Documents" at bounding box center [51, 79] width 25 height 5
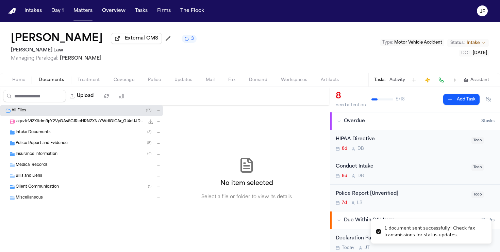
click at [33, 154] on span "Insurance Information" at bounding box center [37, 154] width 42 height 6
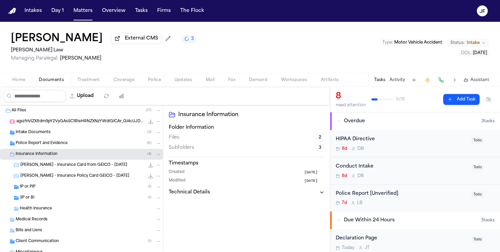
click at [45, 199] on div "3P or BI ( 1 )" at bounding box center [91, 198] width 142 height 6
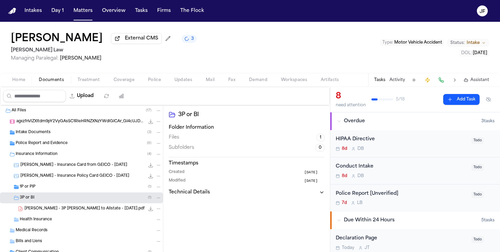
click at [60, 214] on div "[PERSON_NAME] - 3P [PERSON_NAME] to Allstate - [DATE].pdf 286.3 KB • PDF" at bounding box center [81, 208] width 163 height 11
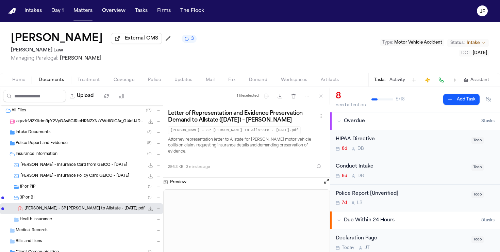
click at [152, 211] on icon "File: L. Hunter - 3P Lor to Allstate - 10.07.25.pdf" at bounding box center [150, 208] width 5 height 5
click at [122, 83] on span "Coverage" at bounding box center [124, 79] width 21 height 5
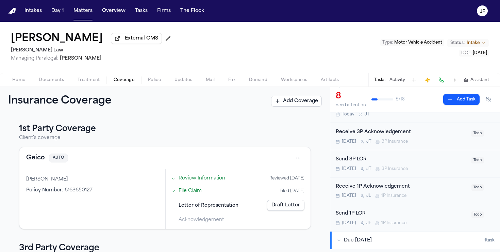
scroll to position [136, 0]
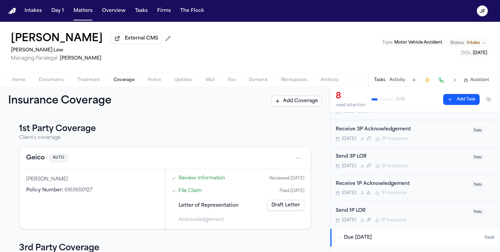
click at [370, 160] on div "Send 3P LOR" at bounding box center [402, 157] width 132 height 8
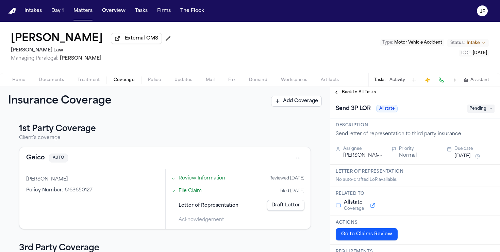
click at [478, 113] on span "Pending" at bounding box center [481, 108] width 27 height 8
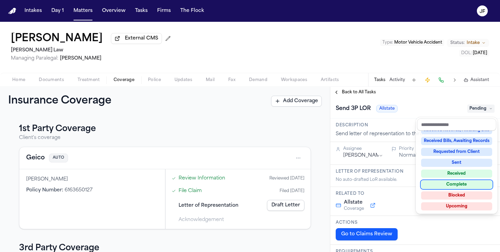
click at [455, 186] on div "Complete" at bounding box center [456, 184] width 71 height 8
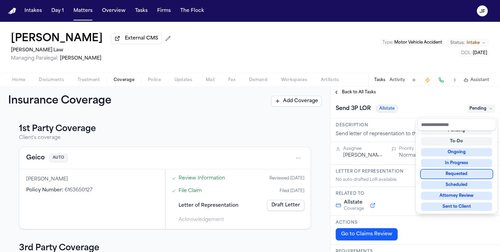
scroll to position [9, 0]
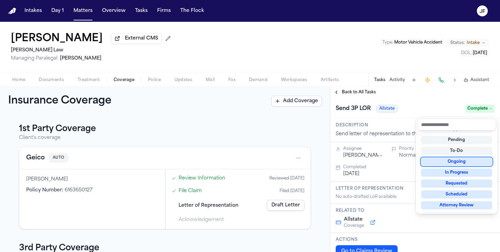
click at [365, 95] on div "**********" at bounding box center [415, 169] width 170 height 165
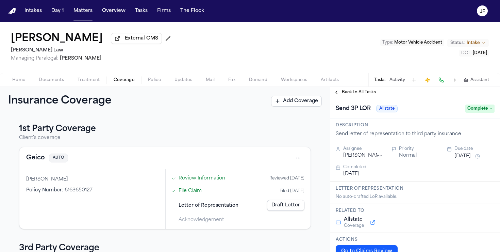
click at [365, 95] on span "Back to All Tasks" at bounding box center [359, 91] width 34 height 5
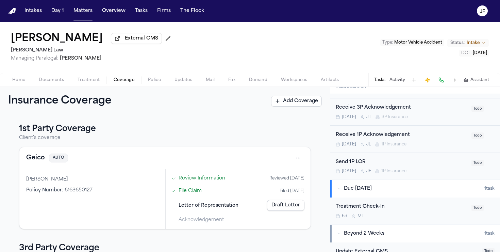
scroll to position [159, 0]
click at [360, 160] on div "Send 1P LOR" at bounding box center [402, 161] width 132 height 8
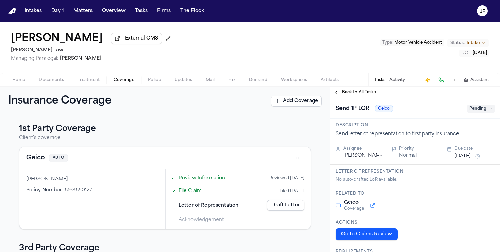
click at [484, 112] on span "Pending" at bounding box center [481, 108] width 27 height 8
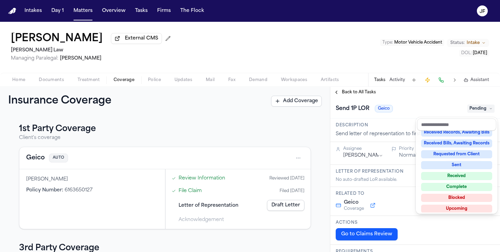
scroll to position [106, 0]
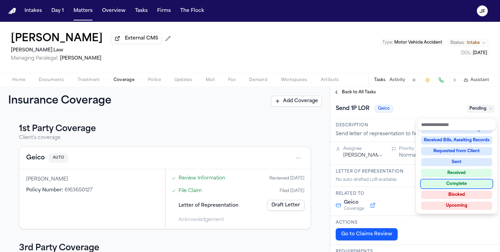
click at [442, 187] on div "Not Applicable Pending To-Do Ongoing In Progress Requested Scheduled Attorney R…" at bounding box center [456, 172] width 79 height 82
click at [435, 187] on div "Not Applicable Pending To-Do Ongoing In Progress Requested Scheduled Attorney R…" at bounding box center [456, 172] width 79 height 82
click at [438, 185] on div "Complete" at bounding box center [456, 184] width 71 height 8
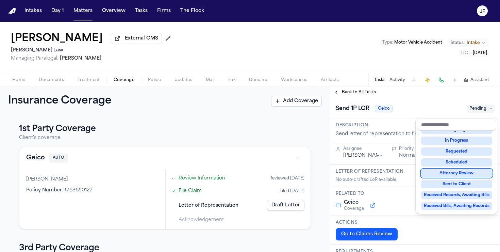
click at [398, 107] on div "Send 1P LOR Geico Pending" at bounding box center [415, 108] width 159 height 11
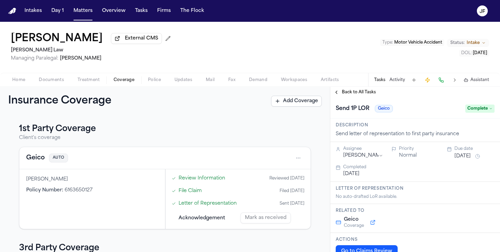
click at [353, 83] on div "Home Documents Treatment Coverage Police Updates Mail Fax Demand Workspaces Art…" at bounding box center [250, 80] width 500 height 14
click at [353, 90] on span "Back to All Tasks" at bounding box center [359, 91] width 34 height 5
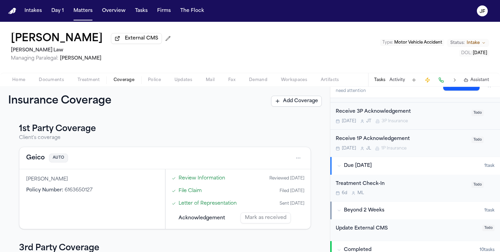
scroll to position [154, 0]
click at [19, 85] on div "Home Documents Treatment Coverage Police Updates Mail Fax Demand Workspaces Art…" at bounding box center [250, 80] width 500 height 14
click at [21, 80] on span "Home" at bounding box center [18, 79] width 13 height 5
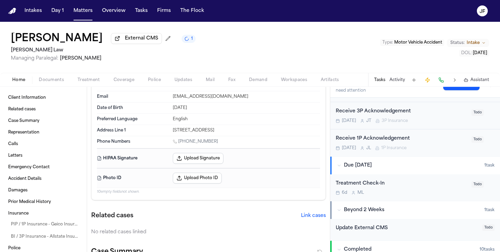
scroll to position [31, 0]
